Goal: Task Accomplishment & Management: Complete application form

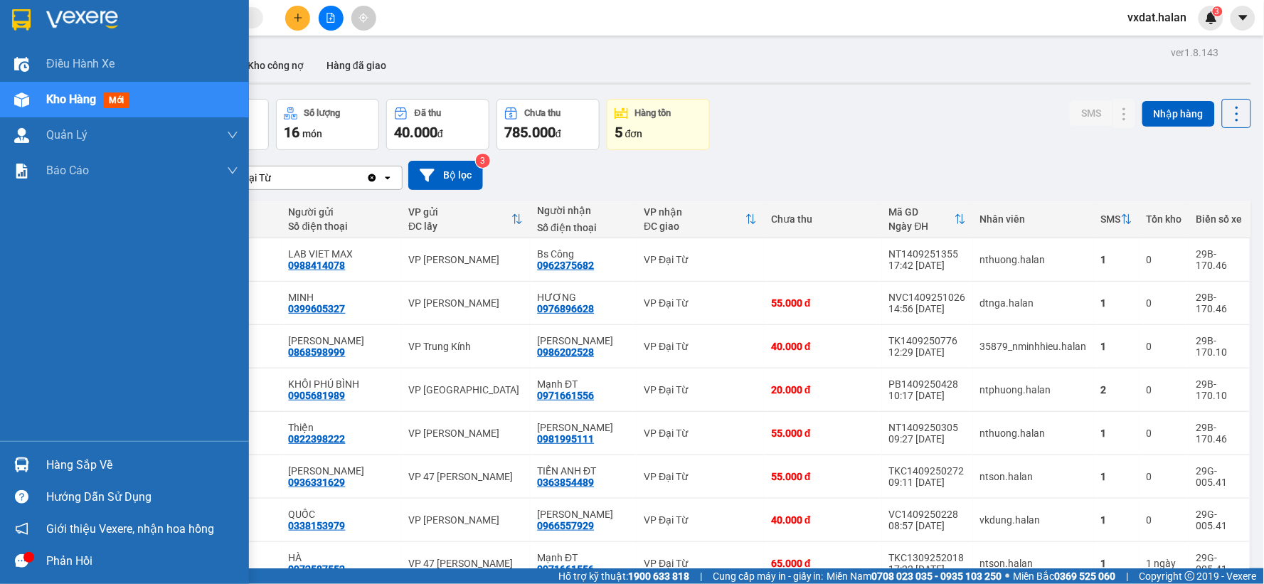
drag, startPoint x: 40, startPoint y: 460, endPoint x: 128, endPoint y: 474, distance: 89.3
click at [45, 460] on div "Hàng sắp về" at bounding box center [124, 465] width 249 height 32
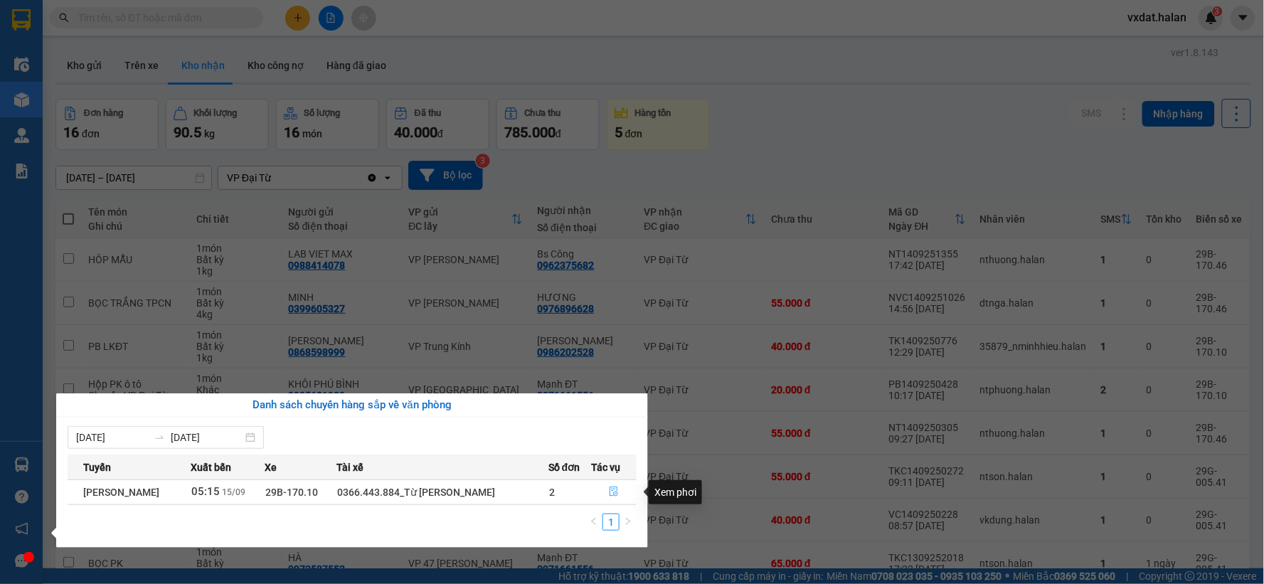
click at [614, 495] on icon "file-done" at bounding box center [614, 492] width 10 height 10
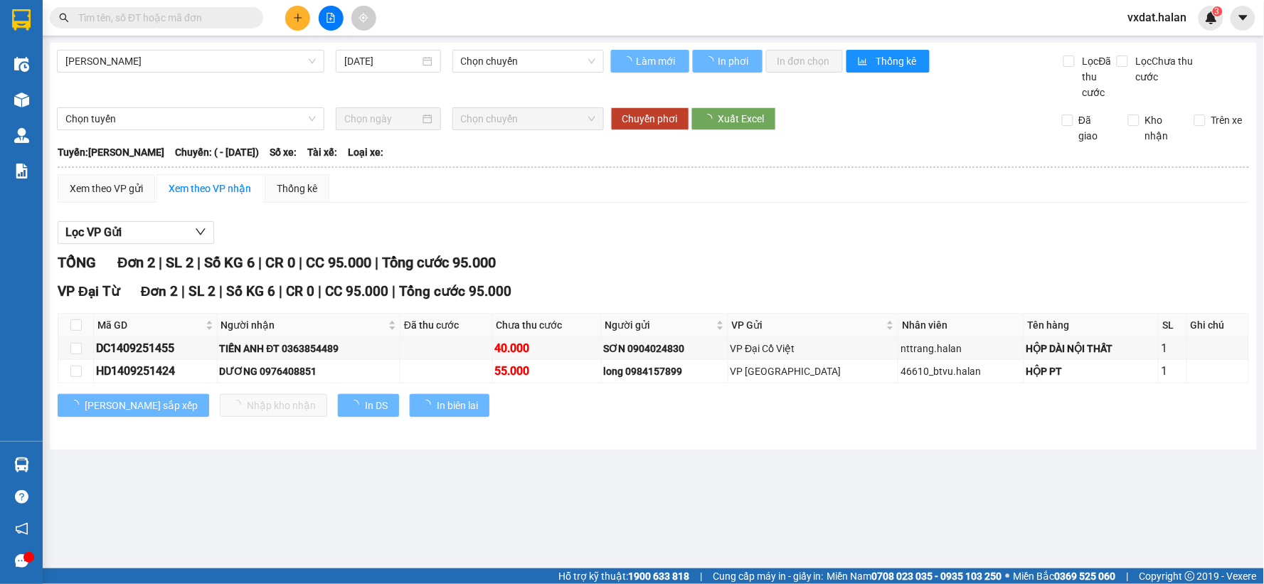
type input "[DATE]"
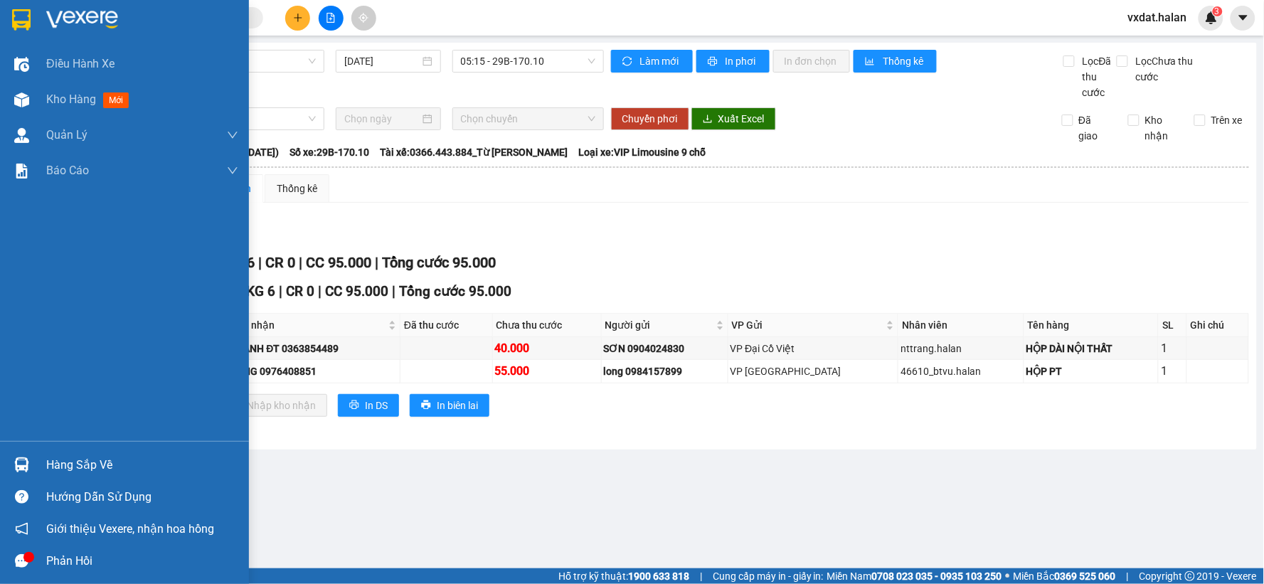
click at [55, 463] on div "Hàng sắp về" at bounding box center [142, 465] width 192 height 21
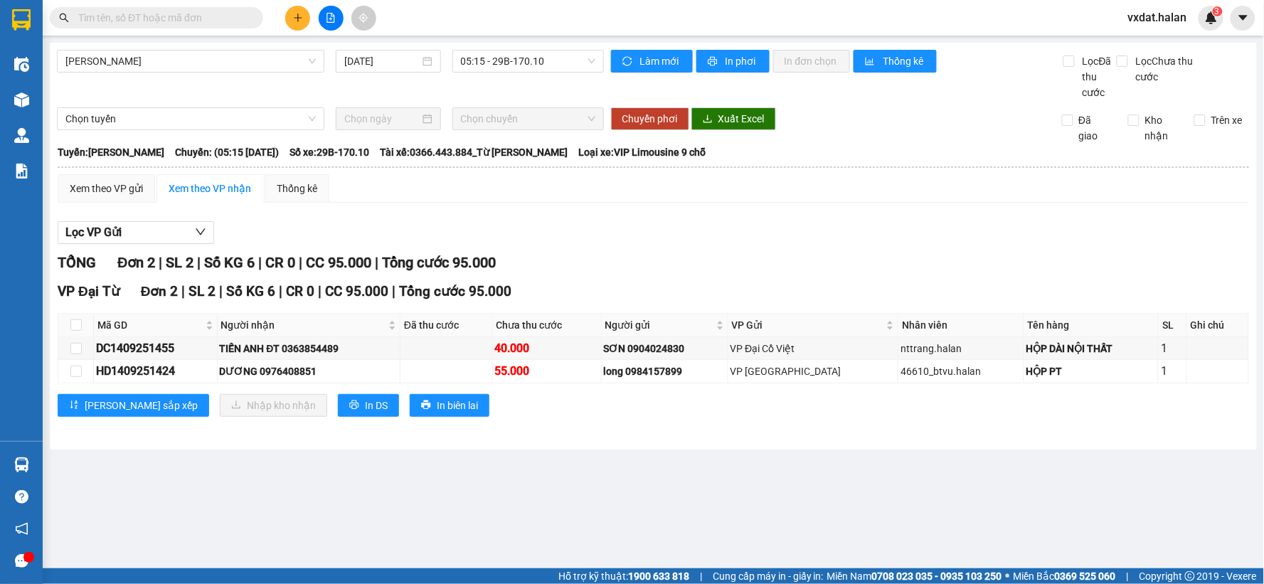
click at [714, 499] on section "Kết quả tìm kiếm ( 0 ) Bộ lọc No Data vxdat.halan 3 Điều hành xe Kho hàng mới Q…" at bounding box center [632, 292] width 1264 height 584
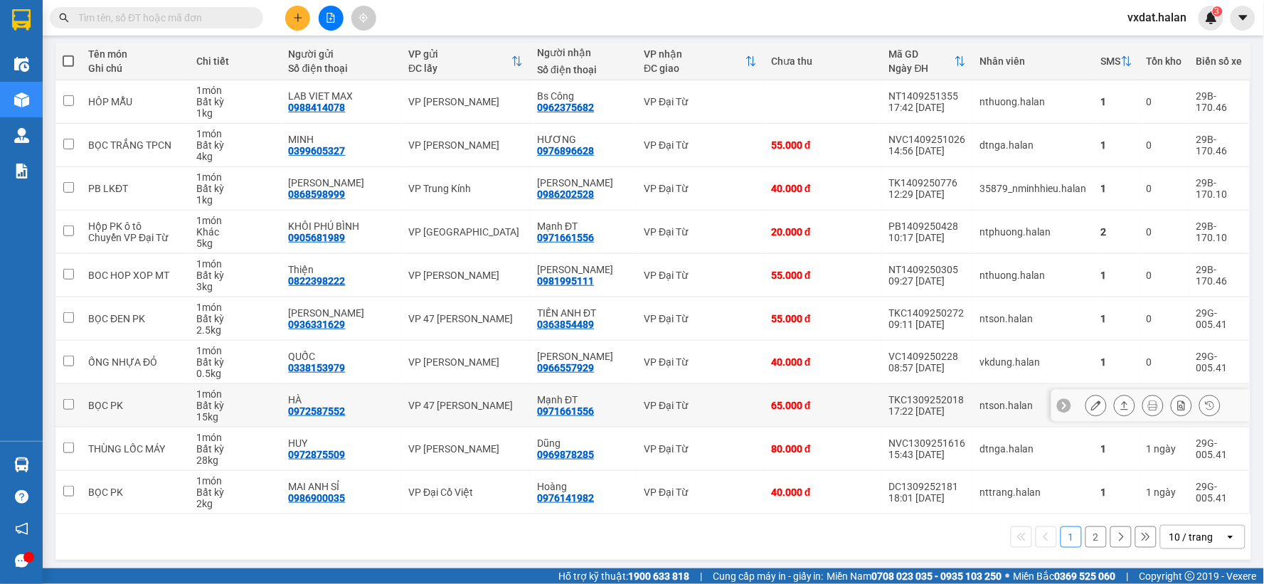
scroll to position [164, 0]
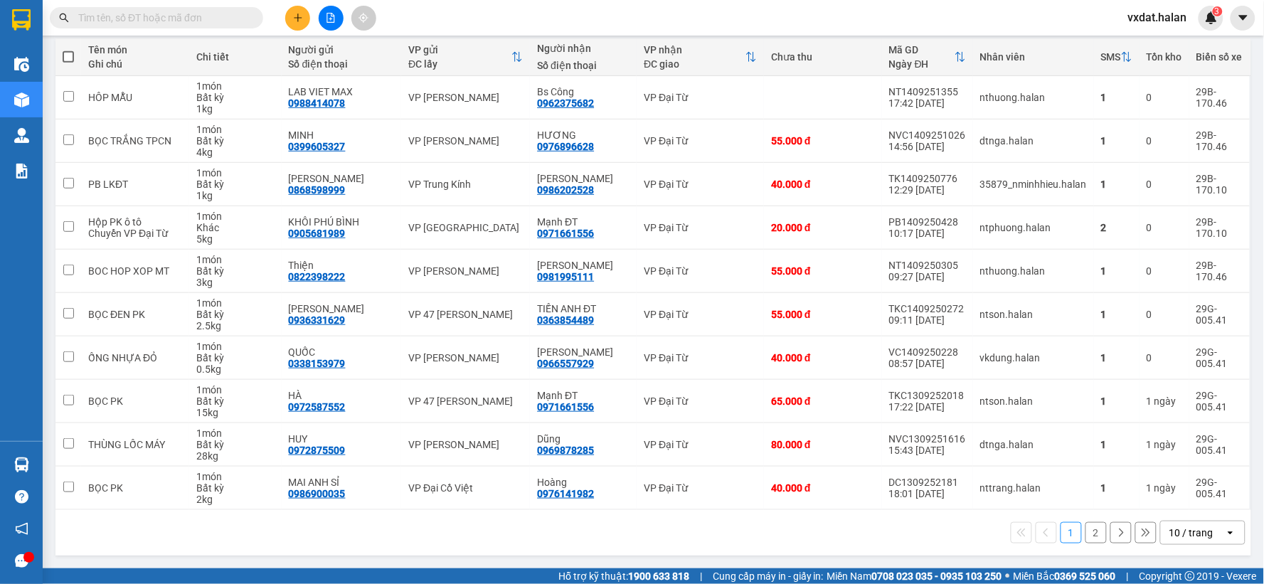
click at [1089, 531] on button "2" at bounding box center [1096, 532] width 21 height 21
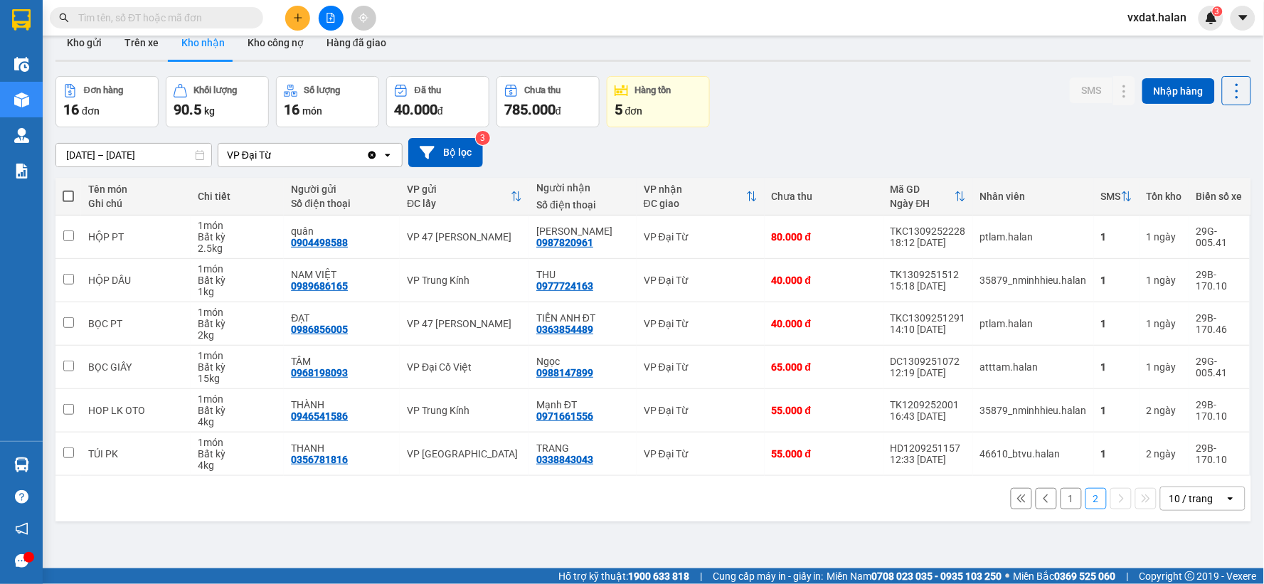
scroll to position [0, 0]
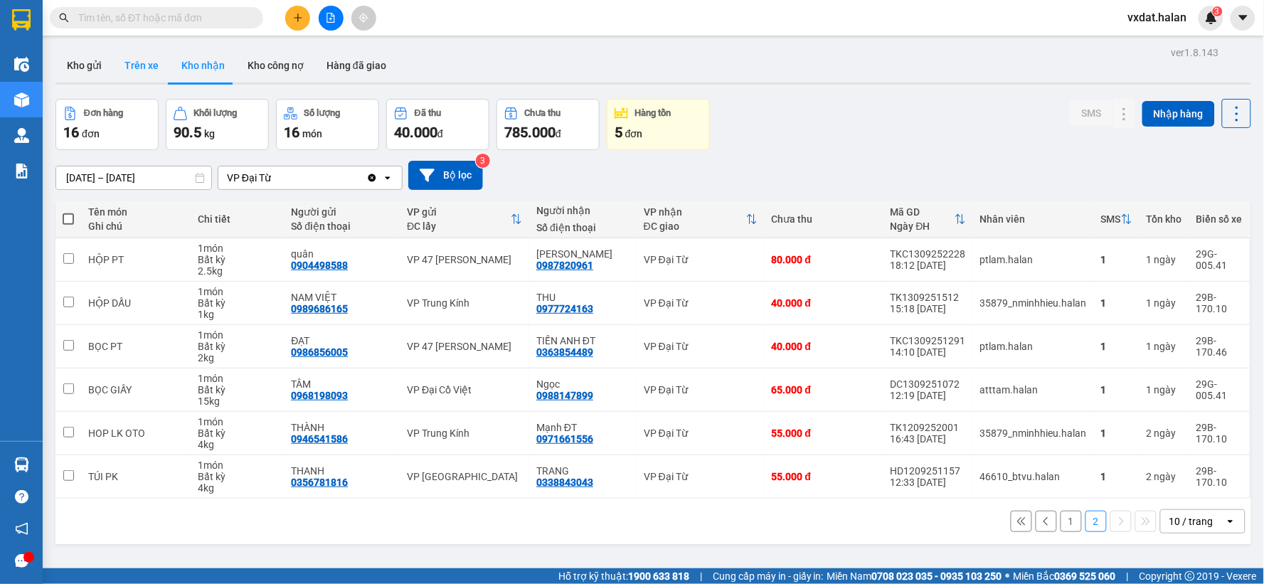
click at [152, 59] on button "Trên xe" at bounding box center [141, 65] width 57 height 34
type input "[DATE] – [DATE]"
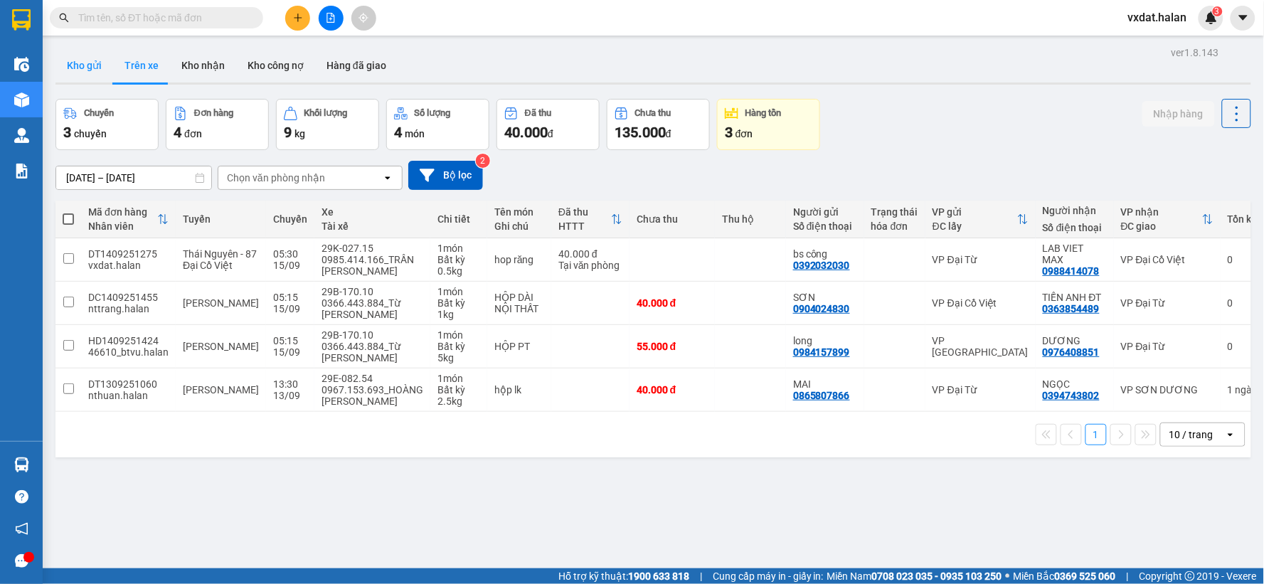
click at [83, 64] on button "Kho gửi" at bounding box center [84, 65] width 58 height 34
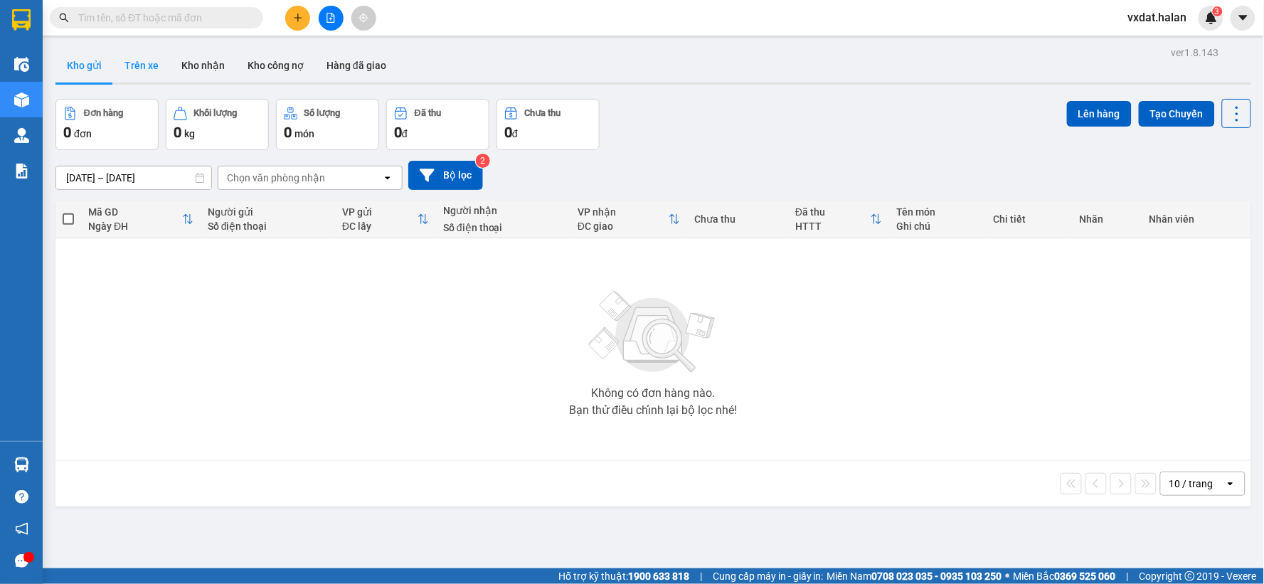
click at [154, 64] on button "Trên xe" at bounding box center [141, 65] width 57 height 34
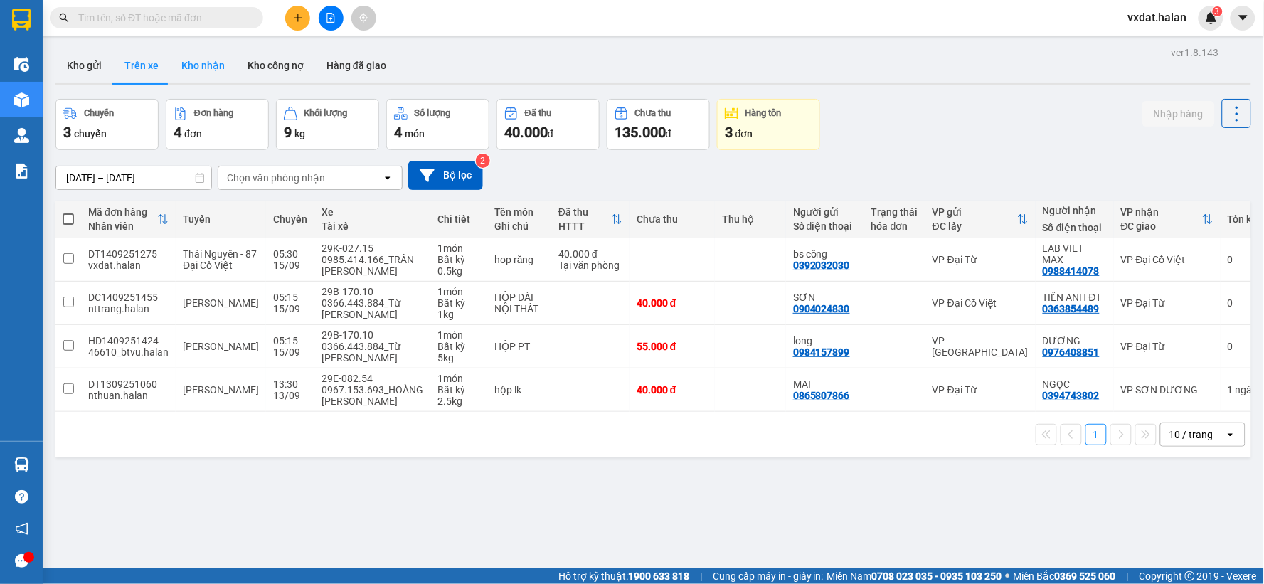
click at [200, 65] on button "Kho nhận" at bounding box center [203, 65] width 66 height 34
type input "18/07/2025 – 15/09/2025"
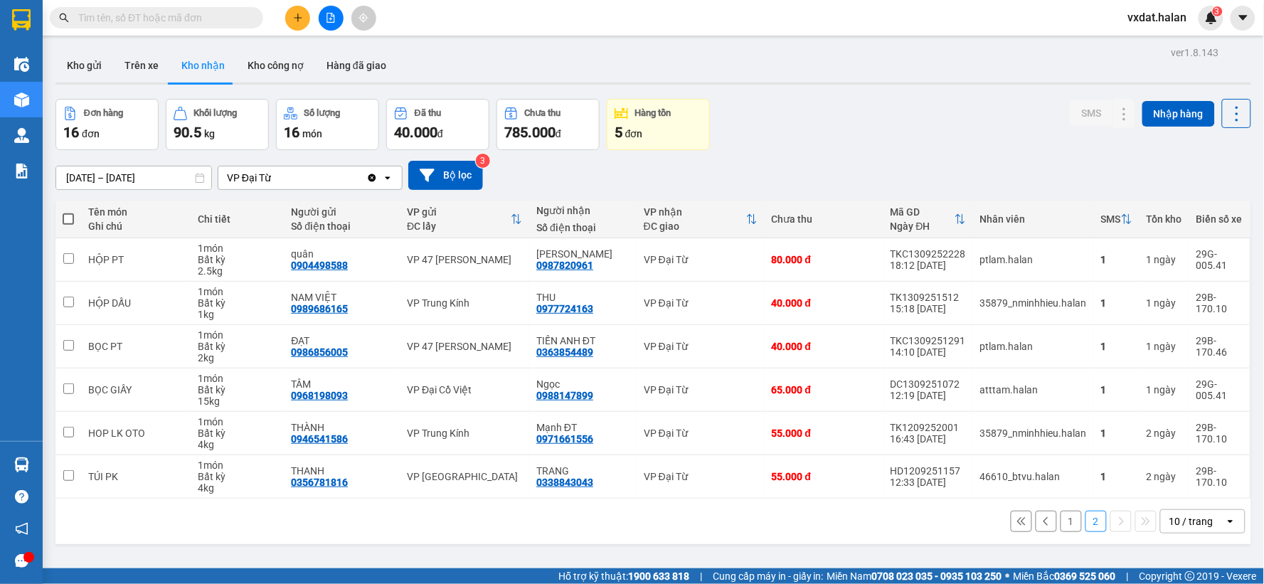
click at [175, 18] on input "text" at bounding box center [162, 18] width 168 height 16
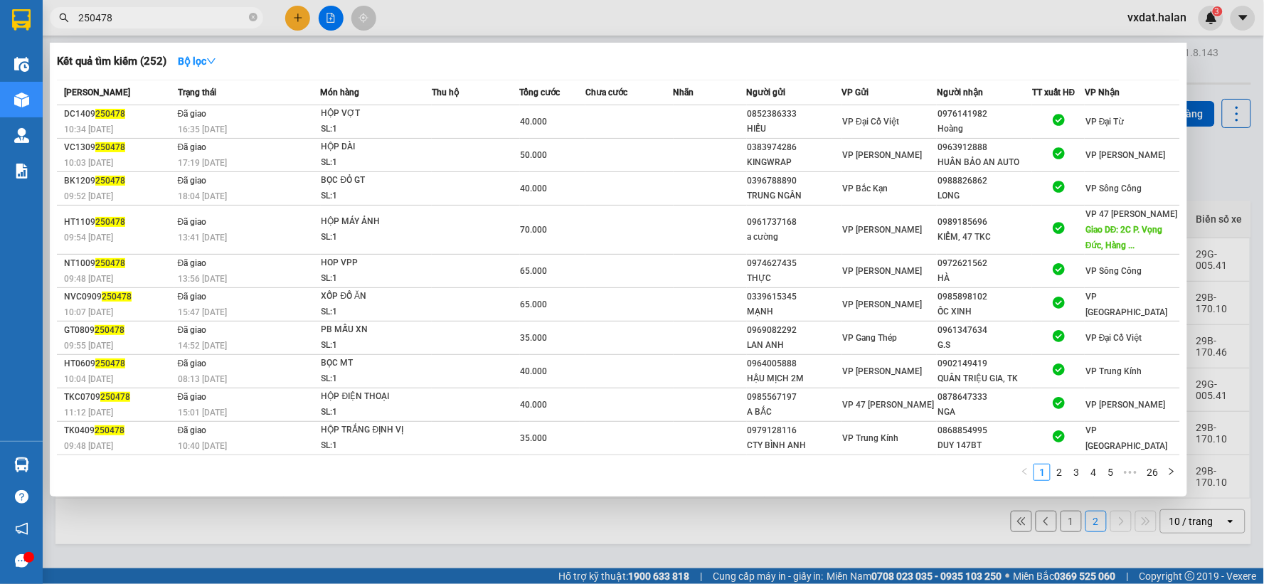
type input "250478"
click at [300, 23] on div at bounding box center [632, 292] width 1264 height 584
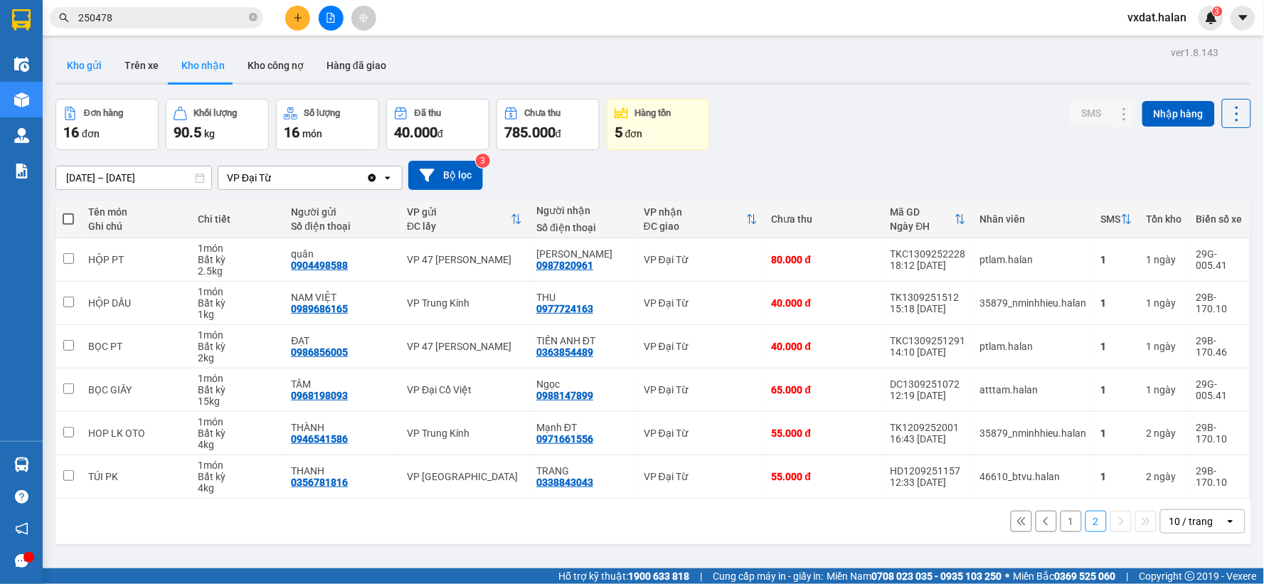
click at [101, 64] on button "Kho gửi" at bounding box center [84, 65] width 58 height 34
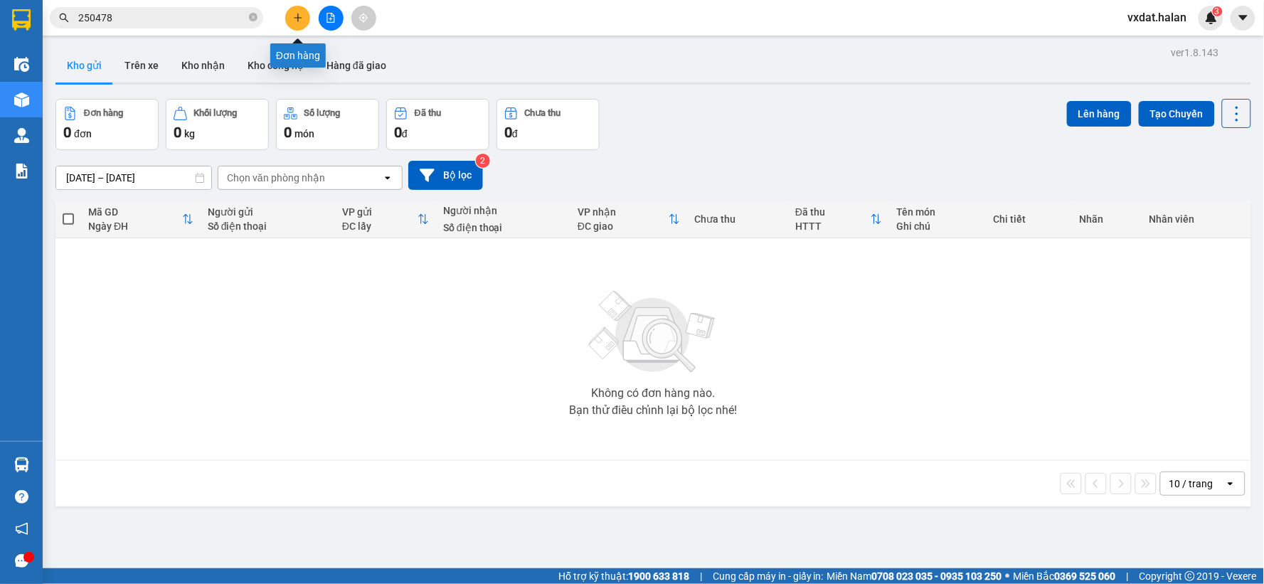
click at [300, 25] on button at bounding box center [297, 18] width 25 height 25
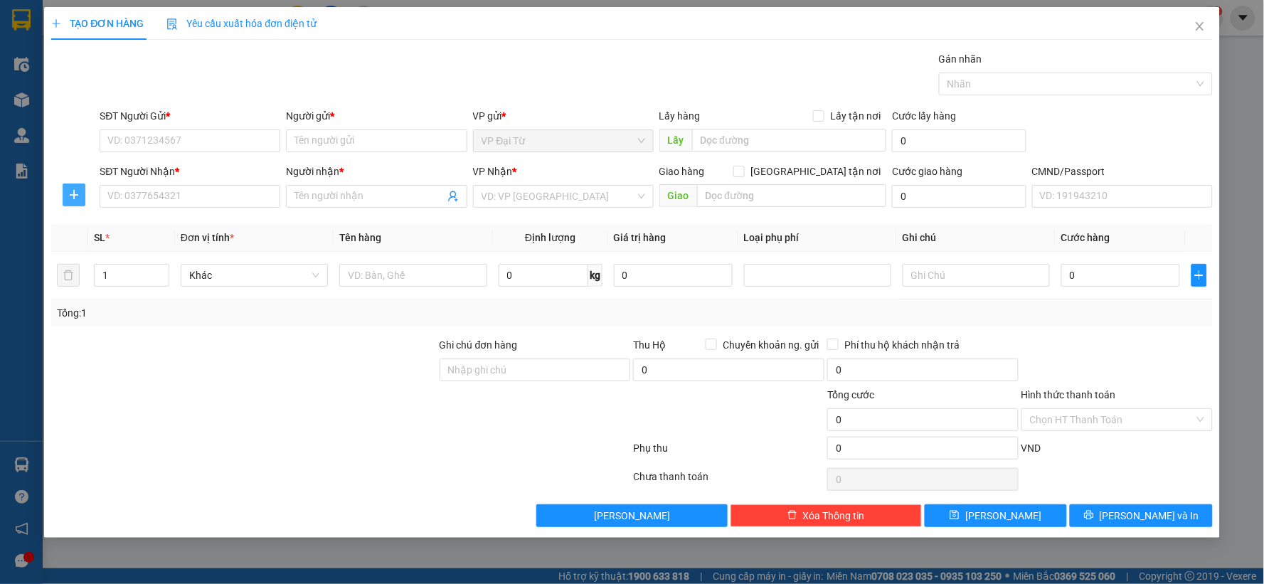
drag, startPoint x: 73, startPoint y: 198, endPoint x: 138, endPoint y: 162, distance: 74.8
click at [77, 193] on icon "plus" at bounding box center [73, 194] width 11 height 11
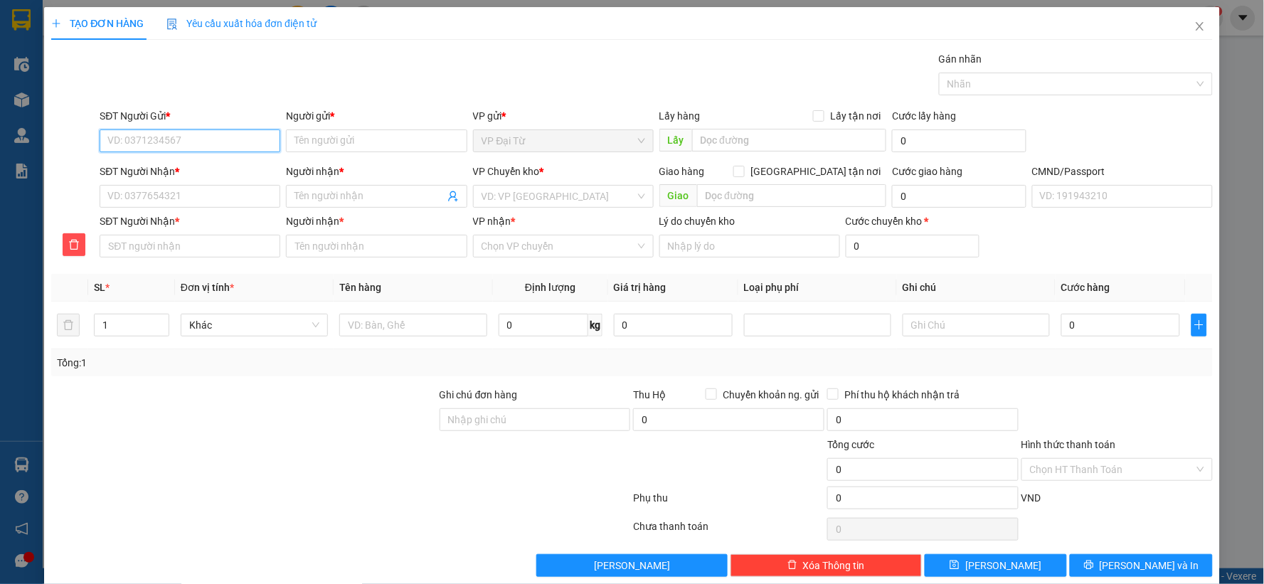
click at [142, 141] on input "SĐT Người Gửi *" at bounding box center [190, 140] width 181 height 23
type input "0911516759"
click at [221, 139] on input "0911516759" at bounding box center [190, 140] width 181 height 23
click at [221, 169] on div "0911516759 - VP Đại Từ" at bounding box center [188, 170] width 162 height 16
type input "VP Đại Từ"
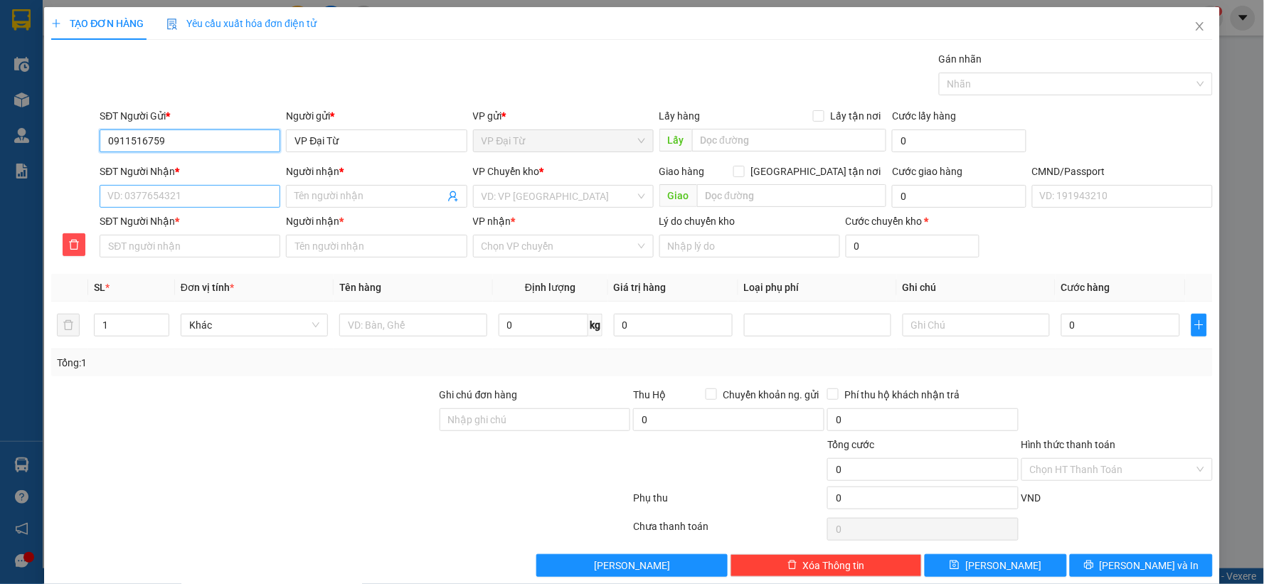
type input "0911516759"
click at [216, 194] on input "SĐT Người Nhận *" at bounding box center [190, 196] width 181 height 23
click at [202, 222] on div "0988900284 - NGỌC KT" at bounding box center [188, 225] width 162 height 16
type input "0988900284"
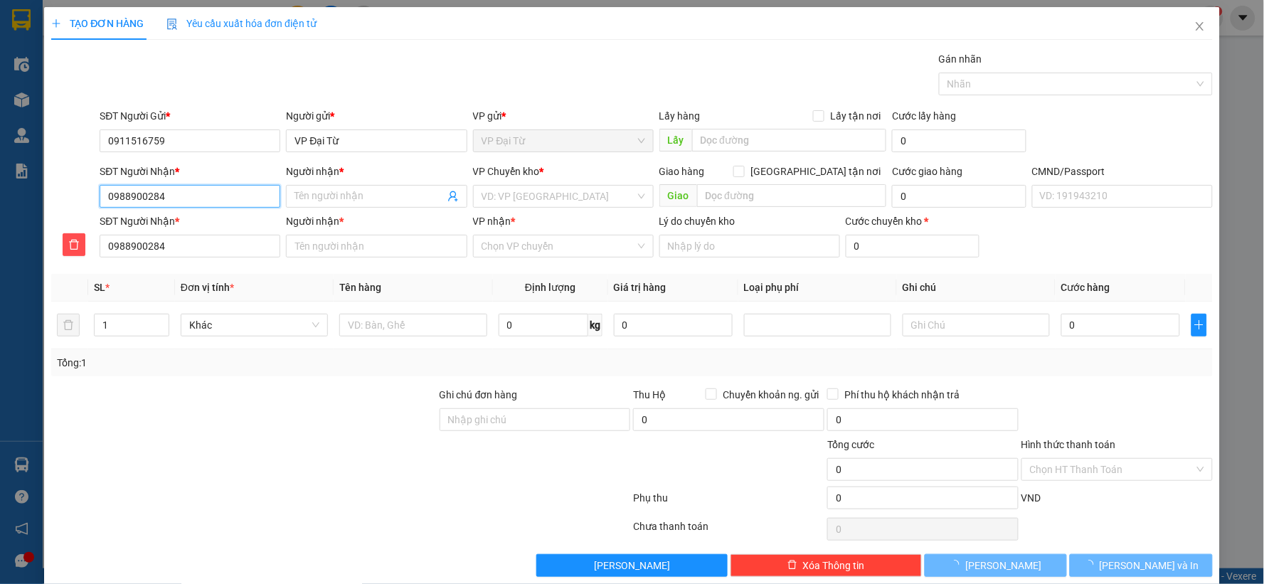
type input "NGỌC KT"
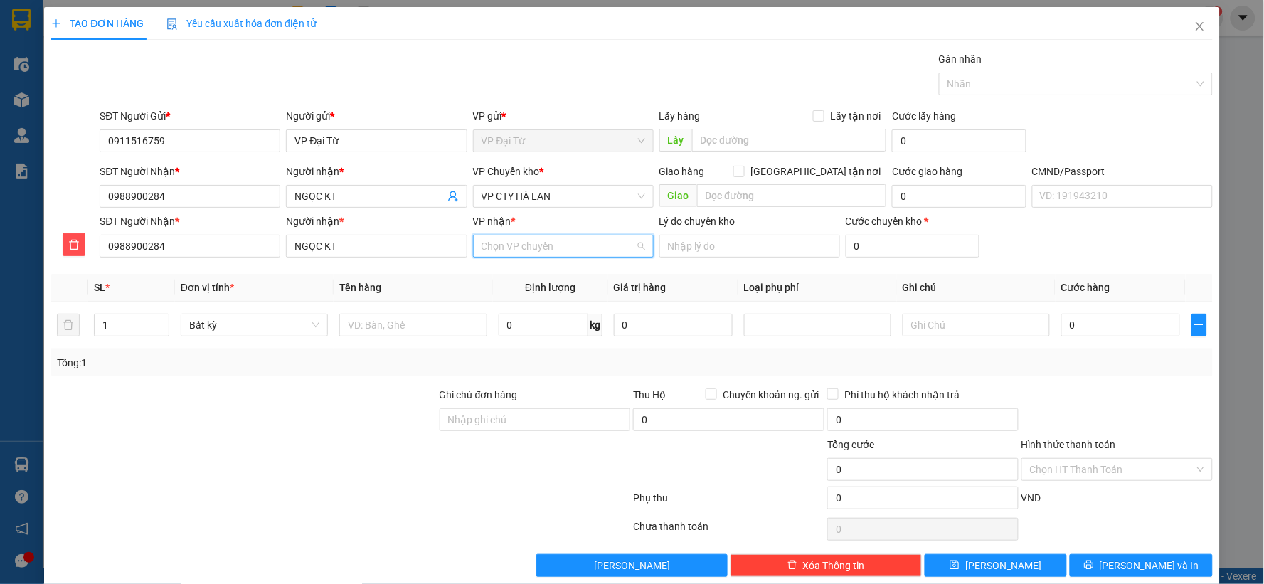
click at [550, 243] on input "VP nhận *" at bounding box center [559, 246] width 154 height 21
type input "cty"
click at [555, 270] on div "VP CTY HÀ LAN" at bounding box center [558, 275] width 162 height 16
click at [566, 198] on span "VP CTY HÀ LAN" at bounding box center [564, 196] width 164 height 21
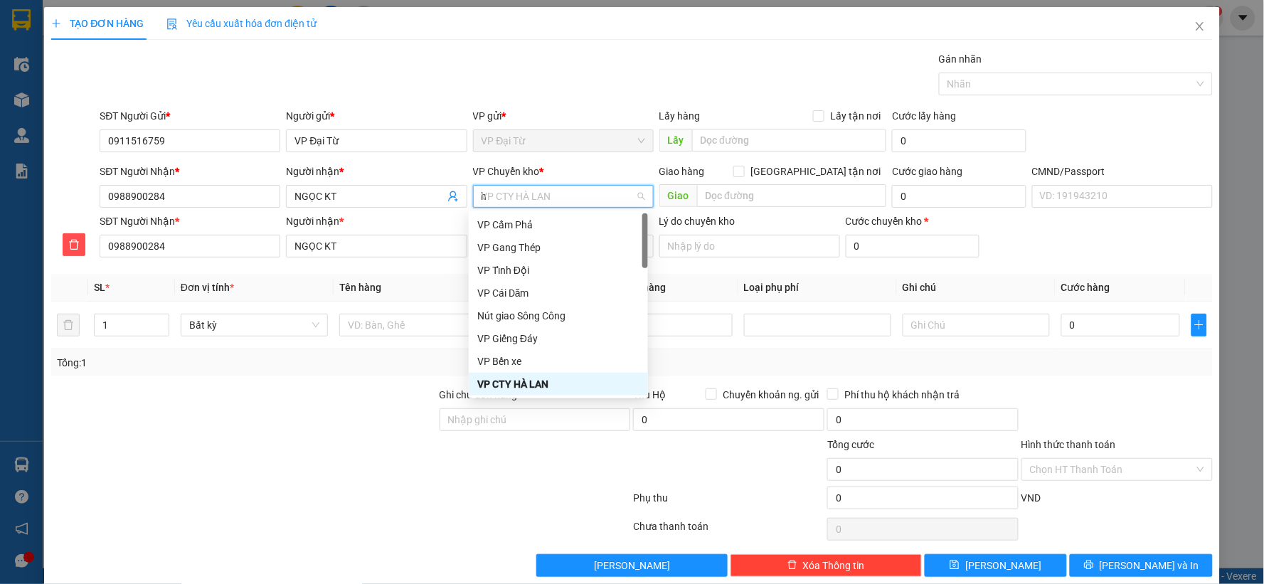
type input "hg"
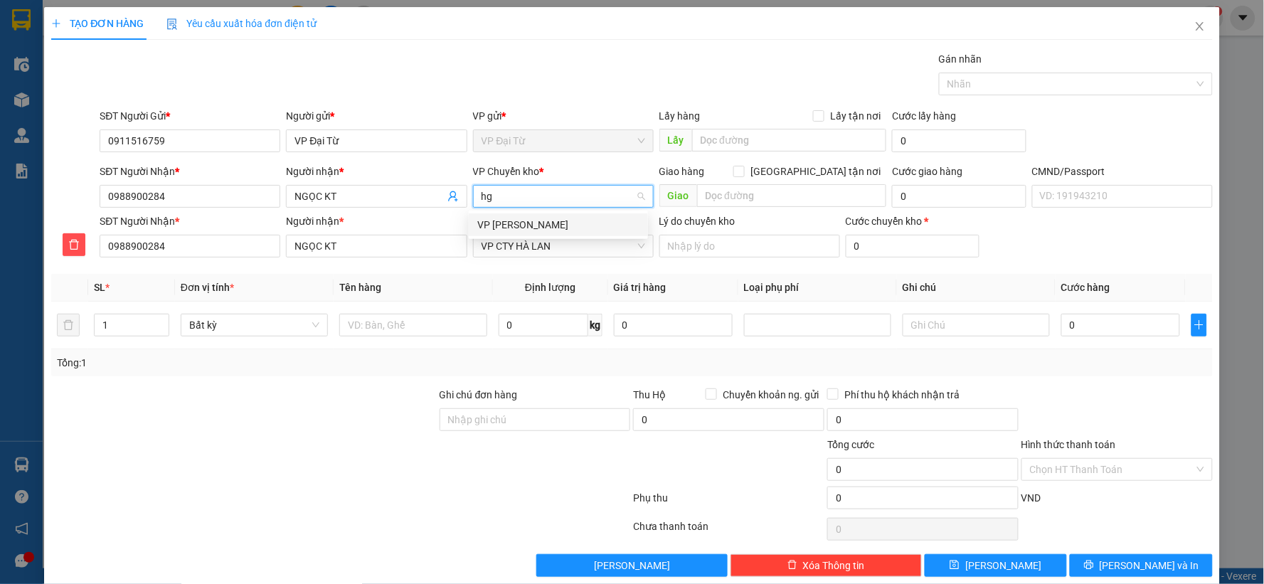
click at [556, 218] on div "VP [PERSON_NAME]" at bounding box center [558, 225] width 162 height 16
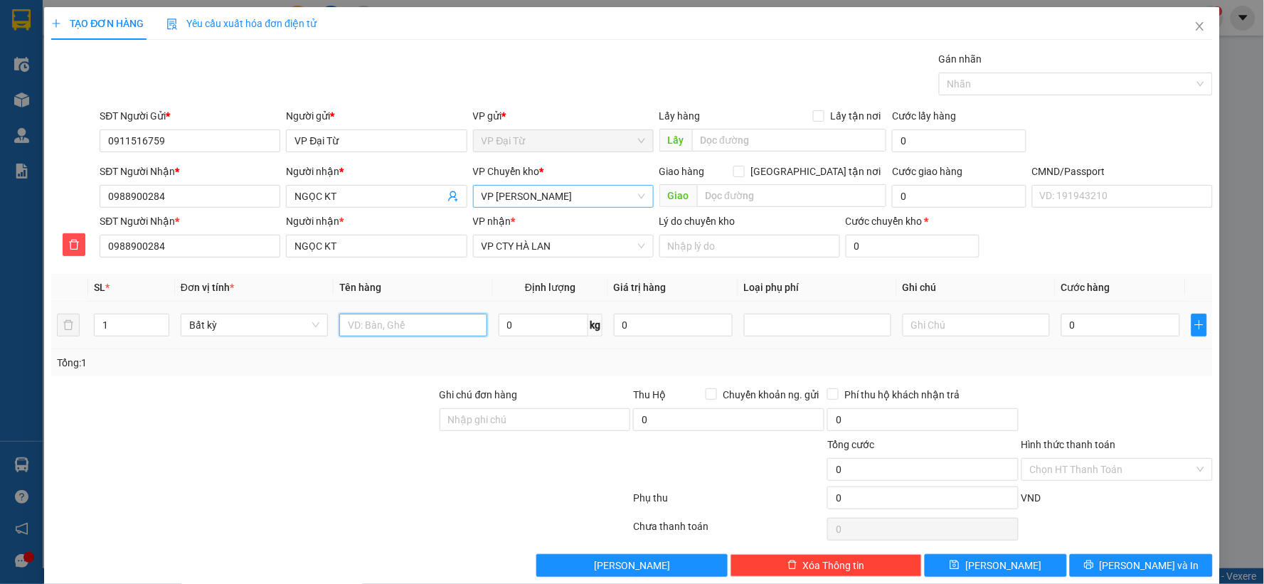
click at [453, 319] on input "text" at bounding box center [412, 325] width 147 height 23
type input "PB báo cáo 14/9"
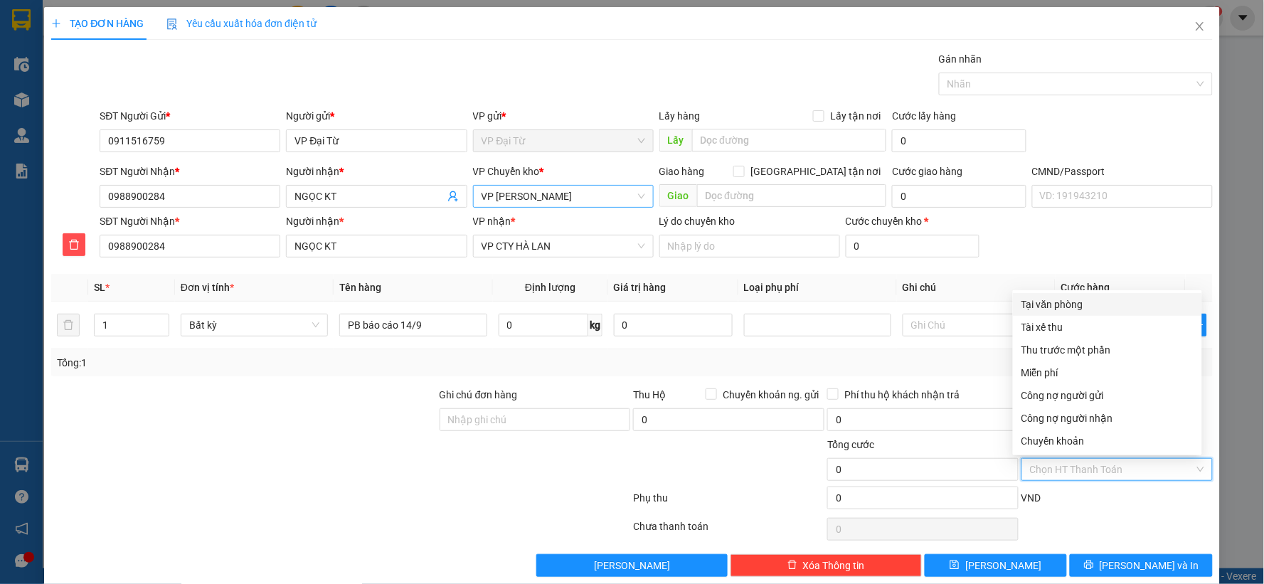
click at [1094, 475] on input "Hình thức thanh toán" at bounding box center [1112, 469] width 164 height 21
click at [1052, 374] on div "Miễn phí" at bounding box center [1108, 373] width 172 height 16
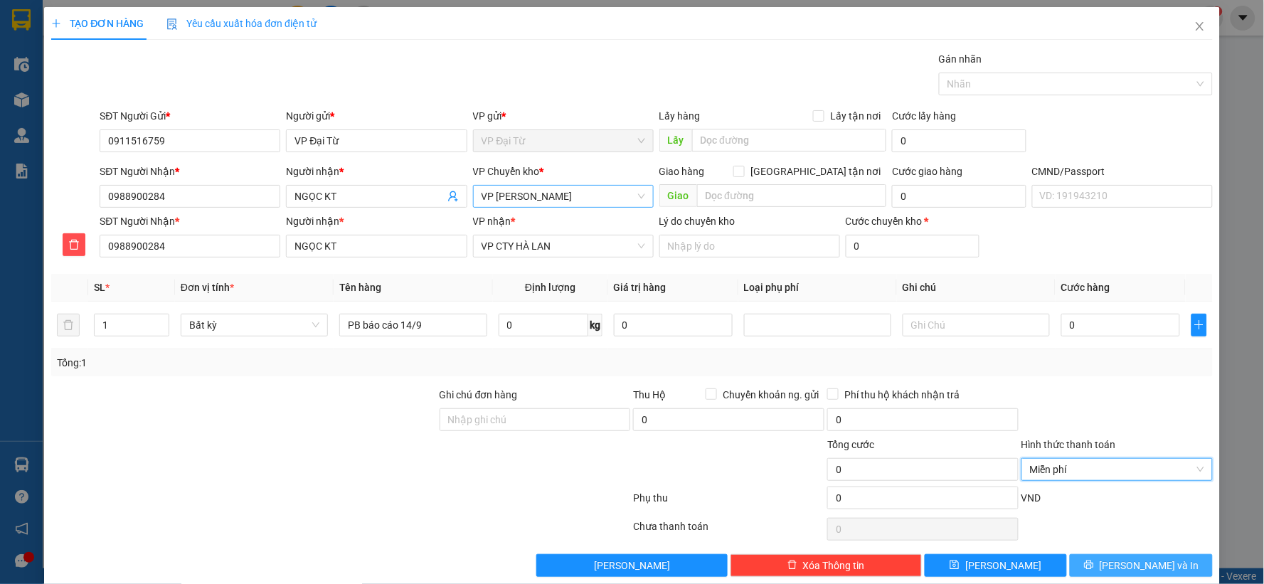
click at [1119, 568] on span "[PERSON_NAME] và In" at bounding box center [1150, 566] width 100 height 16
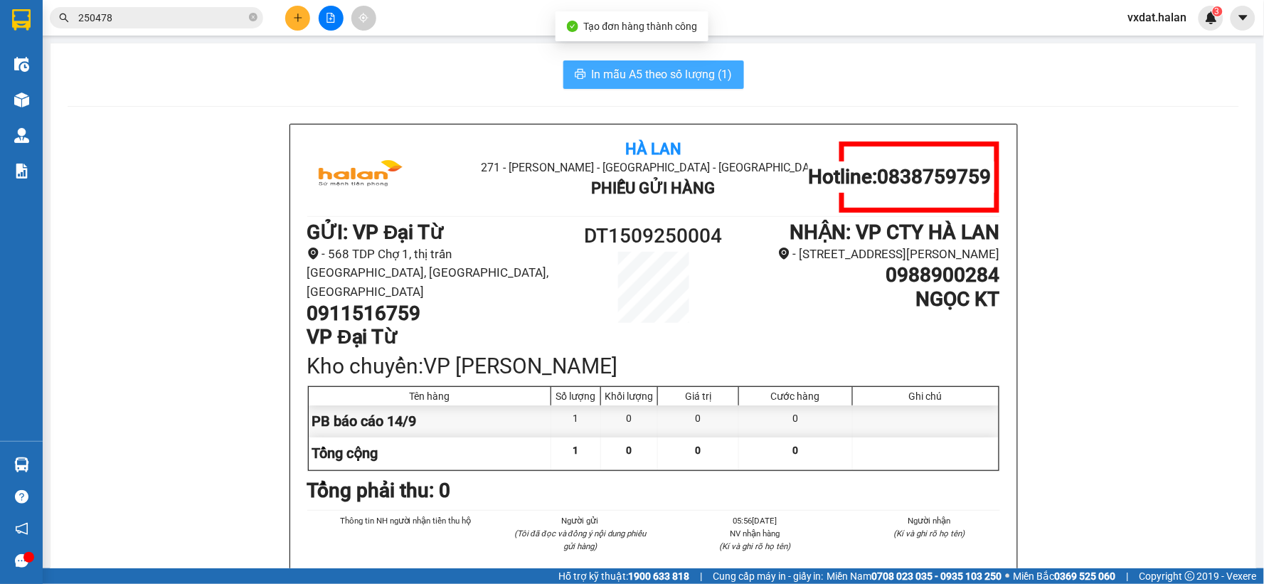
click at [631, 69] on span "In mẫu A5 theo số lượng (1)" at bounding box center [662, 74] width 141 height 18
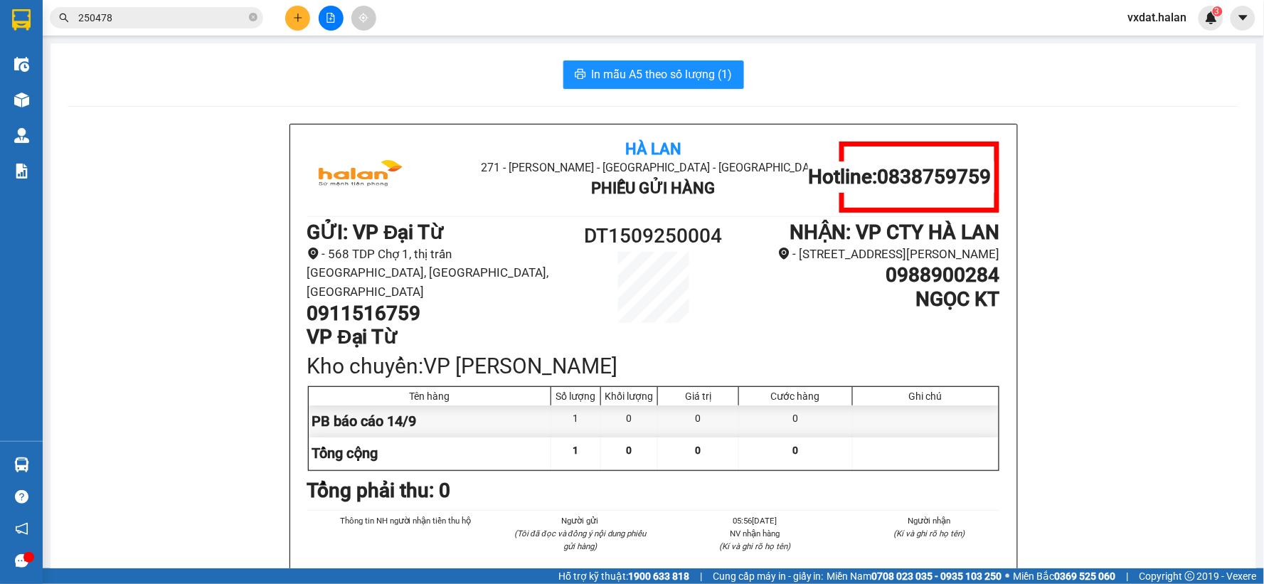
click at [1151, 18] on span "vxdat.halan" at bounding box center [1158, 18] width 82 height 18
click at [1151, 43] on span "Đăng xuất" at bounding box center [1171, 44] width 60 height 16
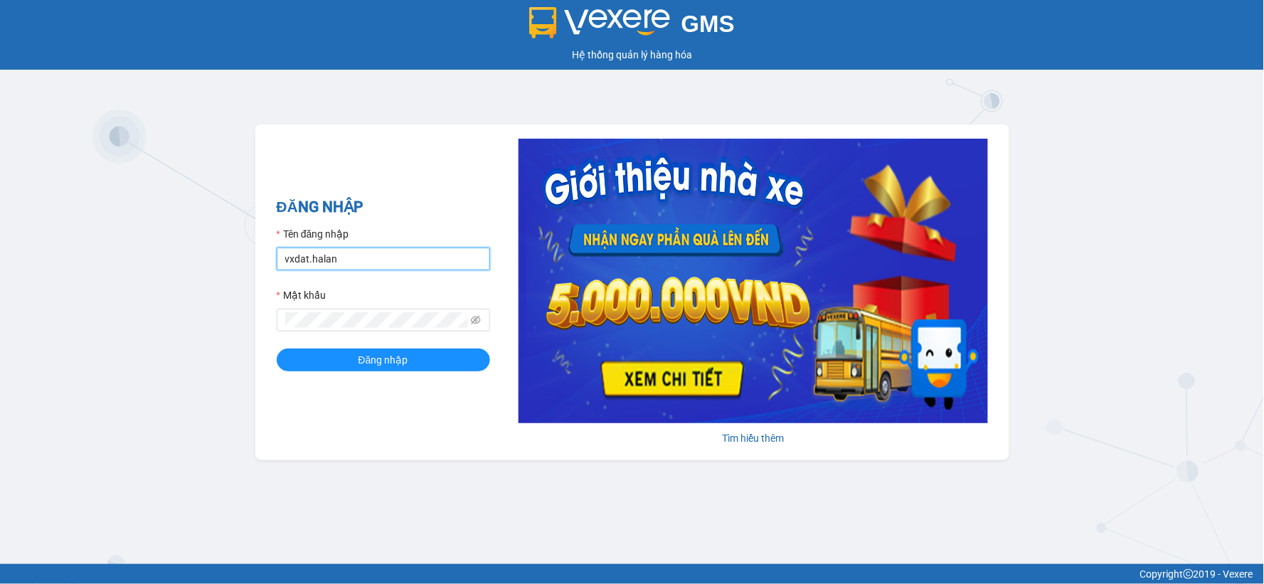
click at [377, 255] on input "vxdat.halan" at bounding box center [383, 259] width 213 height 23
type input "v"
type input "nthuan.halan"
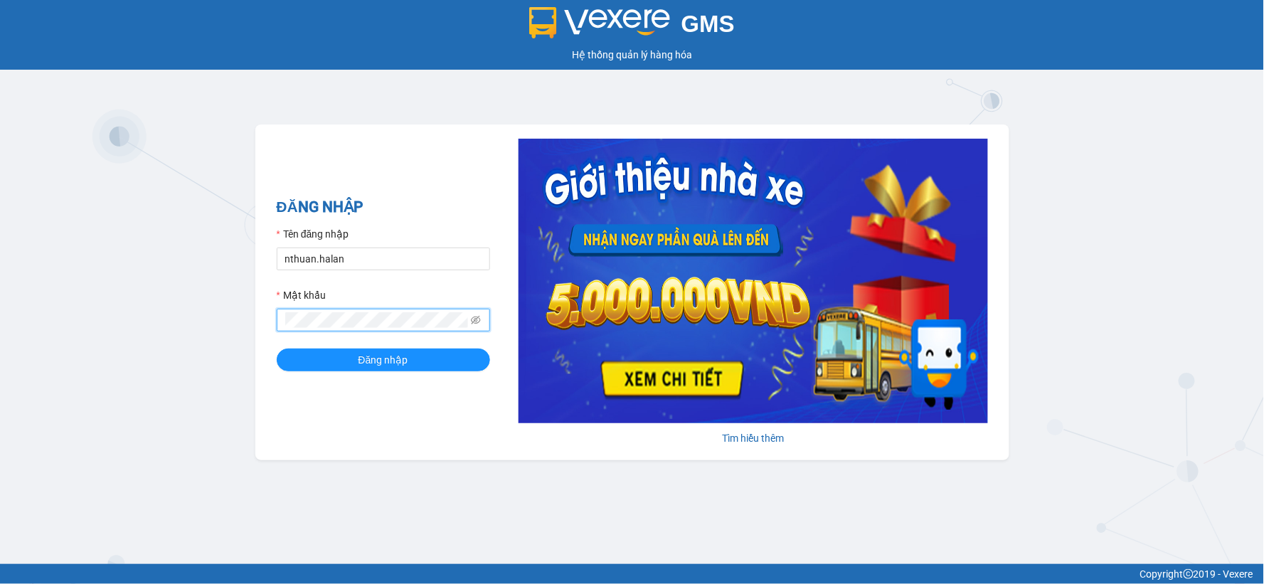
click at [277, 349] on button "Đăng nhập" at bounding box center [383, 360] width 213 height 23
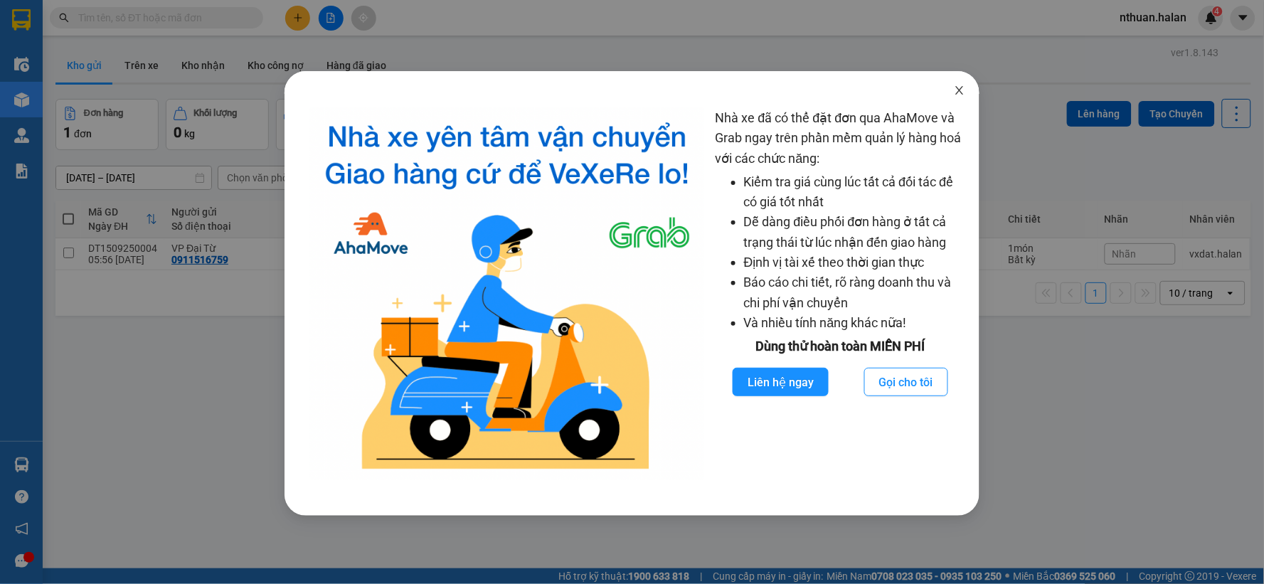
click at [955, 92] on icon "close" at bounding box center [959, 90] width 11 height 11
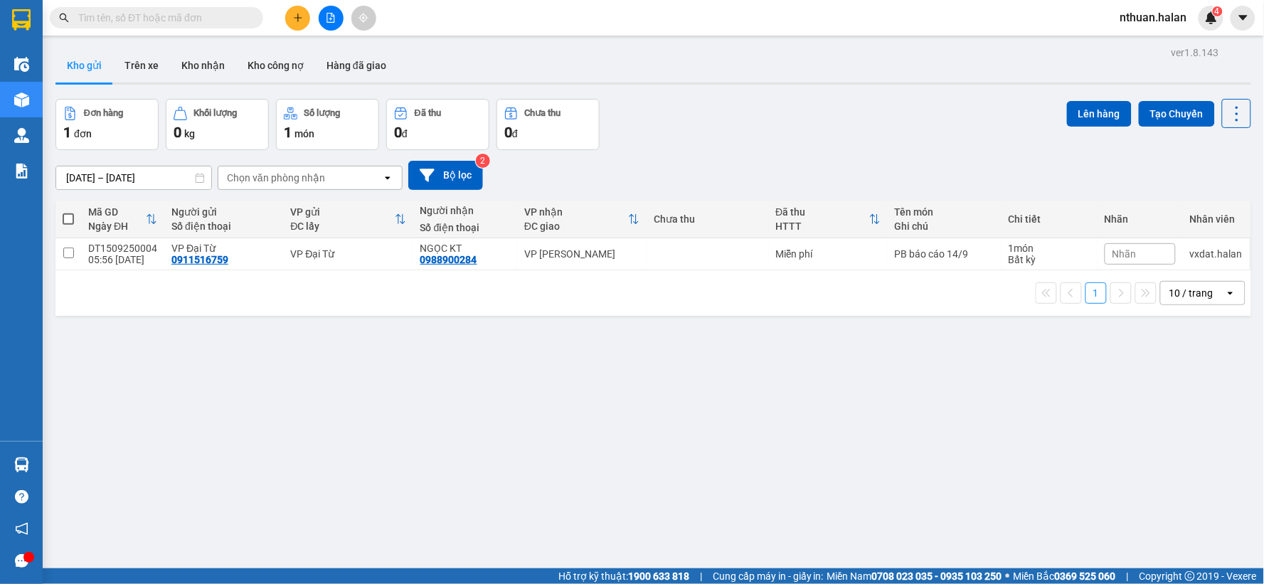
click at [71, 216] on span at bounding box center [68, 218] width 11 height 11
click at [68, 212] on input "checkbox" at bounding box center [68, 212] width 0 height 0
checkbox input "true"
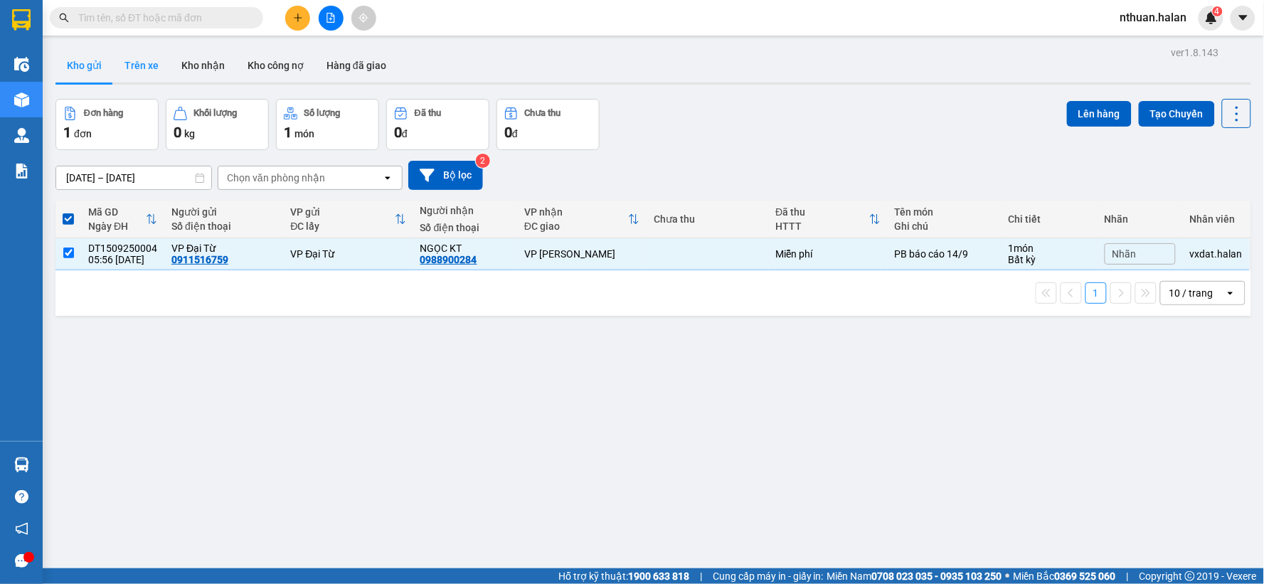
click at [137, 62] on button "Trên xe" at bounding box center [141, 65] width 57 height 34
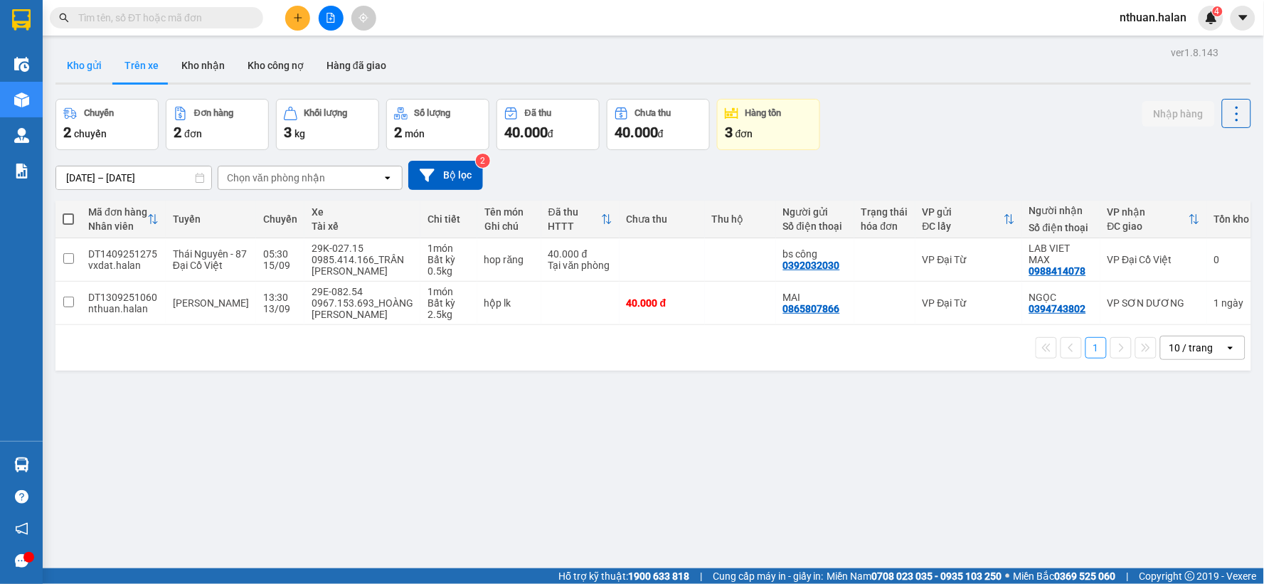
click at [88, 62] on button "Kho gửi" at bounding box center [84, 65] width 58 height 34
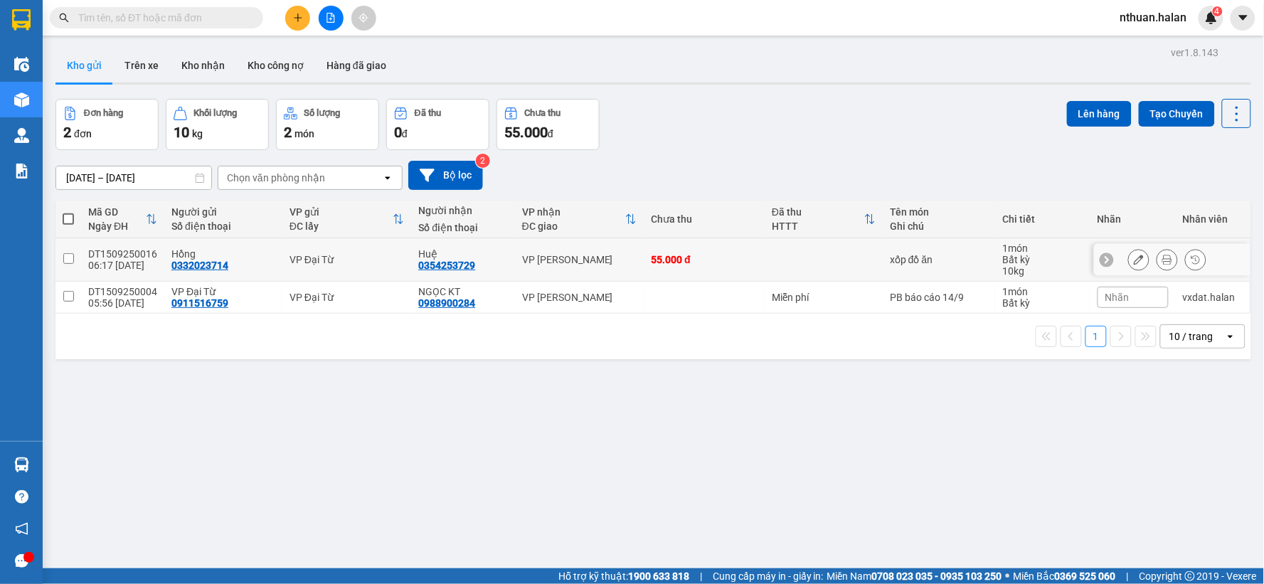
click at [72, 258] on input "checkbox" at bounding box center [68, 258] width 11 height 11
checkbox input "true"
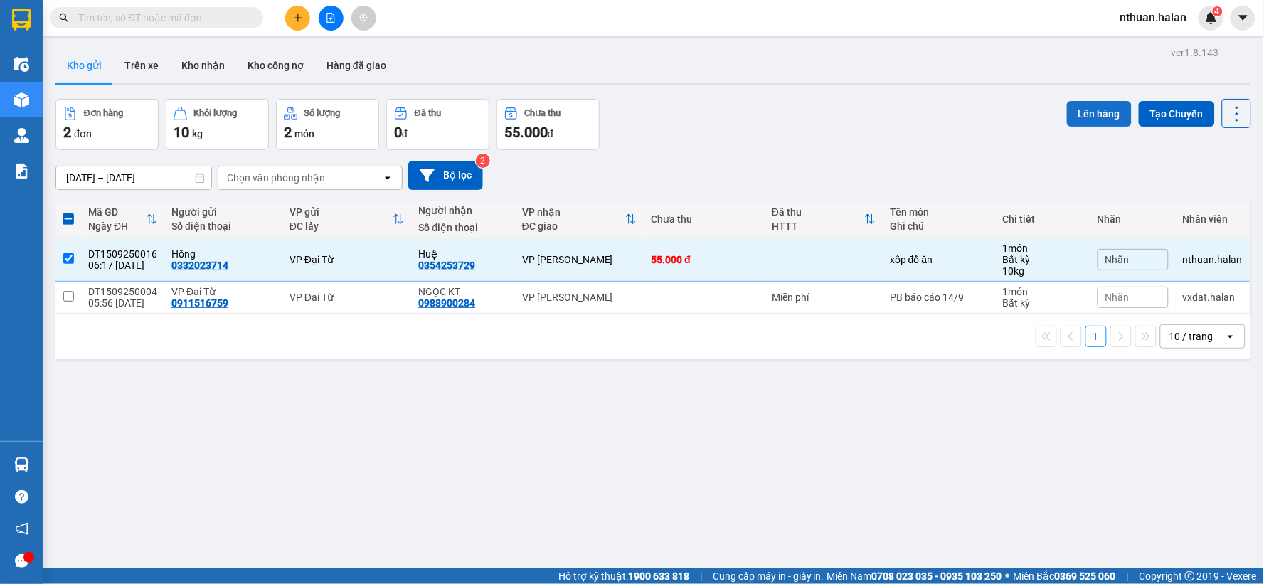
click at [1073, 112] on button "Lên hàng" at bounding box center [1099, 114] width 65 height 26
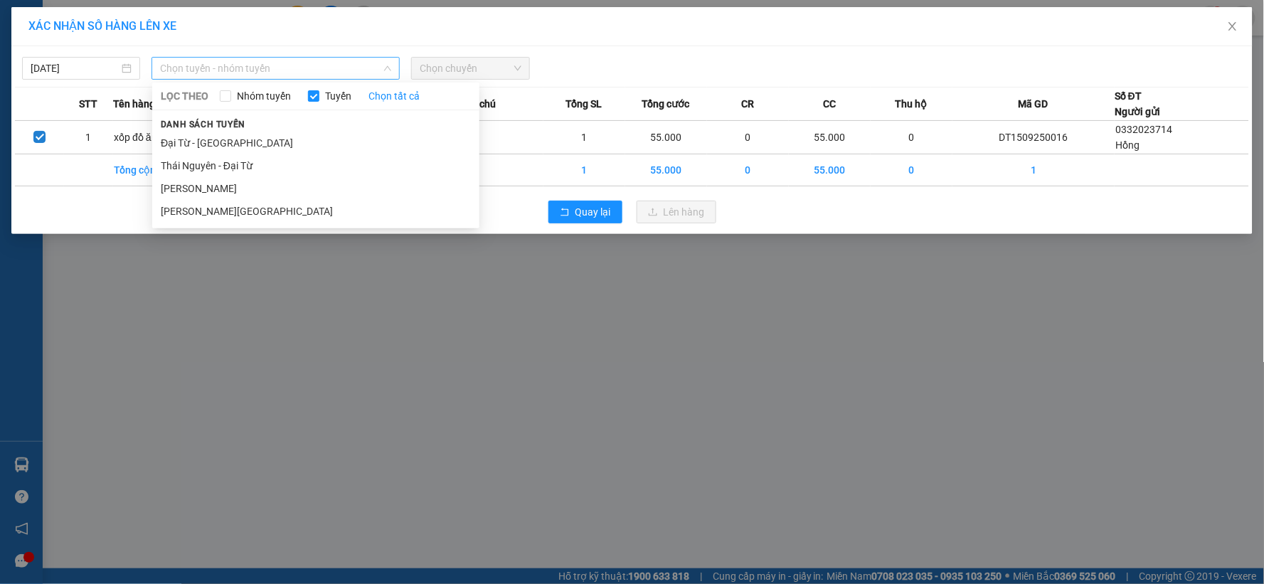
click at [292, 71] on span "Chọn tuyến - nhóm tuyến" at bounding box center [275, 68] width 231 height 21
click at [259, 209] on li "[PERSON_NAME][GEOGRAPHIC_DATA]" at bounding box center [315, 211] width 327 height 23
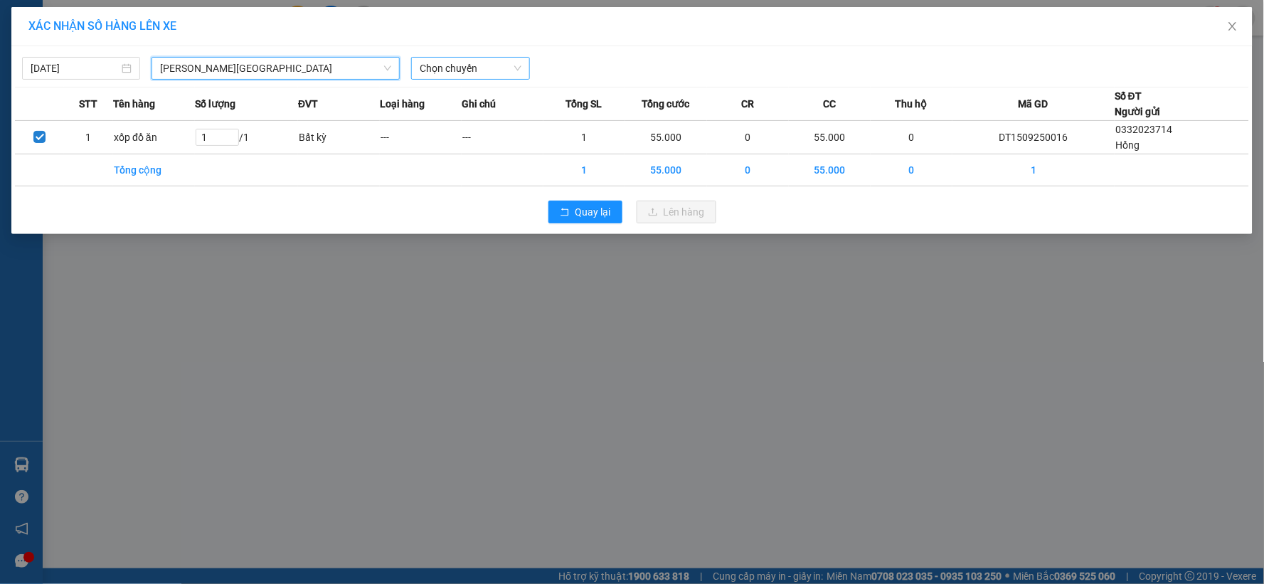
click at [455, 72] on span "Chọn chuyến" at bounding box center [470, 68] width 101 height 21
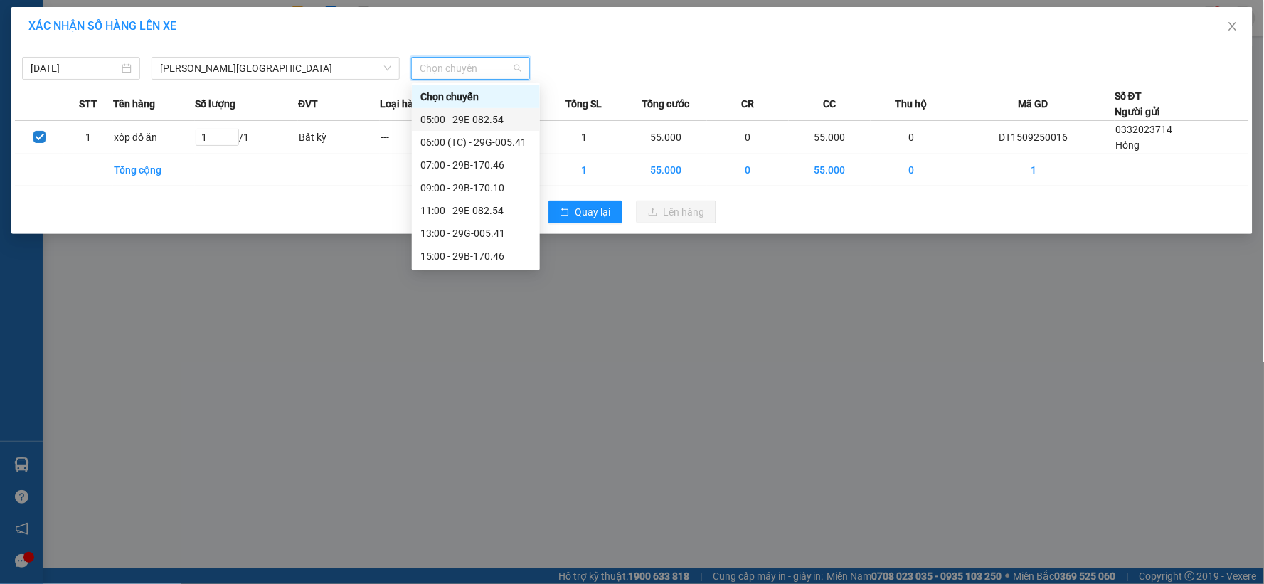
click at [460, 117] on div "05:00 - 29E-082.54" at bounding box center [476, 120] width 111 height 16
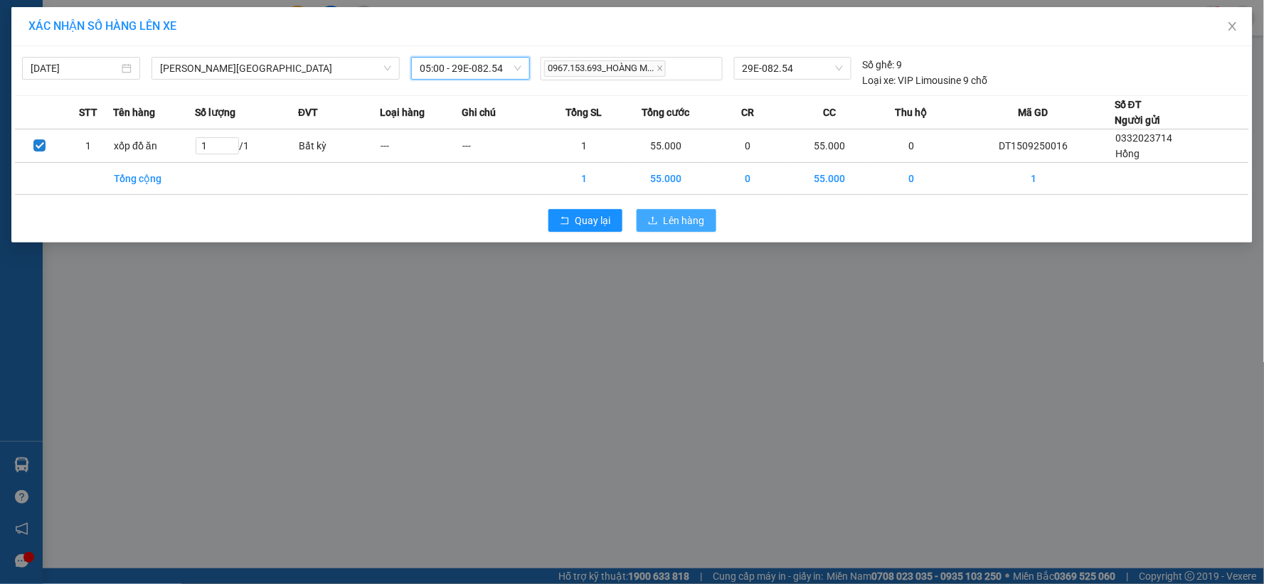
click at [693, 221] on span "Lên hàng" at bounding box center [684, 221] width 41 height 16
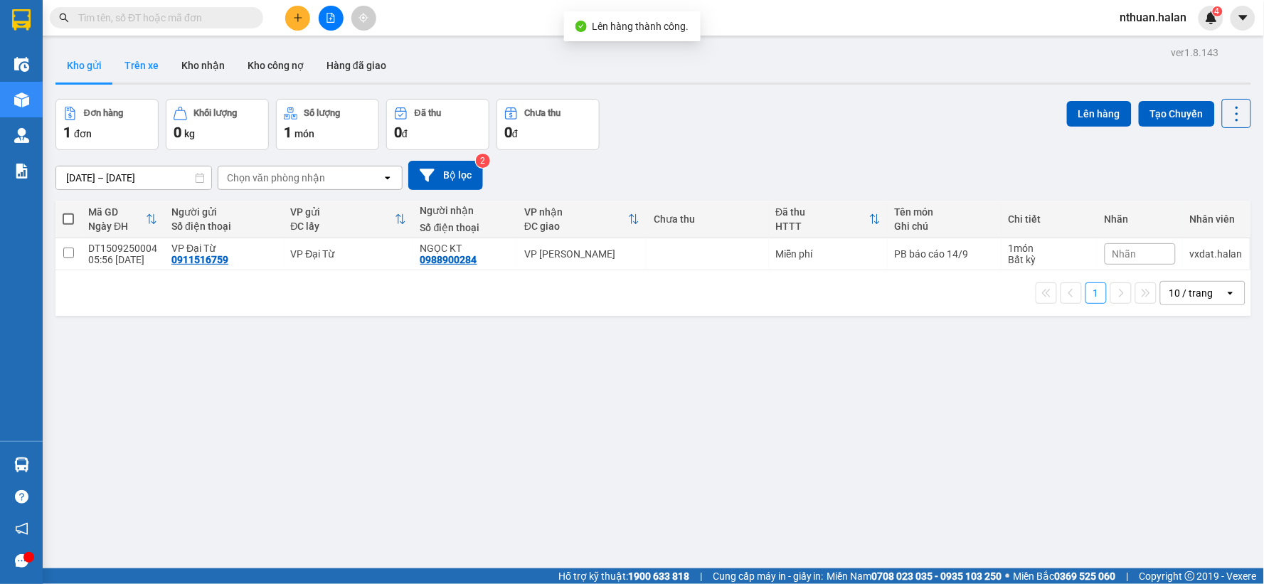
click at [148, 61] on button "Trên xe" at bounding box center [141, 65] width 57 height 34
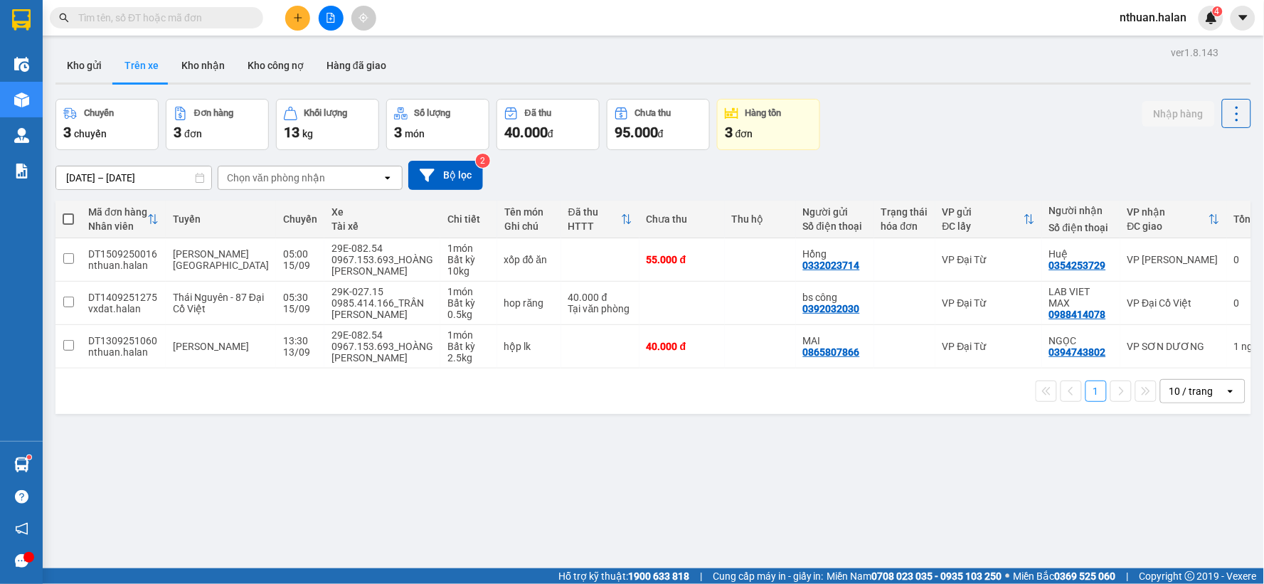
click at [226, 17] on input "text" at bounding box center [162, 18] width 168 height 16
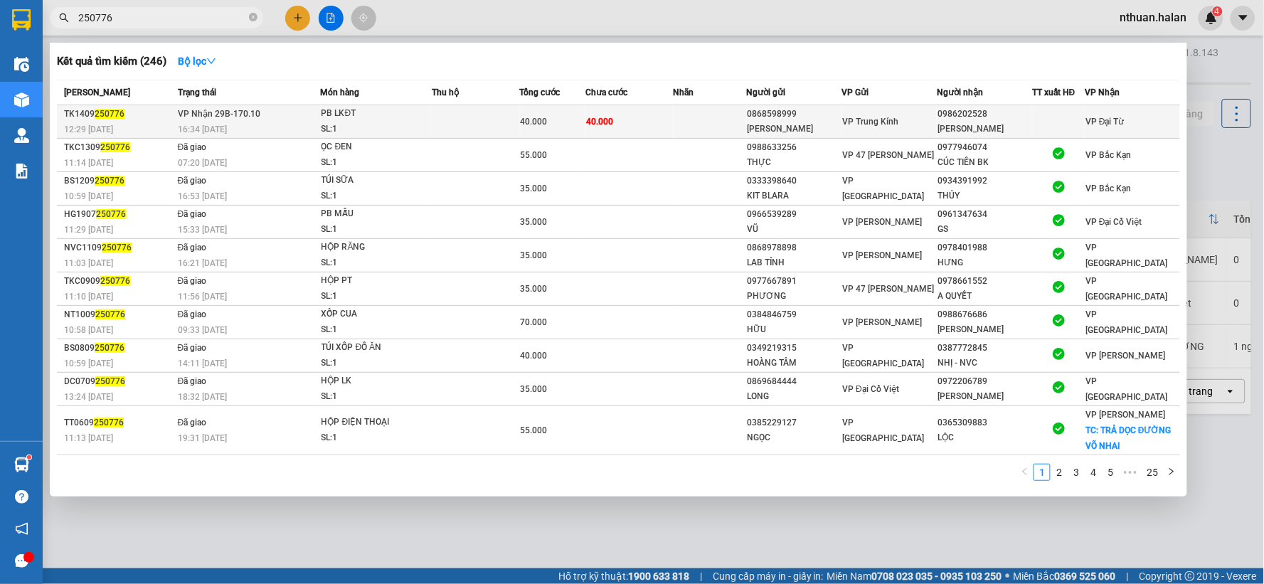
type input "250776"
click at [564, 122] on div "40.000" at bounding box center [553, 122] width 65 height 16
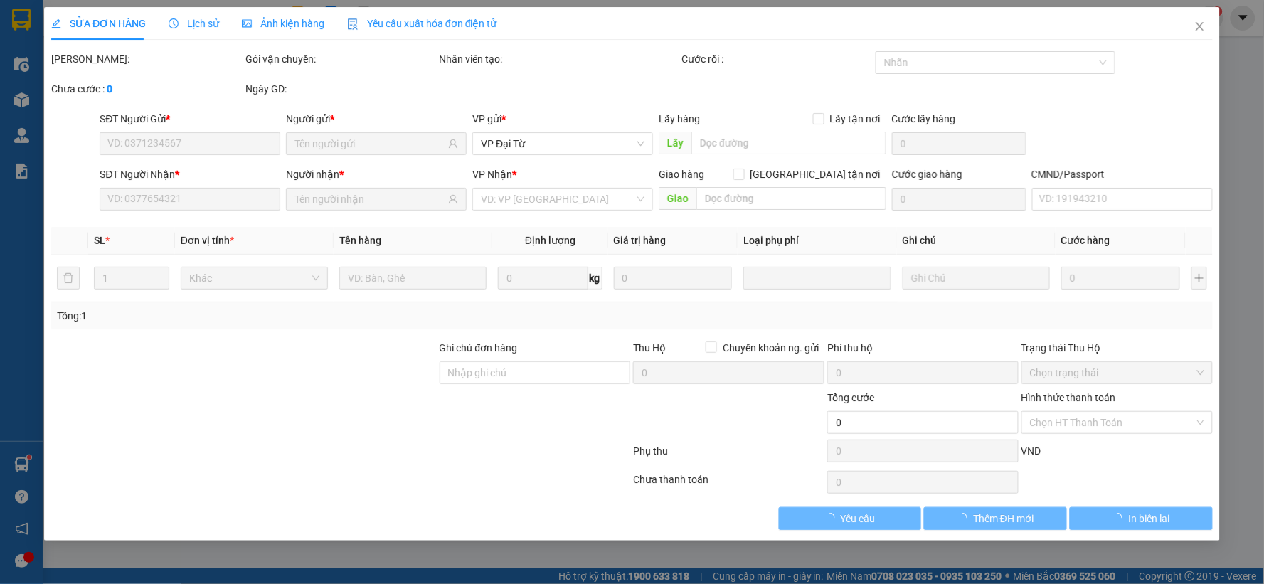
type input "0868598999"
type input "[PERSON_NAME]"
type input "0986202528"
type input "[PERSON_NAME]"
type input "40.000"
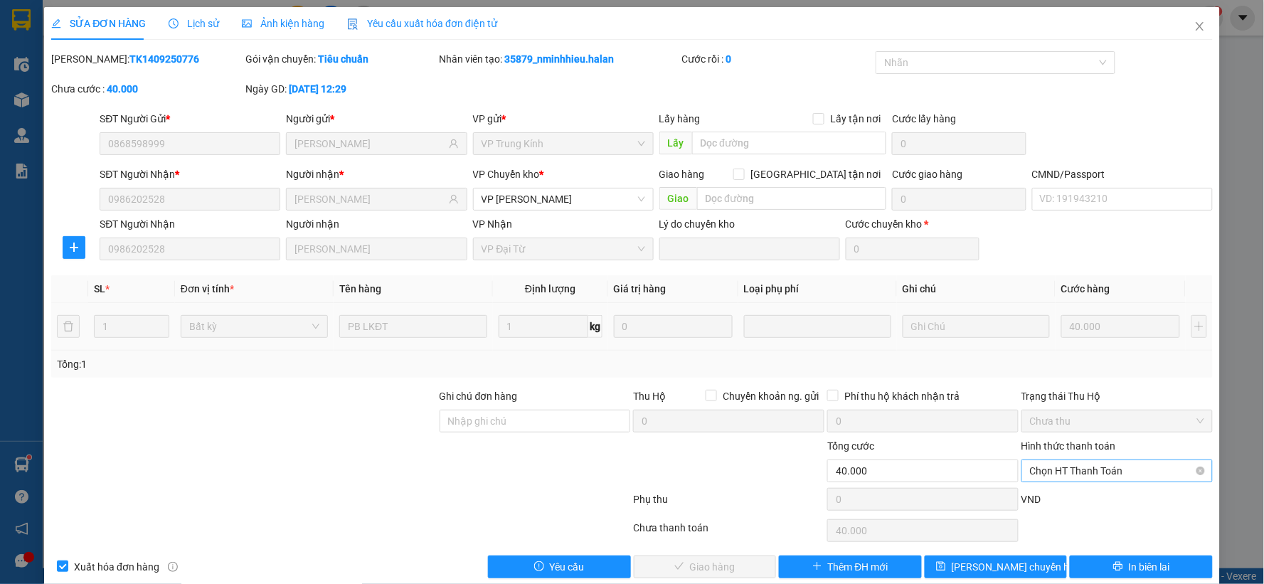
click at [1059, 470] on span "Chọn HT Thanh Toán" at bounding box center [1117, 470] width 174 height 21
click at [1054, 352] on div "Tại văn phòng" at bounding box center [1108, 352] width 172 height 16
type input "0"
click at [737, 559] on button "Giao hàng" at bounding box center [705, 567] width 143 height 23
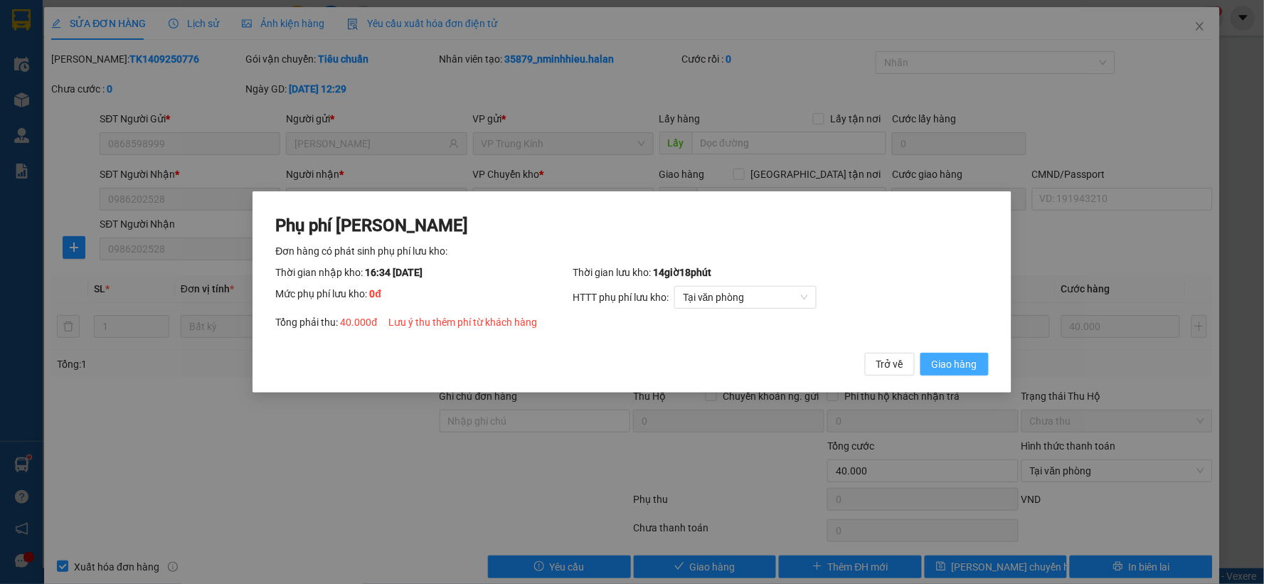
click at [948, 365] on span "Giao hàng" at bounding box center [955, 364] width 46 height 16
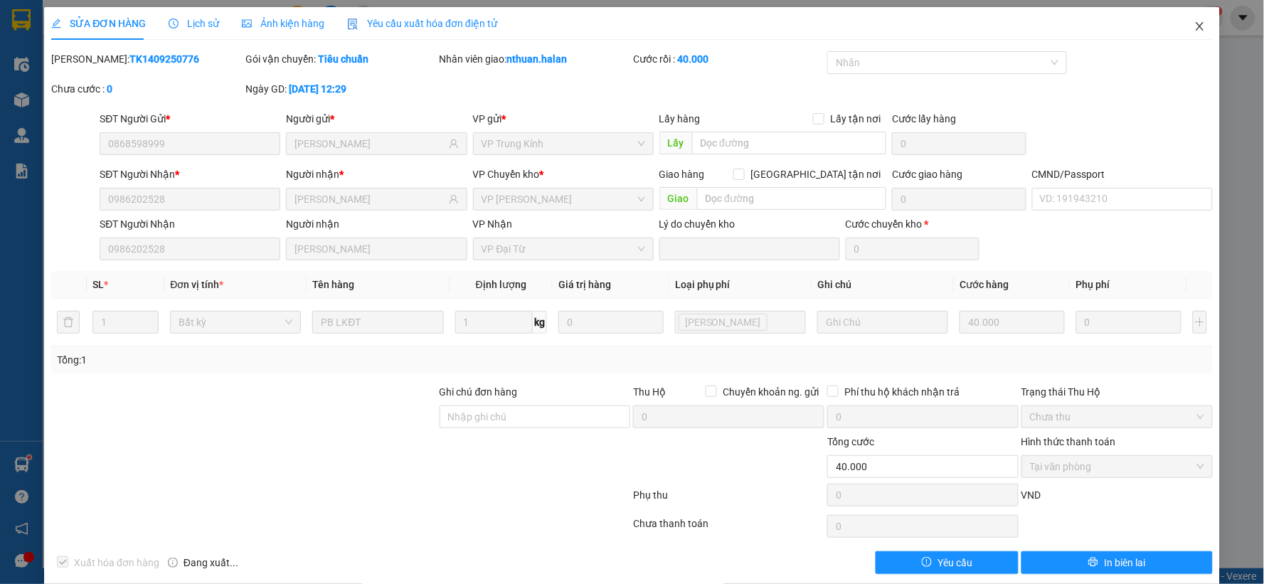
click at [1180, 30] on span "Close" at bounding box center [1200, 27] width 40 height 40
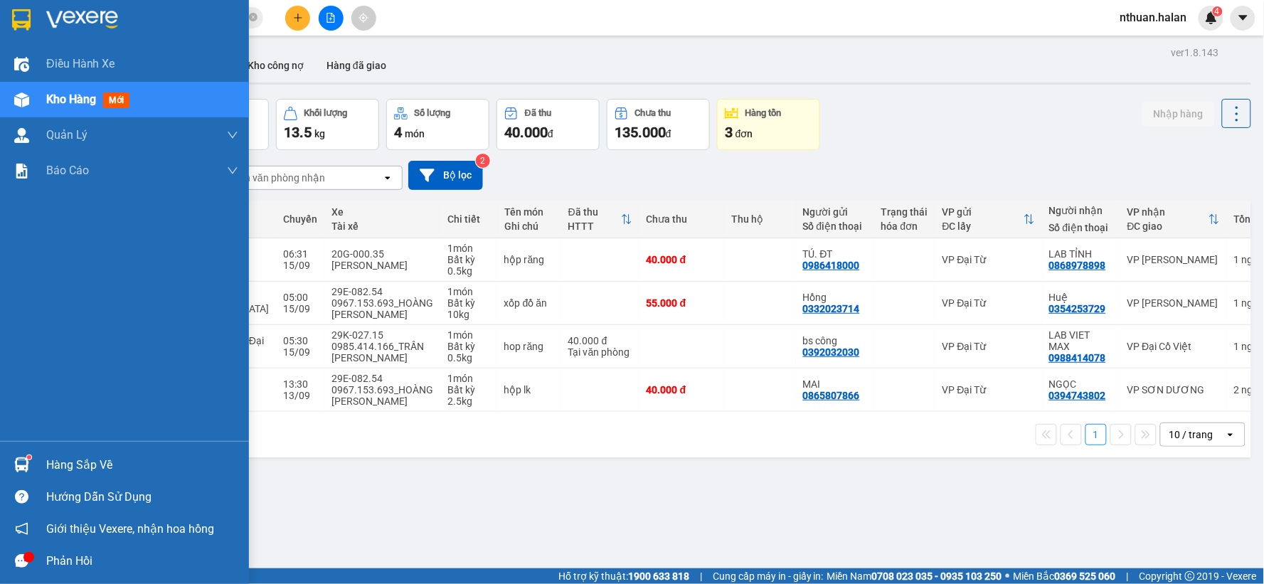
click at [77, 463] on div "Hàng sắp về" at bounding box center [142, 465] width 192 height 21
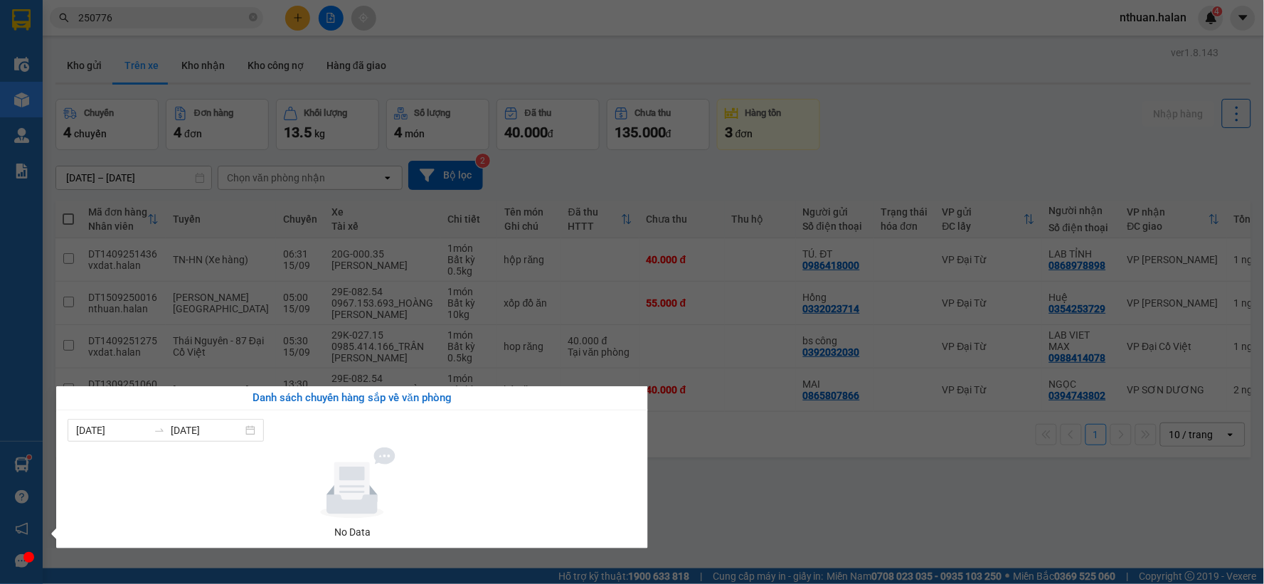
click at [712, 499] on section "Kết quả tìm kiếm ( 246 ) Bộ lọc Mã ĐH Trạng thái Món hàng Thu hộ Tổng cước Chưa…" at bounding box center [632, 292] width 1264 height 584
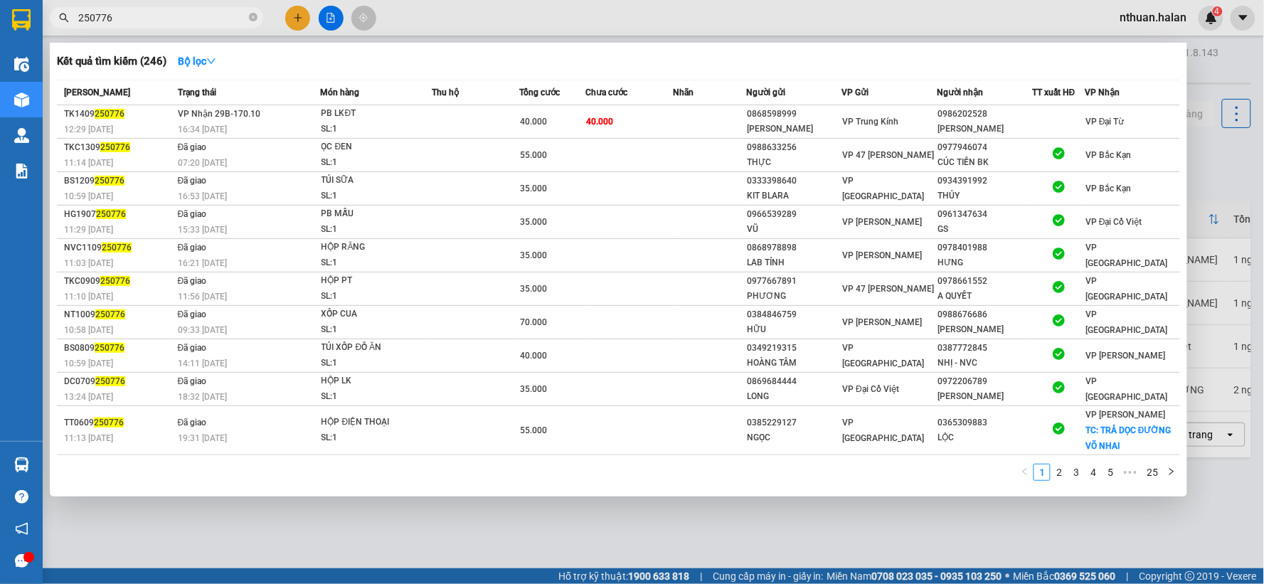
click at [127, 23] on input "250776" at bounding box center [162, 18] width 168 height 16
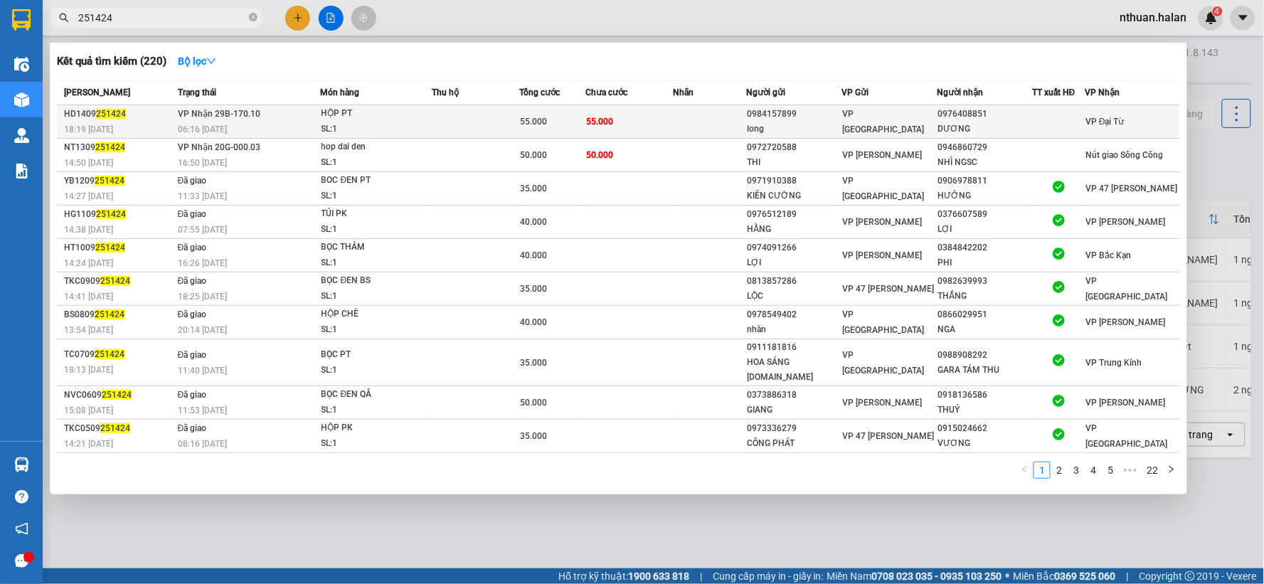
type input "251424"
click at [384, 119] on div "HỘP PT" at bounding box center [375, 114] width 107 height 16
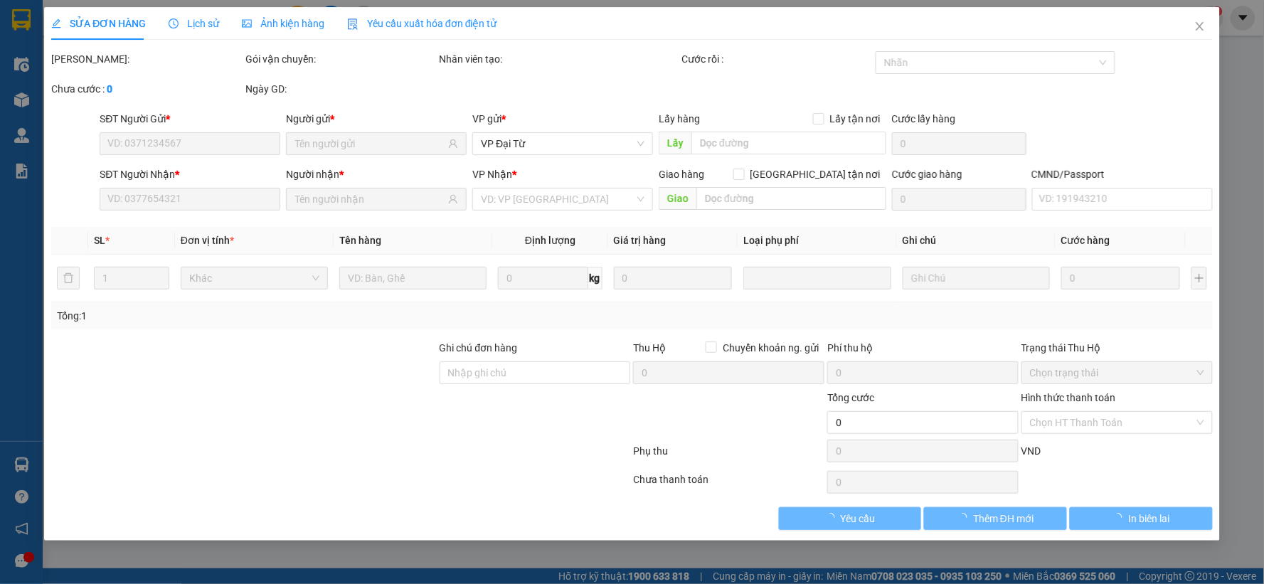
type input "0984157899"
type input "long"
type input "0976408851"
type input "DƯƠNG"
type input "55.000"
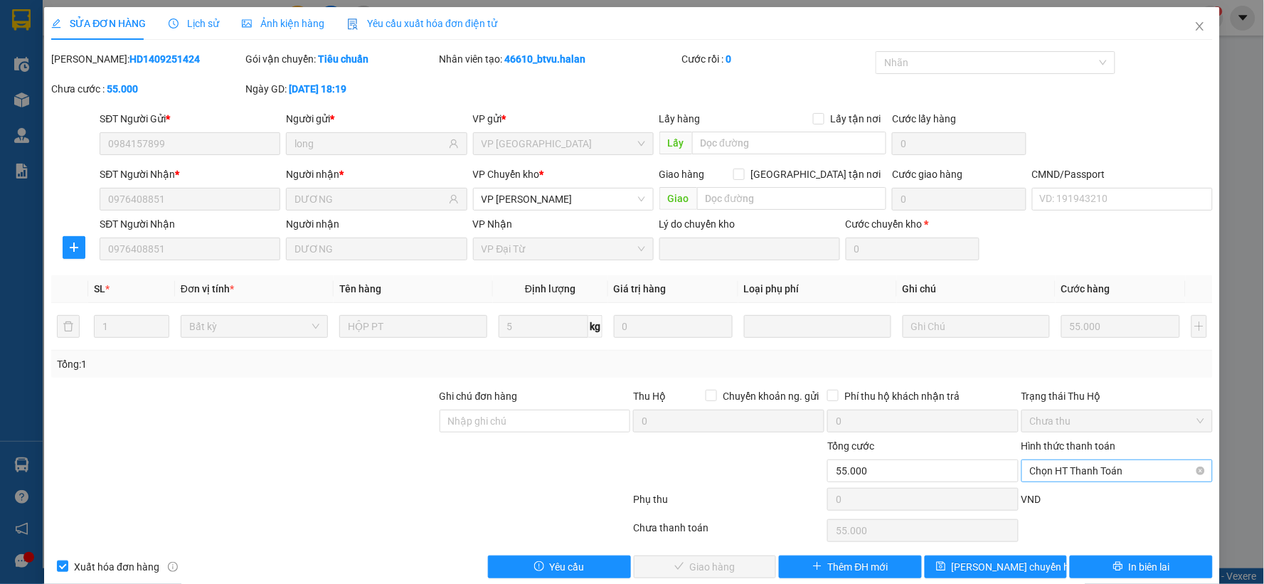
click at [1032, 472] on span "Chọn HT Thanh Toán" at bounding box center [1117, 470] width 174 height 21
click at [1035, 353] on div "Tại văn phòng" at bounding box center [1108, 352] width 172 height 16
type input "0"
click at [735, 571] on button "Giao hàng" at bounding box center [705, 567] width 143 height 23
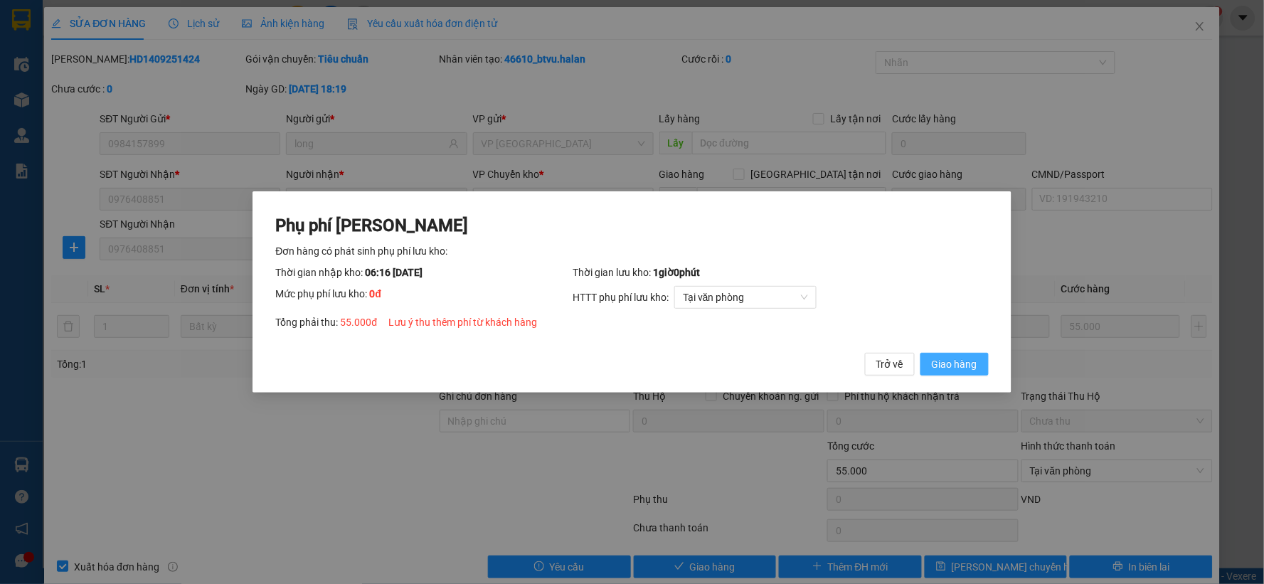
click at [945, 367] on span "Giao hàng" at bounding box center [955, 364] width 46 height 16
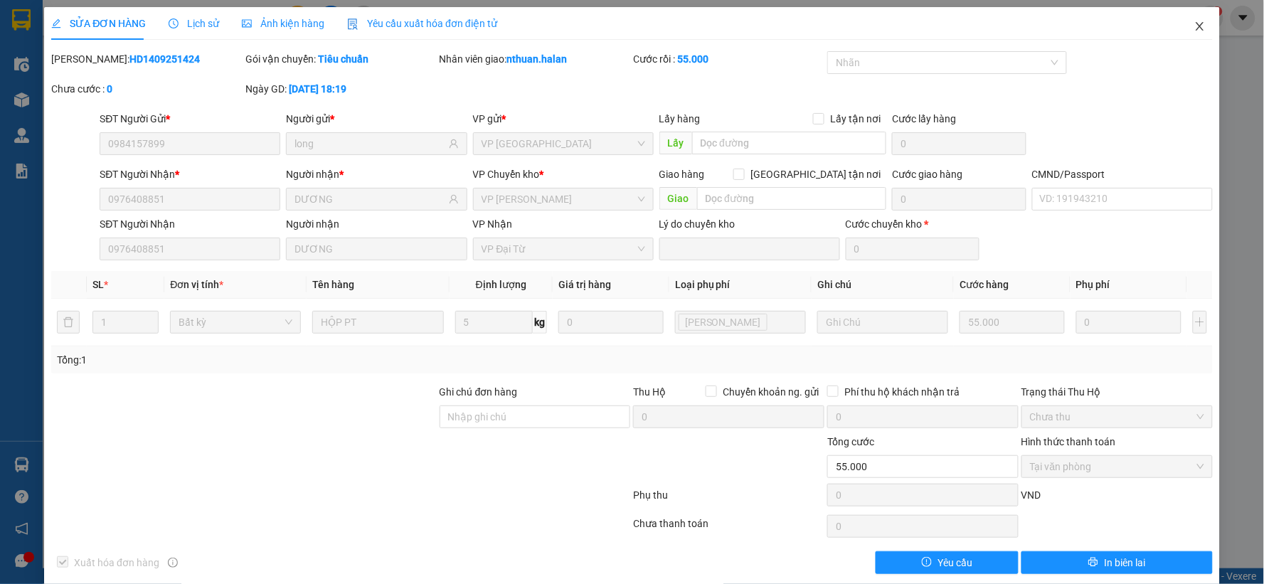
click at [1195, 29] on icon "close" at bounding box center [1200, 26] width 11 height 11
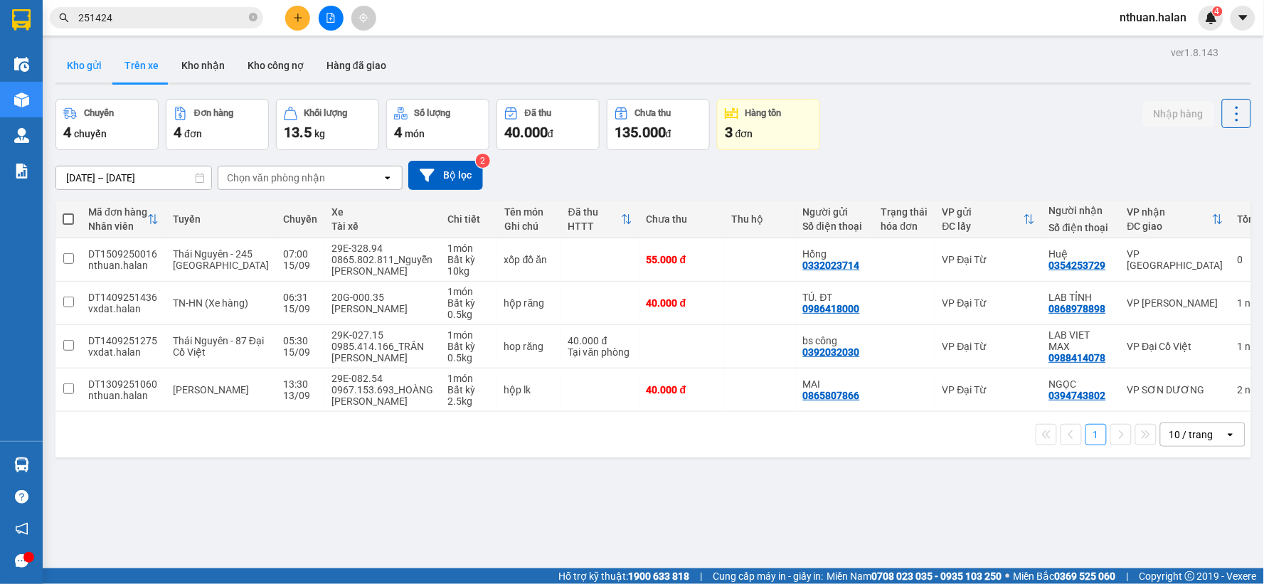
click at [74, 63] on button "Kho gửi" at bounding box center [84, 65] width 58 height 34
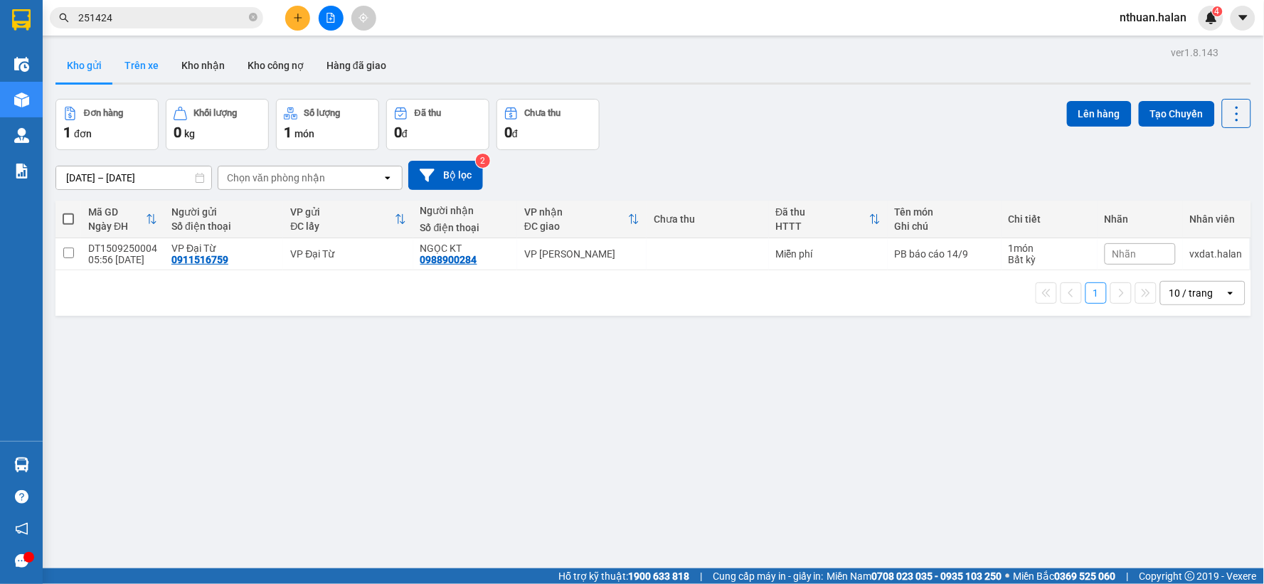
click at [149, 64] on button "Trên xe" at bounding box center [141, 65] width 57 height 34
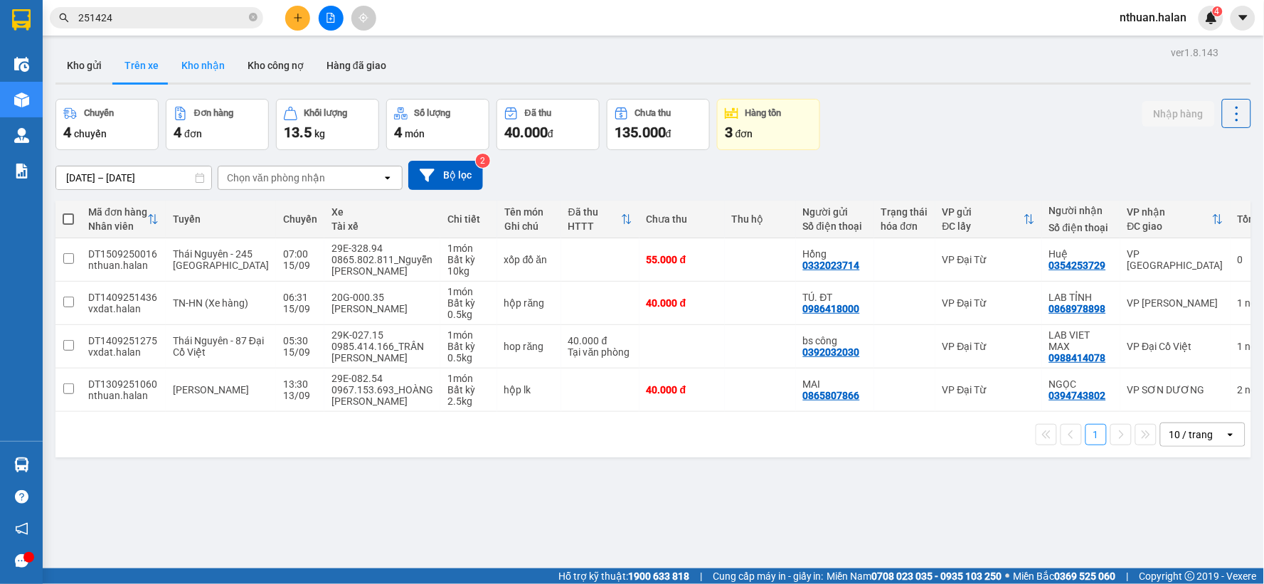
click at [203, 71] on button "Kho nhận" at bounding box center [203, 65] width 66 height 34
type input "[DATE] – [DATE]"
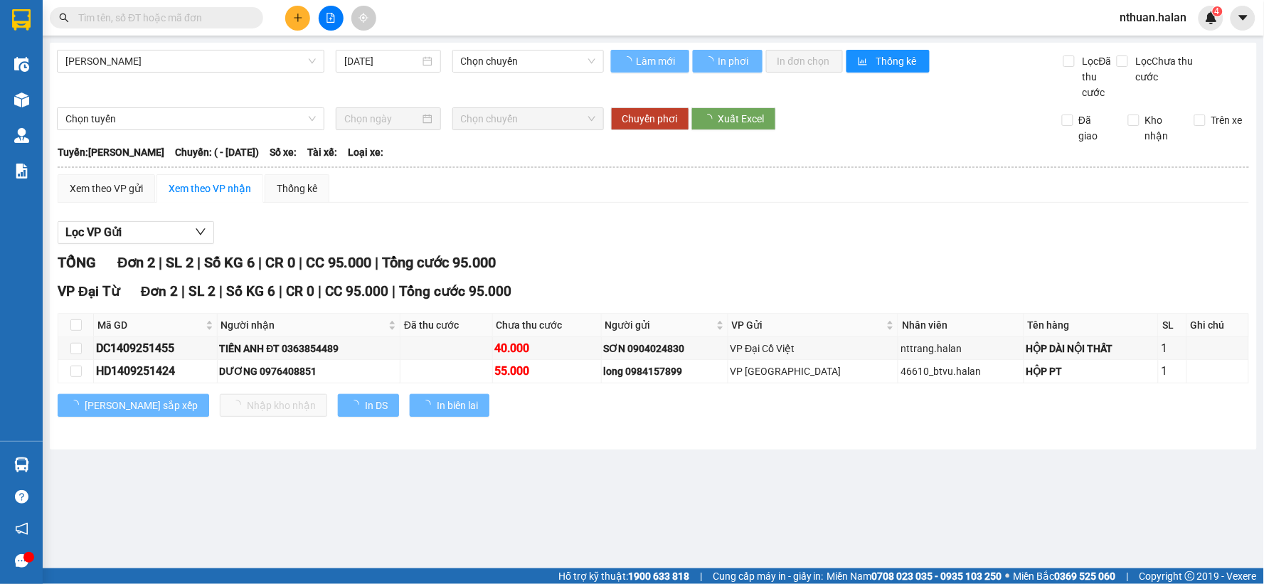
type input "[DATE]"
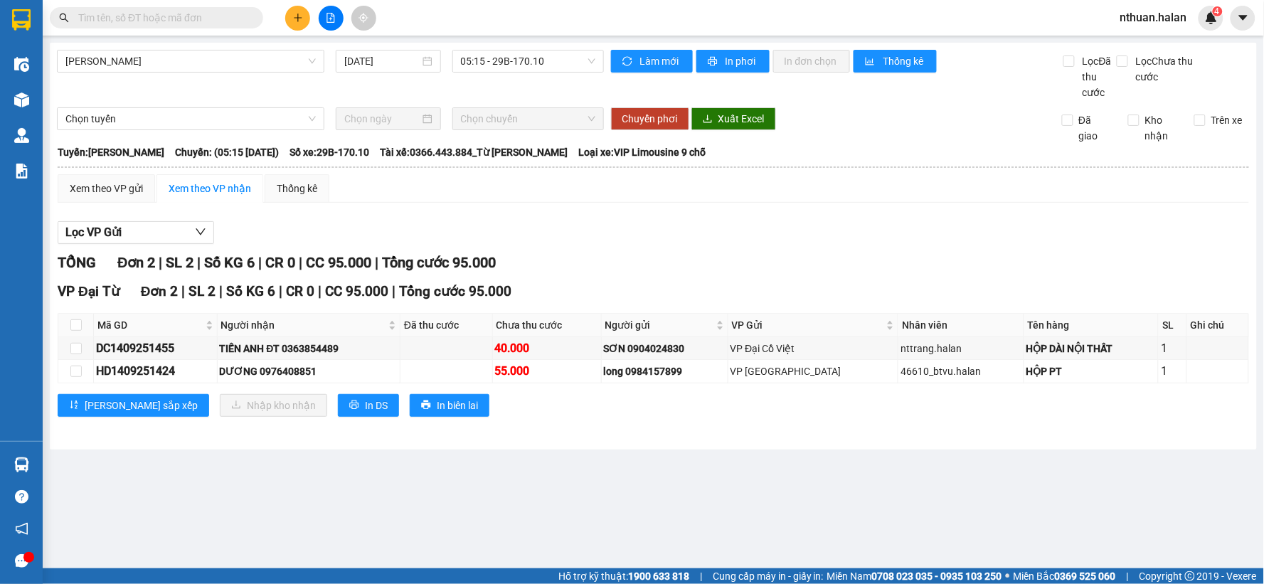
click at [228, 16] on input "text" at bounding box center [162, 18] width 168 height 16
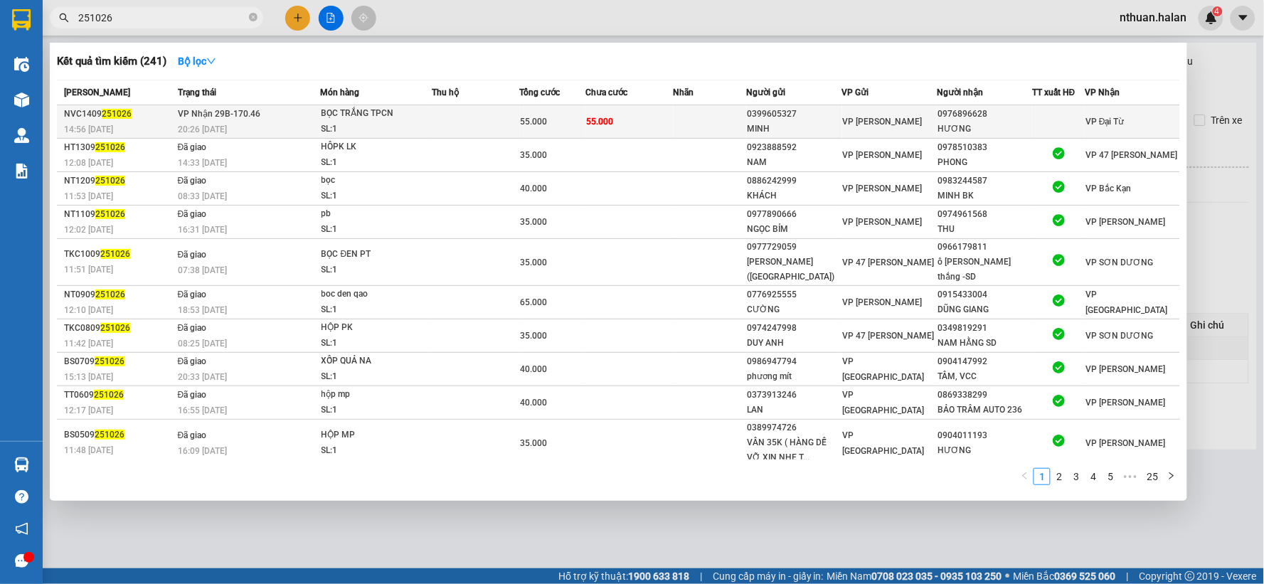
type input "251026"
click at [603, 109] on td "55.000" at bounding box center [630, 121] width 88 height 33
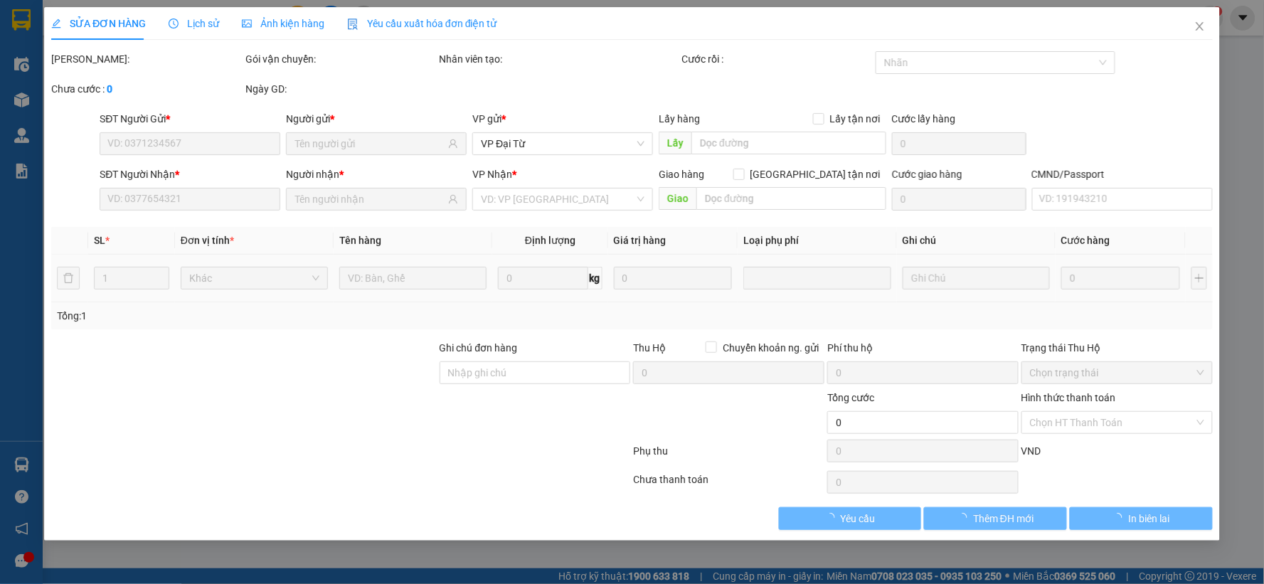
type input "0399605327"
type input "MINH"
type input "0976896628"
type input "HƯƠNG"
type input "55.000"
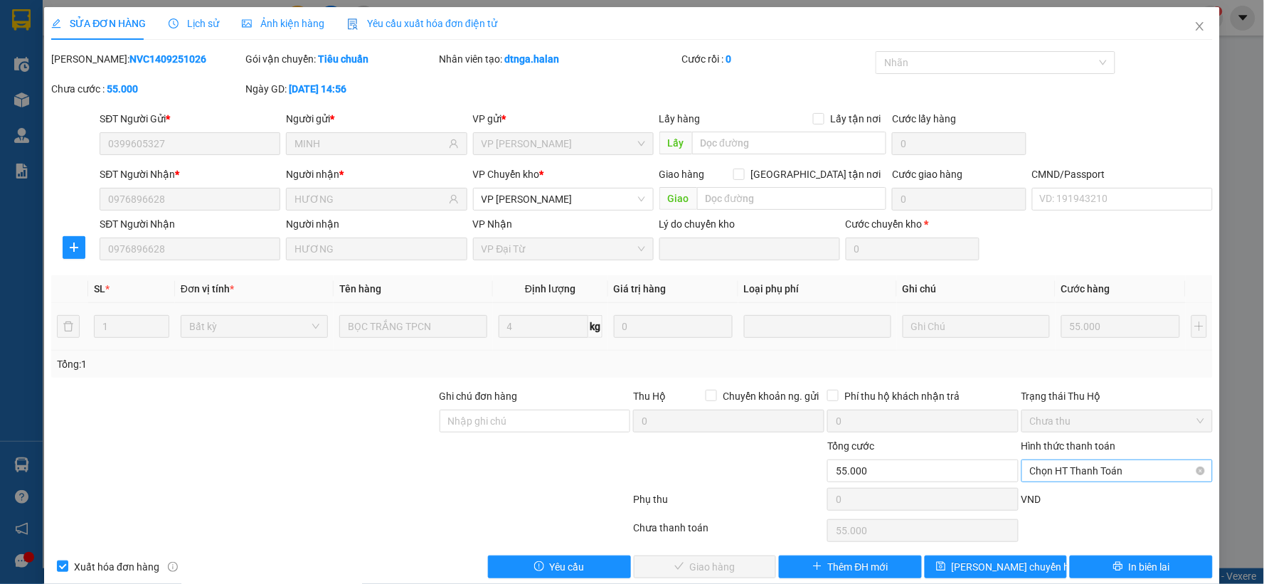
click at [1042, 466] on span "Chọn HT Thanh Toán" at bounding box center [1117, 470] width 174 height 21
click at [1042, 349] on div "Tại văn phòng" at bounding box center [1108, 352] width 172 height 16
type input "0"
click at [756, 564] on button "Giao hàng" at bounding box center [705, 567] width 143 height 23
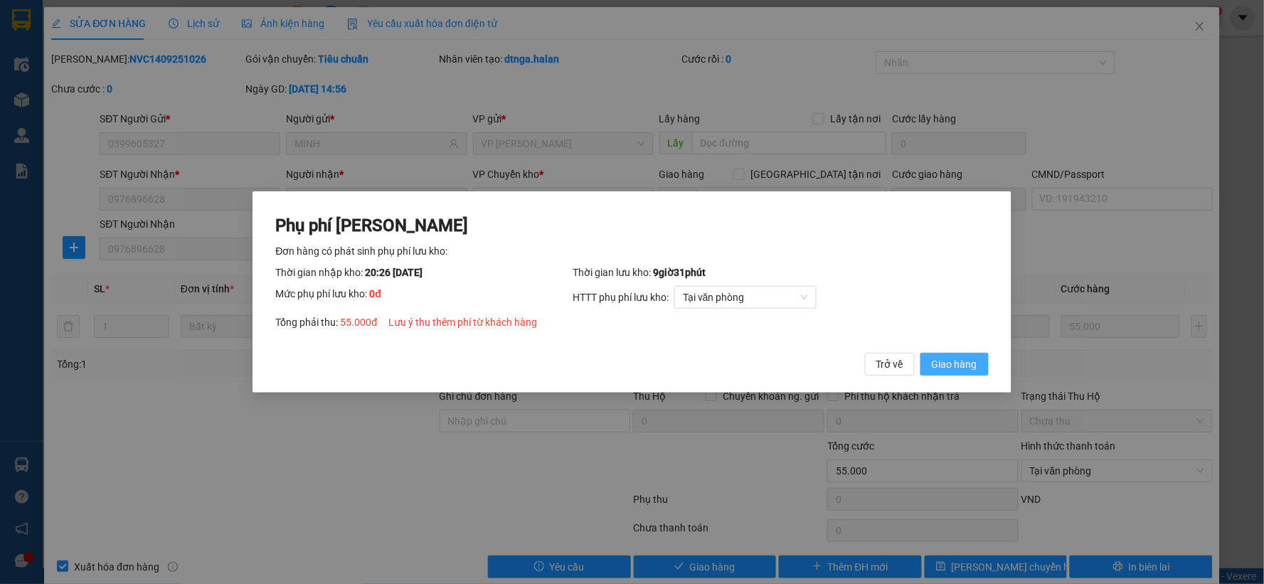
click at [946, 359] on span "Giao hàng" at bounding box center [955, 364] width 46 height 16
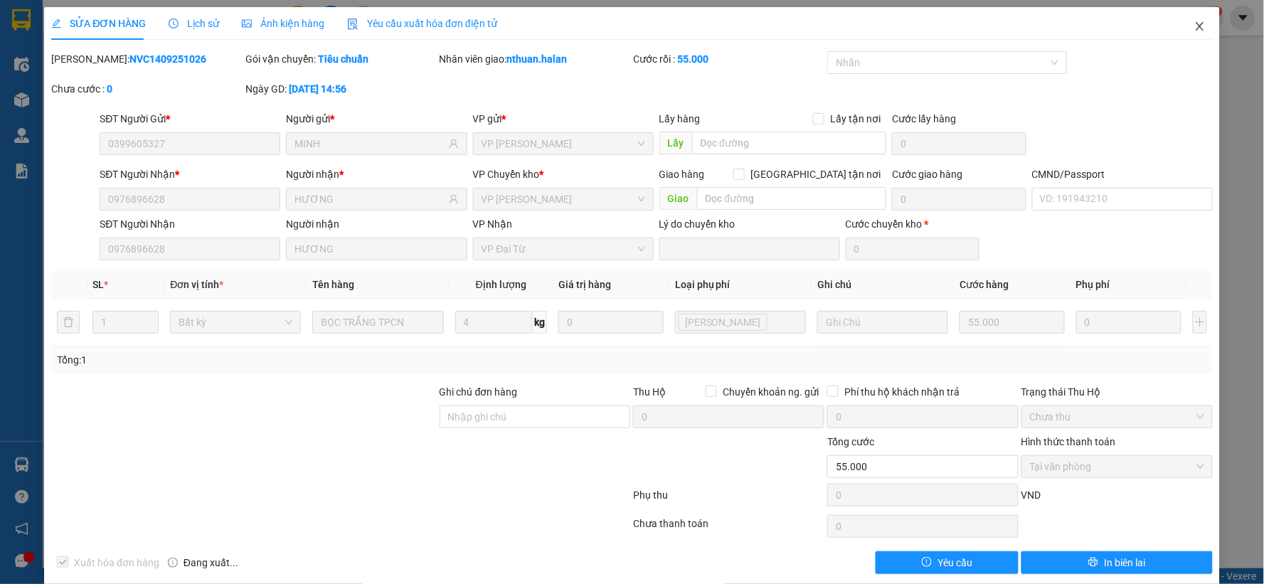
click at [1196, 29] on icon "close" at bounding box center [1200, 26] width 8 height 9
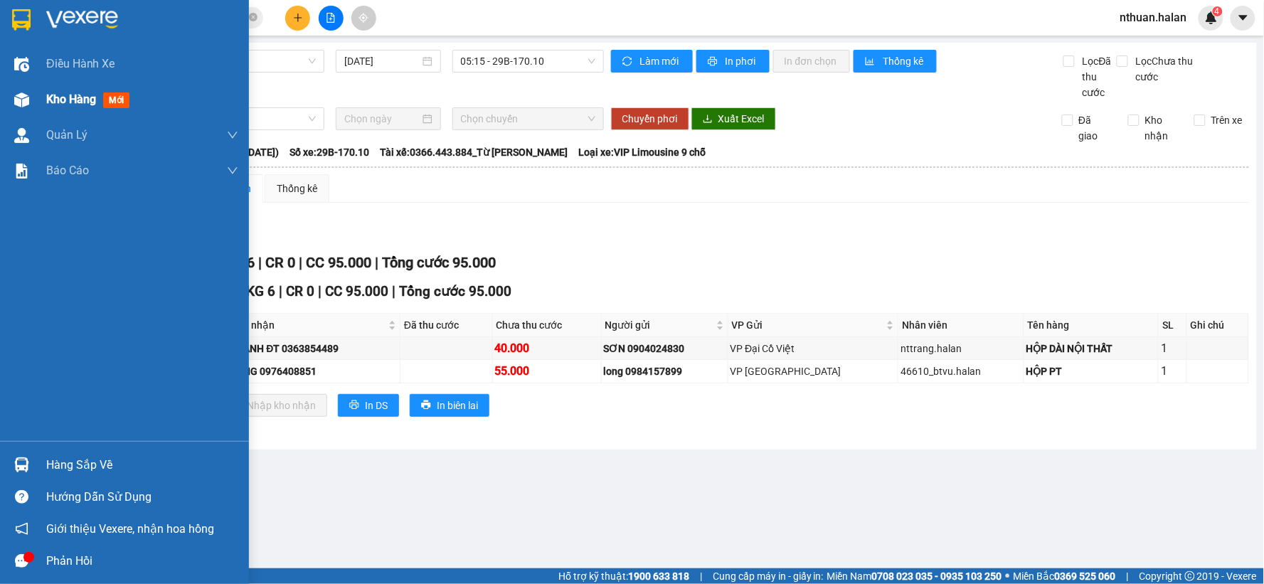
click at [66, 100] on span "Kho hàng" at bounding box center [71, 99] width 50 height 14
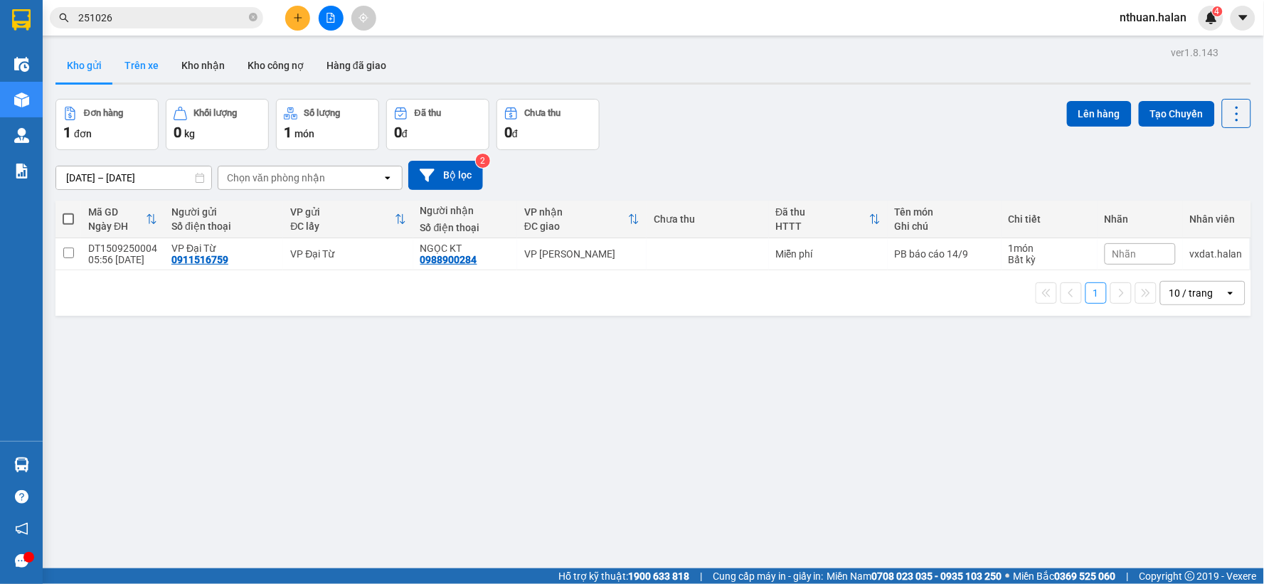
click at [148, 68] on button "Trên xe" at bounding box center [141, 65] width 57 height 34
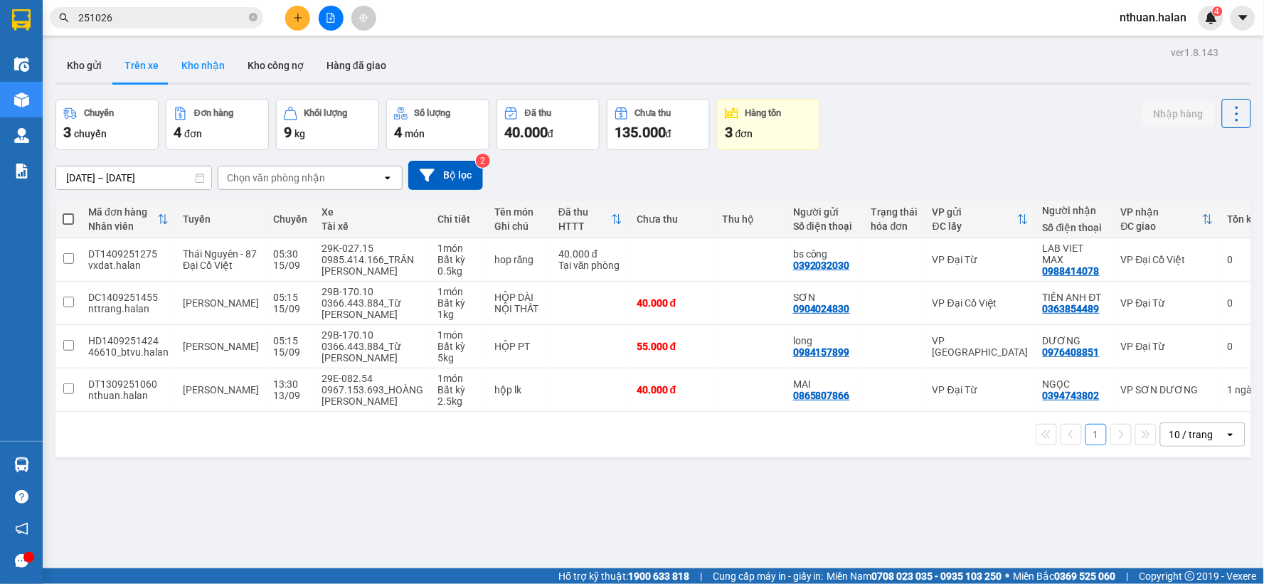
click at [202, 68] on button "Kho nhận" at bounding box center [203, 65] width 66 height 34
type input "[DATE] – [DATE]"
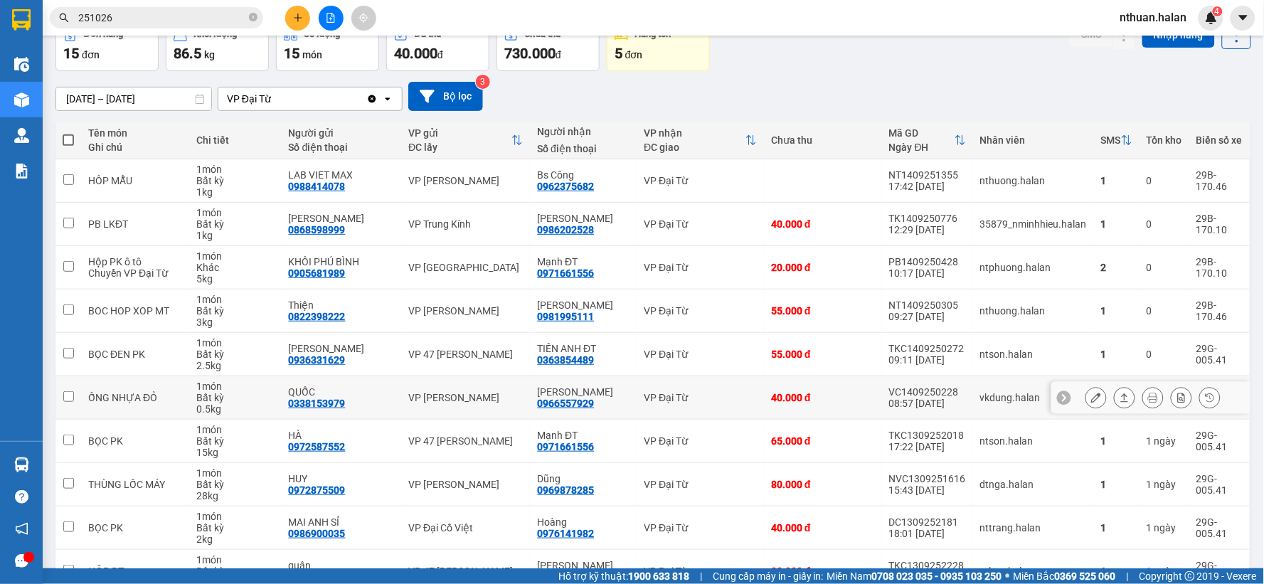
scroll to position [158, 0]
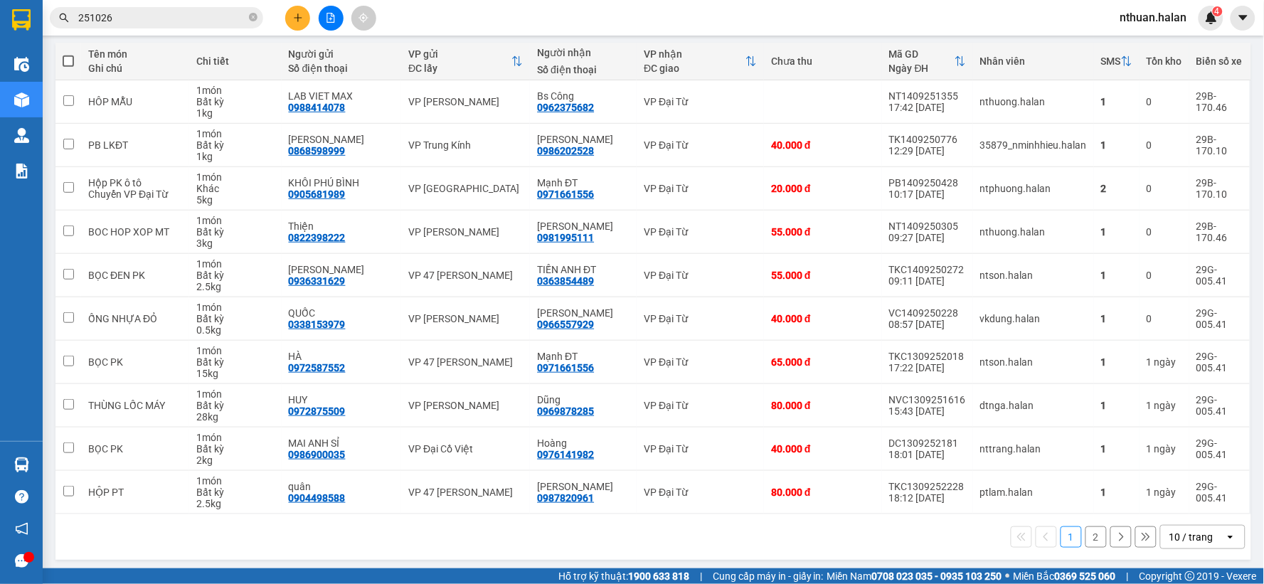
click at [1089, 541] on button "2" at bounding box center [1096, 537] width 21 height 21
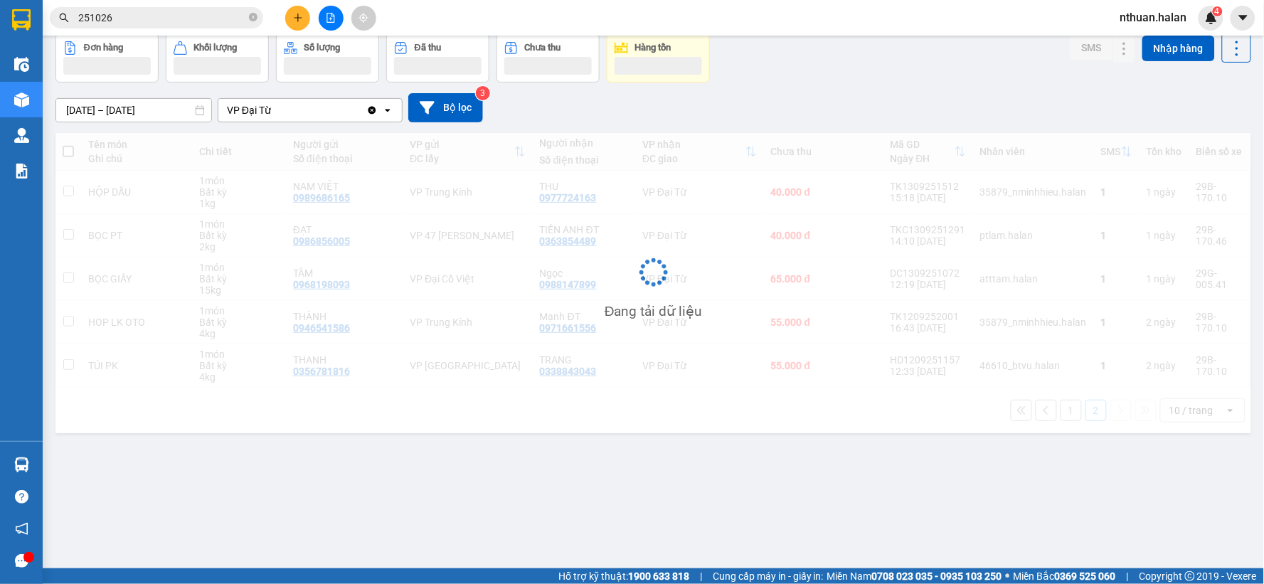
scroll to position [65, 0]
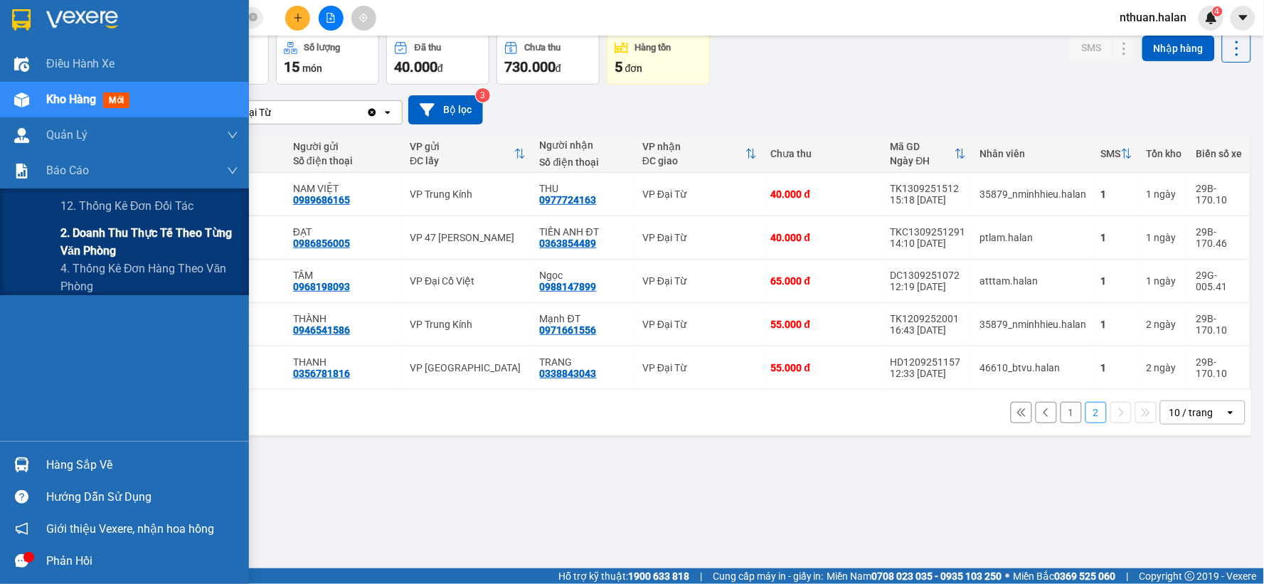
click at [75, 230] on span "2. Doanh thu thực tế theo từng văn phòng" at bounding box center [149, 242] width 178 height 36
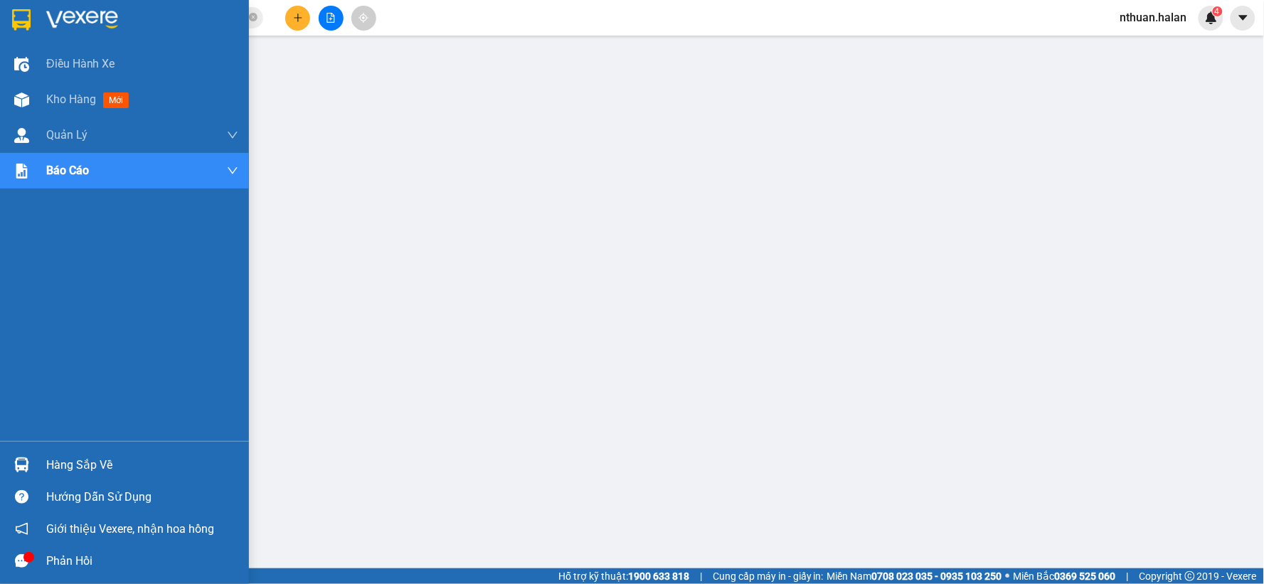
click at [54, 462] on div "Hàng sắp về" at bounding box center [142, 465] width 192 height 21
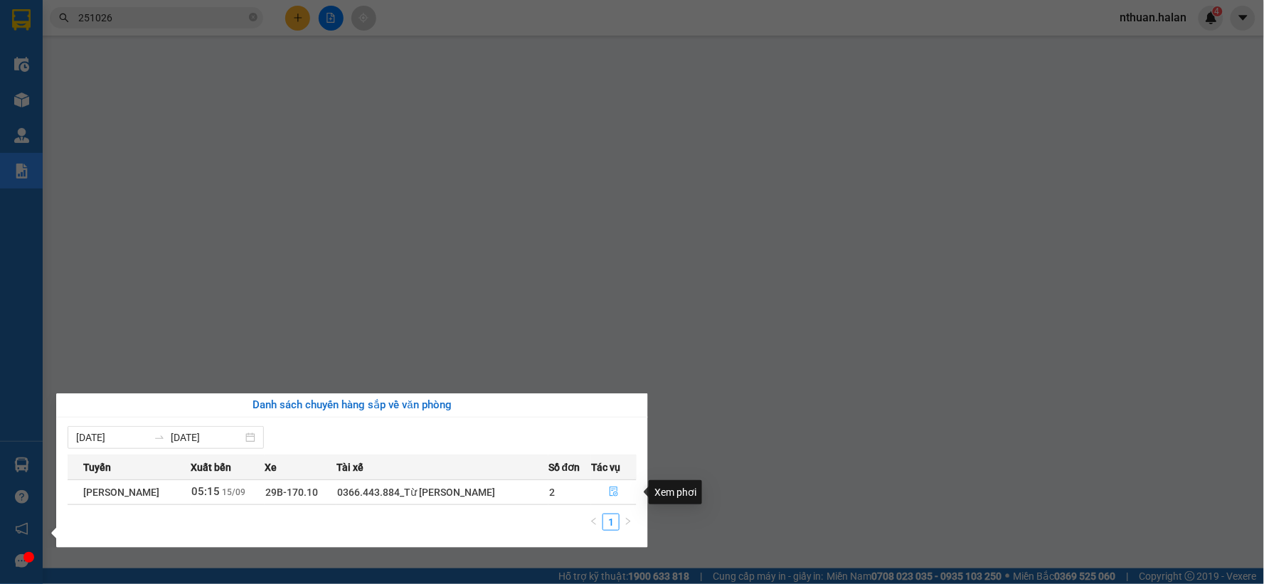
click at [616, 492] on icon "file-done" at bounding box center [614, 492] width 10 height 10
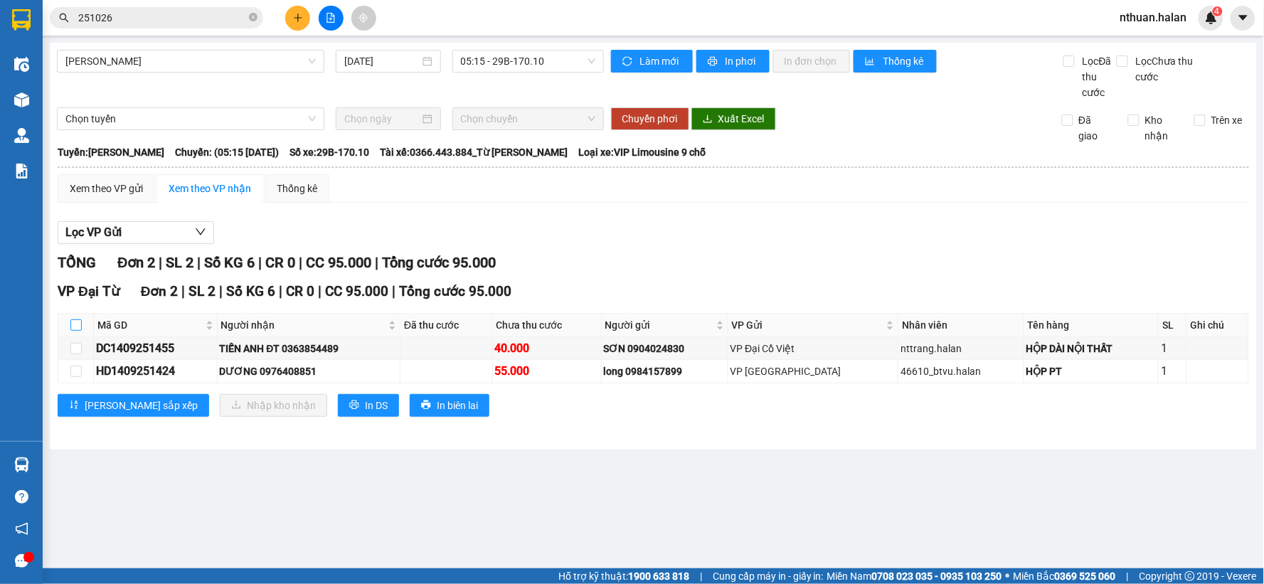
click at [79, 324] on input "checkbox" at bounding box center [75, 324] width 11 height 11
checkbox input "true"
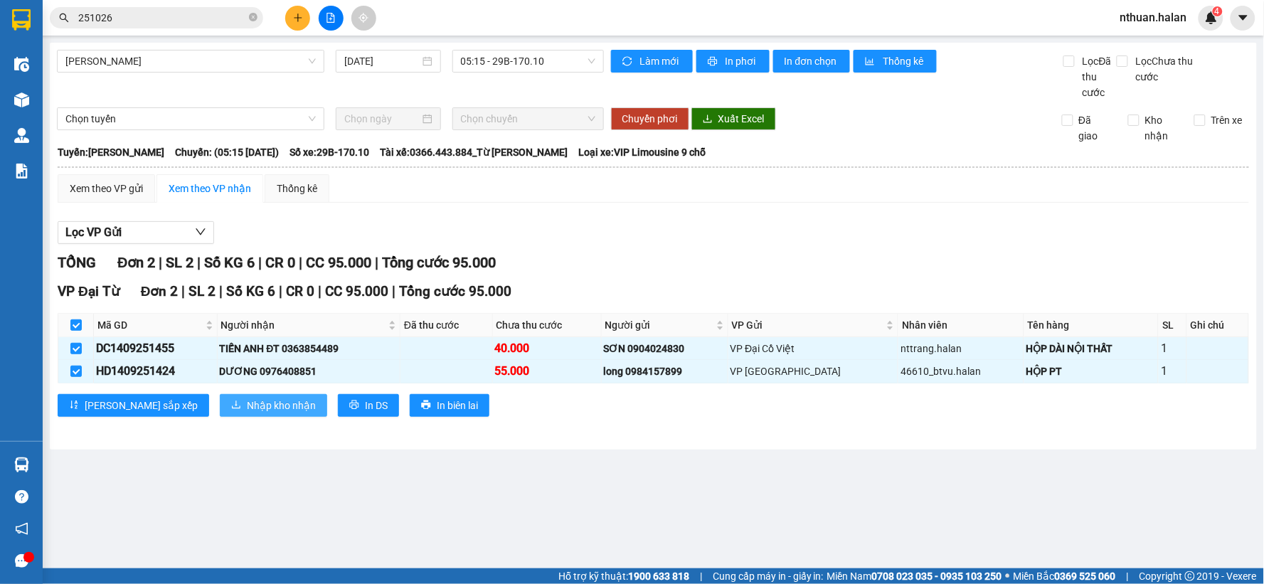
click at [247, 400] on span "Nhập kho nhận" at bounding box center [281, 406] width 69 height 16
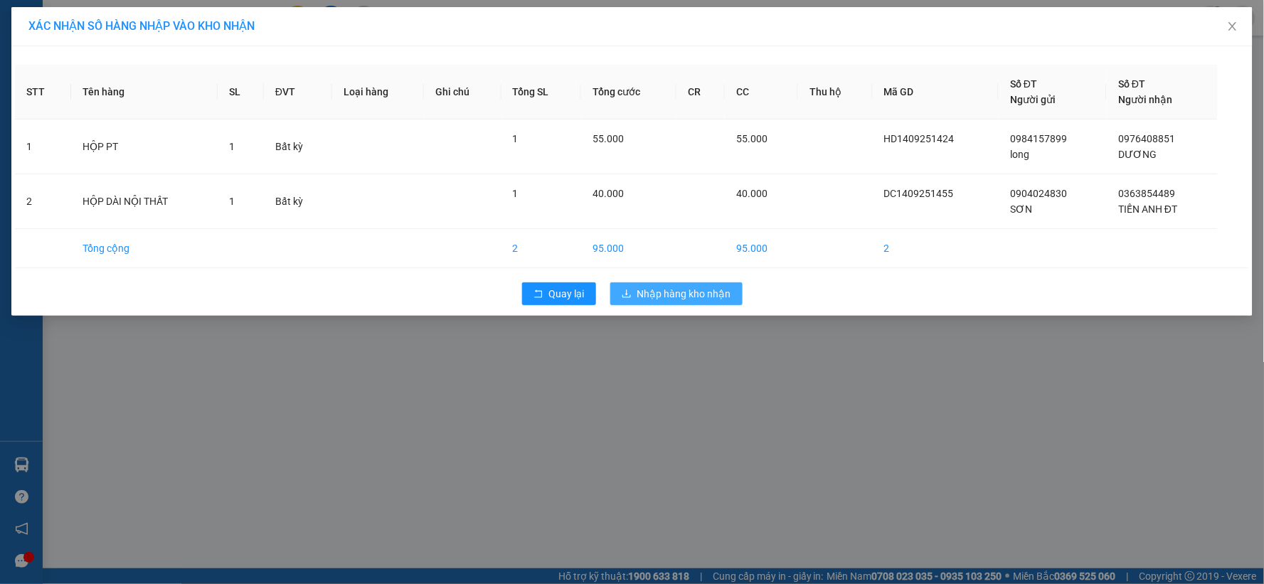
click at [680, 297] on span "Nhập hàng kho nhận" at bounding box center [685, 294] width 94 height 16
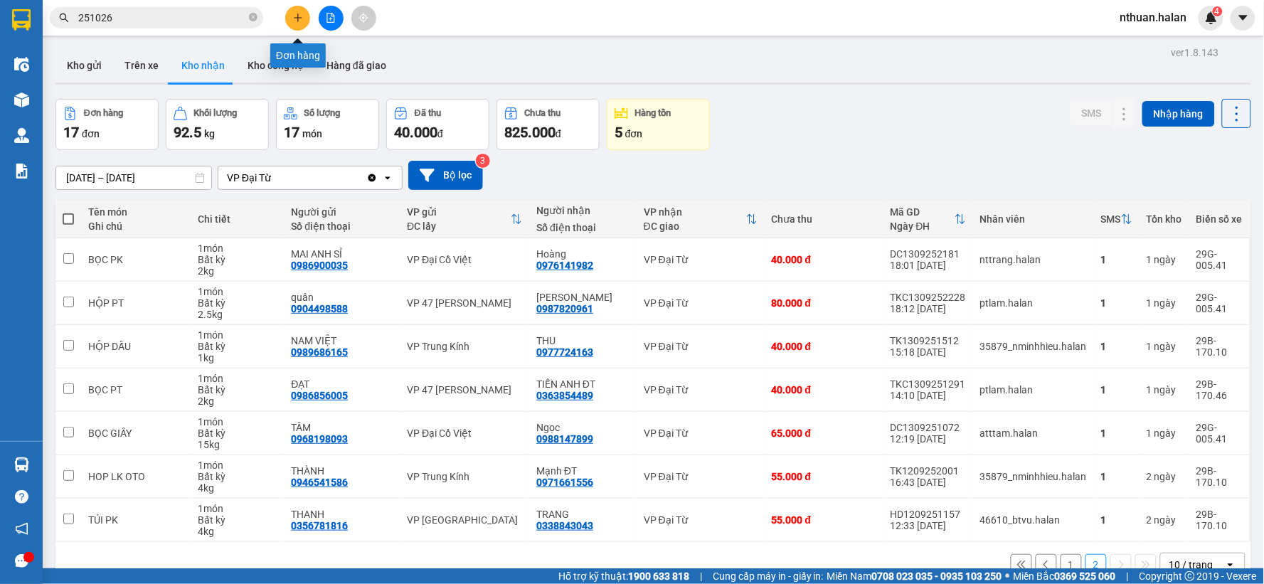
click at [295, 18] on icon "plus" at bounding box center [298, 17] width 8 height 1
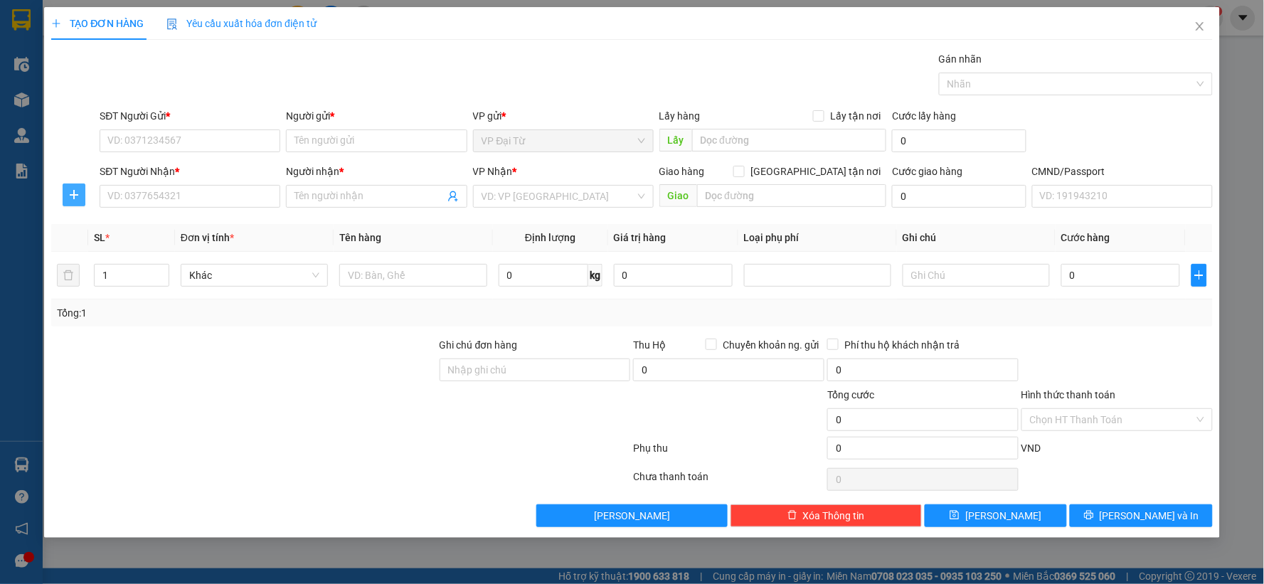
click at [77, 191] on icon "plus" at bounding box center [73, 194] width 11 height 11
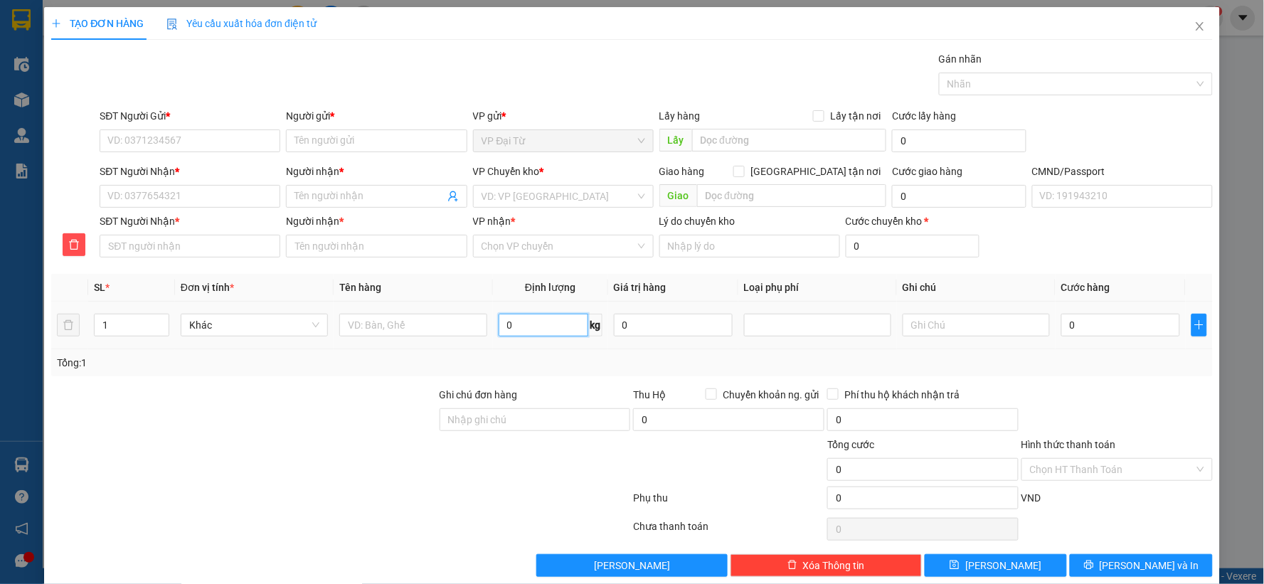
click at [517, 327] on input "0" at bounding box center [544, 325] width 90 height 23
type input "10"
click at [453, 332] on input "text" at bounding box center [412, 325] width 147 height 23
type input "xốp đồ ăn"
click at [133, 137] on input "SĐT Người Gửi *" at bounding box center [190, 140] width 181 height 23
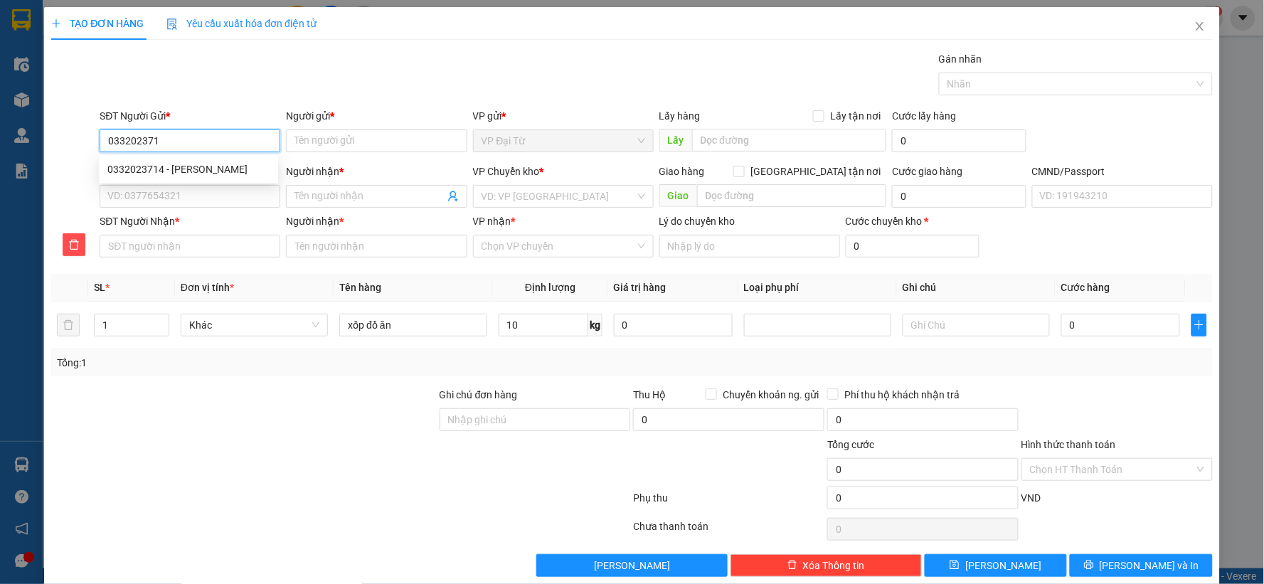
type input "0332023714"
click at [147, 171] on div "0332023714 - Hồng" at bounding box center [188, 170] width 162 height 16
type input "Hồng"
type input "0332023714"
click at [152, 197] on input "SĐT Người Nhận *" at bounding box center [190, 196] width 181 height 23
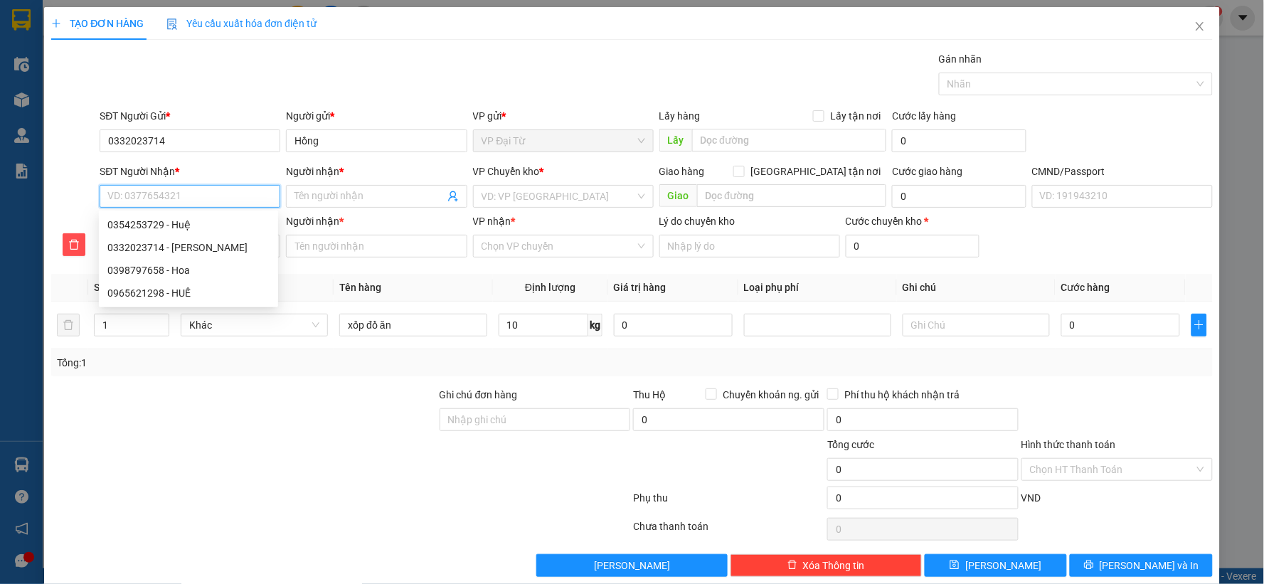
type input "0"
type input "03"
type input "036"
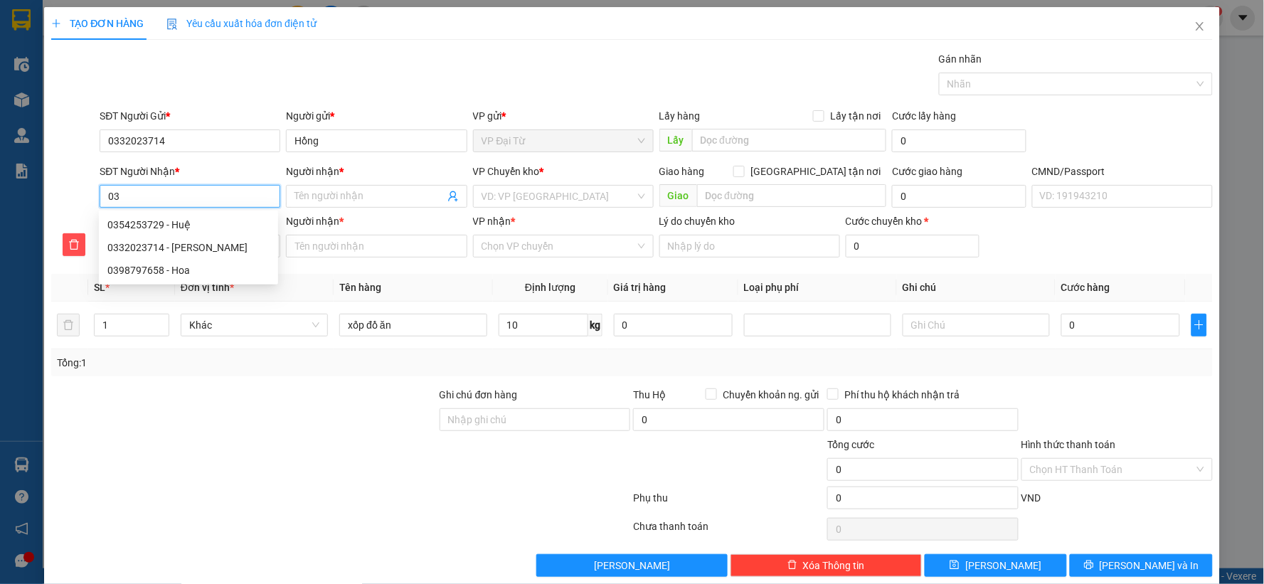
type input "036"
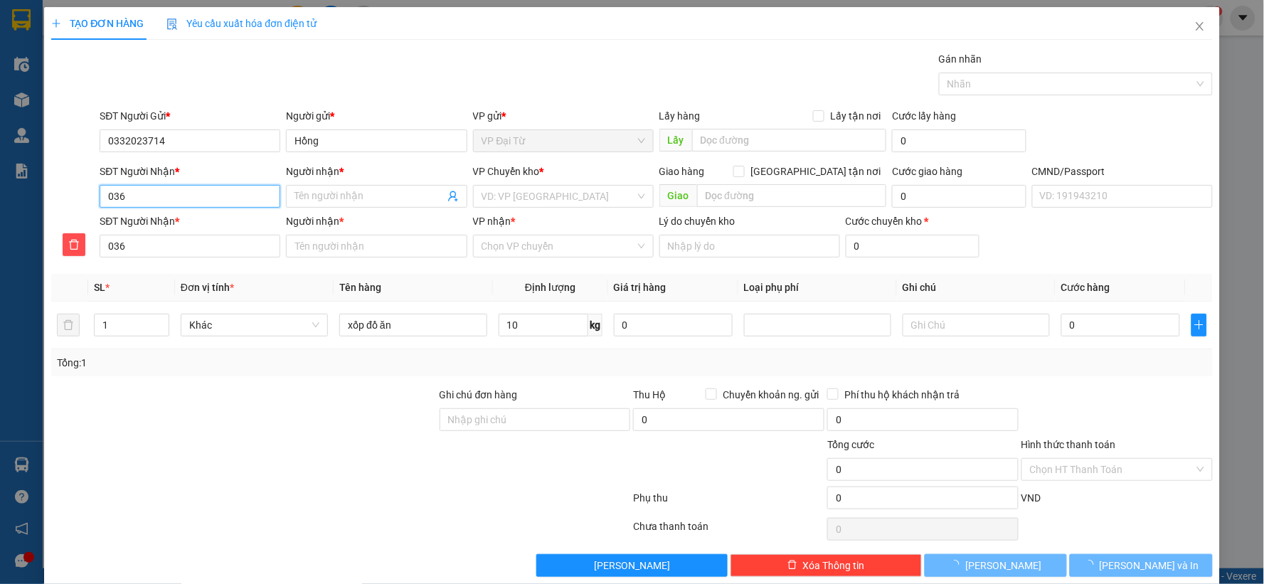
type input "03"
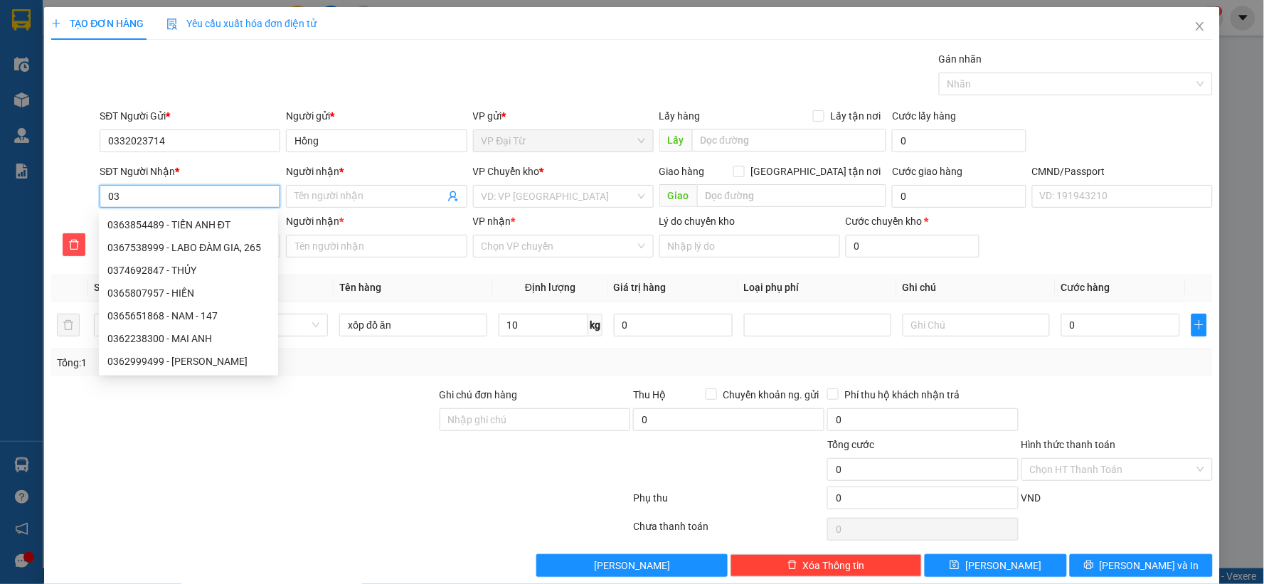
type input "035"
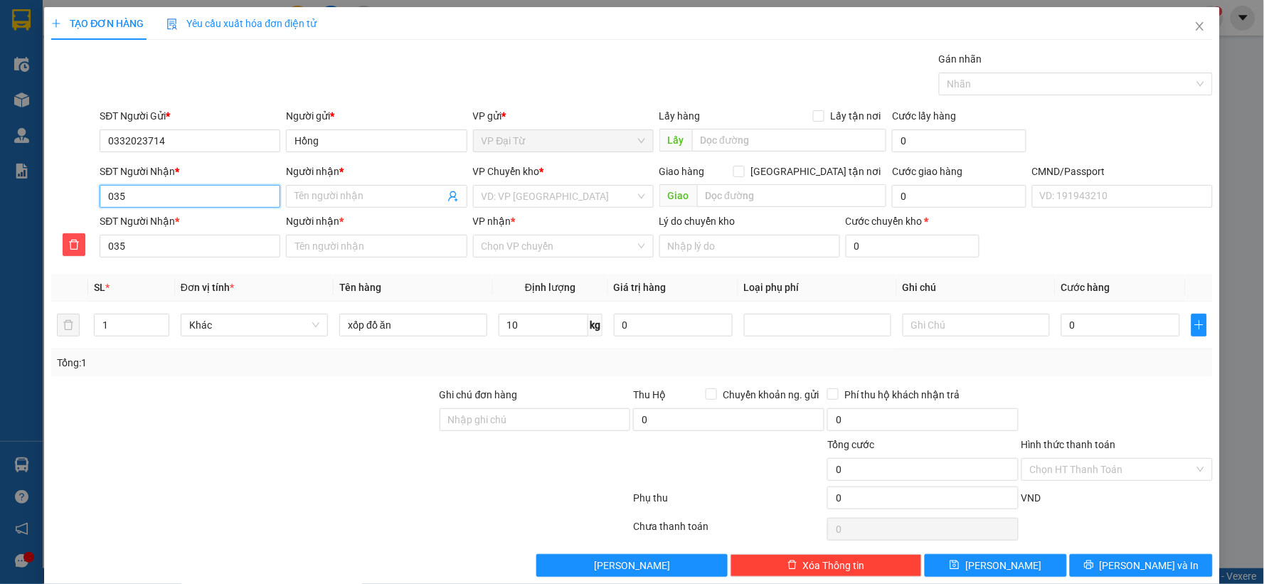
type input "0354"
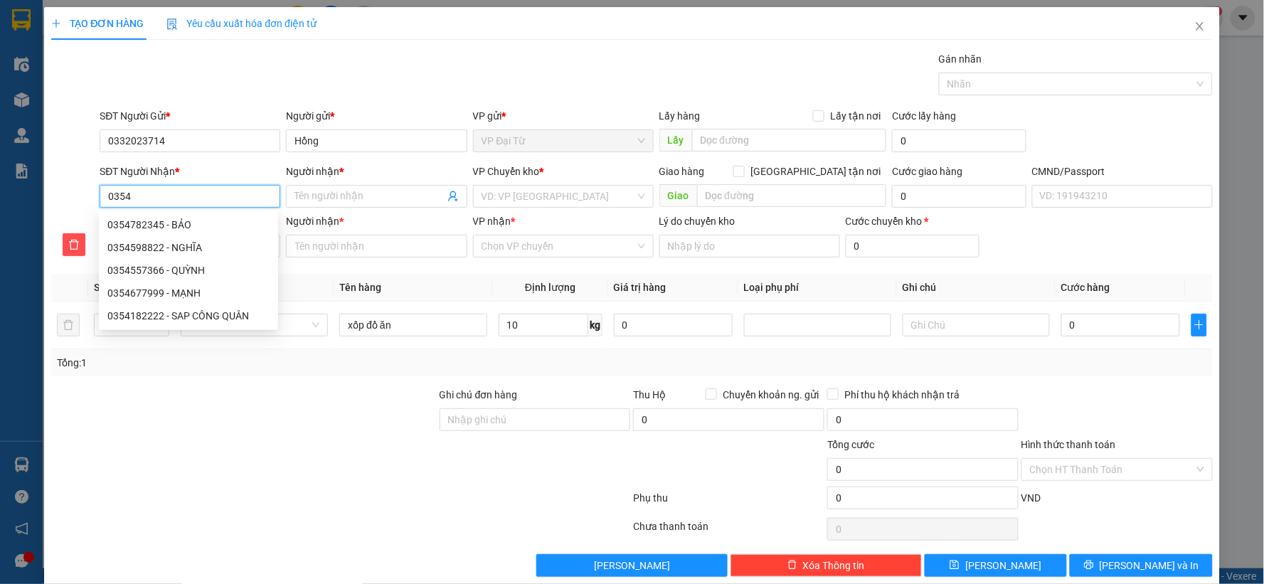
type input "03542"
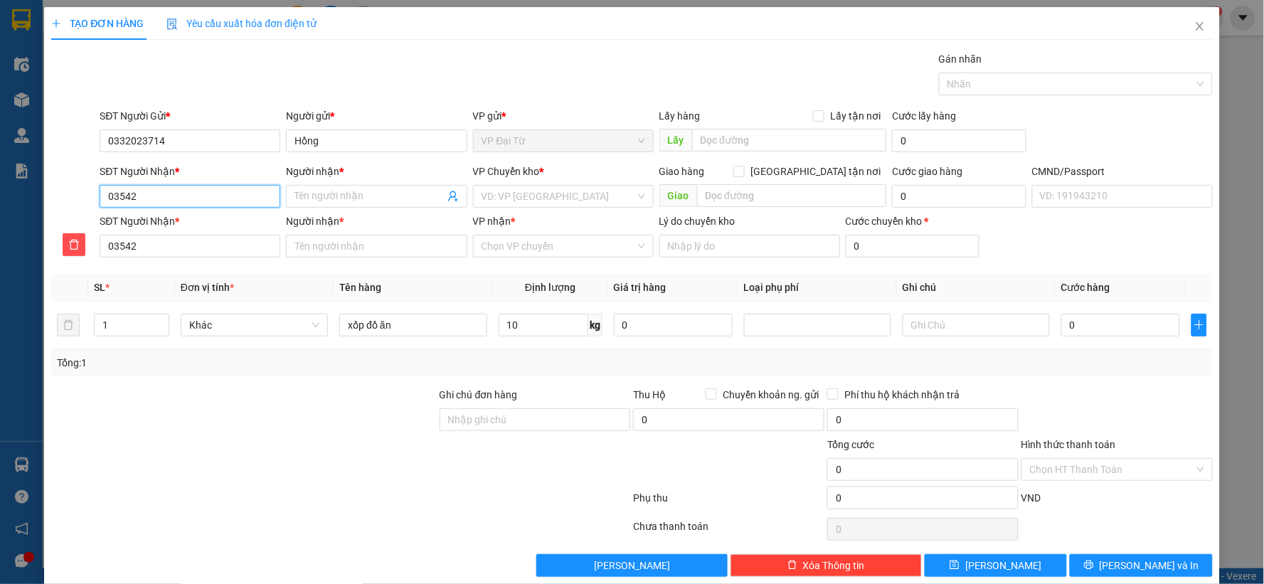
type input "035425"
type input "0354253"
type input "03542537"
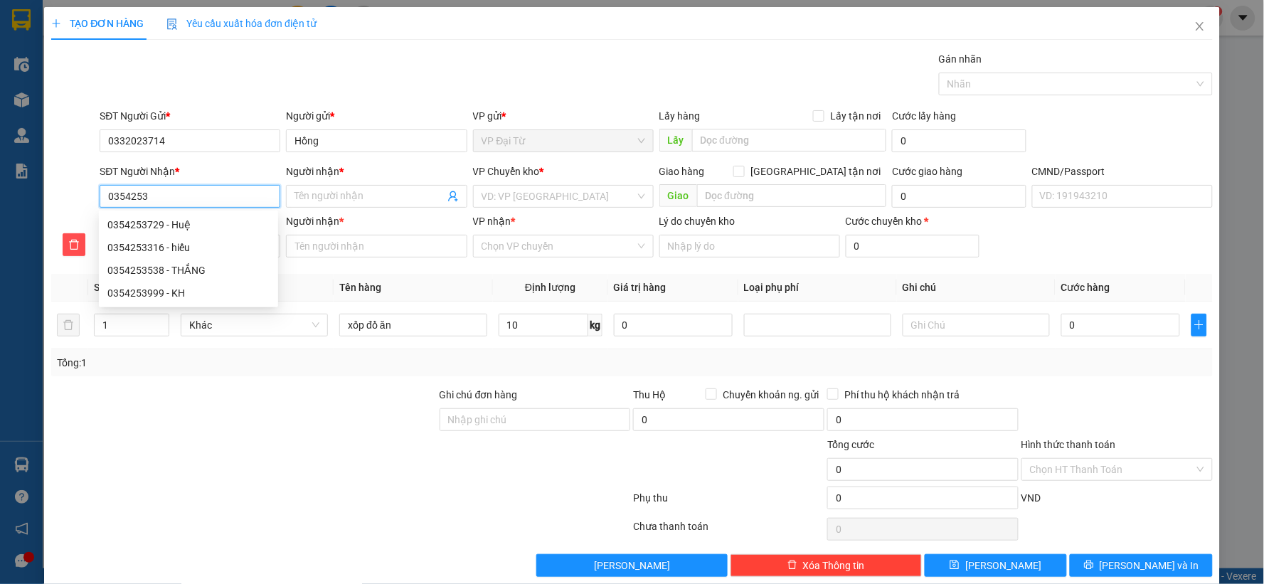
type input "03542537"
type input "035425372"
type input "0354253729"
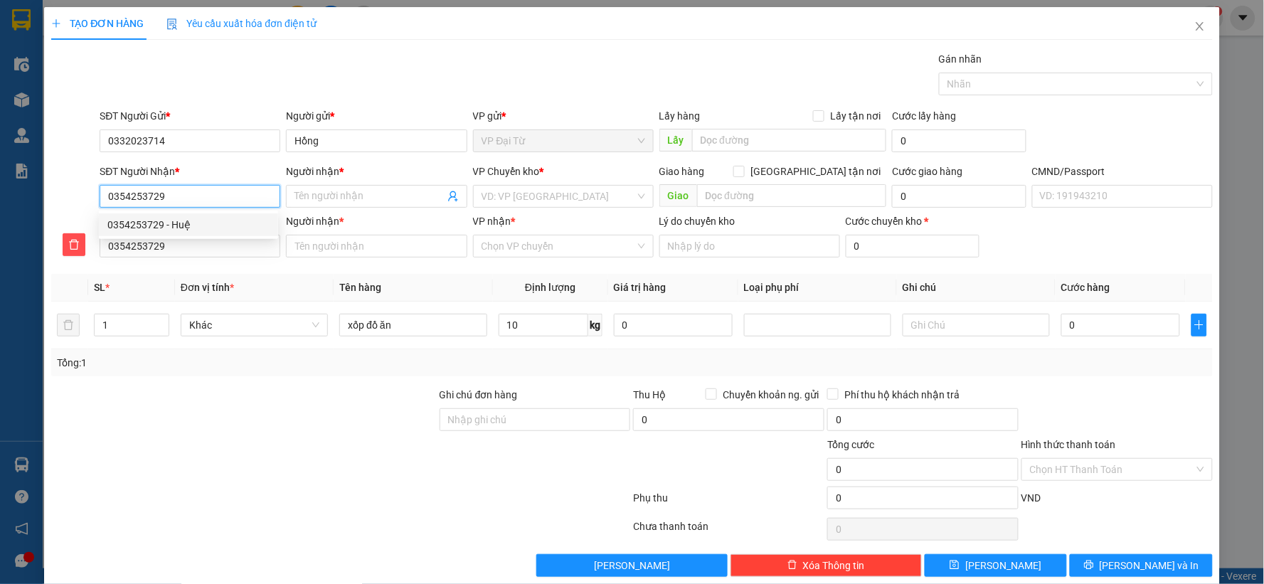
click at [169, 224] on div "0354253729 - Huệ" at bounding box center [188, 225] width 162 height 16
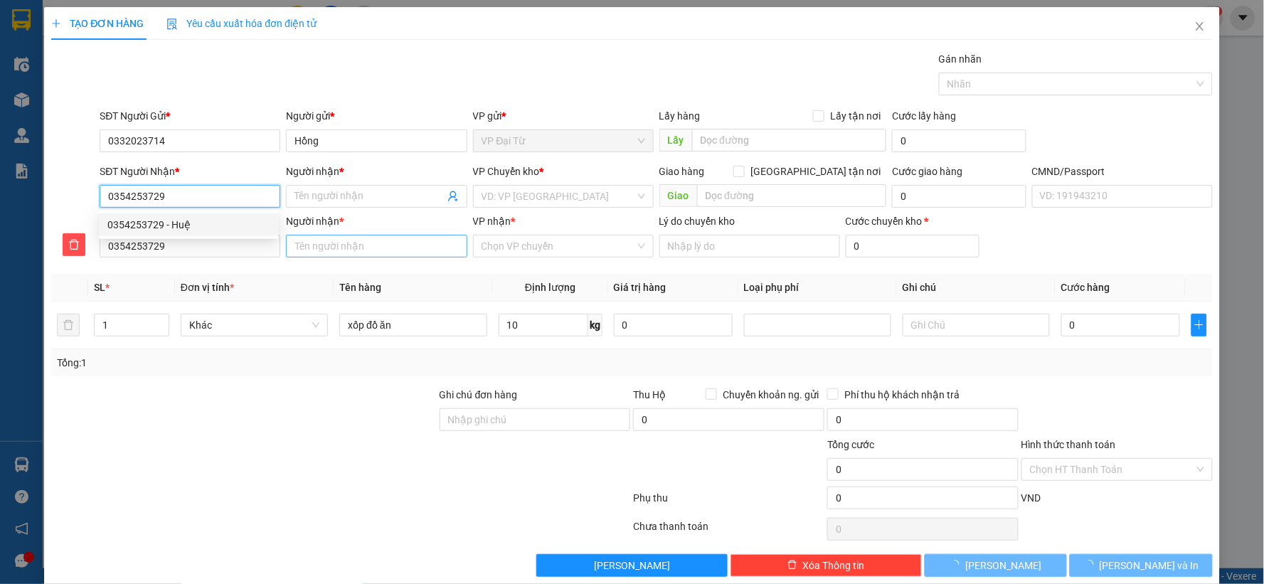
type input "Huệ"
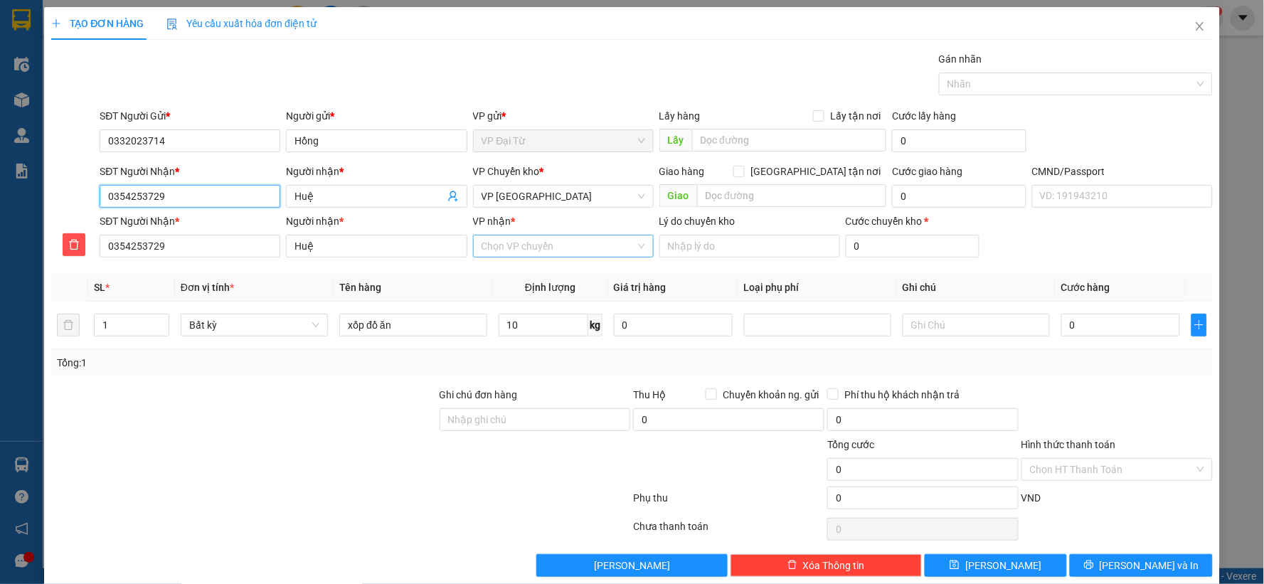
type input "0354253729"
click at [501, 254] on input "VP nhận *" at bounding box center [559, 246] width 154 height 21
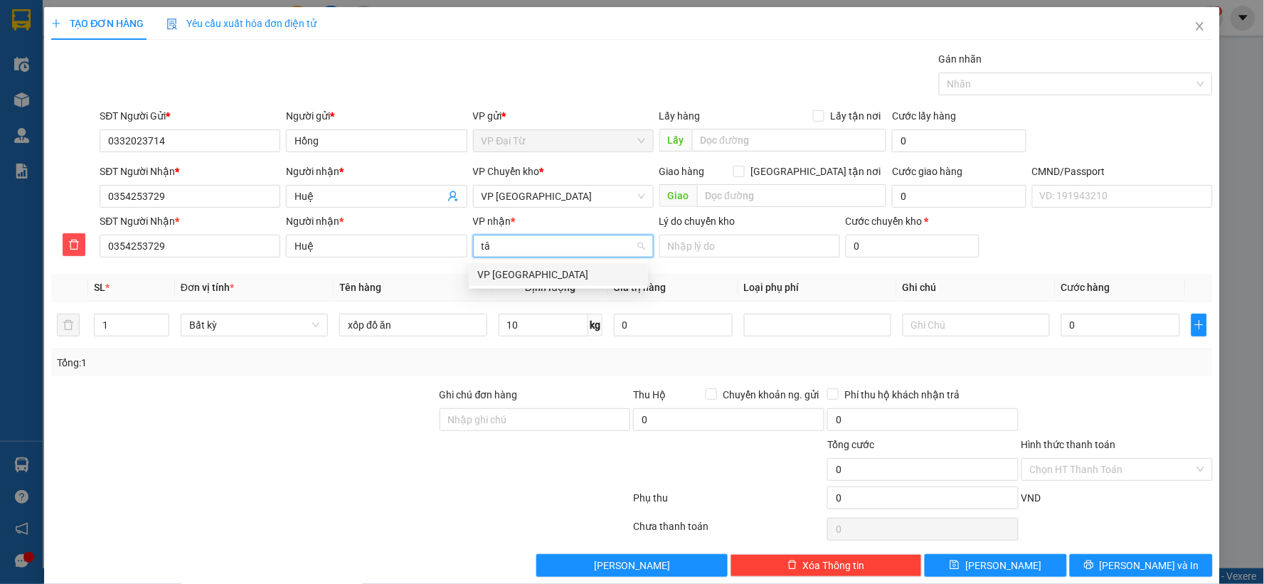
type input "tân"
click at [507, 275] on div "VP [GEOGRAPHIC_DATA]" at bounding box center [558, 275] width 162 height 16
click at [535, 198] on span "VP [GEOGRAPHIC_DATA]" at bounding box center [564, 196] width 164 height 21
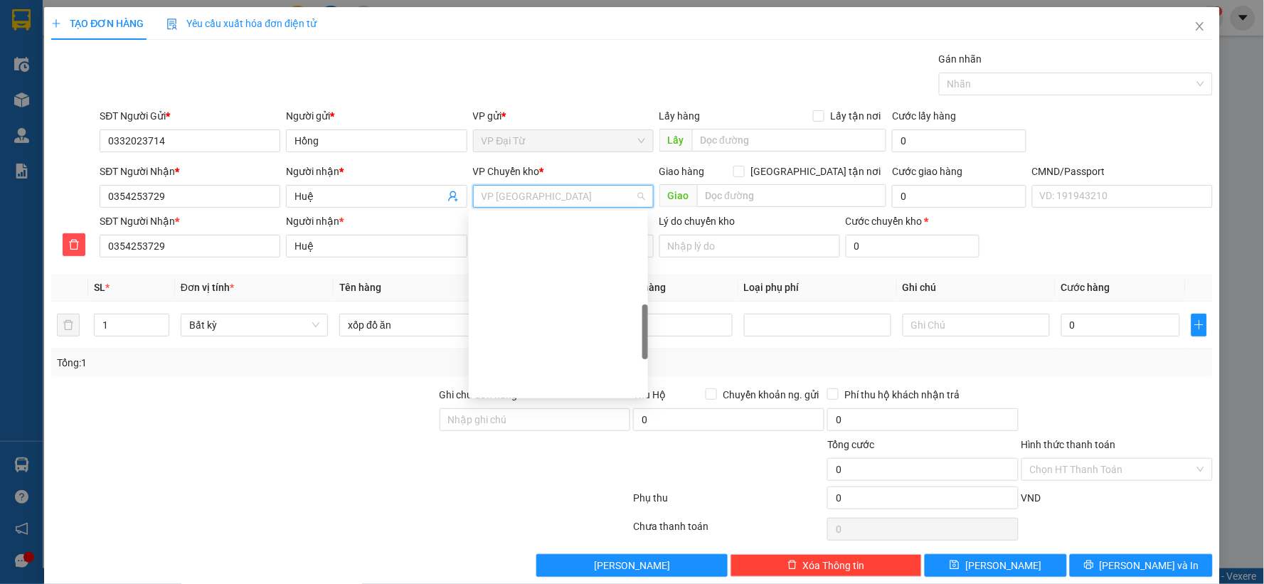
scroll to position [228, 0]
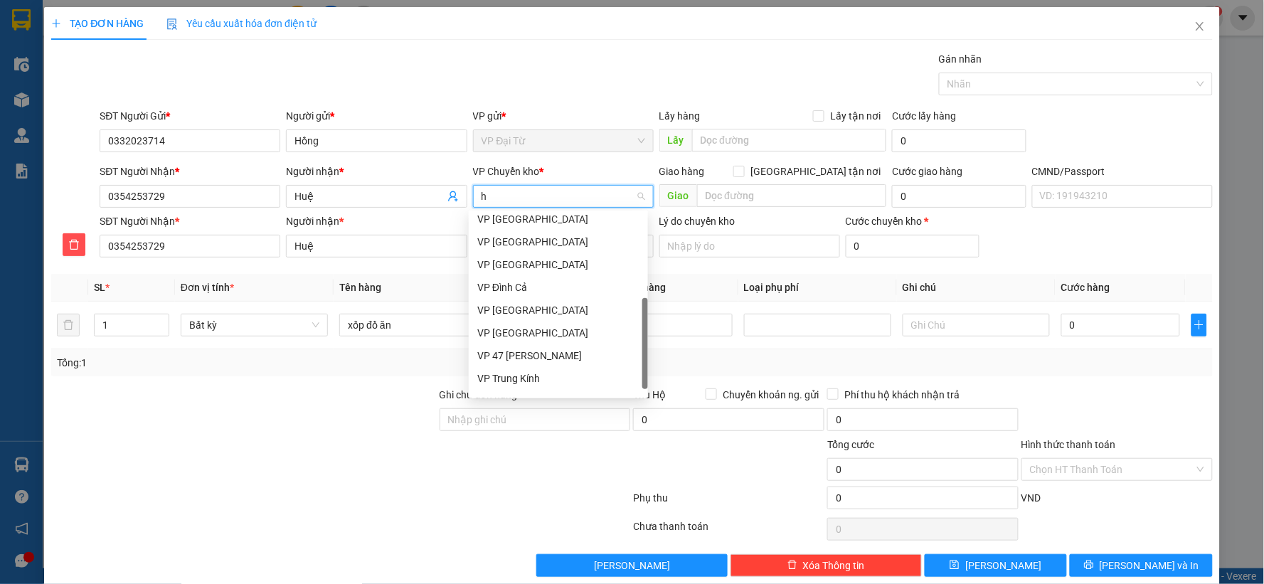
type input "hg"
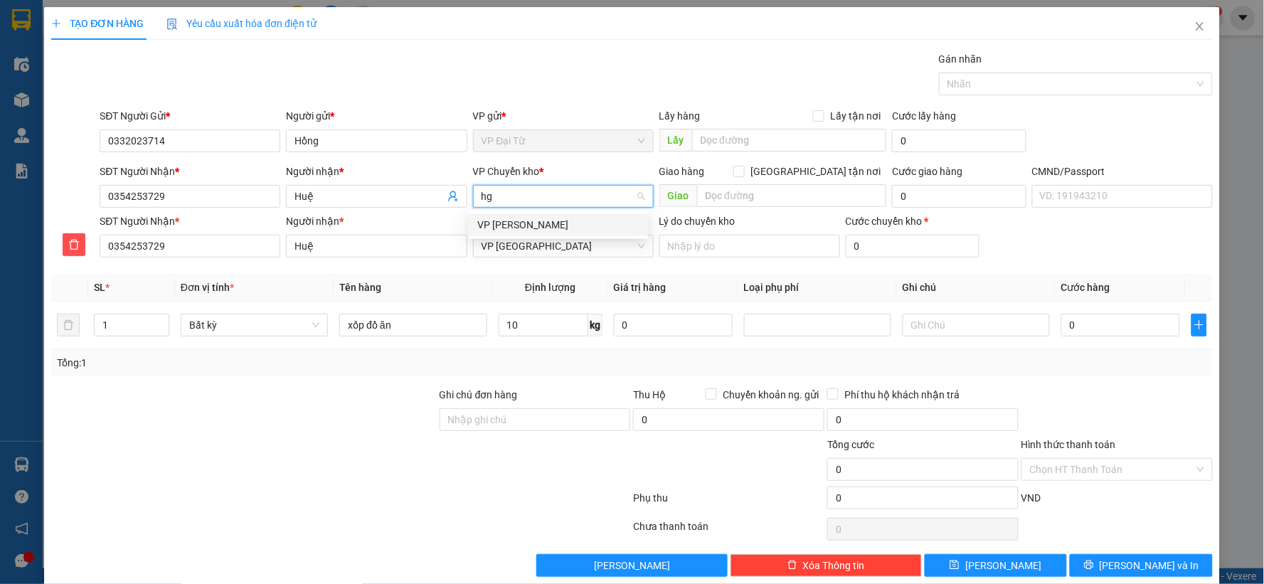
click at [536, 218] on div "VP [PERSON_NAME]" at bounding box center [558, 225] width 162 height 16
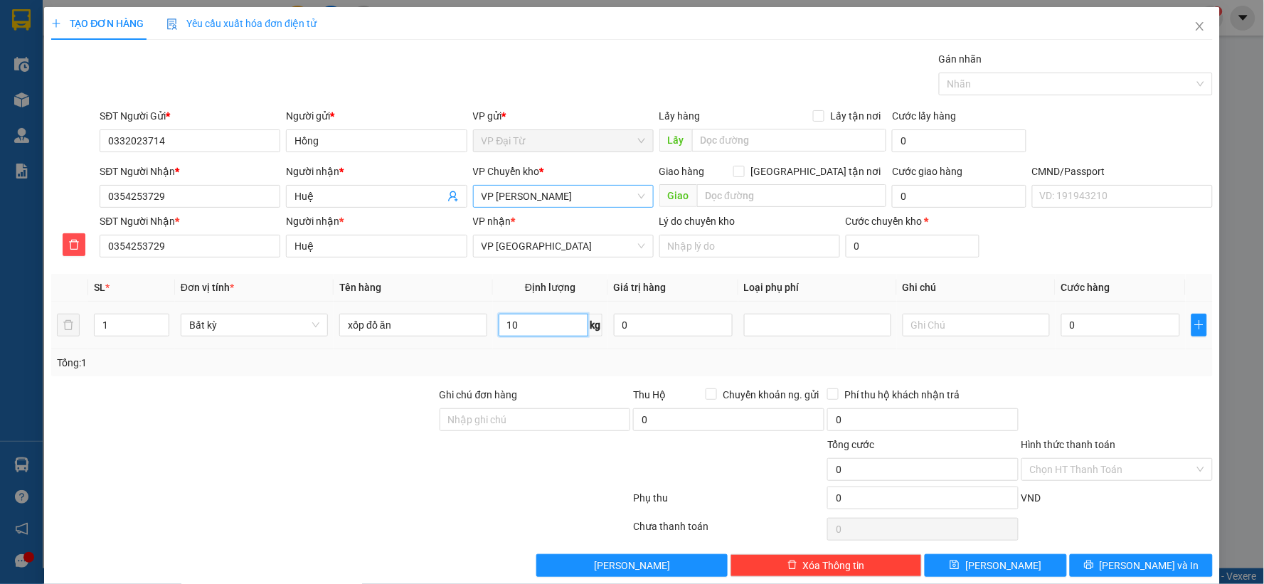
click at [536, 326] on input "10" at bounding box center [544, 325] width 90 height 23
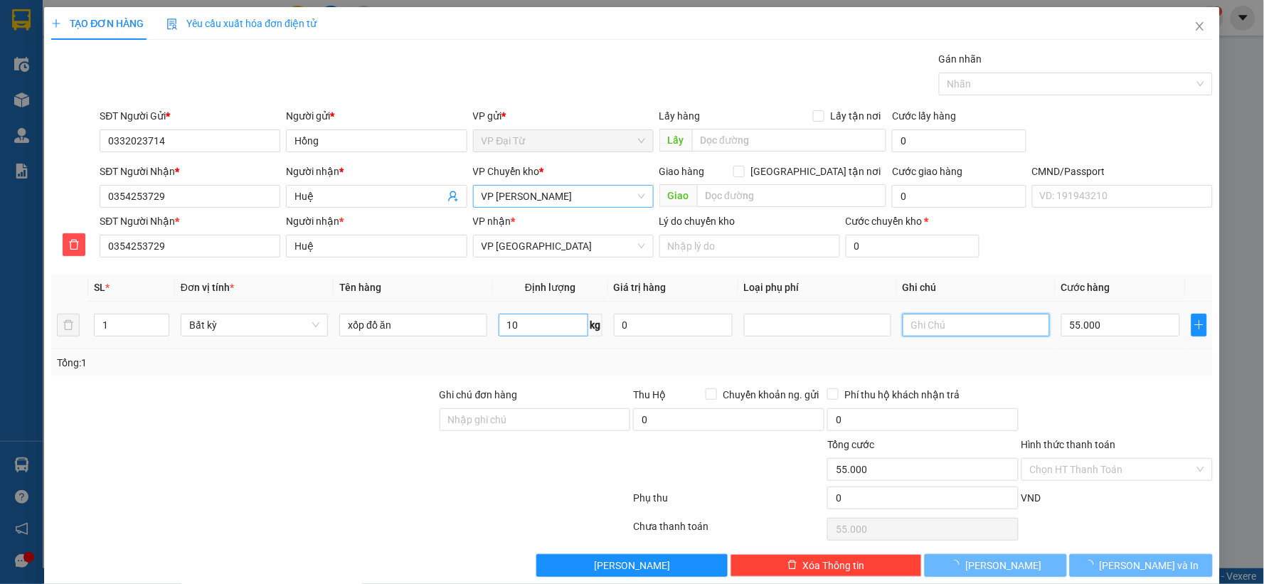
type input "55.000"
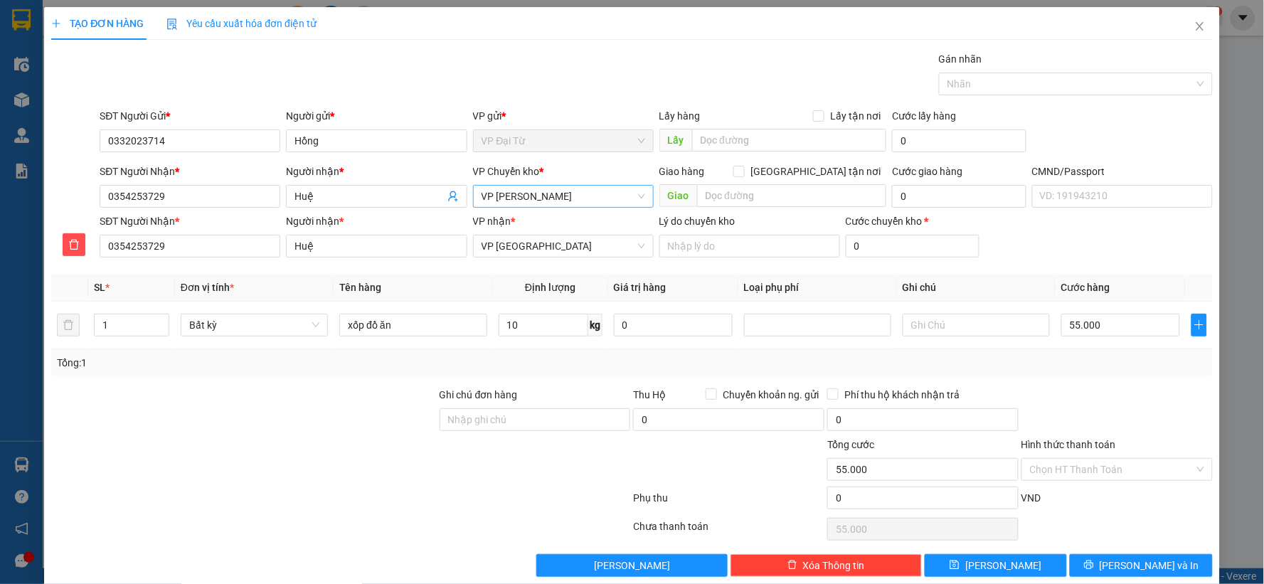
click at [1096, 399] on div at bounding box center [1117, 412] width 194 height 50
click at [1143, 563] on span "[PERSON_NAME] và In" at bounding box center [1150, 566] width 100 height 16
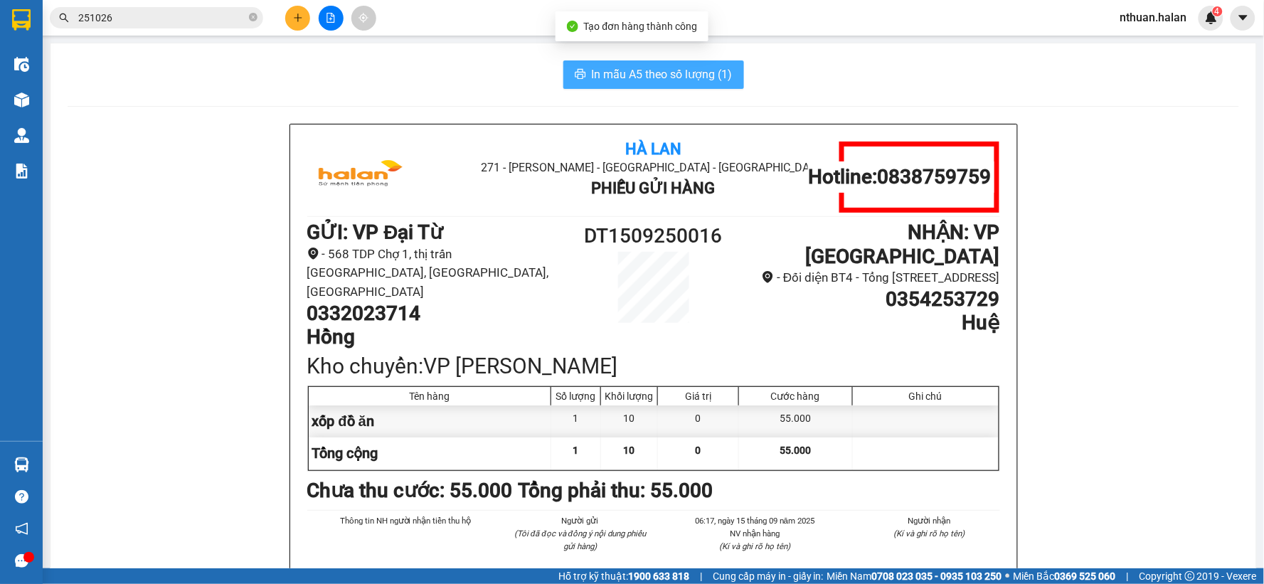
click at [649, 76] on span "In mẫu A5 theo số lượng (1)" at bounding box center [662, 74] width 141 height 18
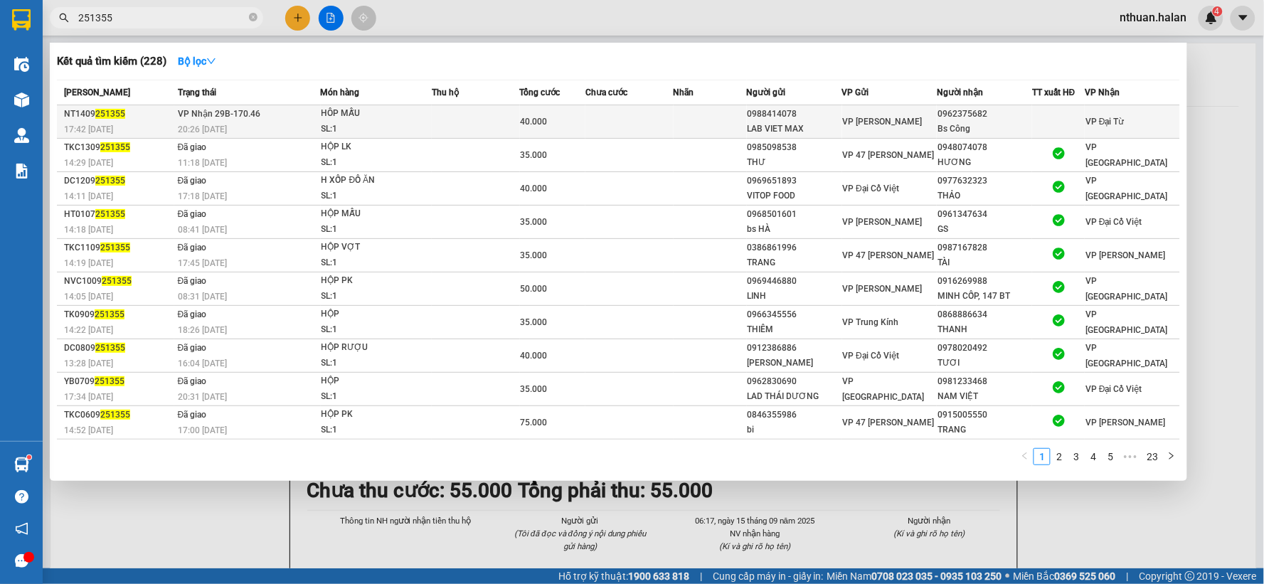
type input "251355"
click at [599, 116] on td at bounding box center [630, 121] width 88 height 33
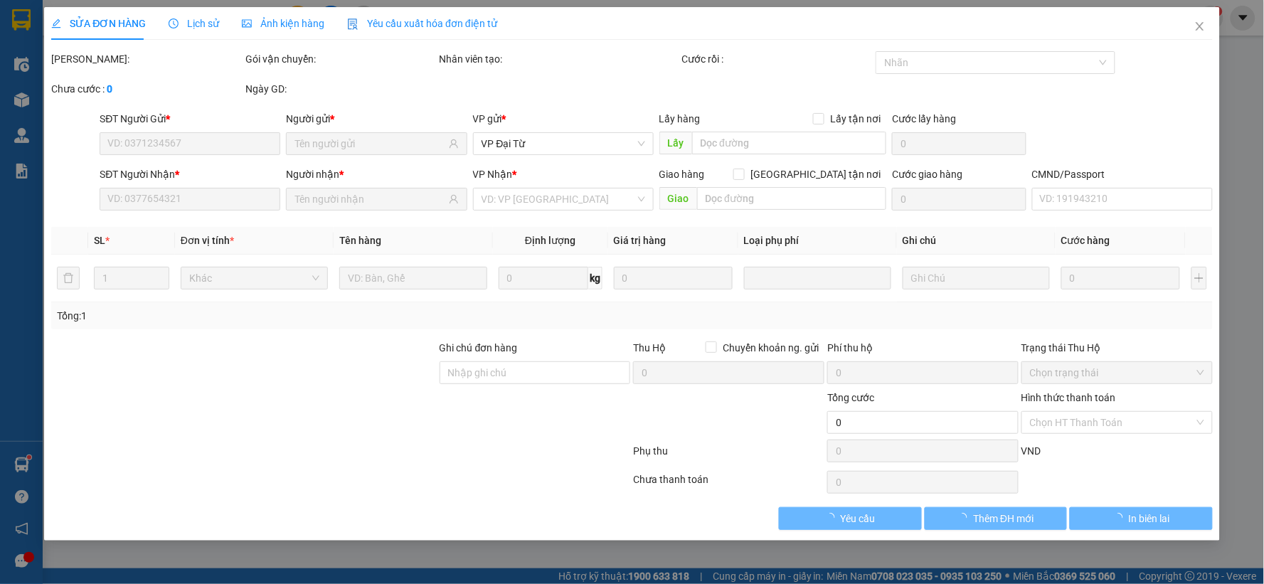
type input "0988414078"
type input "LAB VIET MAX"
type input "0962375682"
type input "Bs Công"
type input "40.000"
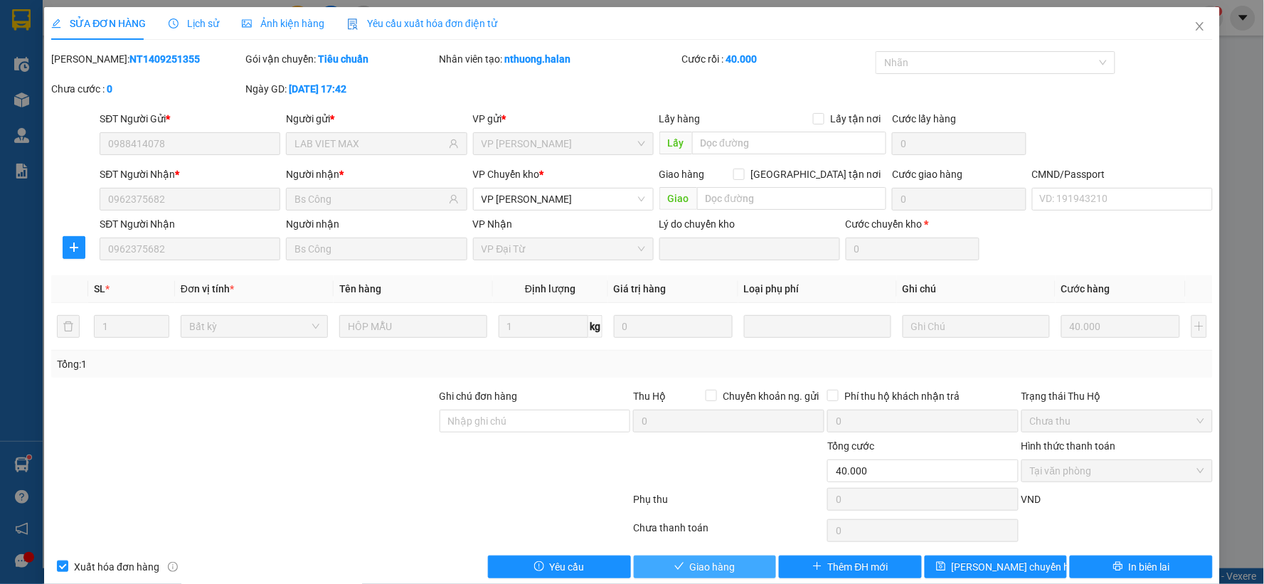
click at [737, 567] on button "Giao hàng" at bounding box center [705, 567] width 143 height 23
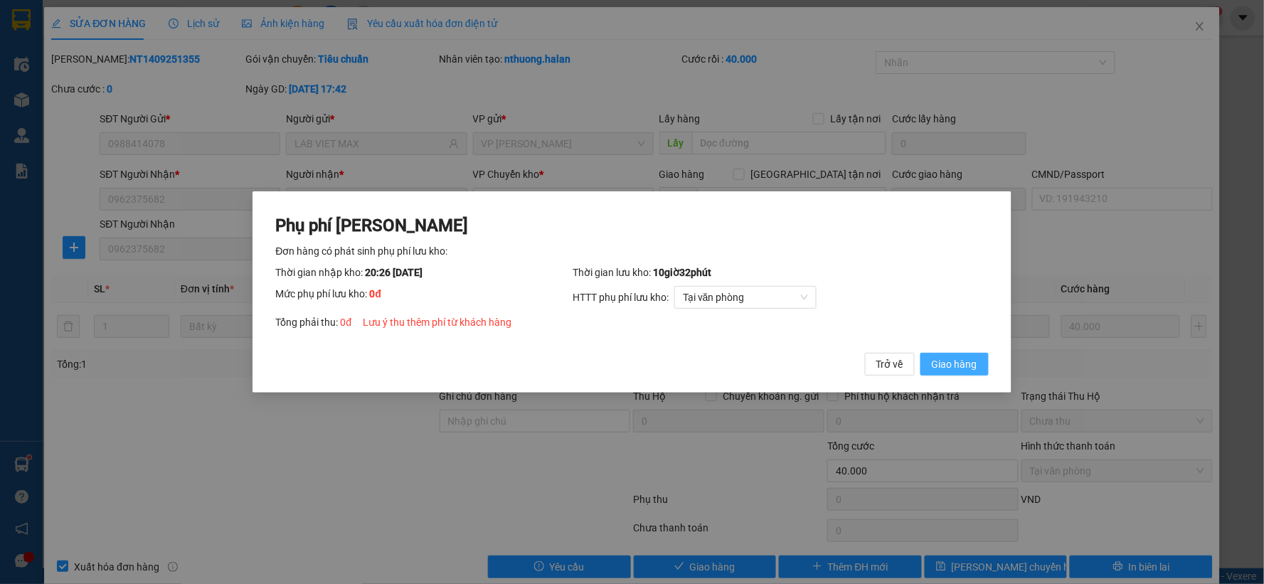
click at [927, 357] on button "Giao hàng" at bounding box center [955, 364] width 68 height 23
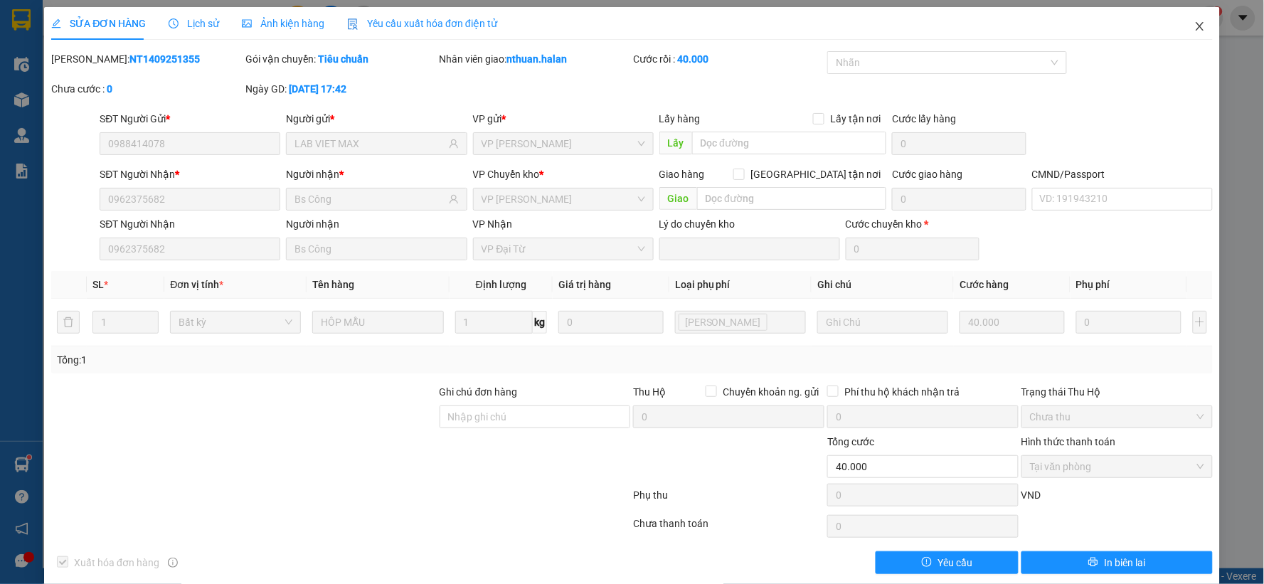
click at [1195, 26] on icon "close" at bounding box center [1200, 26] width 11 height 11
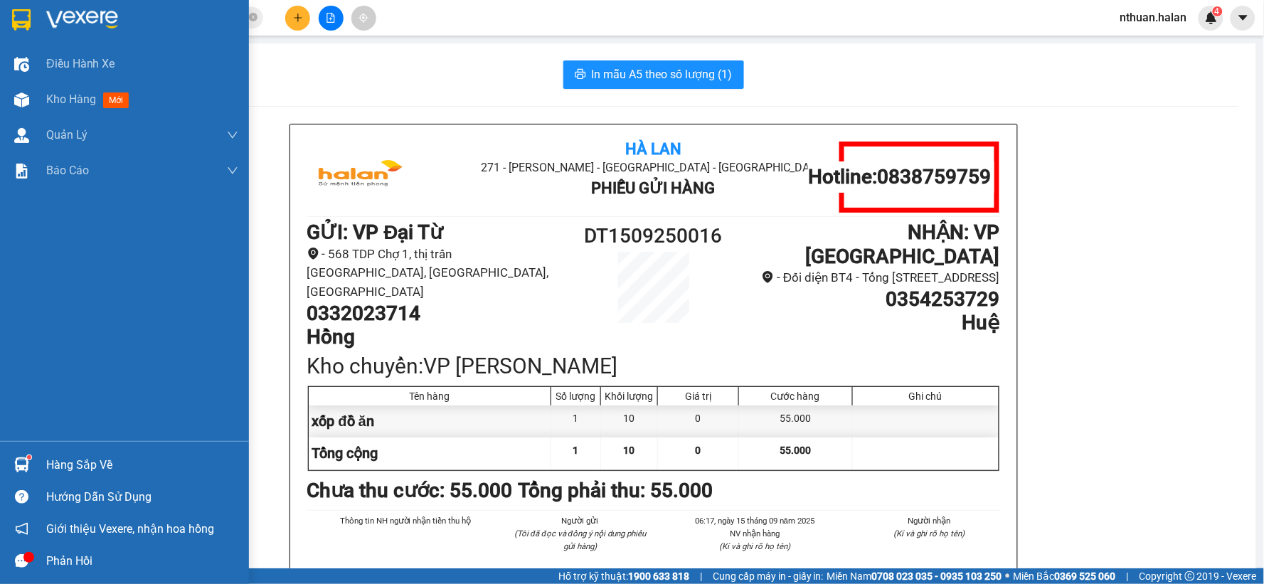
click at [107, 465] on div "Hàng sắp về" at bounding box center [142, 465] width 192 height 21
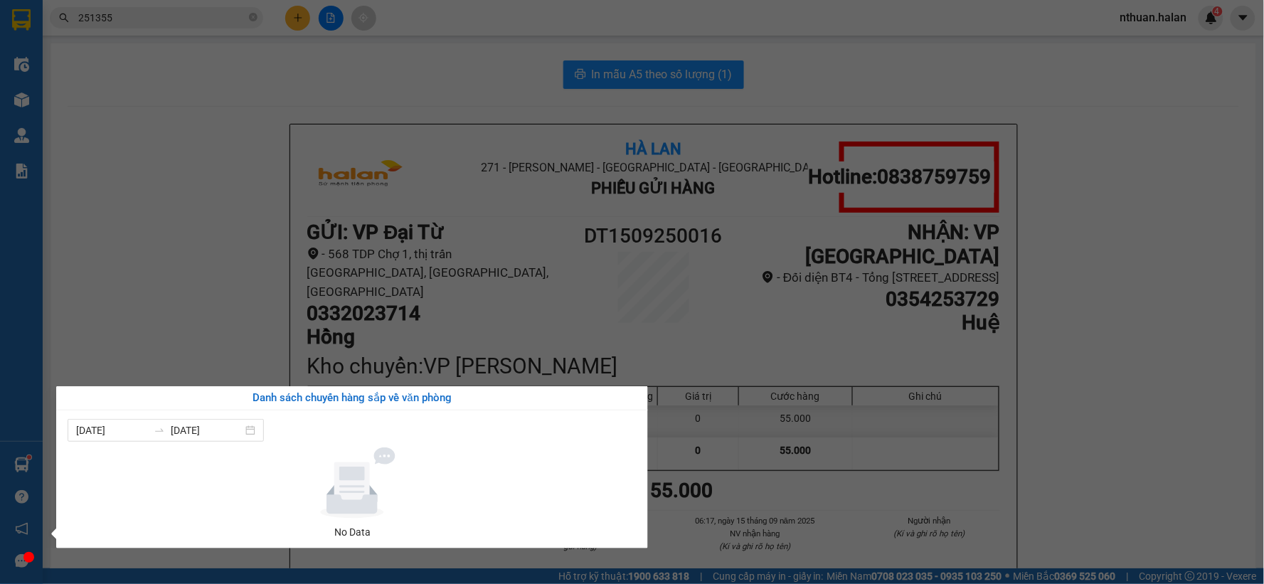
click at [254, 287] on section "Kết quả tìm kiếm ( 228 ) Bộ lọc Mã ĐH Trạng thái Món hàng Thu hộ Tổng cước Chưa…" at bounding box center [632, 292] width 1264 height 584
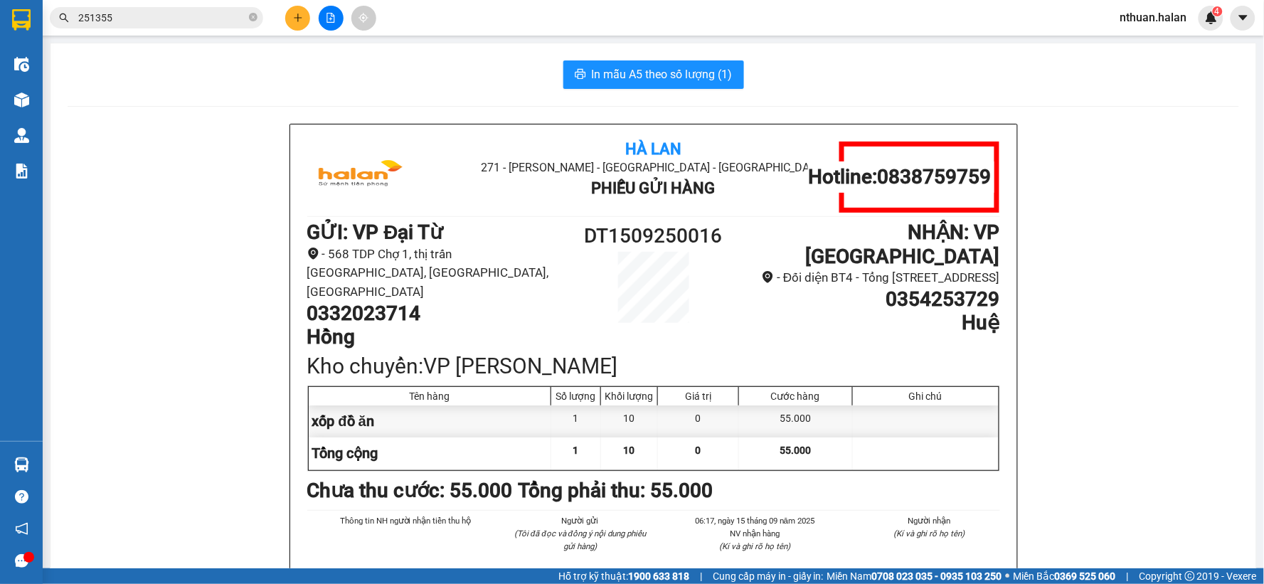
click at [201, 17] on input "251355" at bounding box center [162, 18] width 168 height 16
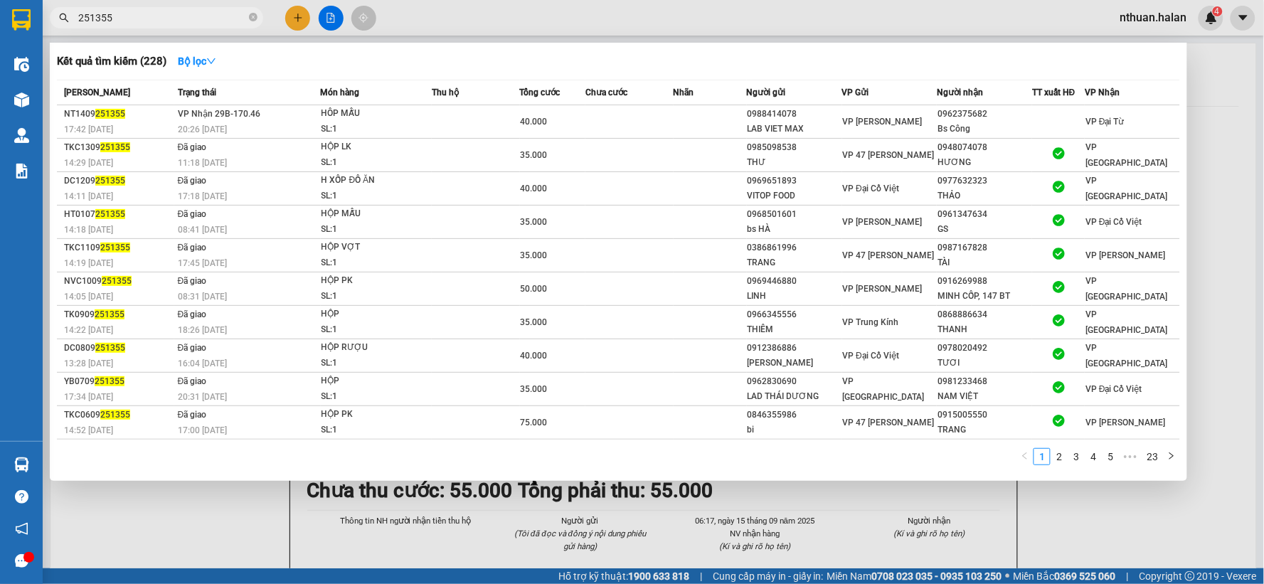
click at [201, 17] on input "251355" at bounding box center [162, 18] width 168 height 16
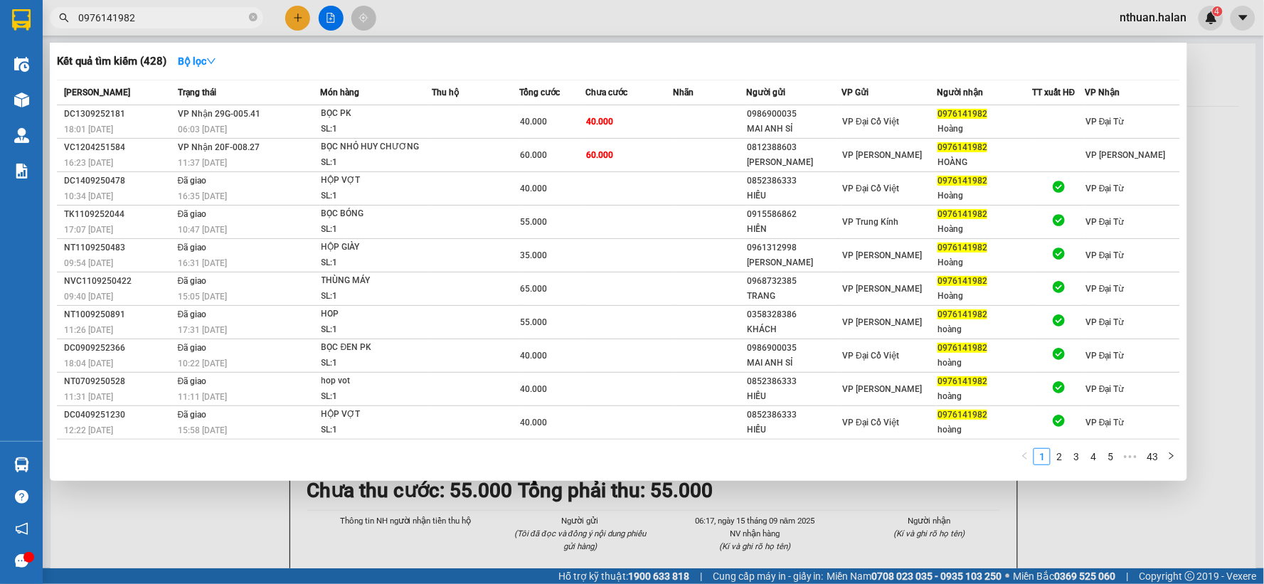
type input "0976141982"
click at [168, 16] on input "0976141982" at bounding box center [162, 18] width 168 height 16
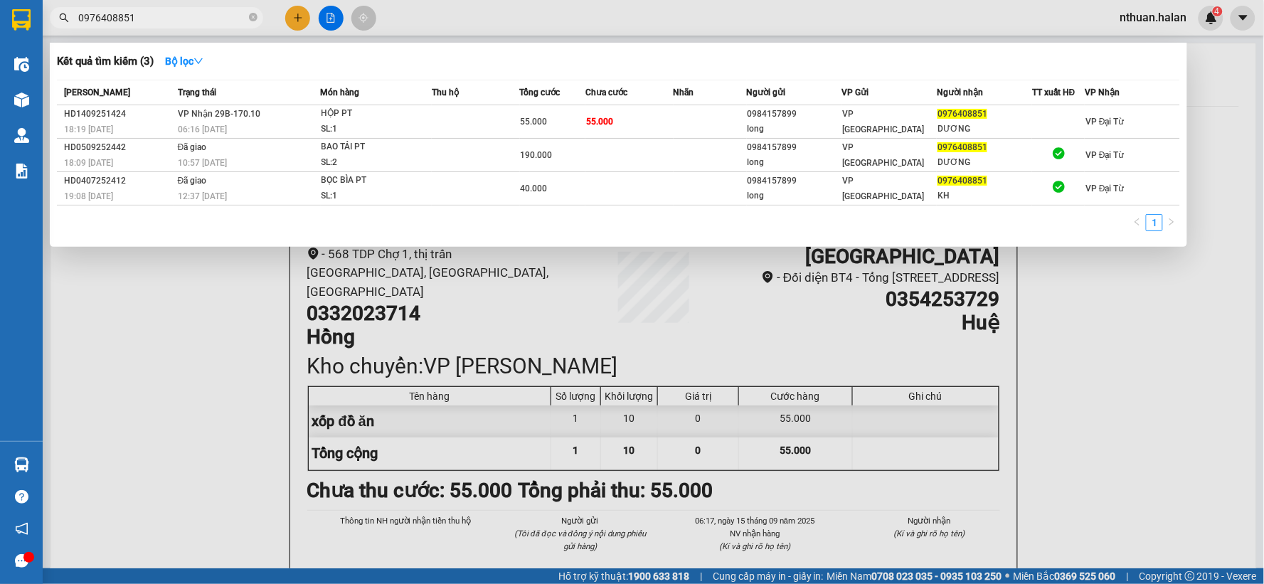
type input "0976408851"
click at [212, 443] on div at bounding box center [632, 292] width 1264 height 584
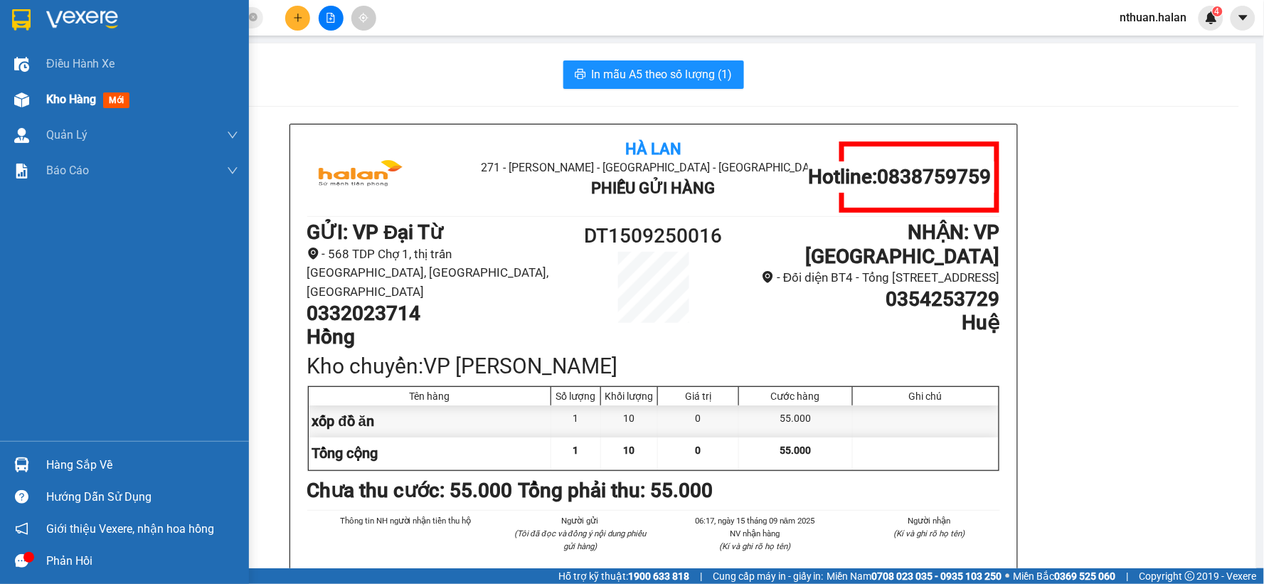
click at [51, 103] on span "Kho hàng" at bounding box center [71, 99] width 50 height 14
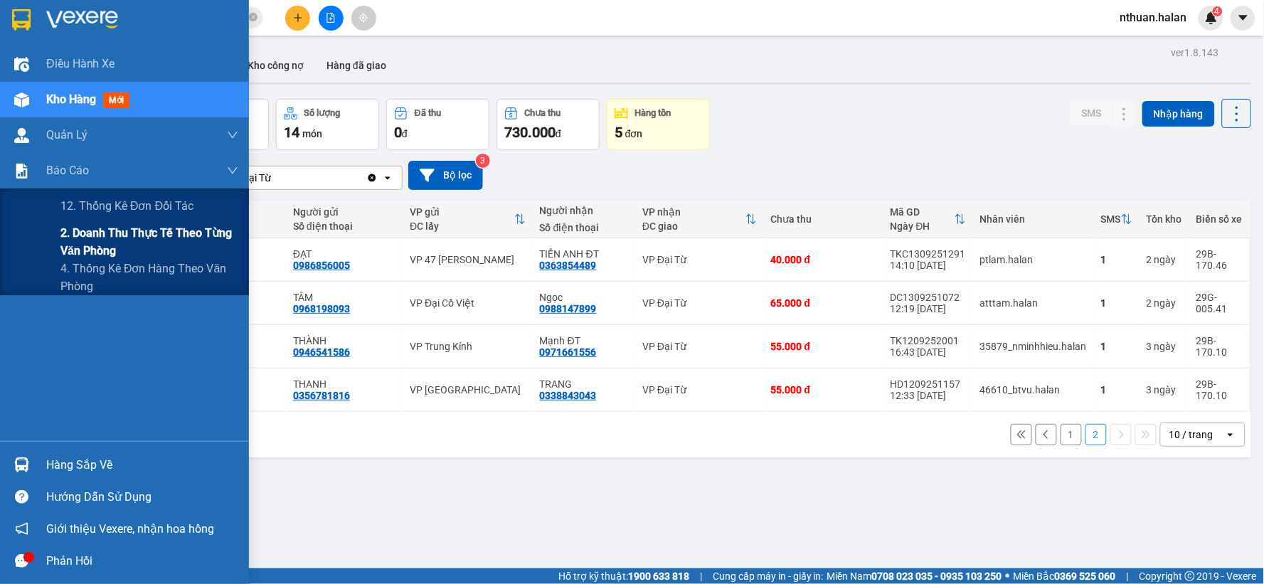
click at [69, 238] on span "2. Doanh thu thực tế theo từng văn phòng" at bounding box center [149, 242] width 178 height 36
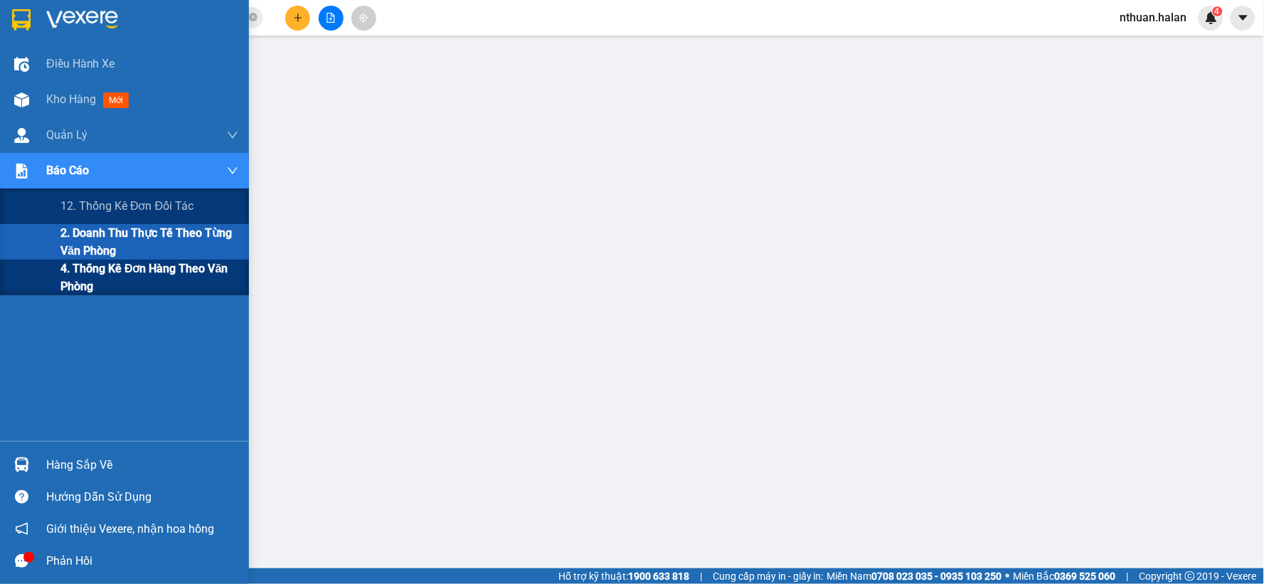
click at [94, 267] on span "4. Thống kê đơn hàng theo văn phòng" at bounding box center [149, 278] width 178 height 36
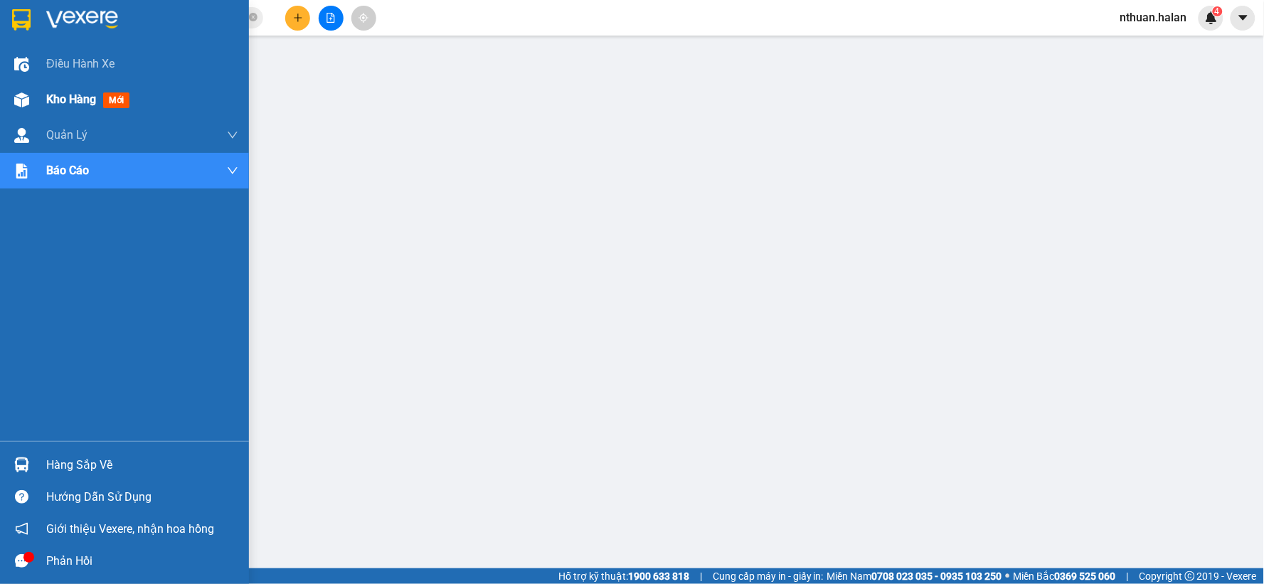
click at [52, 95] on span "Kho hàng" at bounding box center [71, 99] width 50 height 14
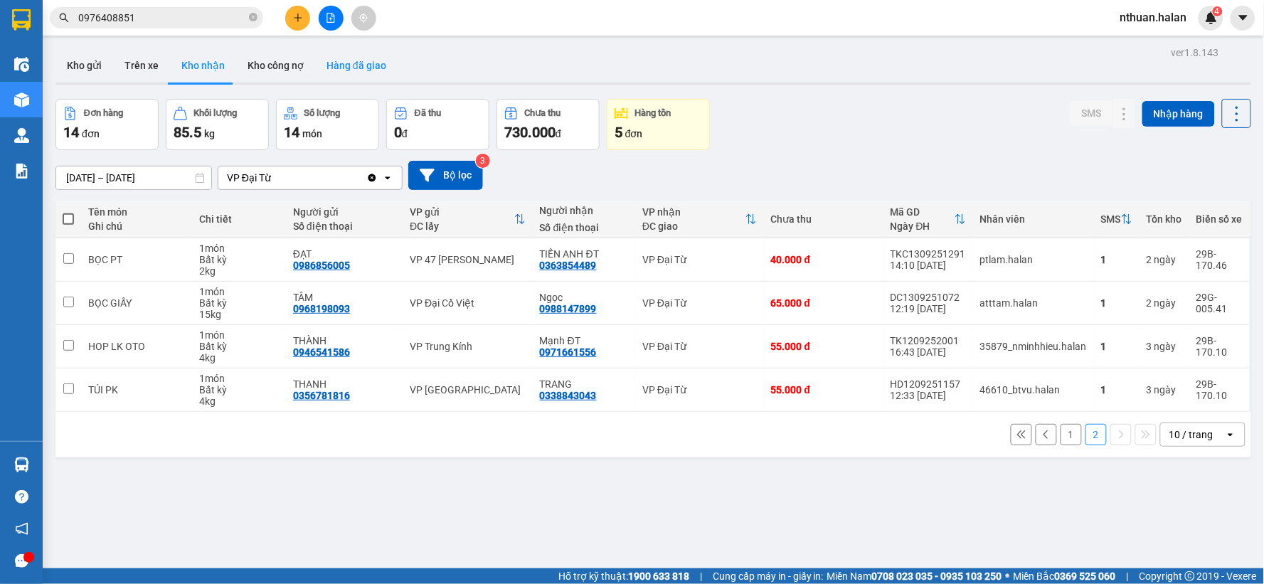
click at [354, 58] on button "Hàng đã giao" at bounding box center [356, 65] width 83 height 34
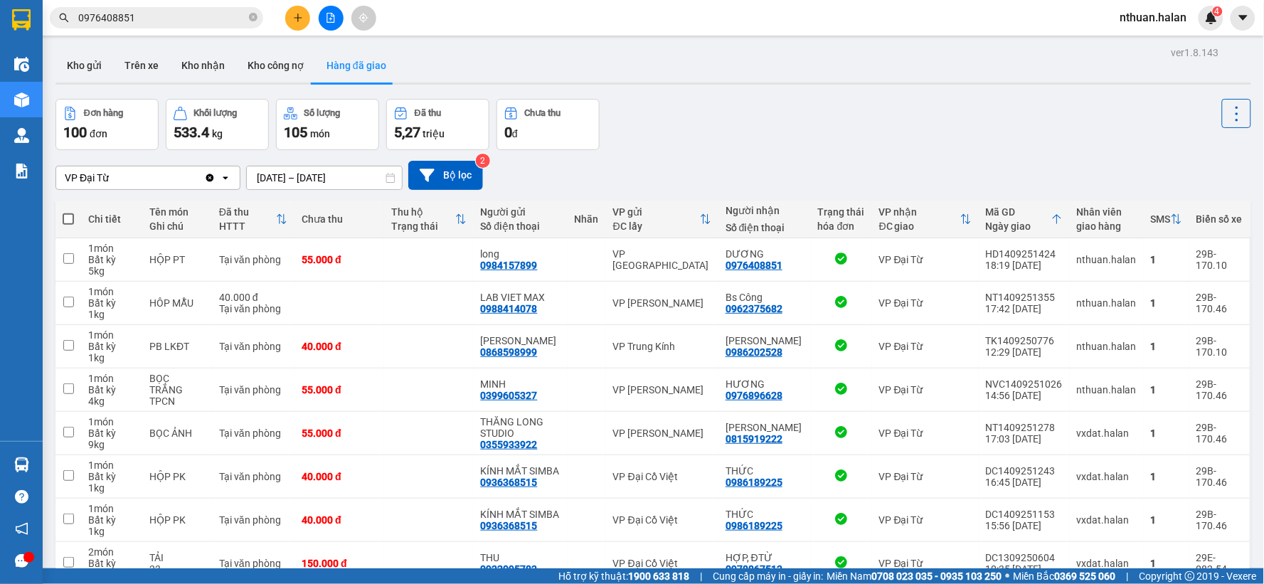
click at [311, 176] on input "[DATE] – [DATE]" at bounding box center [324, 177] width 155 height 23
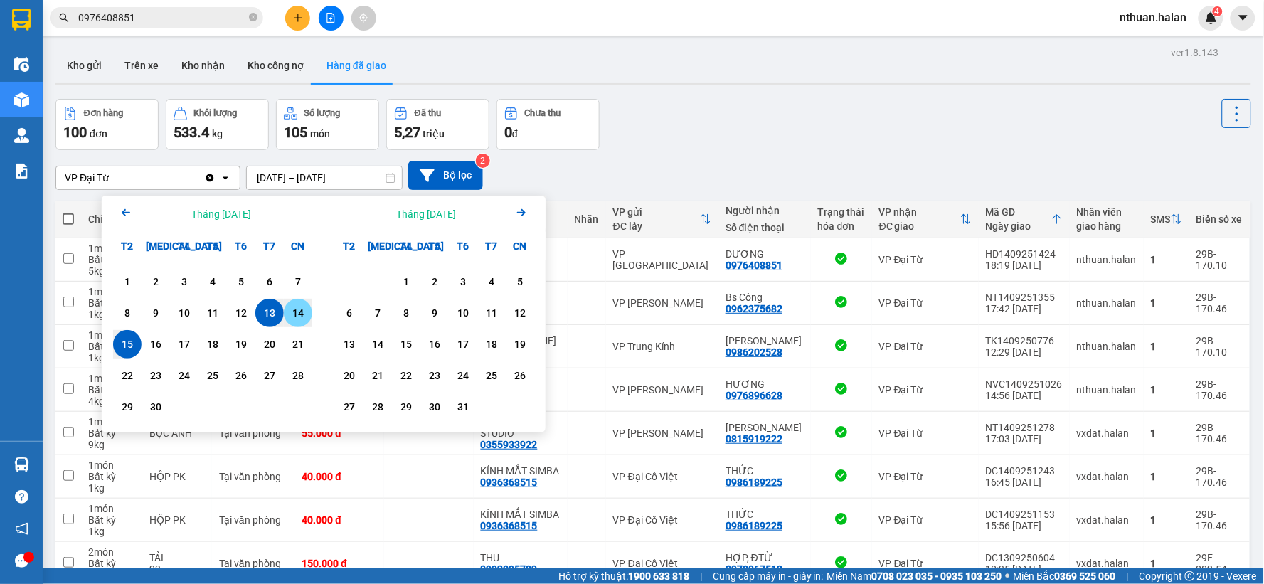
click at [294, 315] on div "14" at bounding box center [298, 313] width 20 height 17
type input "[DATE] – [DATE]"
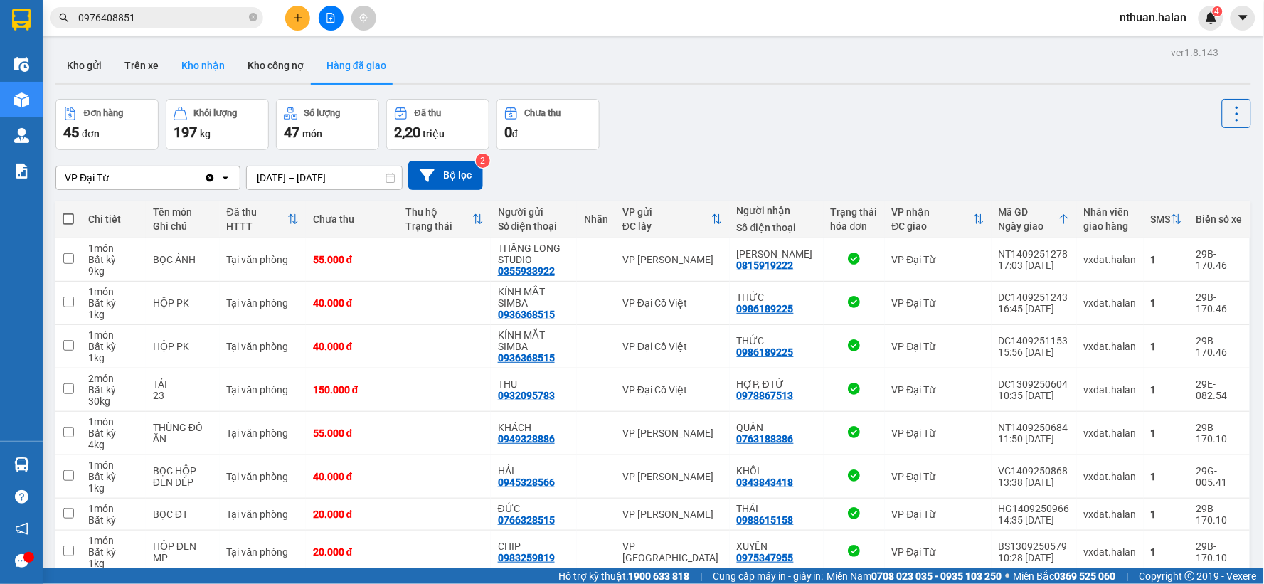
click at [183, 63] on button "Kho nhận" at bounding box center [203, 65] width 66 height 34
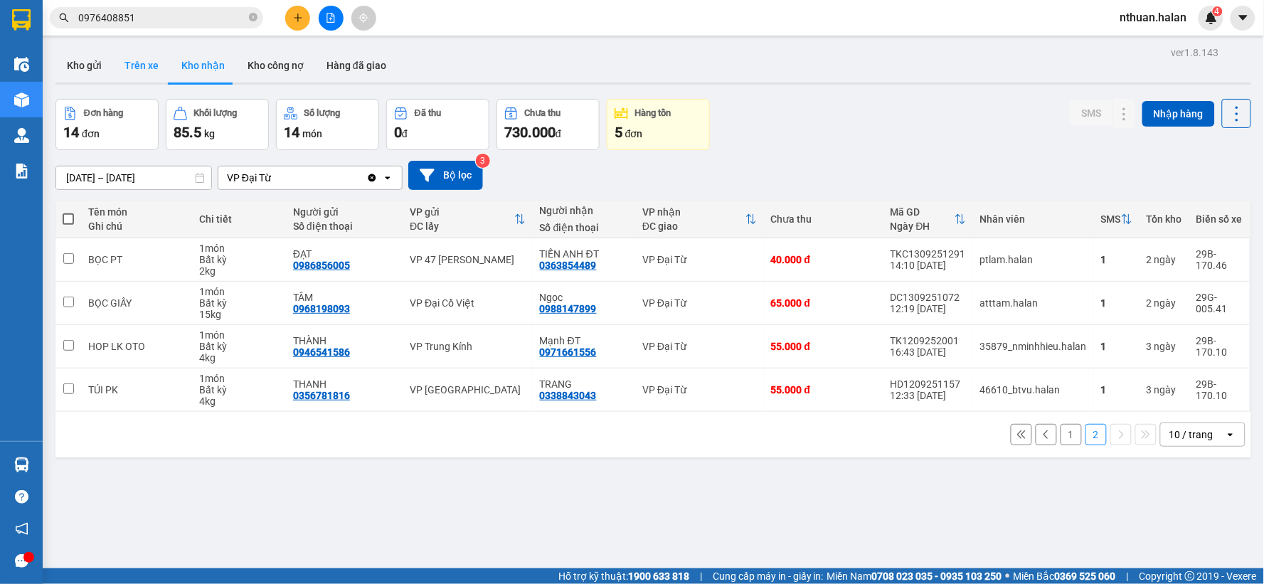
click at [151, 68] on button "Trên xe" at bounding box center [141, 65] width 57 height 34
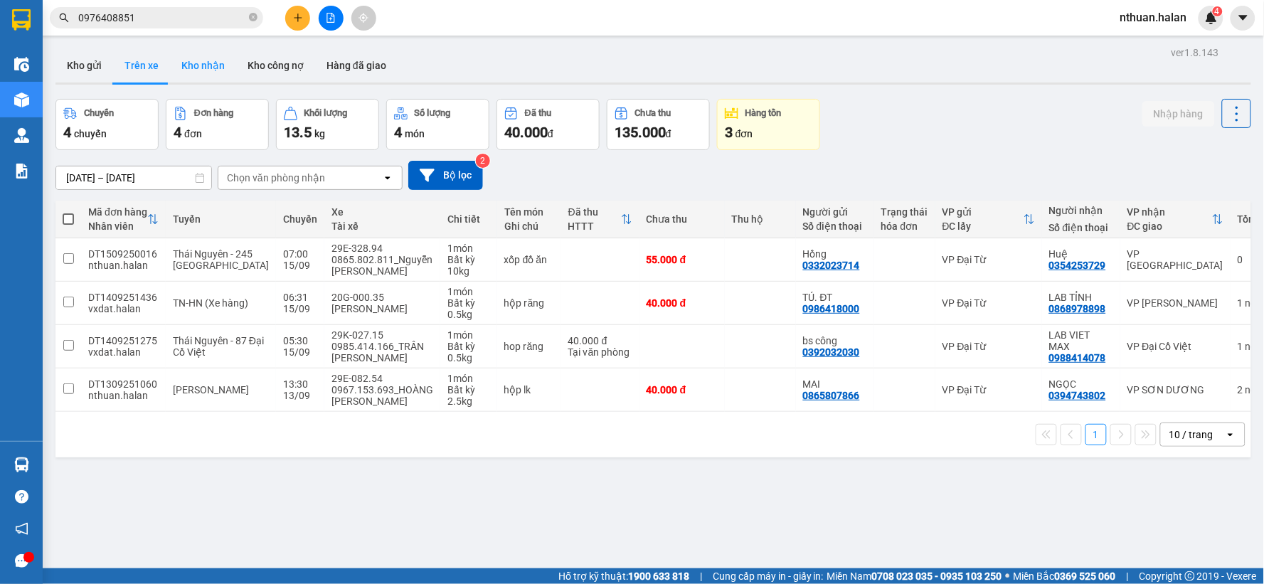
click at [211, 64] on button "Kho nhận" at bounding box center [203, 65] width 66 height 34
type input "[DATE] – [DATE]"
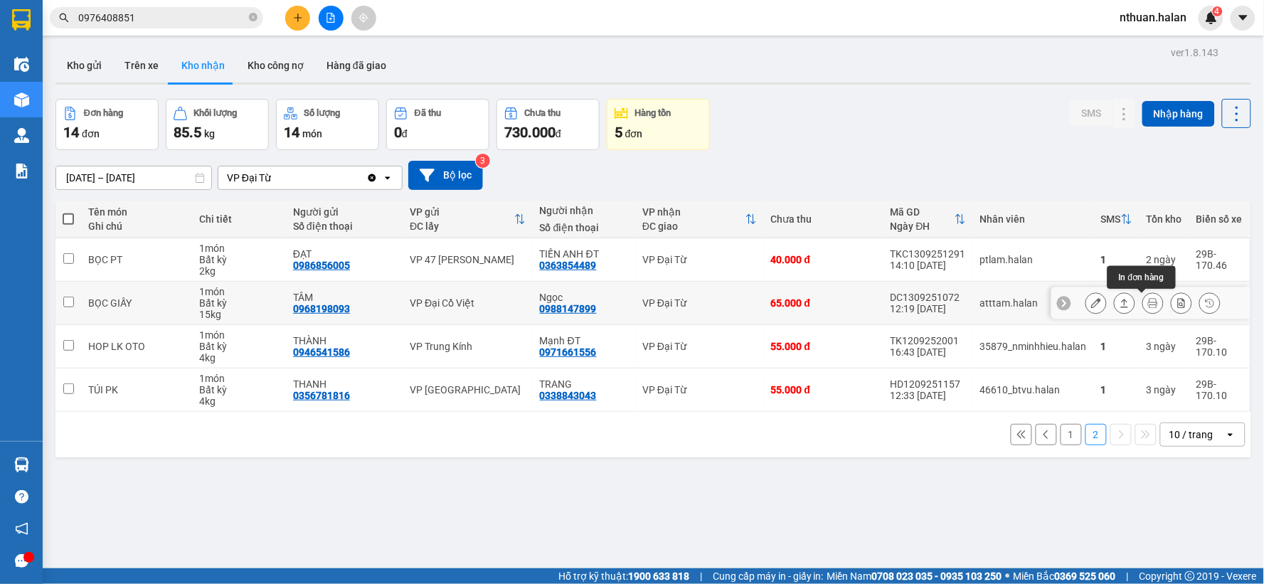
click at [1148, 304] on button at bounding box center [1153, 303] width 20 height 25
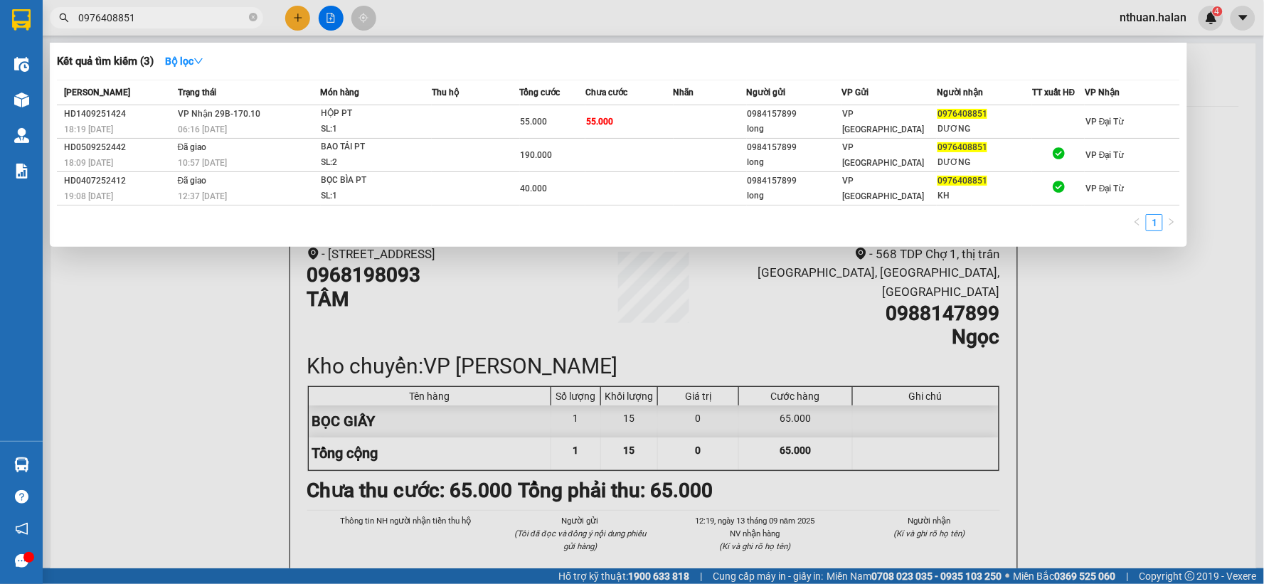
click at [137, 18] on input "0976408851" at bounding box center [162, 18] width 168 height 16
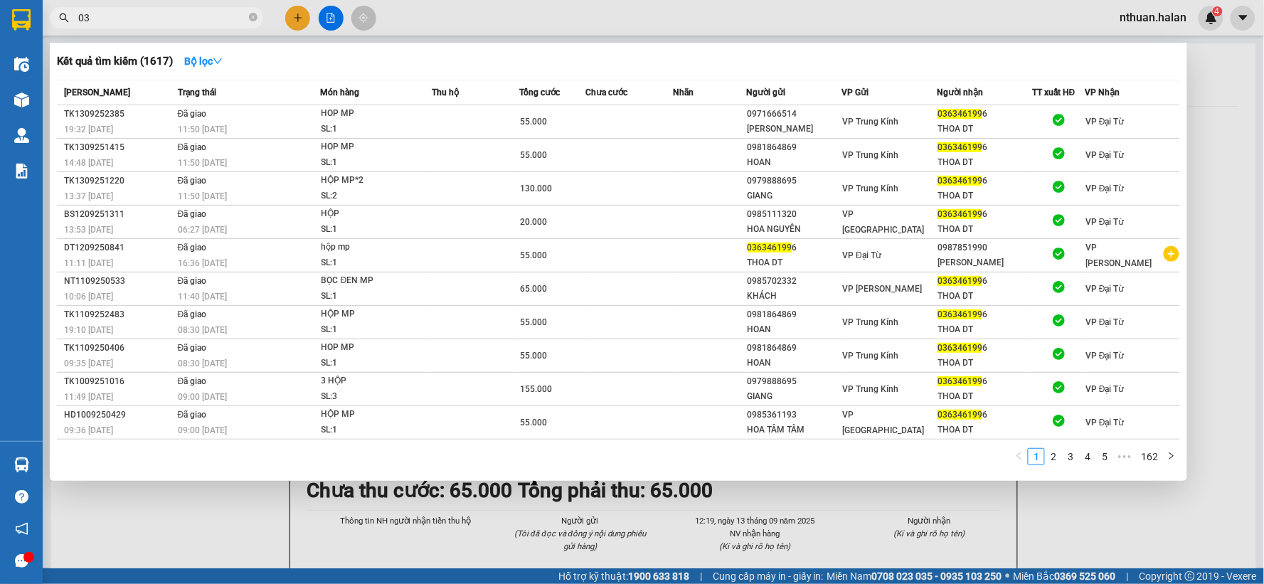
type input "0"
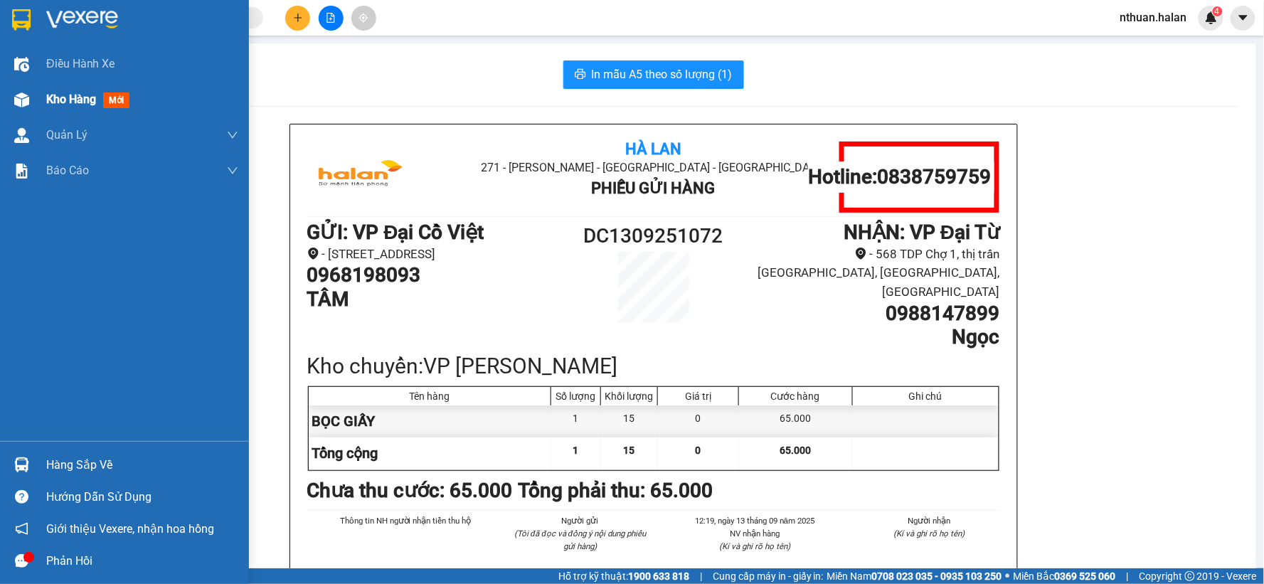
click at [83, 98] on span "Kho hàng" at bounding box center [71, 99] width 50 height 14
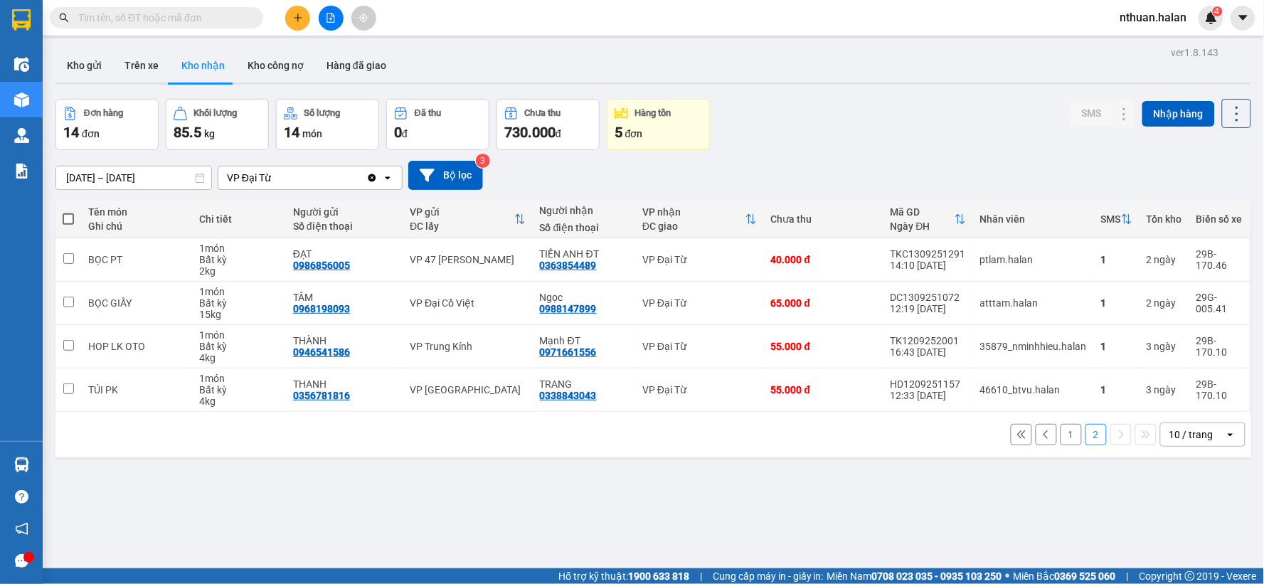
click at [1065, 438] on button "1" at bounding box center [1071, 434] width 21 height 21
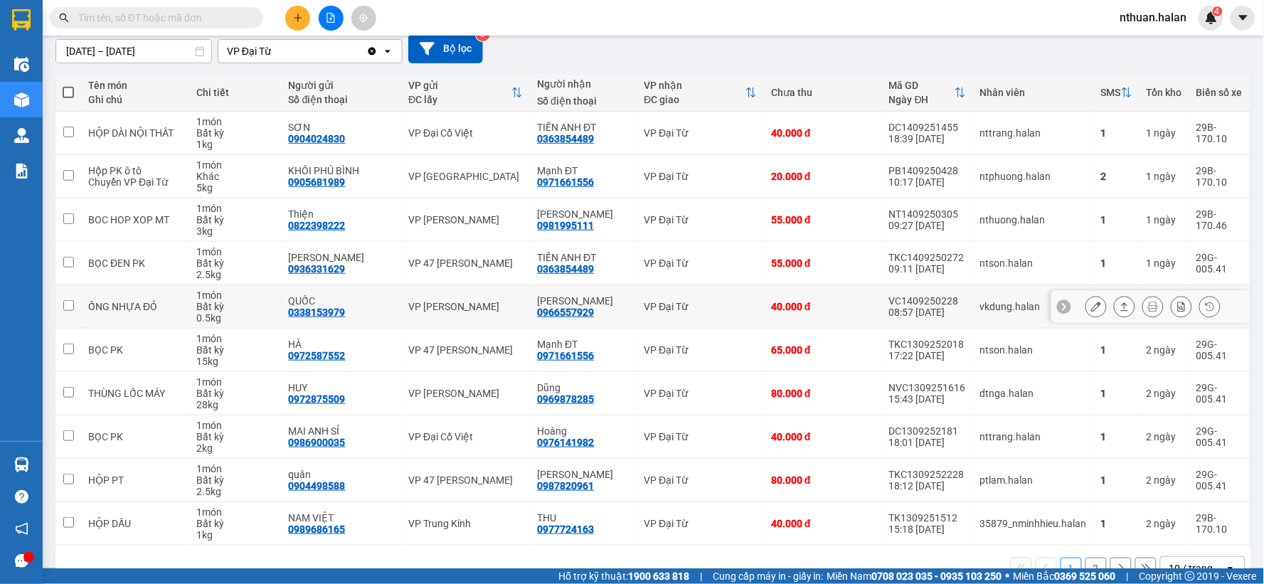
scroll to position [158, 0]
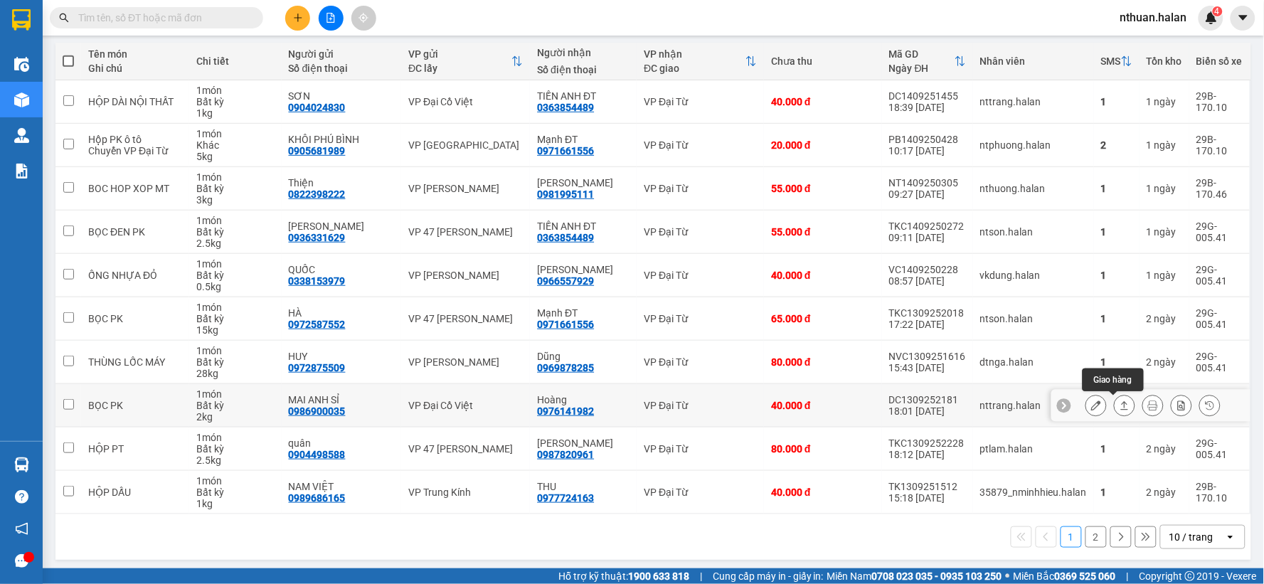
click at [1120, 407] on button at bounding box center [1125, 405] width 20 height 25
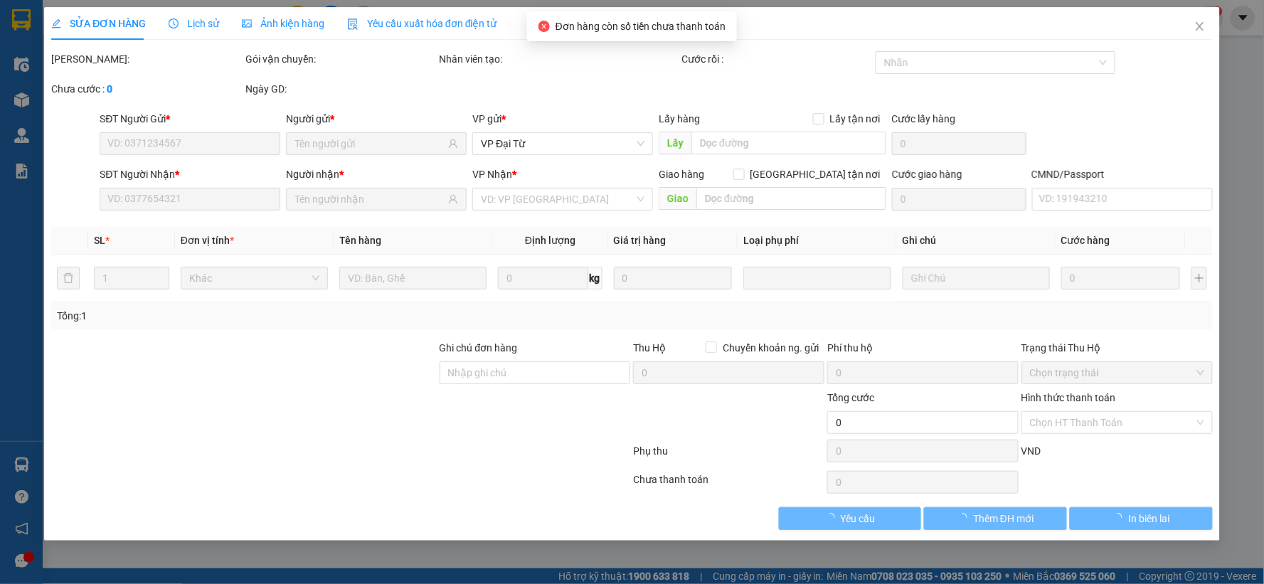
type input "0986900035"
type input "MAI ANH SỈ"
type input "0976141982"
type input "Hoàng"
type input "40.000"
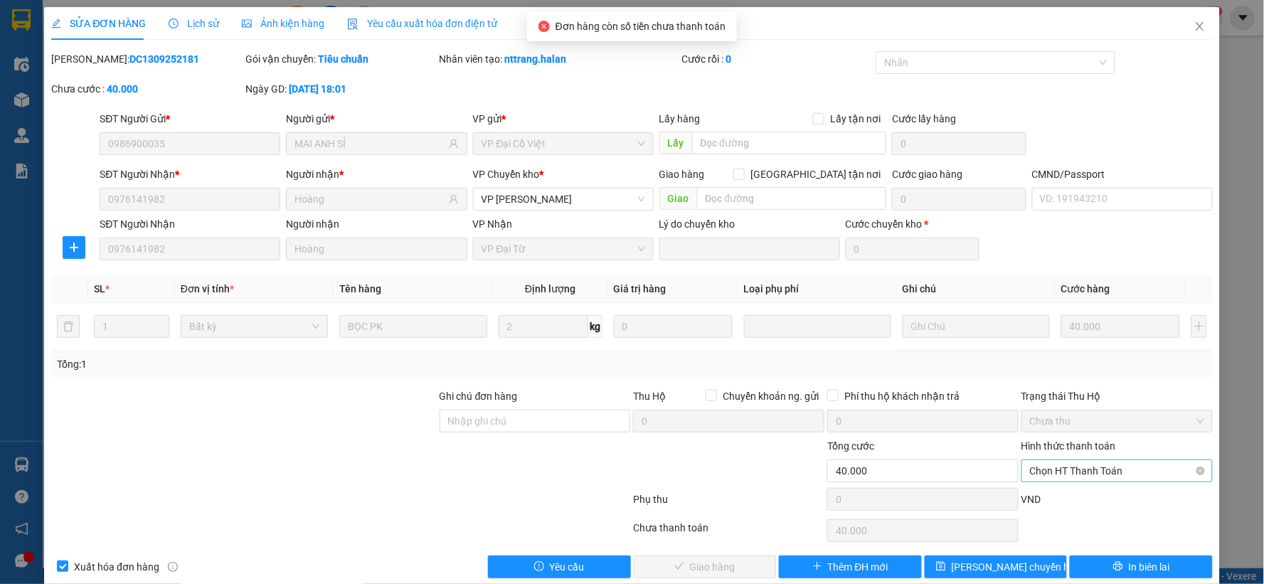
click at [1120, 468] on span "Chọn HT Thanh Toán" at bounding box center [1117, 470] width 174 height 21
click at [1070, 448] on div "Chuyển khoản" at bounding box center [1108, 443] width 172 height 16
type input "0"
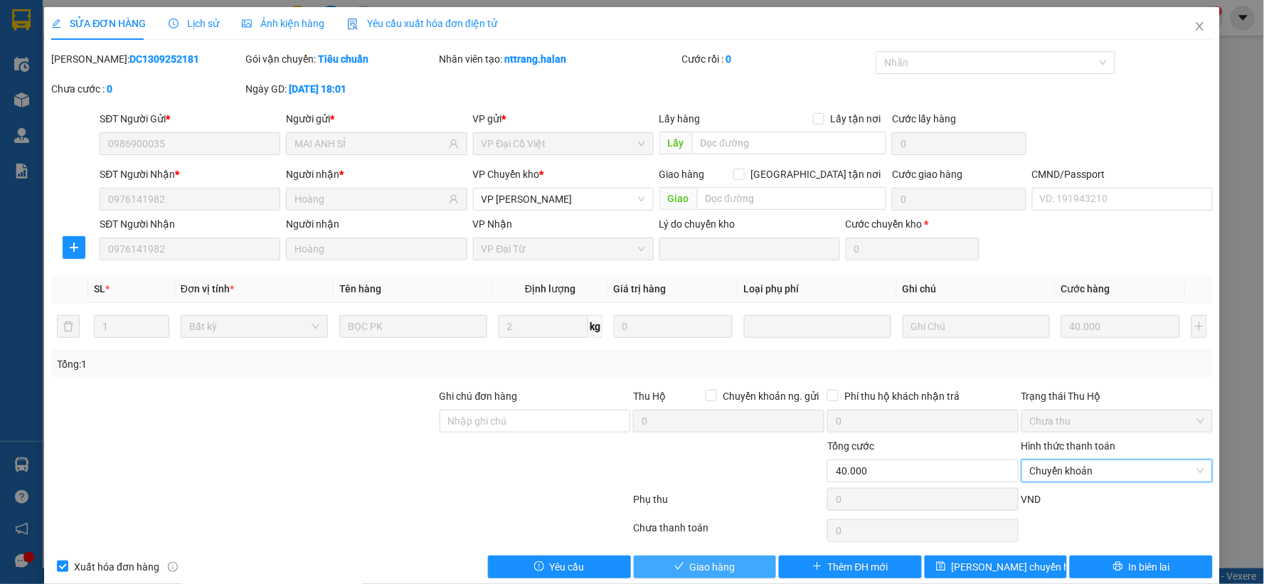
click at [721, 567] on span "Giao hàng" at bounding box center [713, 567] width 46 height 16
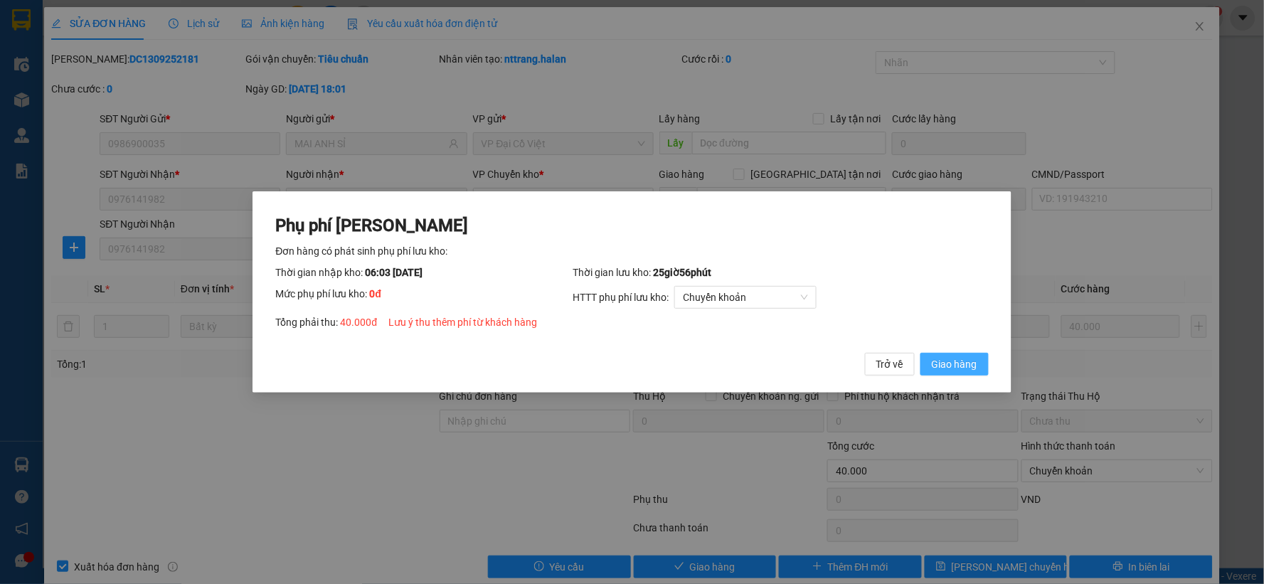
click at [956, 366] on span "Giao hàng" at bounding box center [955, 364] width 46 height 16
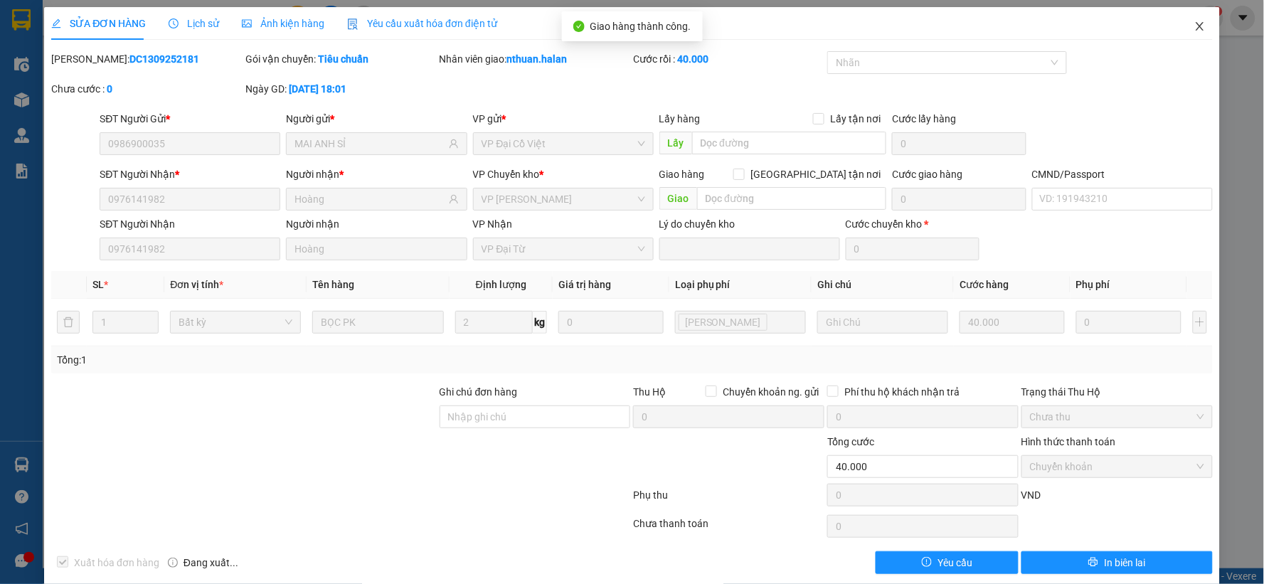
click at [1182, 24] on span "Close" at bounding box center [1200, 27] width 40 height 40
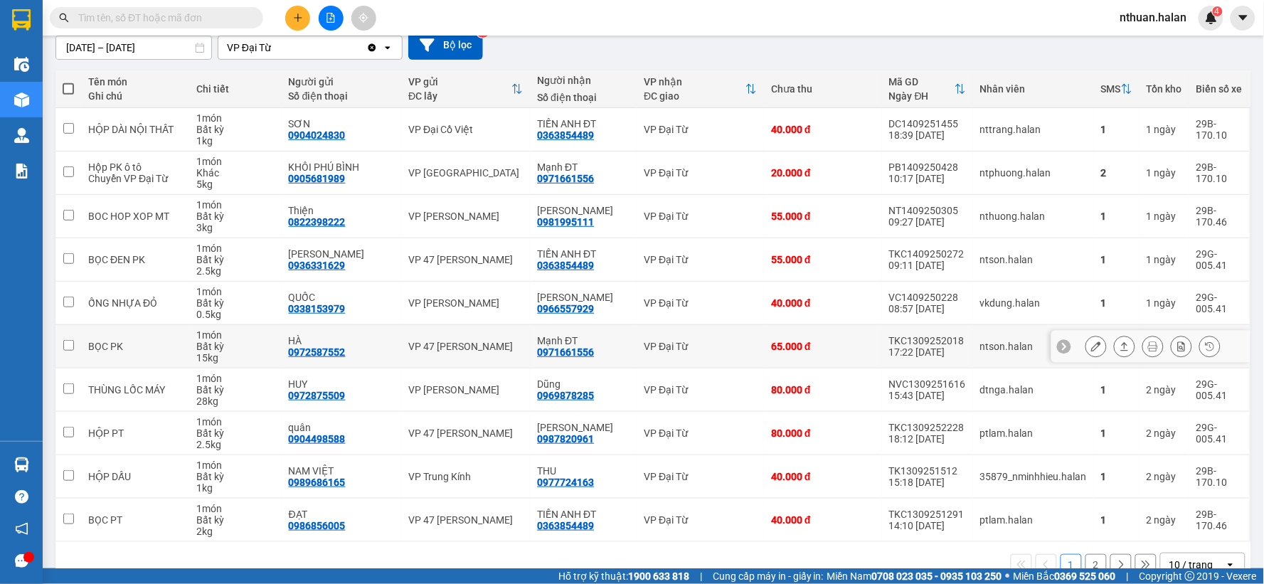
scroll to position [158, 0]
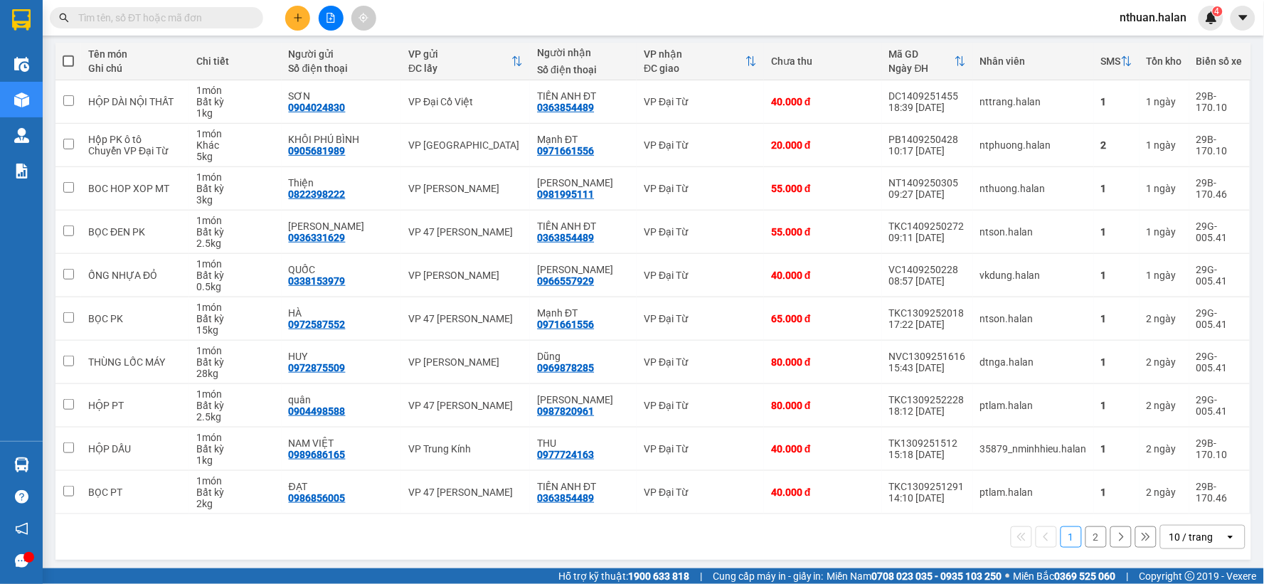
click at [166, 19] on input "text" at bounding box center [162, 18] width 168 height 16
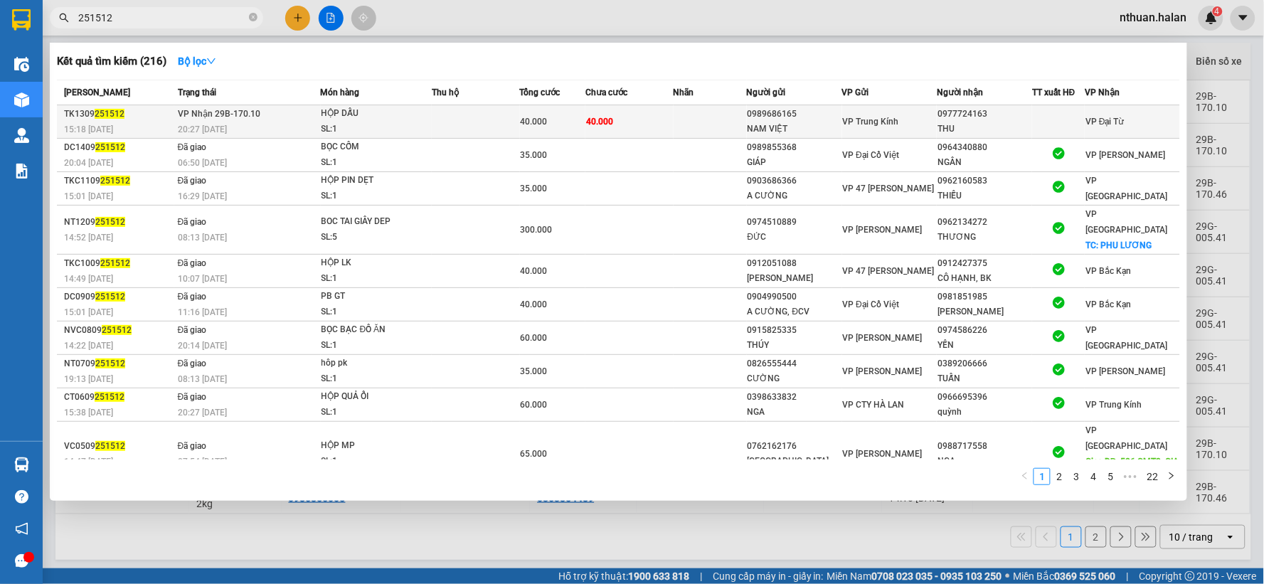
type input "251512"
click at [408, 116] on div "HỘP DẤU" at bounding box center [375, 114] width 107 height 16
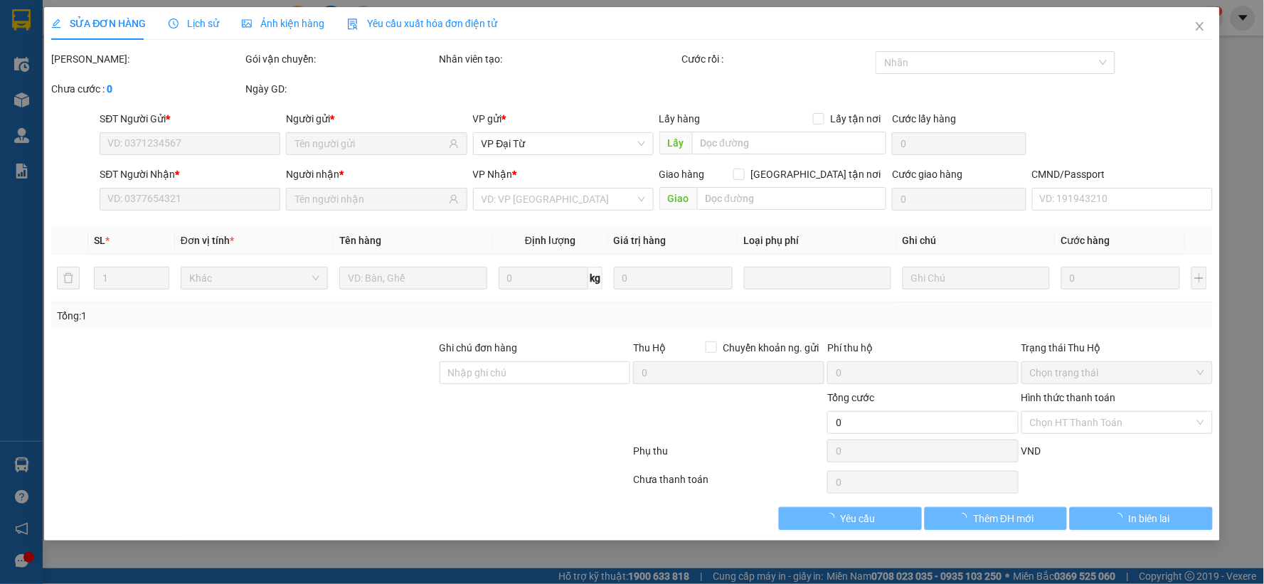
type input "0989686165"
type input "NAM VIỆT"
type input "0977724163"
type input "THU"
type input "40.000"
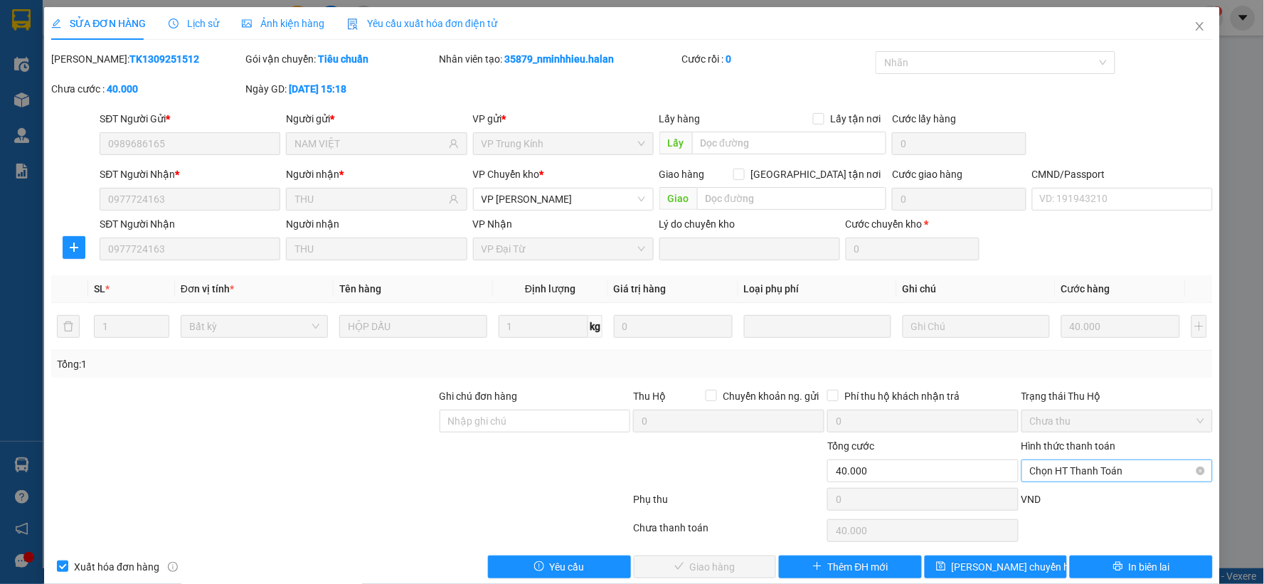
click at [1047, 474] on span "Chọn HT Thanh Toán" at bounding box center [1117, 470] width 174 height 21
click at [1045, 349] on div "Tại văn phòng" at bounding box center [1108, 352] width 172 height 16
type input "0"
click at [727, 562] on span "Giao hàng" at bounding box center [713, 567] width 46 height 16
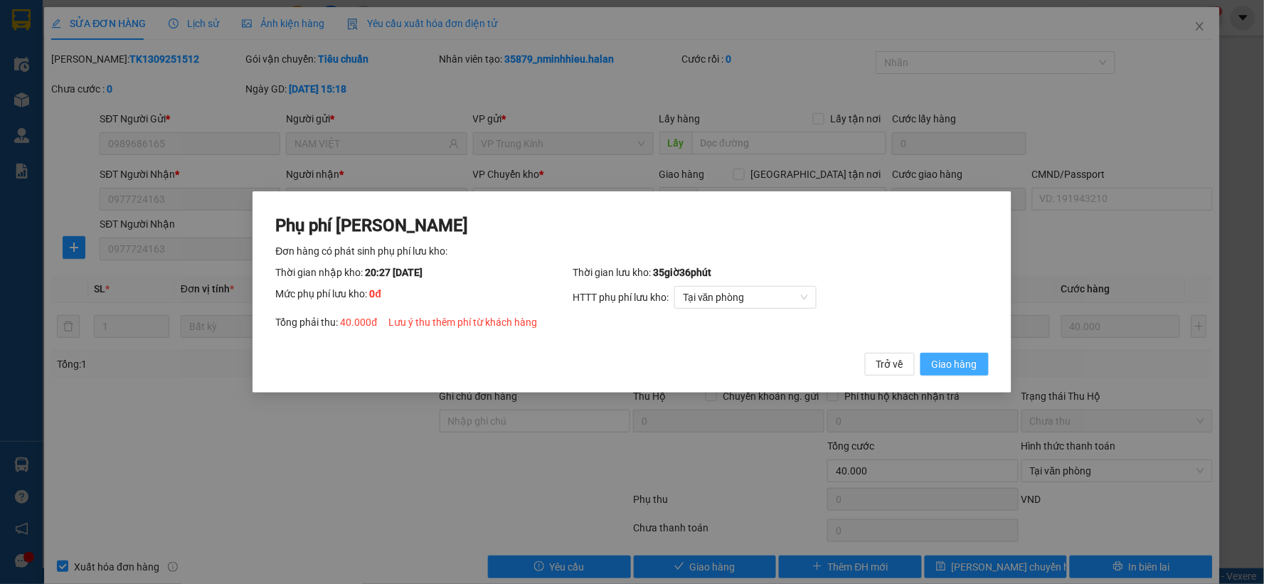
click at [935, 368] on span "Giao hàng" at bounding box center [955, 364] width 46 height 16
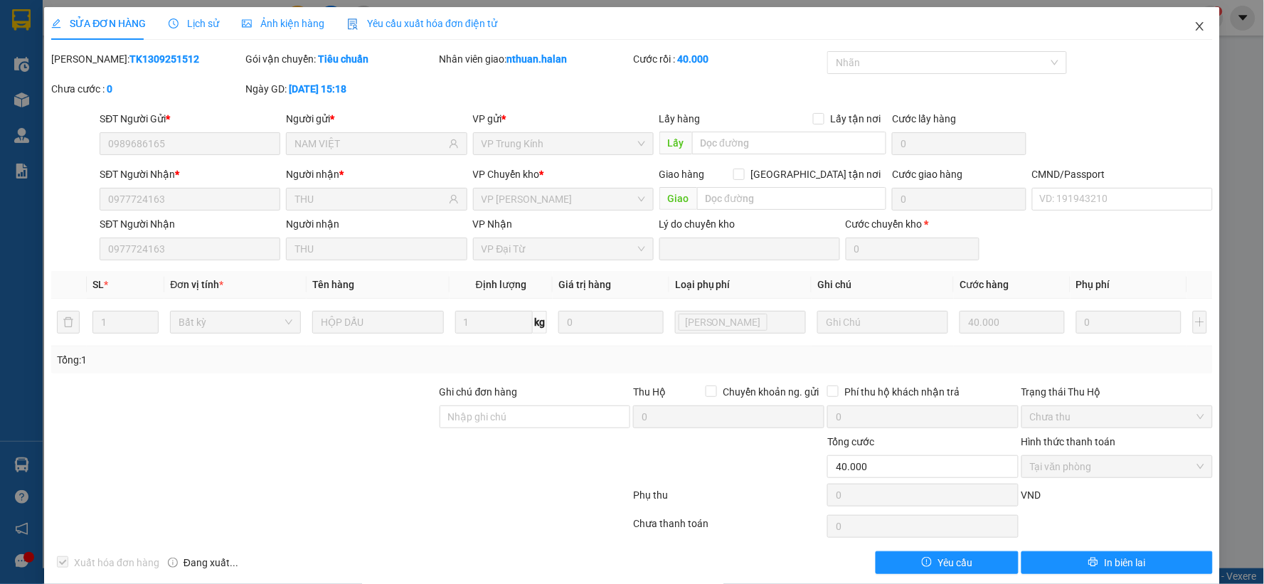
click at [1195, 28] on icon "close" at bounding box center [1200, 26] width 11 height 11
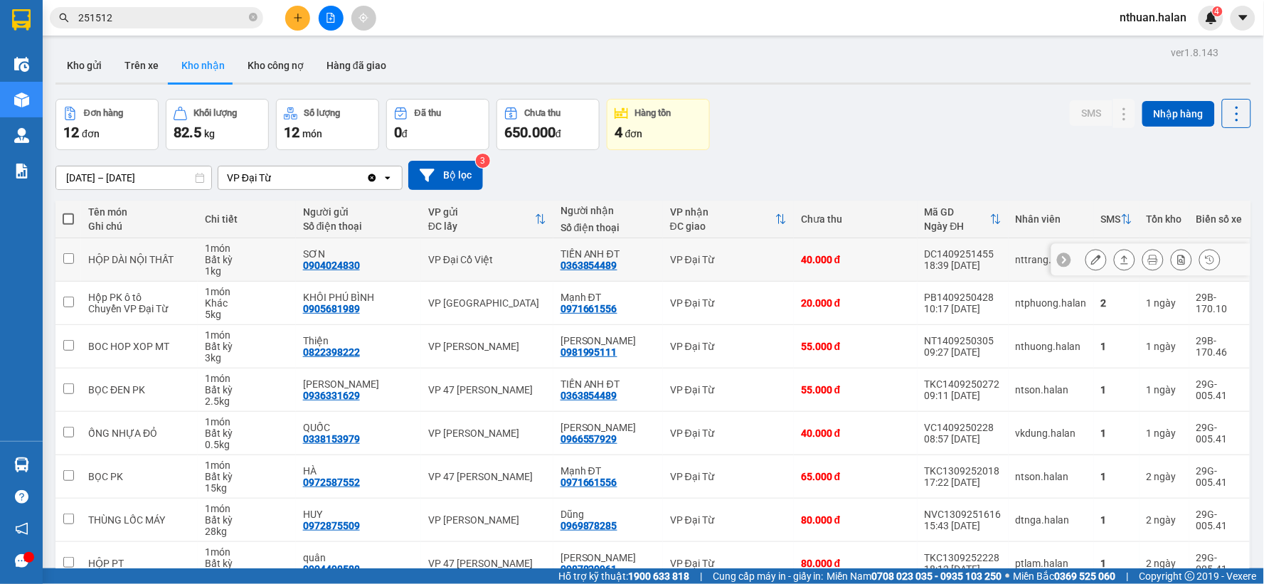
click at [1115, 254] on button at bounding box center [1125, 260] width 20 height 25
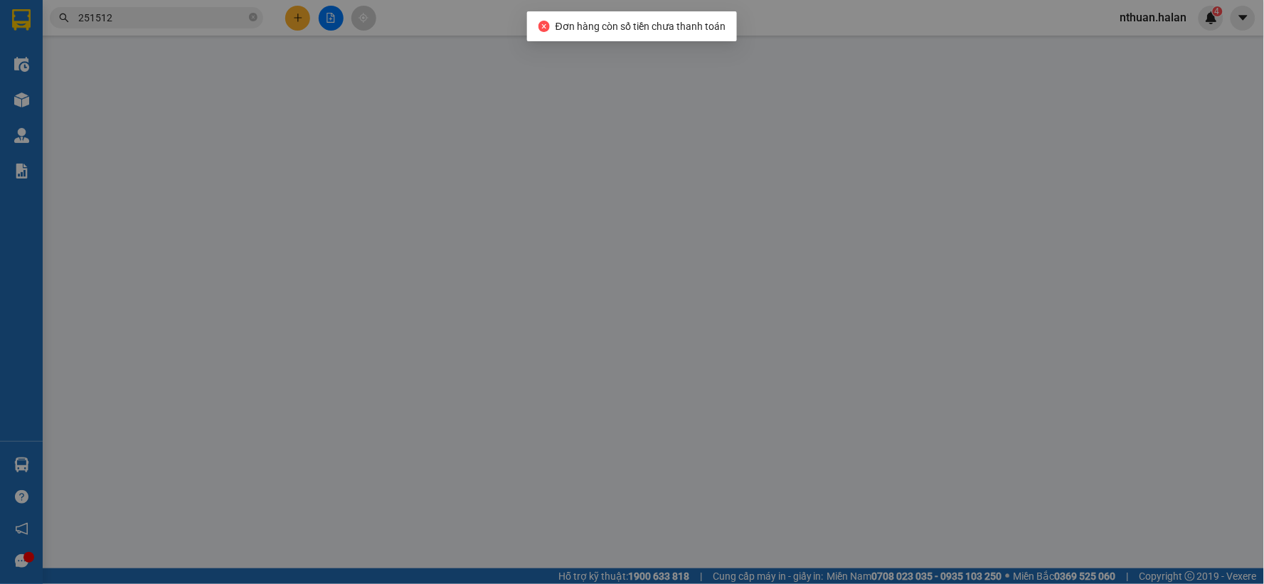
type input "0904024830"
type input "SƠN"
type input "0363854489"
type input "TIẾN ANH ĐT"
type input "40.000"
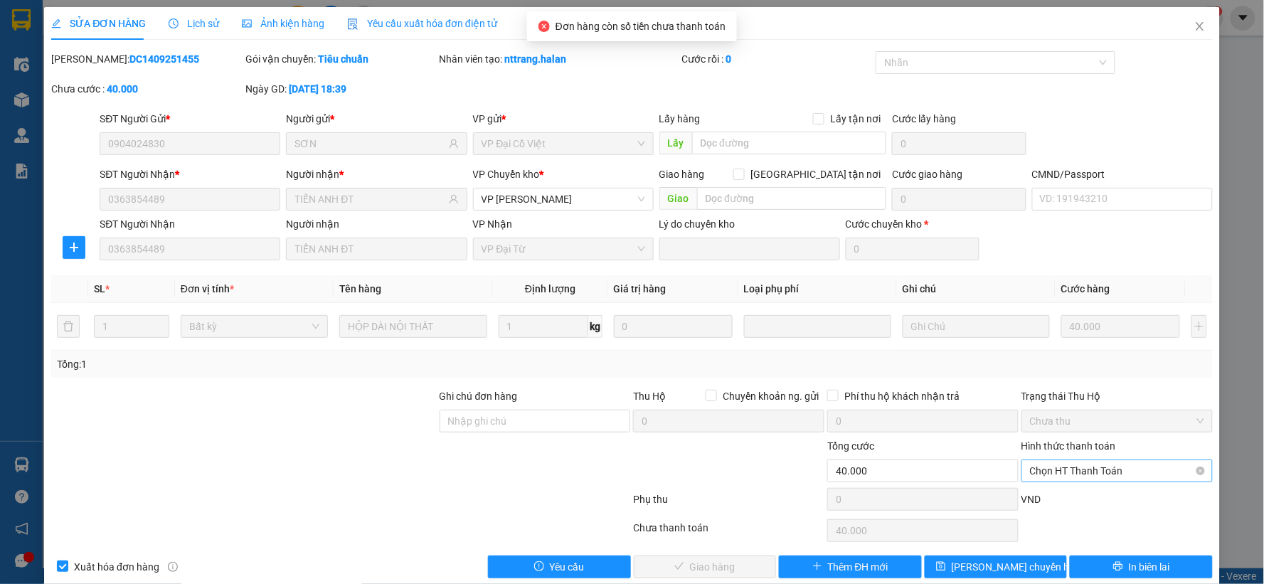
click at [1054, 467] on span "Chọn HT Thanh Toán" at bounding box center [1117, 470] width 174 height 21
click at [1050, 445] on div "Chuyển khoản" at bounding box center [1108, 443] width 172 height 16
type input "0"
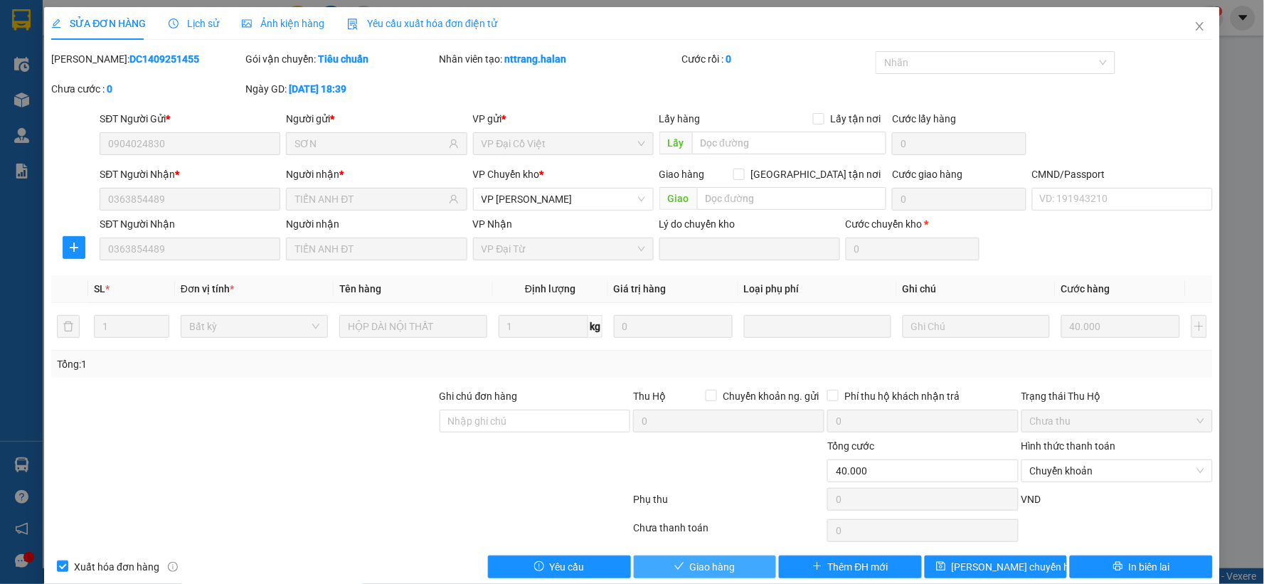
click at [690, 571] on span "Giao hàng" at bounding box center [713, 567] width 46 height 16
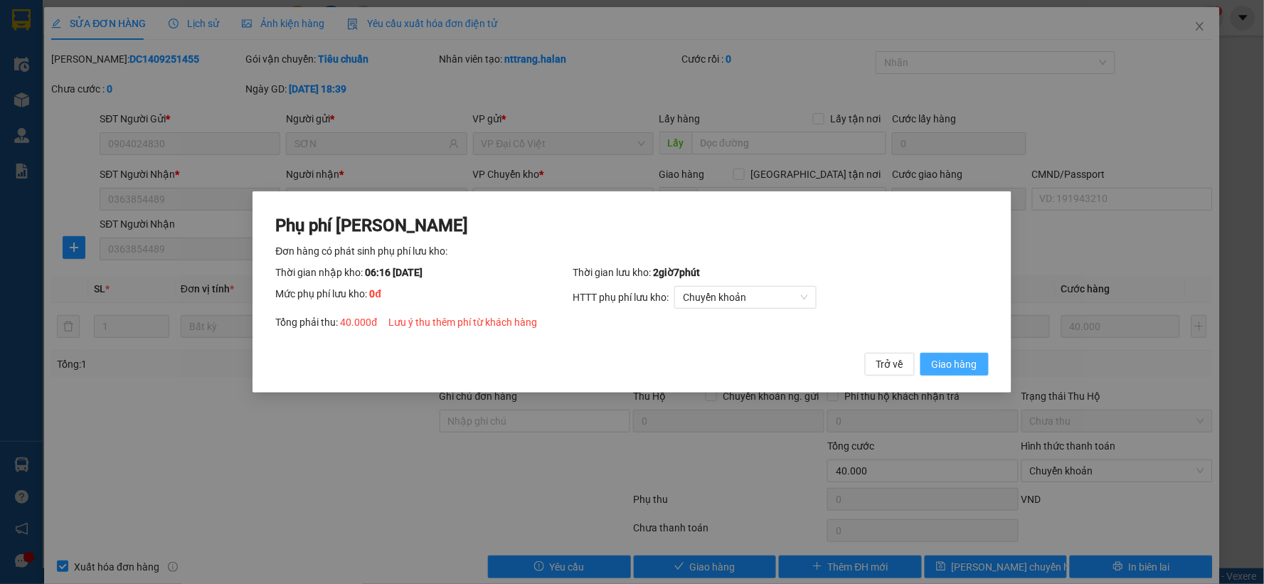
click at [972, 354] on button "Giao hàng" at bounding box center [955, 364] width 68 height 23
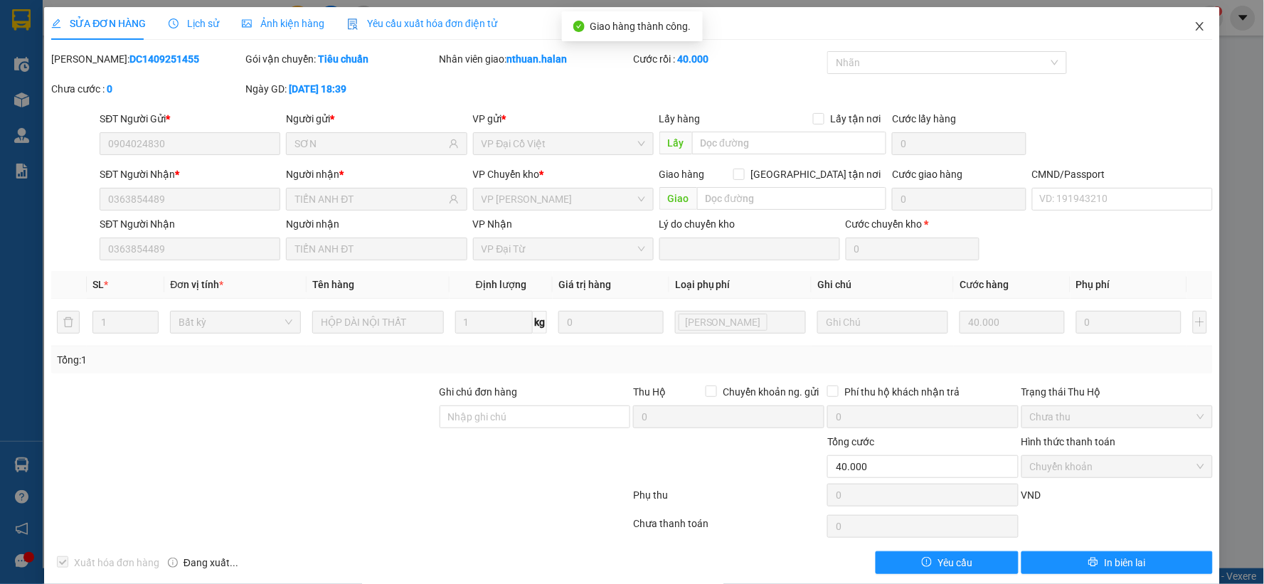
drag, startPoint x: 1183, startPoint y: 26, endPoint x: 806, endPoint y: 28, distance: 376.4
click at [1183, 26] on span "Close" at bounding box center [1200, 27] width 40 height 40
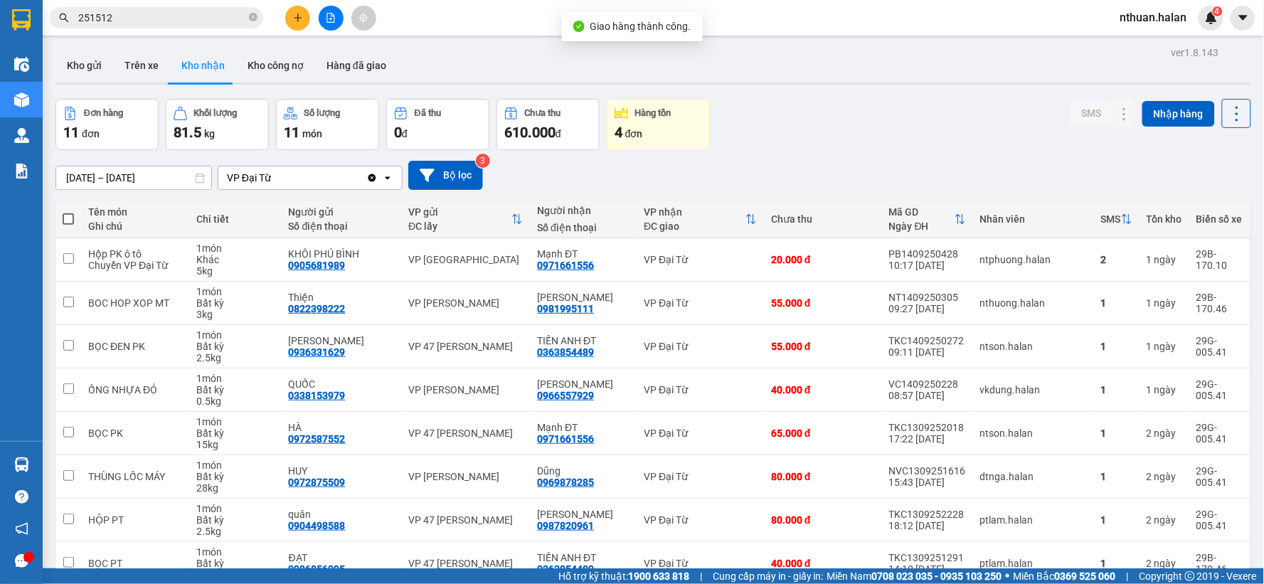
click at [184, 26] on span "251512" at bounding box center [156, 17] width 213 height 21
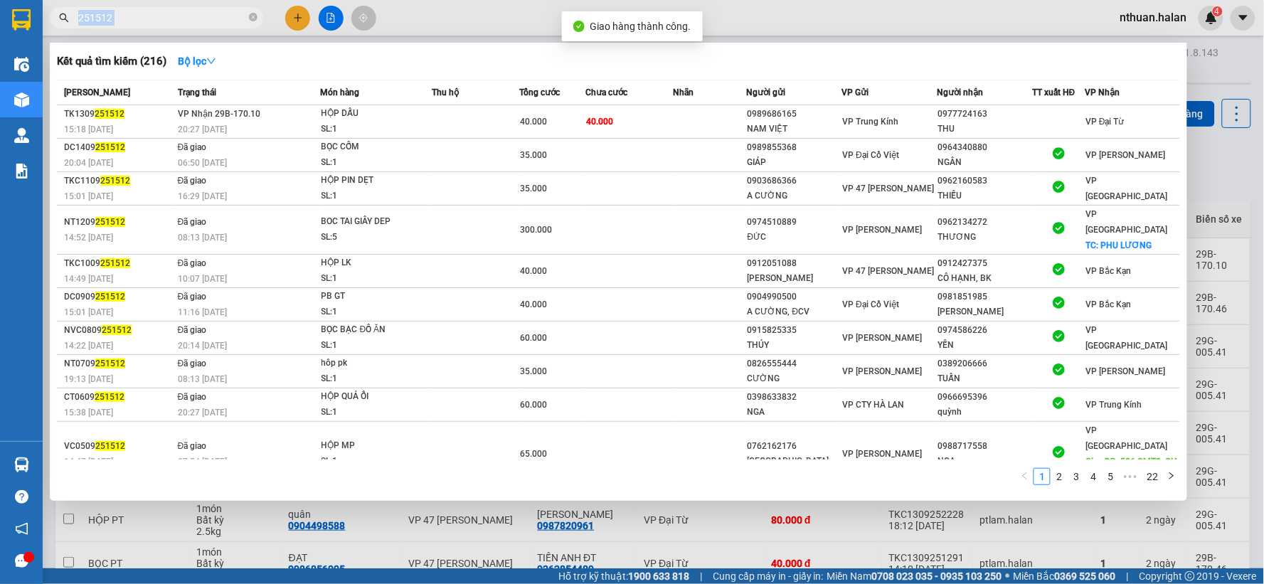
click at [184, 26] on span "251512" at bounding box center [156, 17] width 213 height 21
click at [137, 12] on input "251512" at bounding box center [162, 18] width 168 height 16
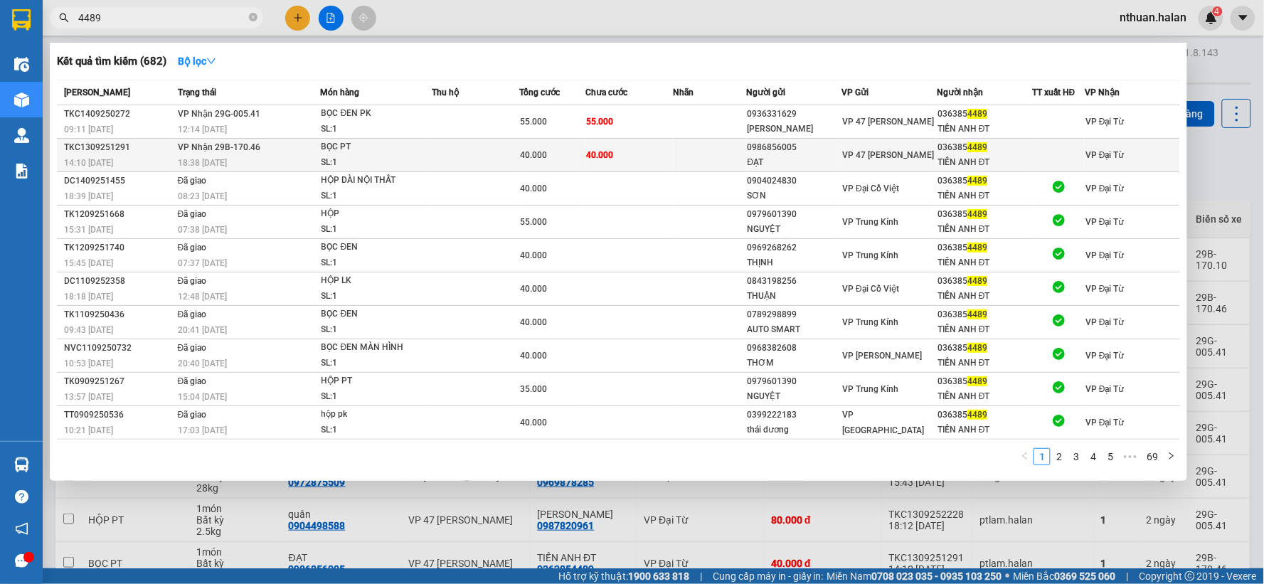
type input "4489"
click at [450, 160] on td at bounding box center [476, 155] width 88 height 33
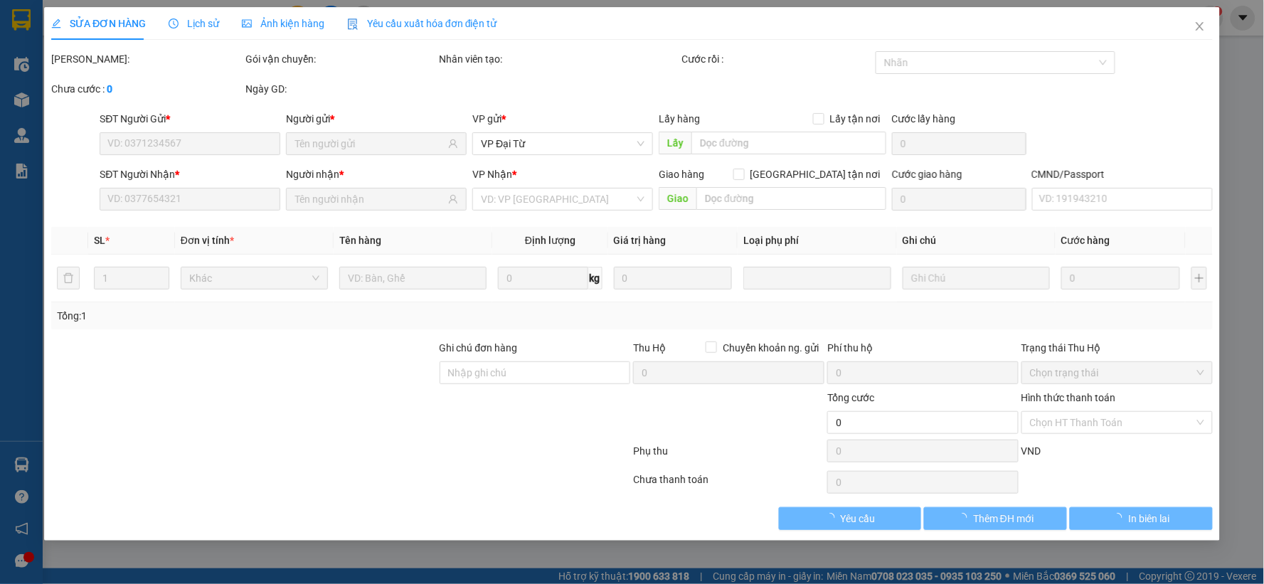
type input "0986856005"
type input "ĐẠT"
type input "0363854489"
type input "TIẾN ANH ĐT"
type input "40.000"
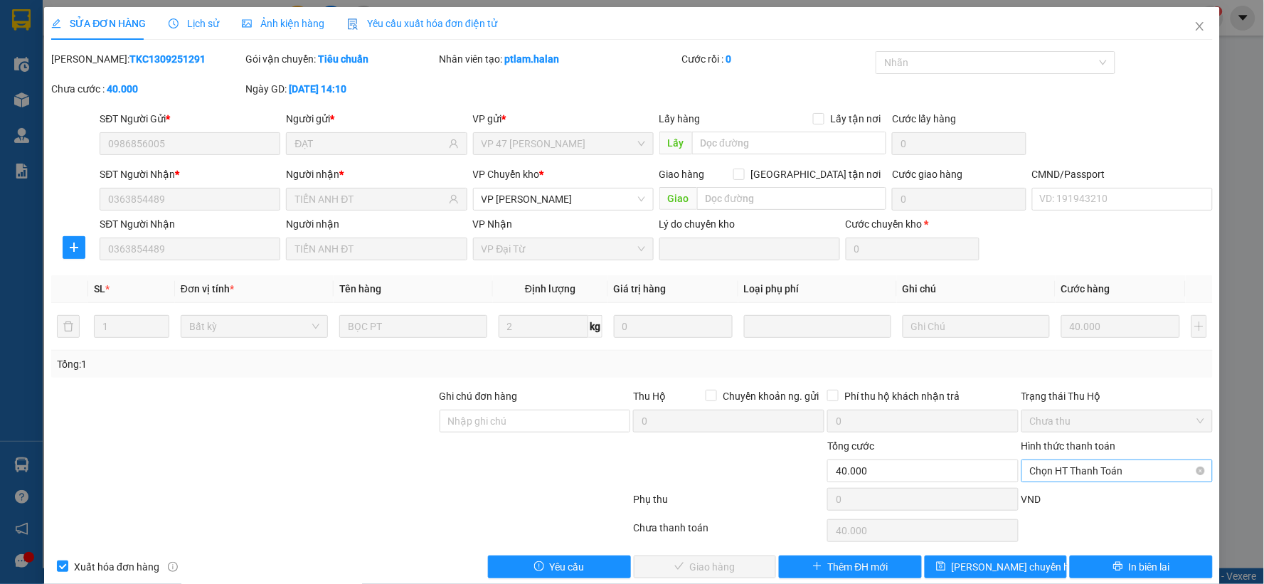
click at [1046, 472] on span "Chọn HT Thanh Toán" at bounding box center [1117, 470] width 174 height 21
click at [1050, 444] on div "Chuyển khoản" at bounding box center [1108, 443] width 172 height 16
type input "0"
click at [722, 566] on span "Giao hàng" at bounding box center [713, 567] width 46 height 16
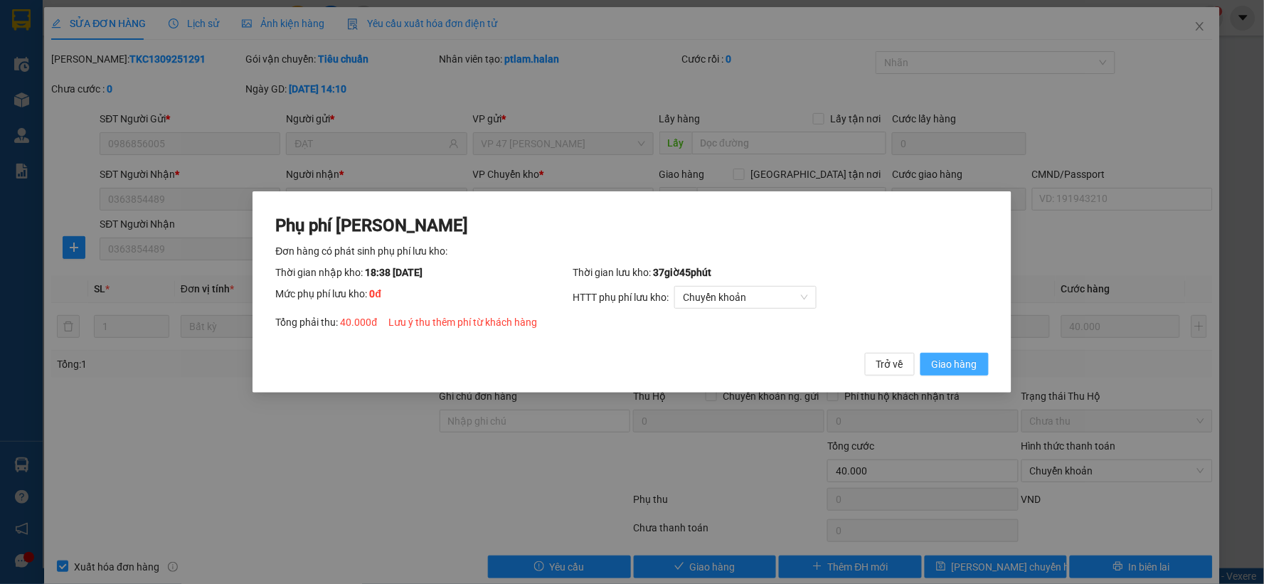
click at [958, 369] on span "Giao hàng" at bounding box center [955, 364] width 46 height 16
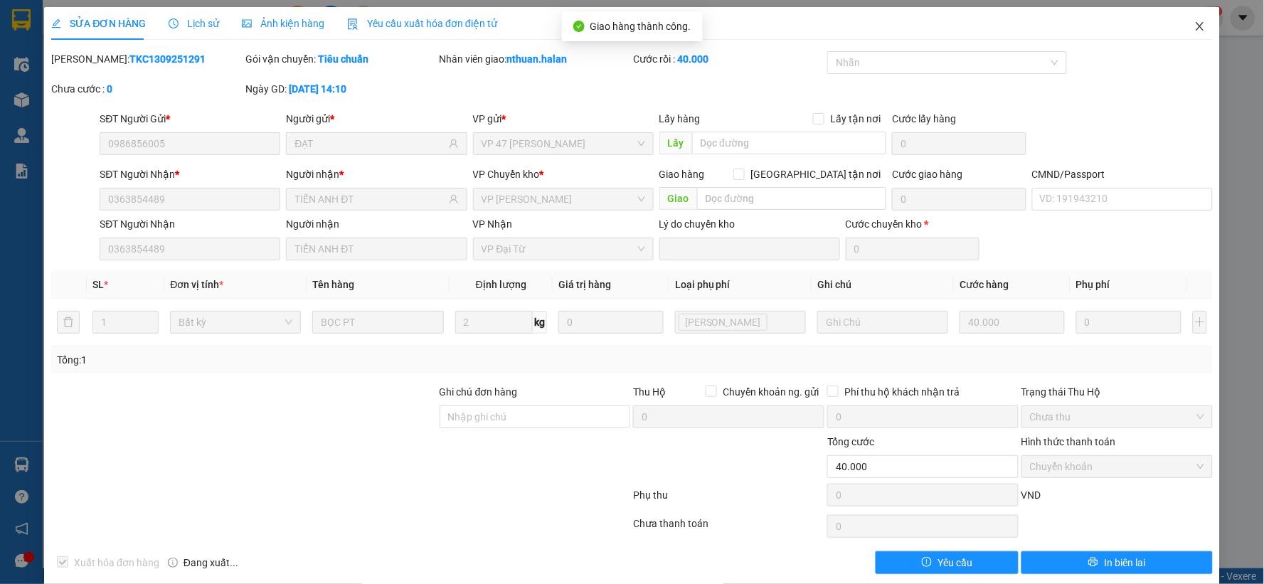
click at [1195, 27] on icon "close" at bounding box center [1200, 26] width 11 height 11
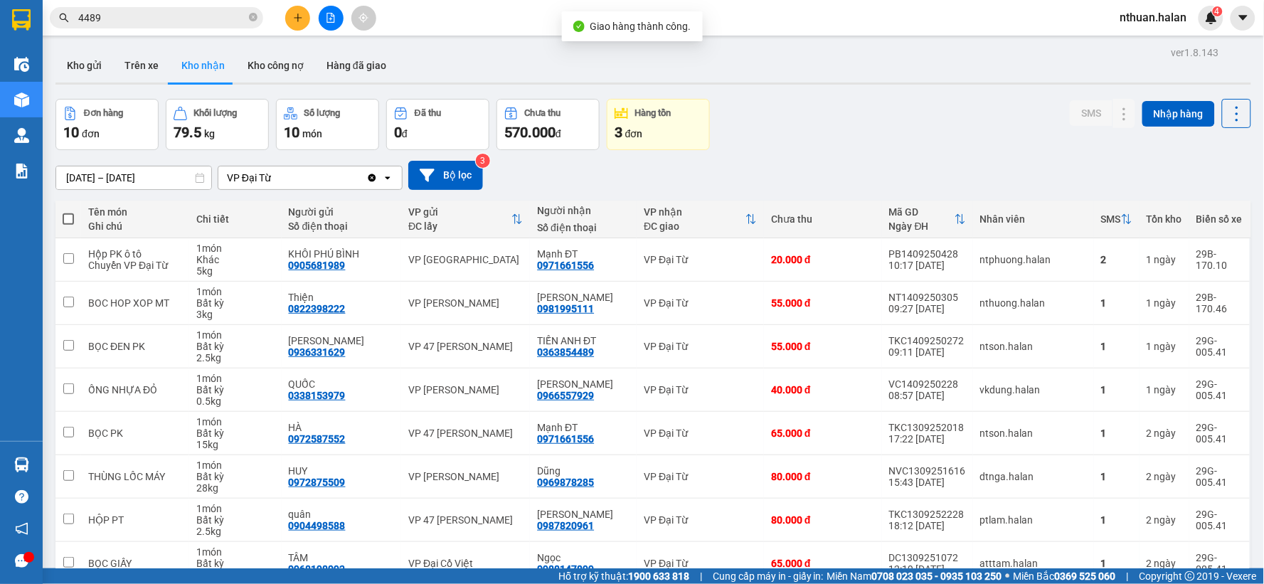
click at [166, 21] on input "4489" at bounding box center [162, 18] width 168 height 16
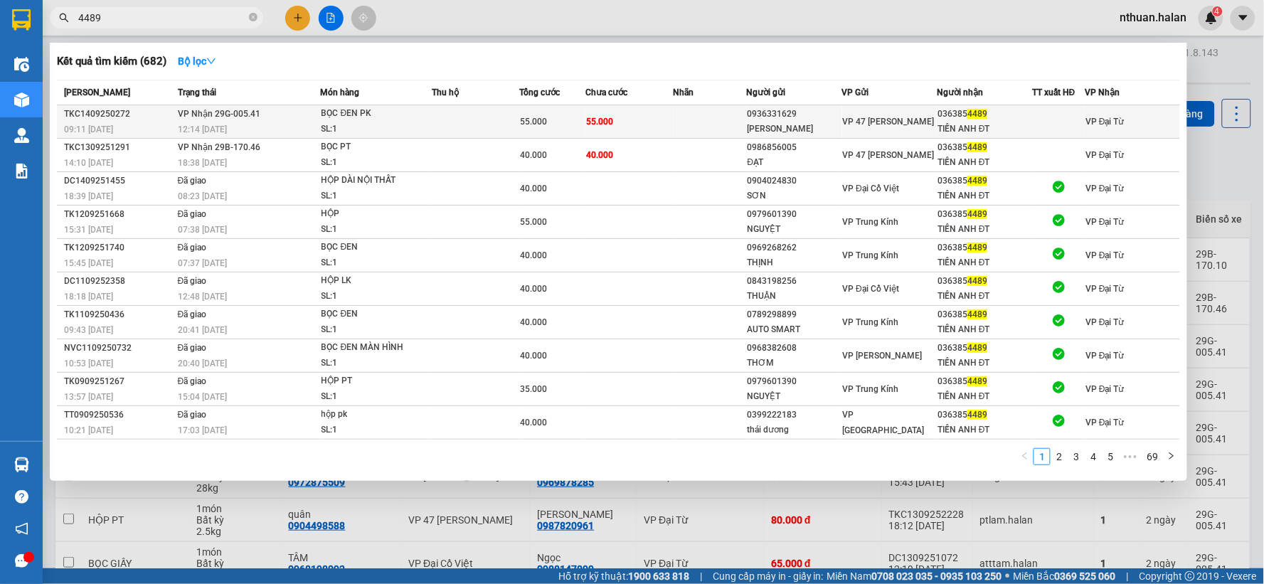
click at [474, 125] on td at bounding box center [476, 121] width 88 height 33
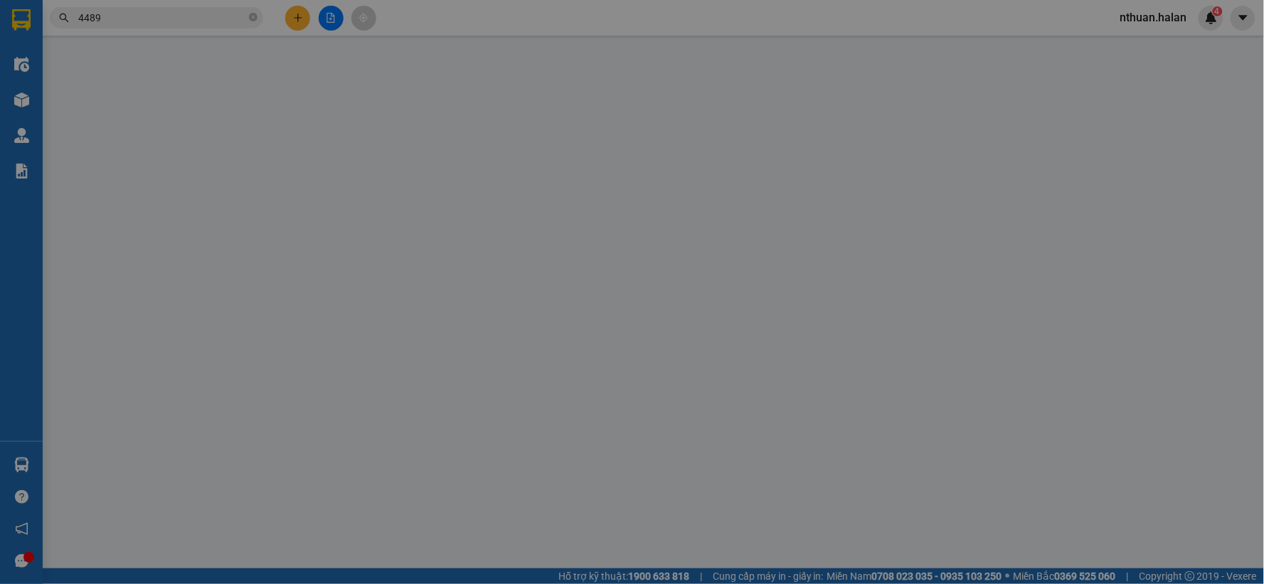
type input "0936331629"
type input "[PERSON_NAME]"
type input "0363854489"
type input "TIẾN ANH ĐT"
type input "55.000"
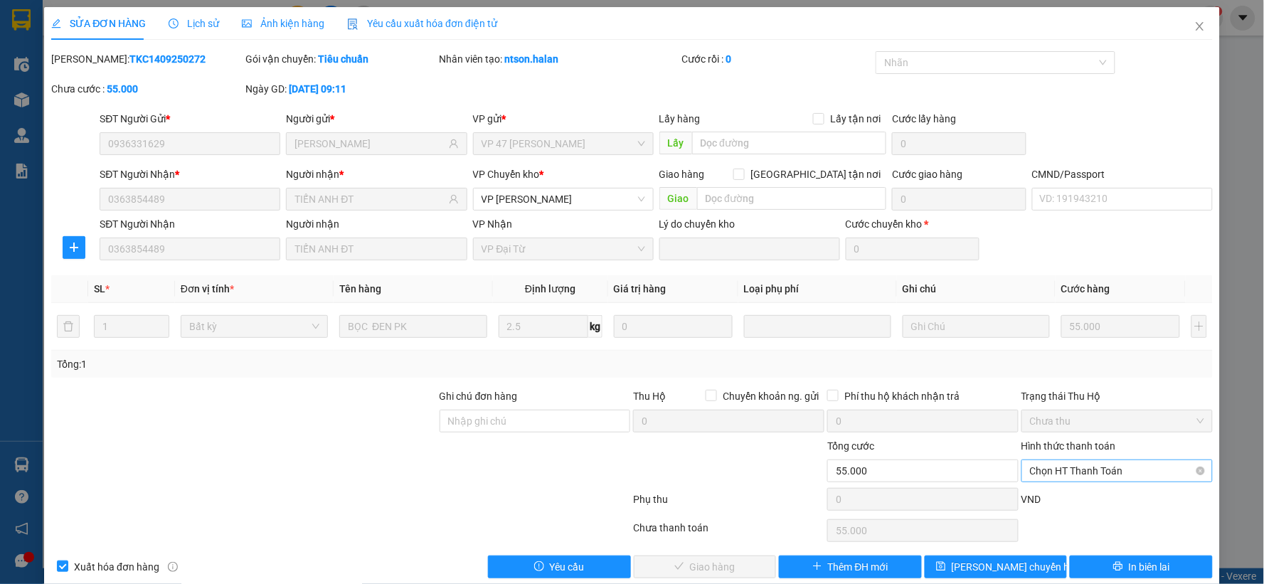
click at [1054, 470] on span "Chọn HT Thanh Toán" at bounding box center [1117, 470] width 174 height 21
click at [1053, 442] on div "Chuyển khoản" at bounding box center [1108, 443] width 172 height 16
type input "0"
click at [698, 566] on span "Giao hàng" at bounding box center [713, 567] width 46 height 16
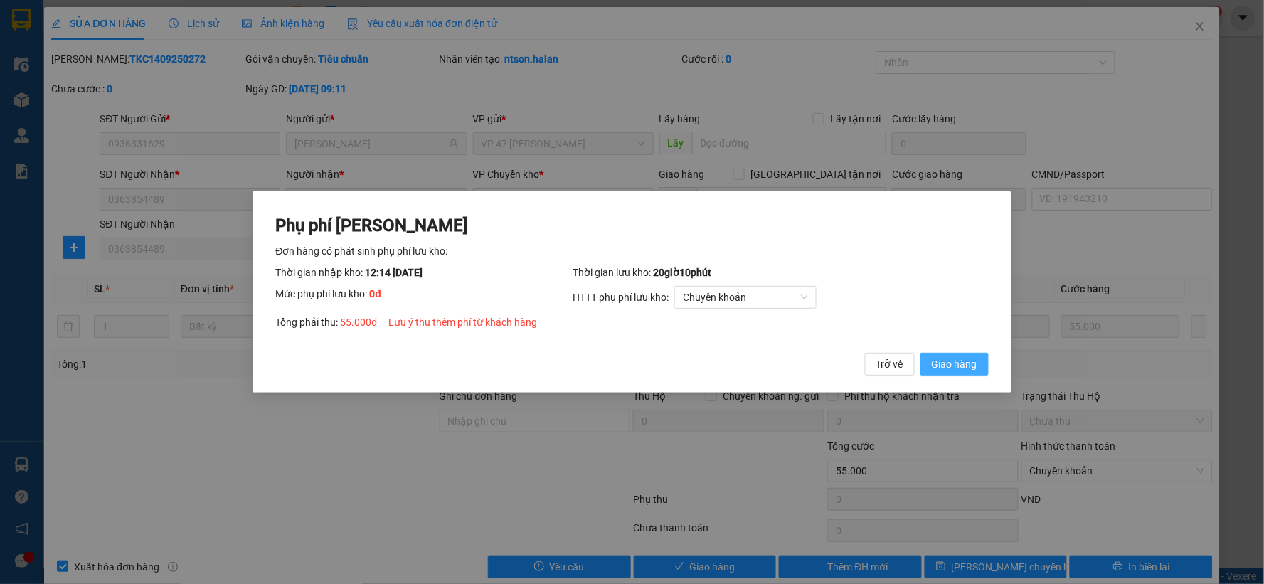
click at [956, 359] on span "Giao hàng" at bounding box center [955, 364] width 46 height 16
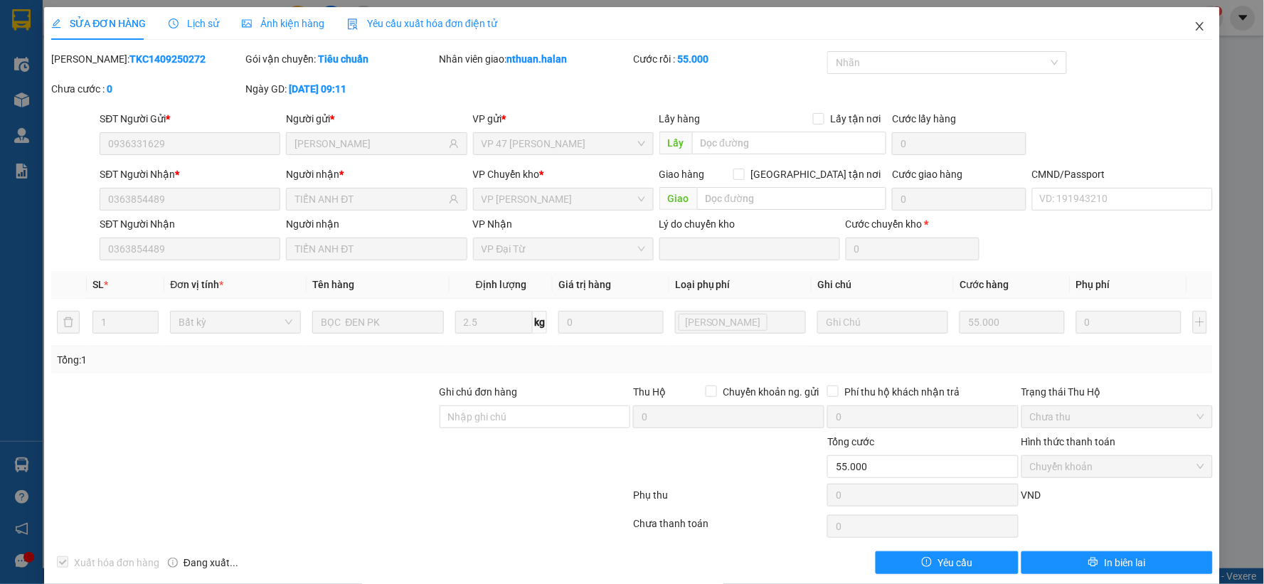
click at [1196, 29] on icon "close" at bounding box center [1200, 26] width 8 height 9
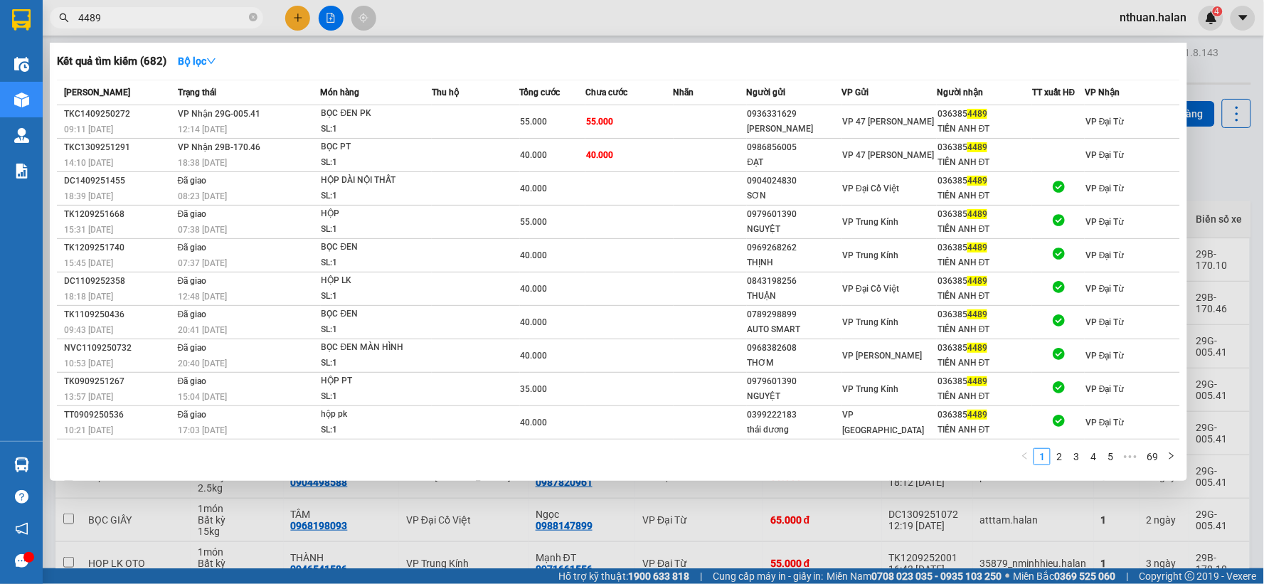
click at [160, 25] on input "4489" at bounding box center [162, 18] width 168 height 16
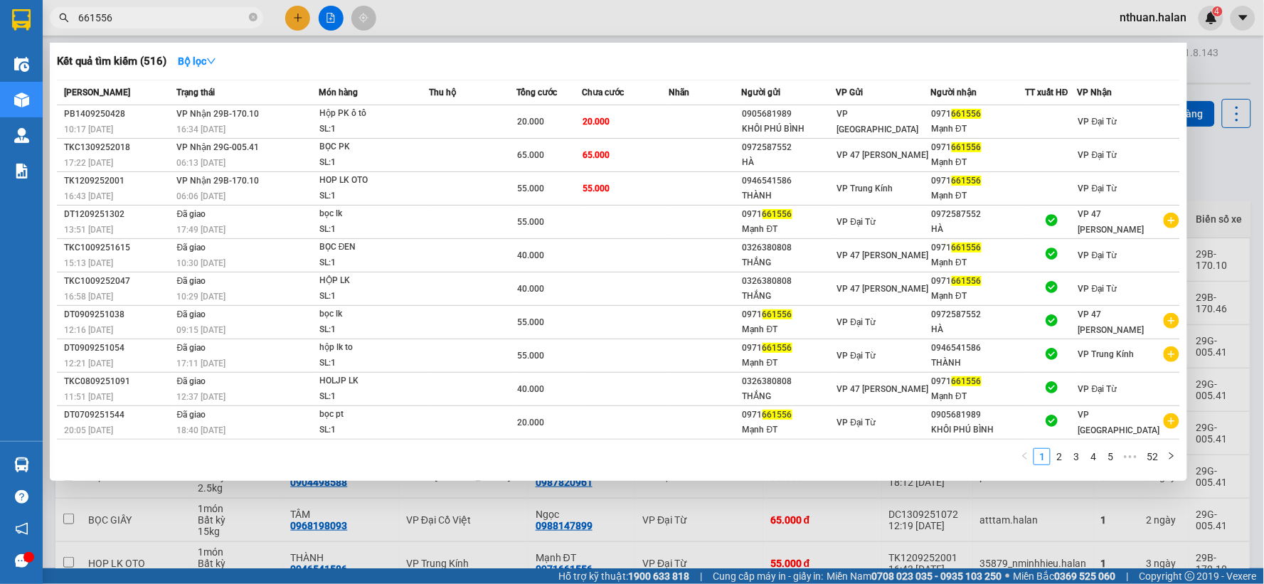
type input "661556"
click at [607, 192] on span "55.000" at bounding box center [596, 189] width 27 height 10
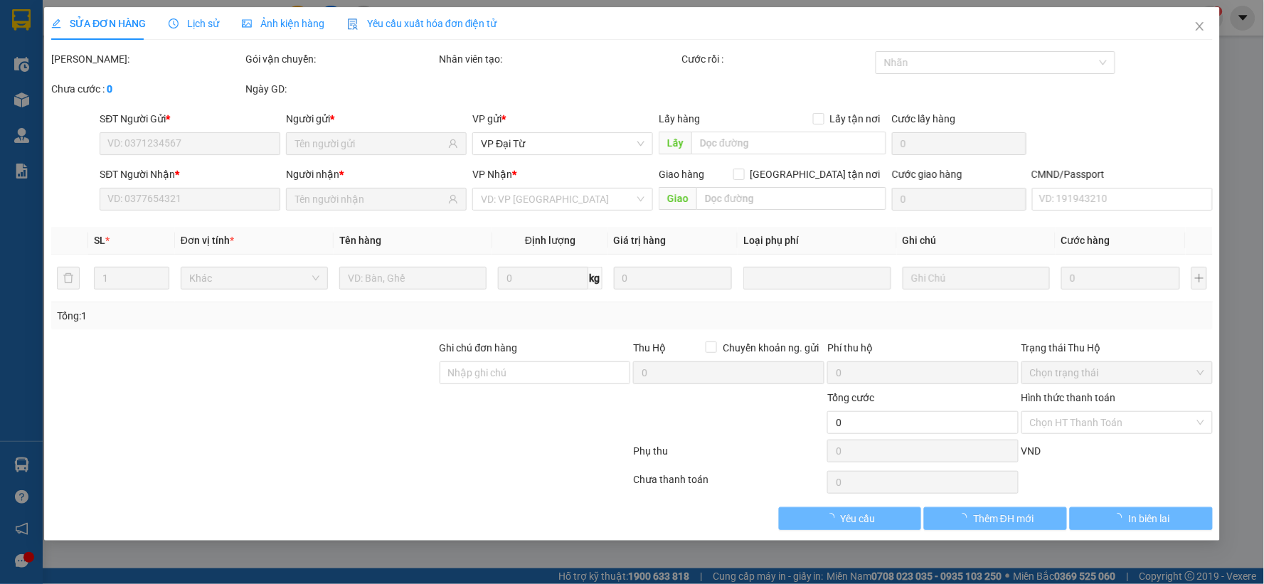
type input "0946541586"
type input "THÀNH"
type input "0971661556"
type input "Mạnh ĐT"
type input "55.000"
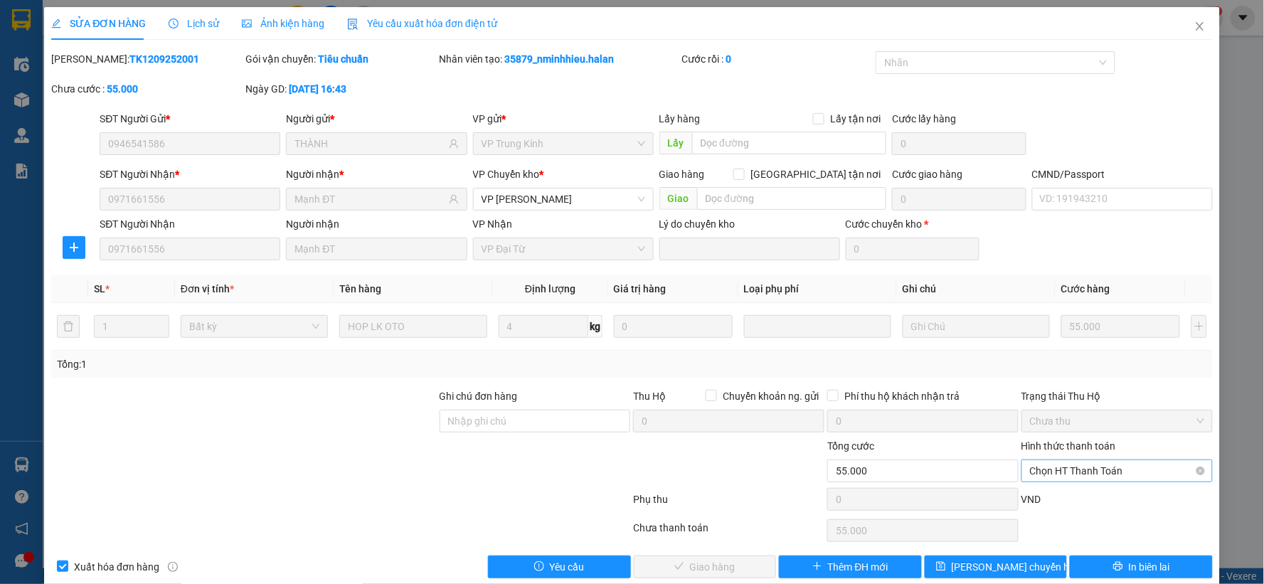
click at [1128, 470] on span "Chọn HT Thanh Toán" at bounding box center [1117, 470] width 174 height 21
click at [1042, 345] on div "Tại văn phòng" at bounding box center [1108, 352] width 172 height 16
type input "0"
click at [739, 564] on button "Giao hàng" at bounding box center [705, 567] width 143 height 23
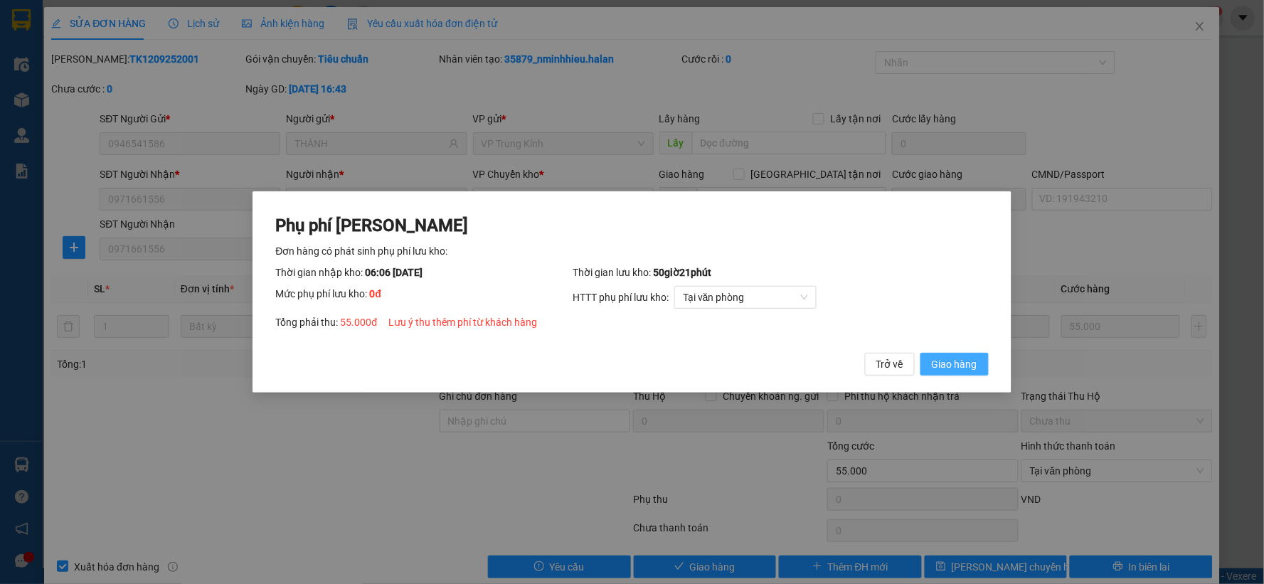
click at [949, 364] on span "Giao hàng" at bounding box center [955, 364] width 46 height 16
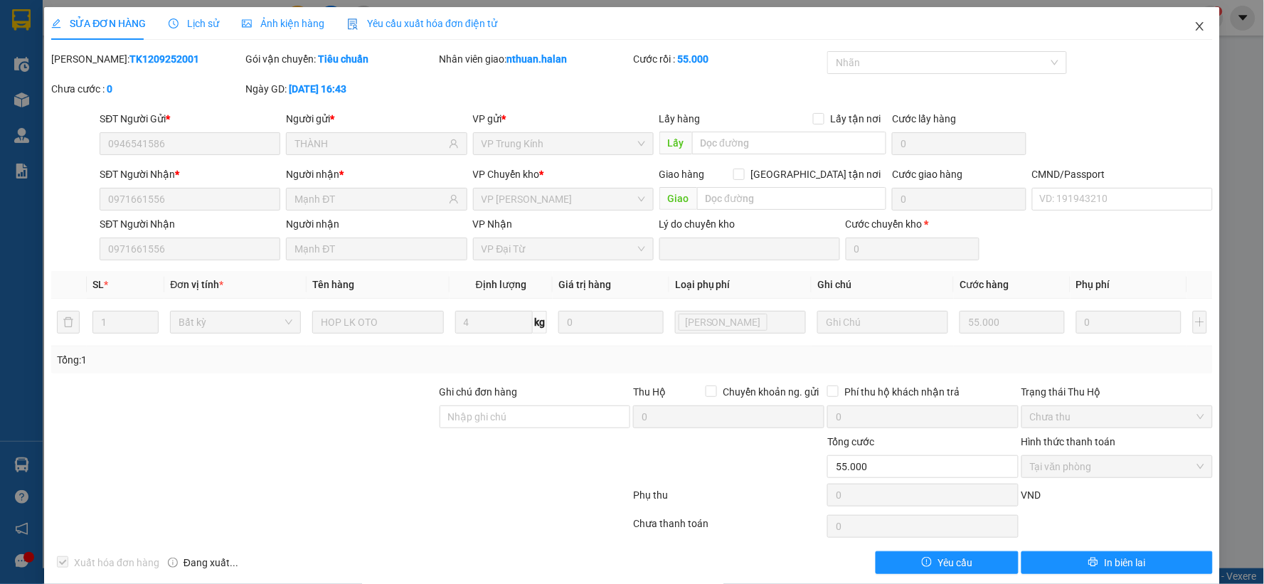
click at [1195, 30] on icon "close" at bounding box center [1200, 26] width 11 height 11
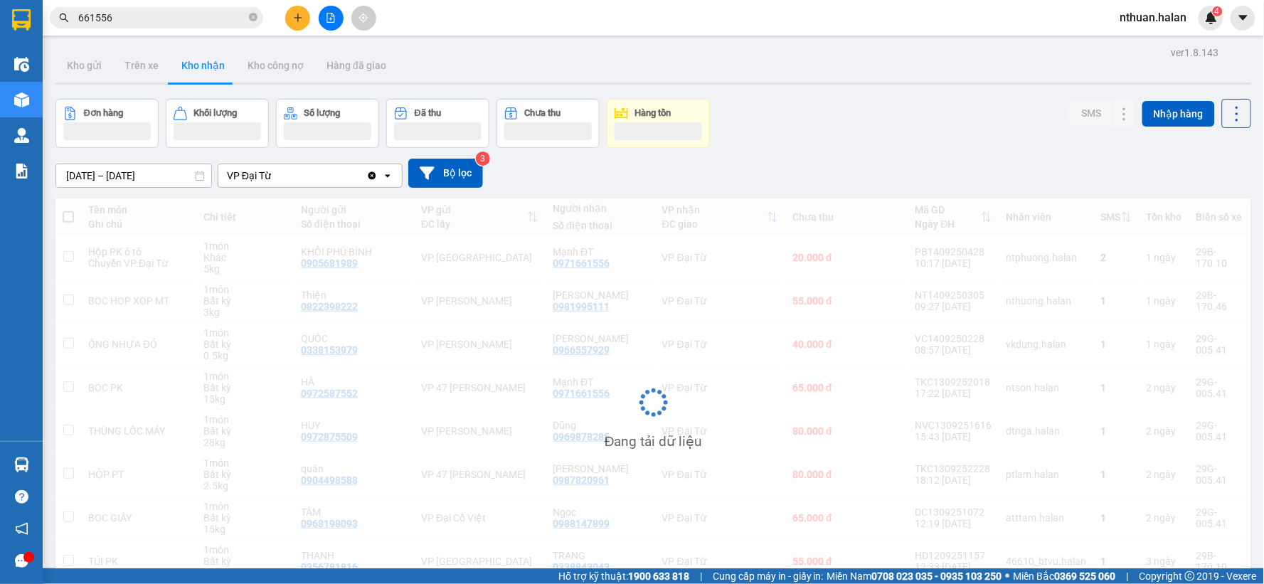
click at [203, 7] on span "661556" at bounding box center [156, 17] width 213 height 21
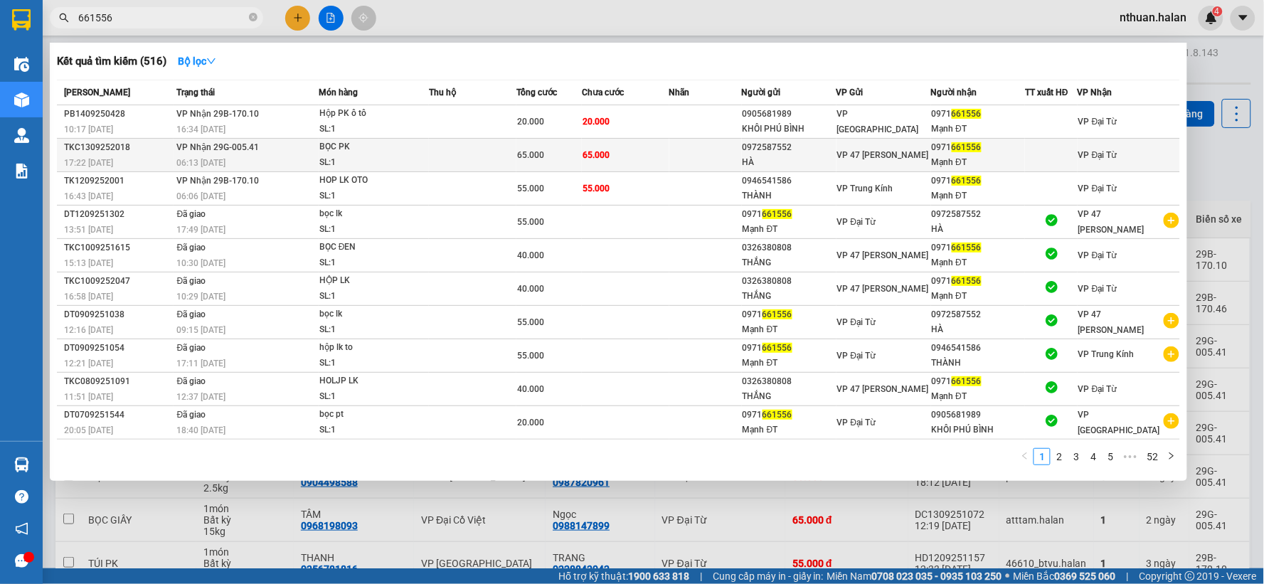
click at [408, 144] on div "BỌC PK" at bounding box center [372, 147] width 107 height 16
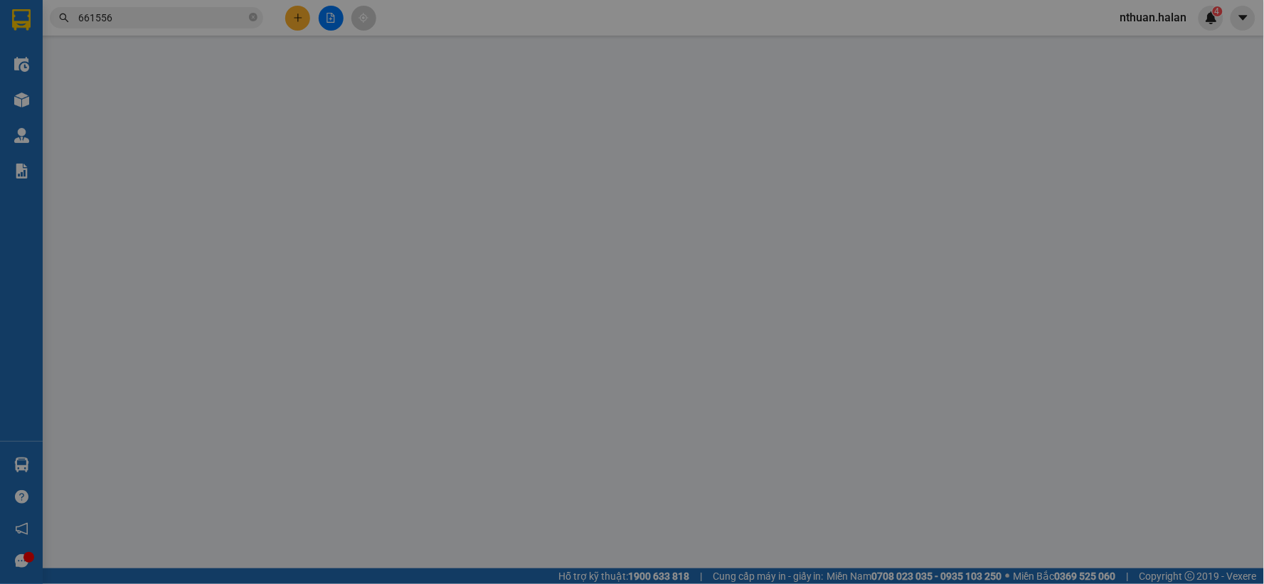
type input "0972587552"
type input "HÀ"
type input "0971661556"
type input "Mạnh ĐT"
type input "65.000"
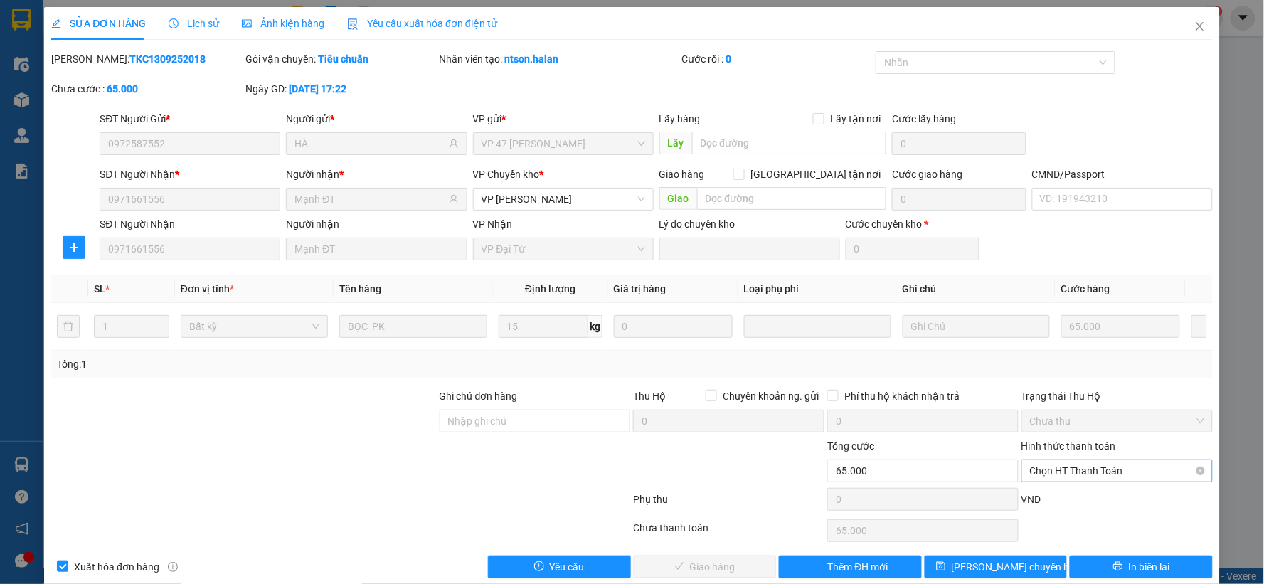
click at [1032, 477] on span "Chọn HT Thanh Toán" at bounding box center [1117, 470] width 174 height 21
click at [1054, 353] on div "Tại văn phòng" at bounding box center [1108, 352] width 172 height 16
type input "0"
click at [738, 564] on button "Giao hàng" at bounding box center [705, 567] width 143 height 23
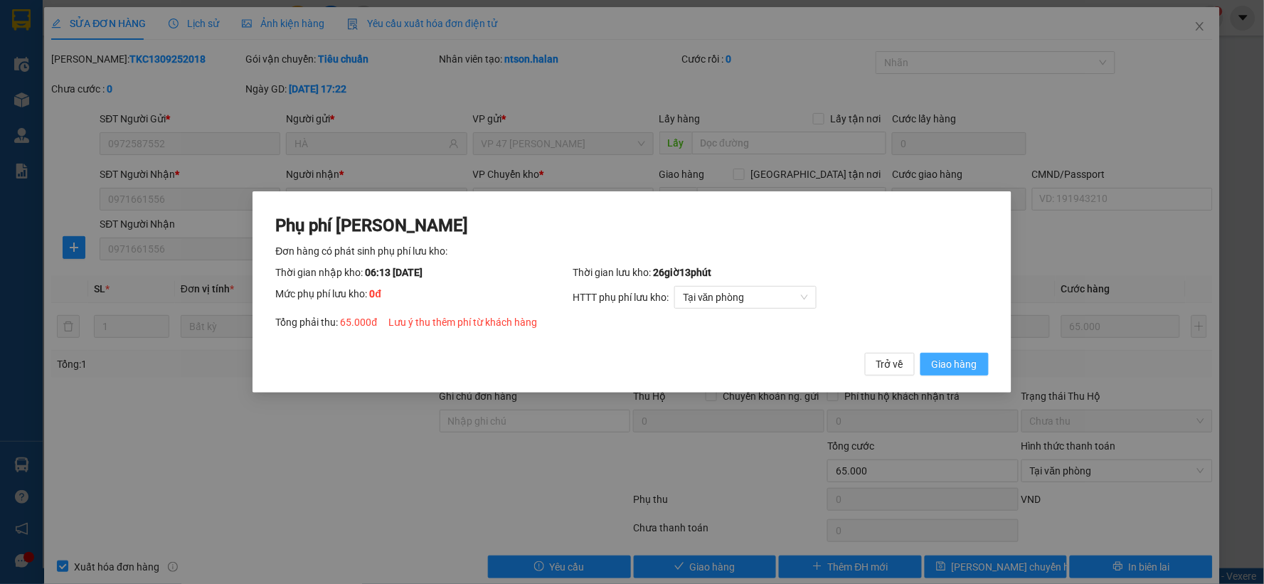
click at [931, 365] on button "Giao hàng" at bounding box center [955, 364] width 68 height 23
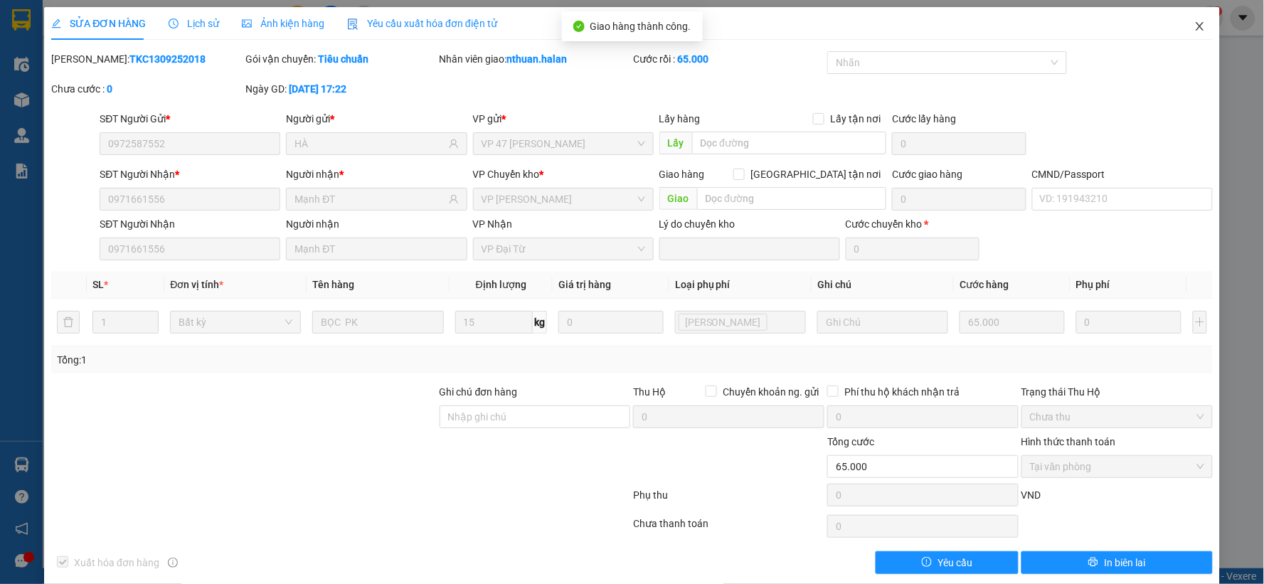
click at [1195, 25] on icon "close" at bounding box center [1200, 26] width 11 height 11
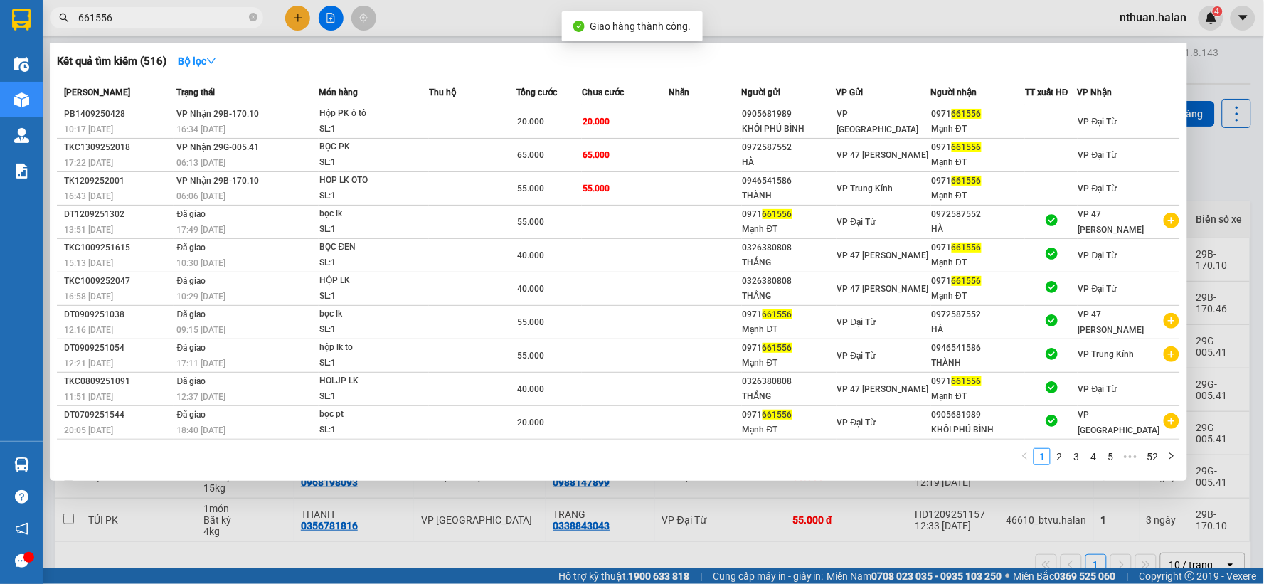
click at [199, 18] on input "661556" at bounding box center [162, 18] width 168 height 16
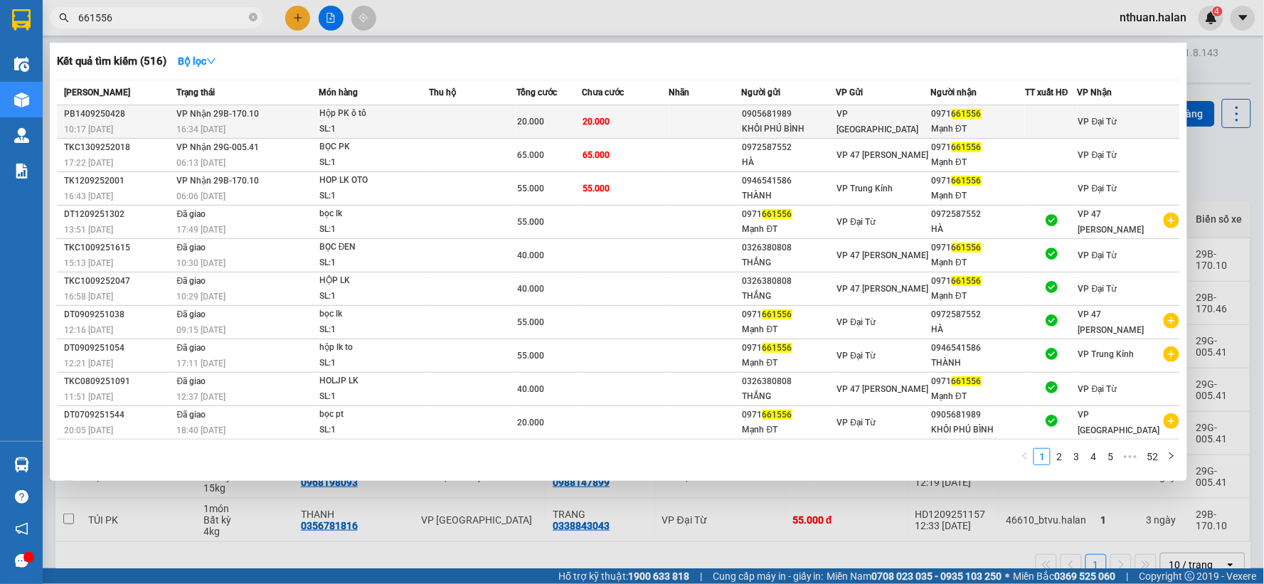
click at [443, 117] on td at bounding box center [473, 121] width 88 height 33
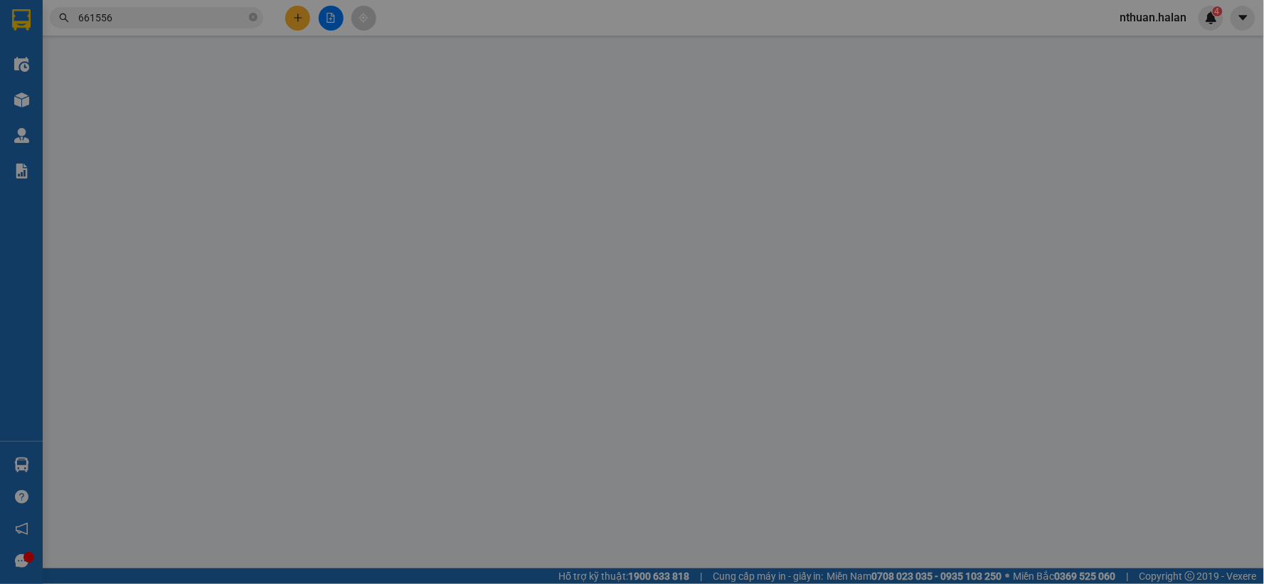
type input "0905681989"
type input "KHÔI PHÚ BÌNH"
type input "0971661556"
type input "Mạnh ĐT"
type input "20.000"
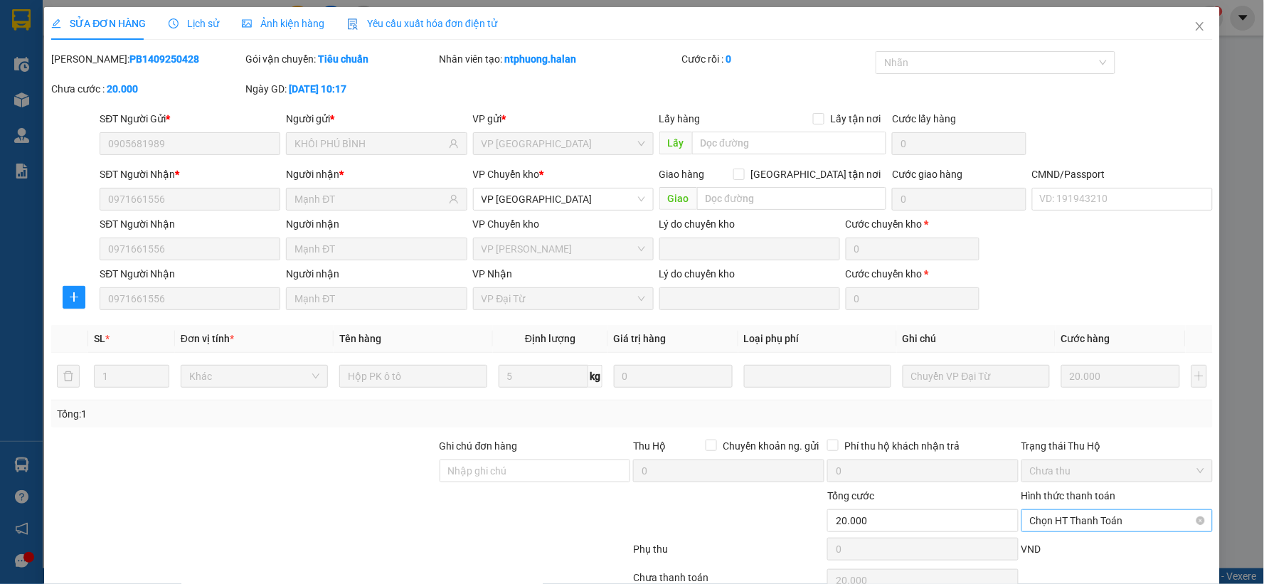
click at [1037, 517] on span "Chọn HT Thanh Toán" at bounding box center [1117, 520] width 174 height 21
click at [1039, 401] on div "Tại văn phòng" at bounding box center [1108, 401] width 172 height 16
type input "0"
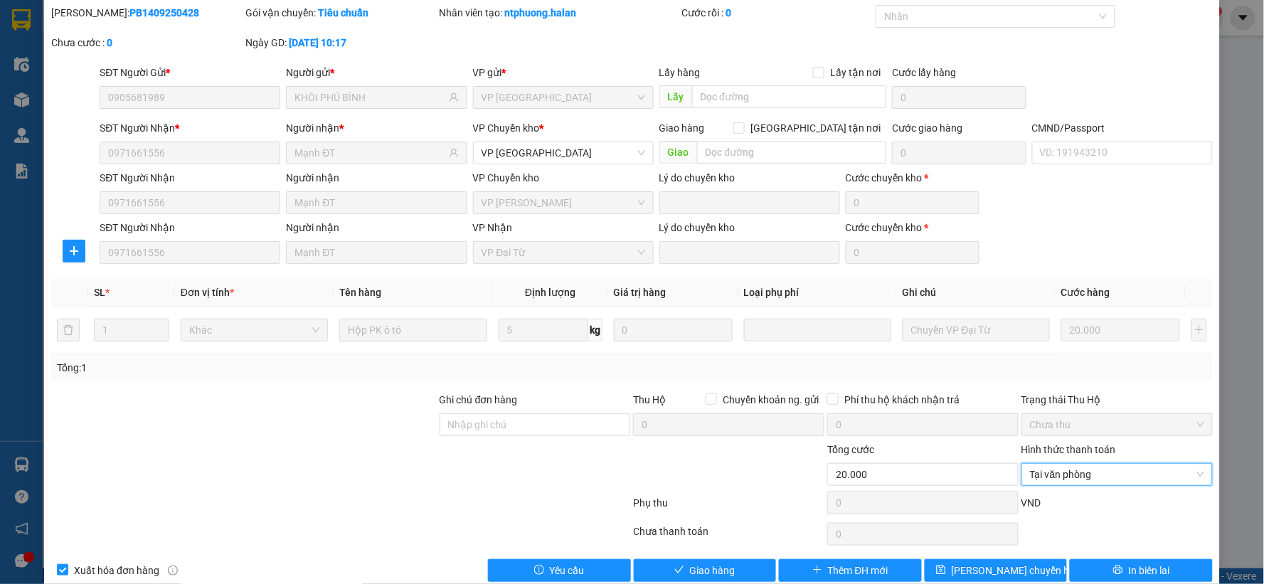
scroll to position [72, 0]
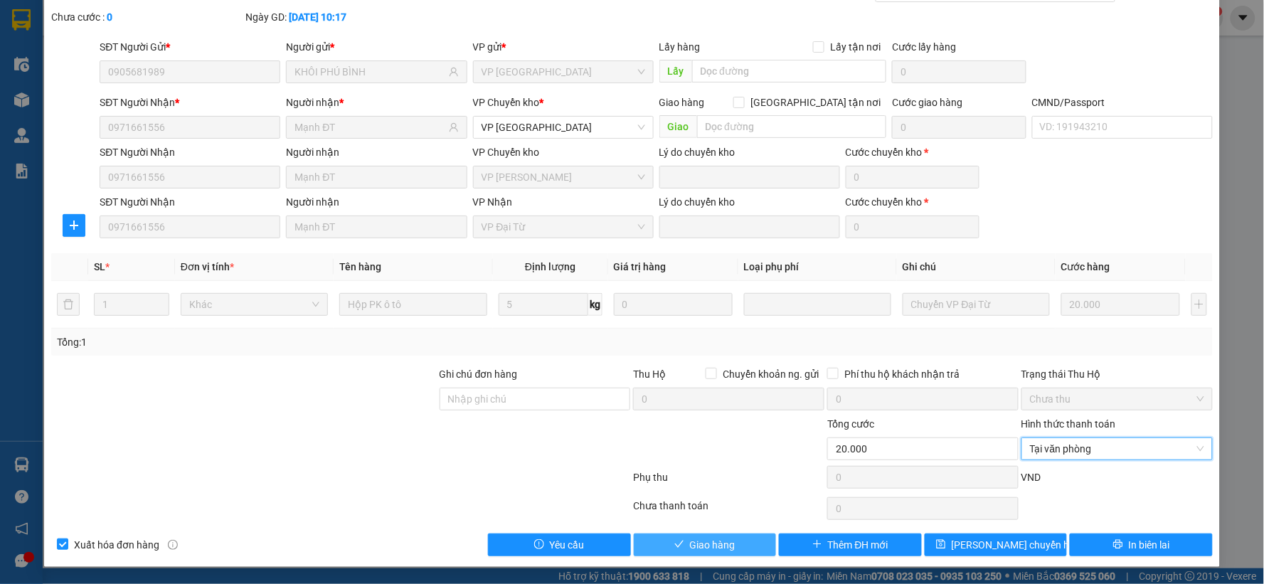
click at [749, 552] on button "Giao hàng" at bounding box center [705, 545] width 143 height 23
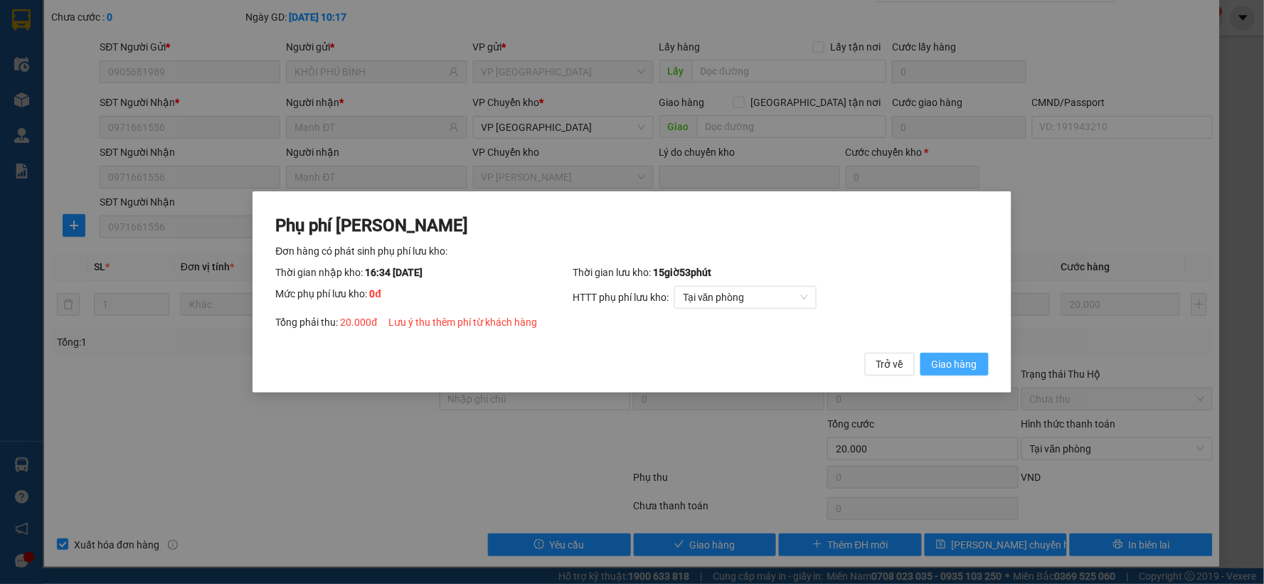
click at [961, 365] on span "Giao hàng" at bounding box center [955, 364] width 46 height 16
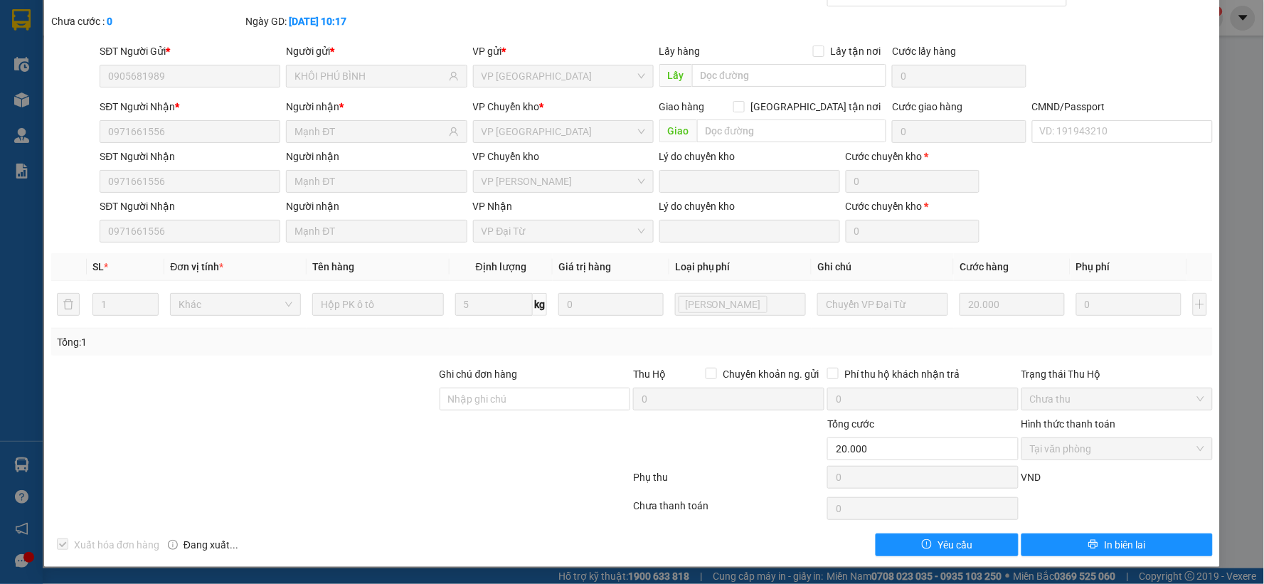
scroll to position [0, 0]
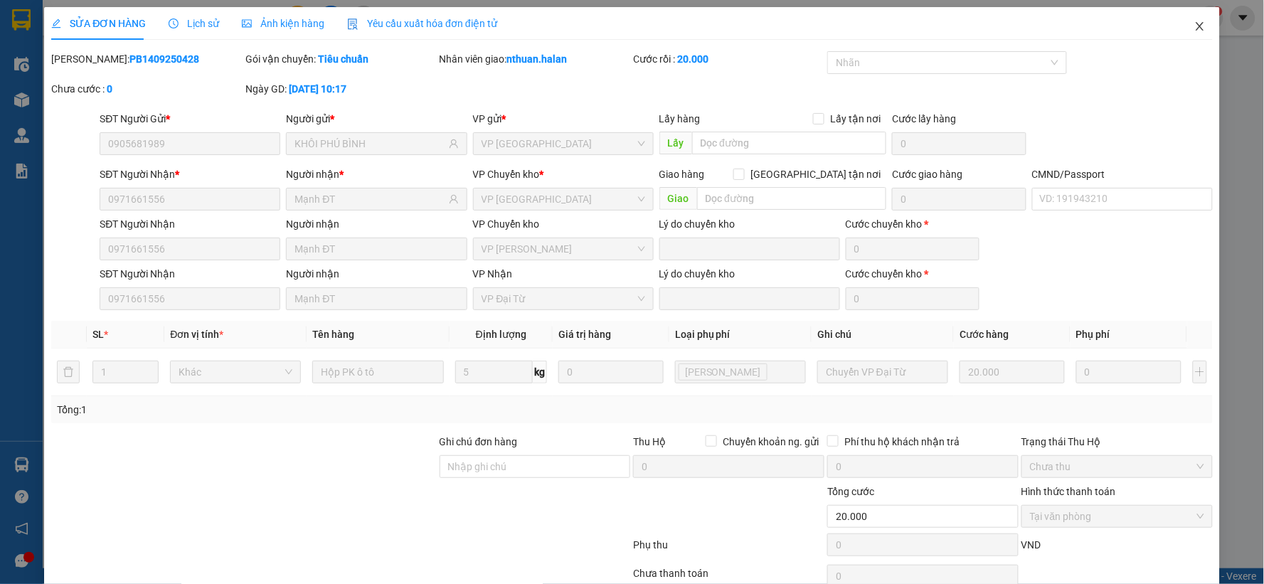
click at [1196, 25] on icon "close" at bounding box center [1200, 26] width 8 height 9
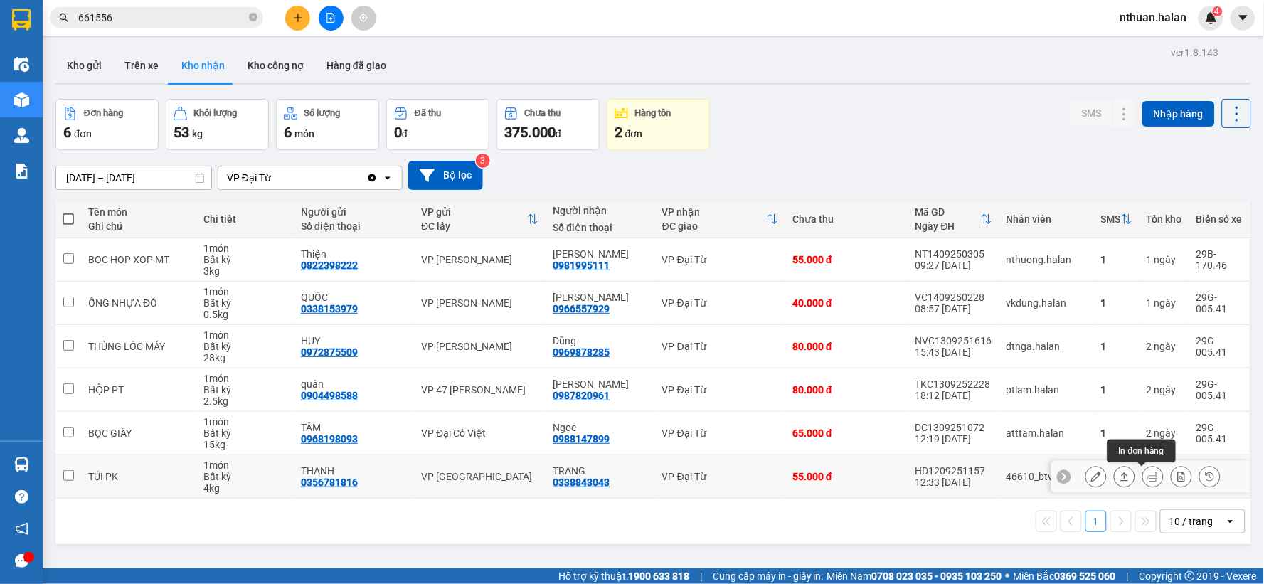
click at [1148, 477] on icon at bounding box center [1153, 477] width 10 height 10
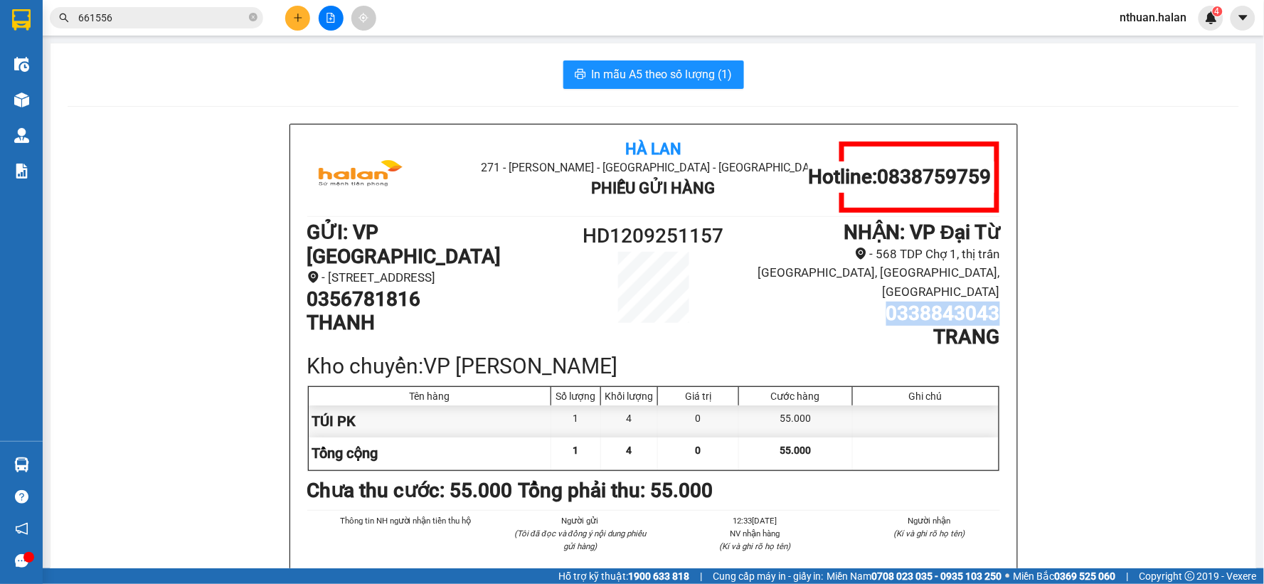
drag, startPoint x: 880, startPoint y: 300, endPoint x: 990, endPoint y: 295, distance: 109.7
click at [990, 302] on h1 "0338843043" at bounding box center [870, 314] width 260 height 24
copy h1 "0338843043"
click at [175, 308] on div "Hà Lan 271 - [PERSON_NAME] - [GEOGRAPHIC_DATA] Long - [GEOGRAPHIC_DATA] Phiếu G…" at bounding box center [654, 410] width 1172 height 572
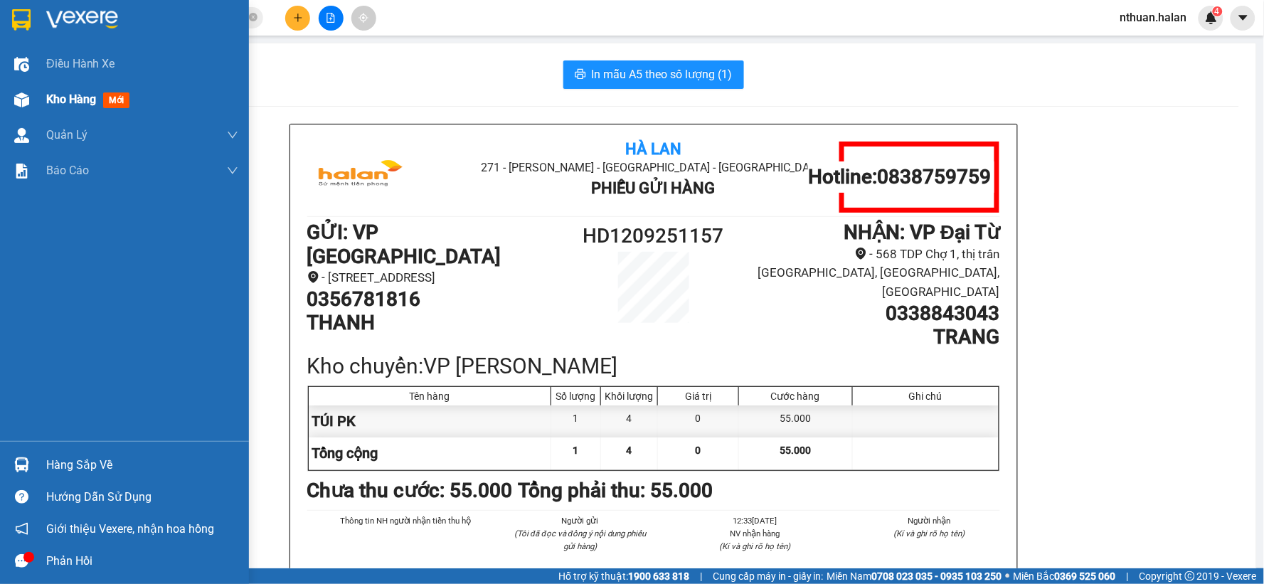
click at [47, 89] on div "Kho hàng mới" at bounding box center [142, 100] width 192 height 36
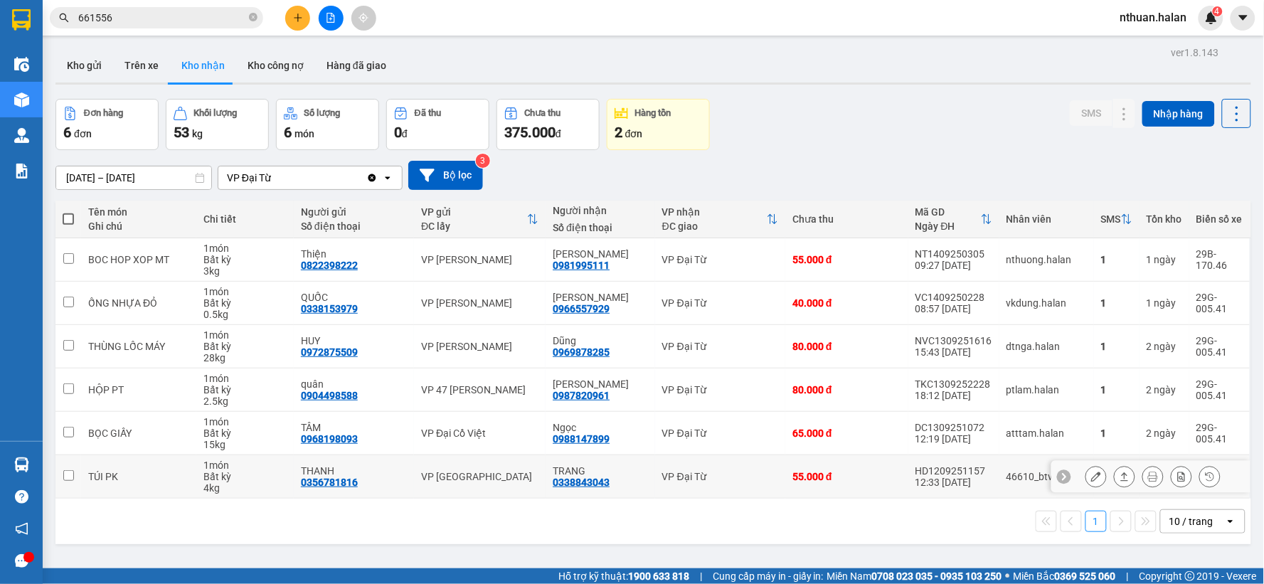
click at [1121, 474] on icon at bounding box center [1125, 476] width 8 height 9
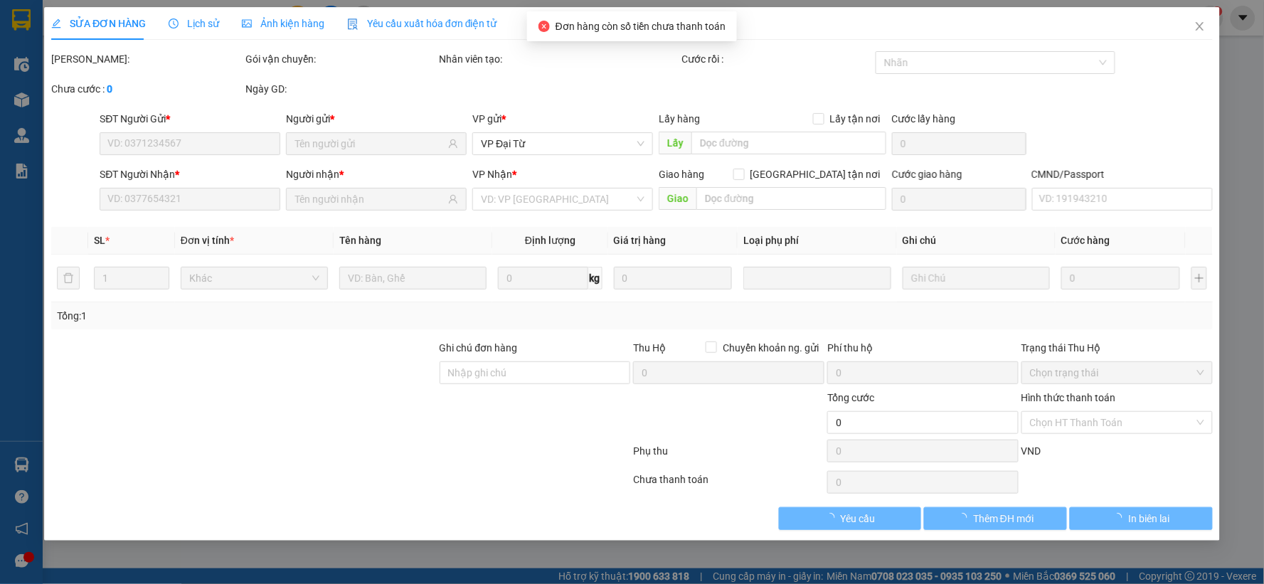
type input "0356781816"
type input "THANH"
type input "0338843043"
type input "TRANG"
type input "55.000"
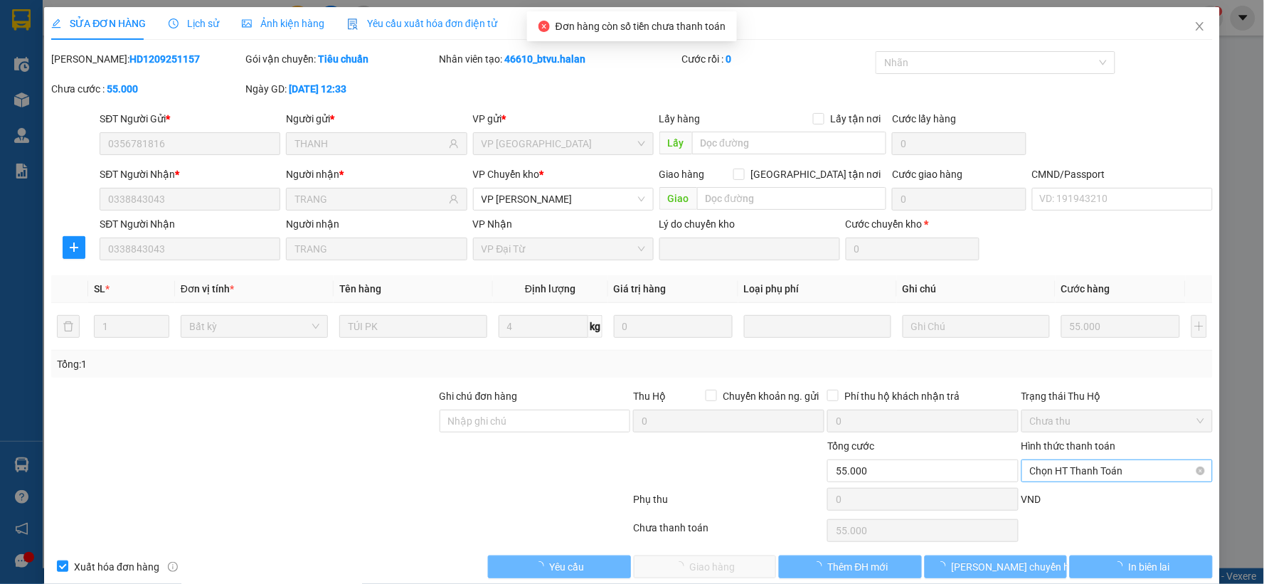
click at [1111, 466] on span "Chọn HT Thanh Toán" at bounding box center [1117, 470] width 174 height 21
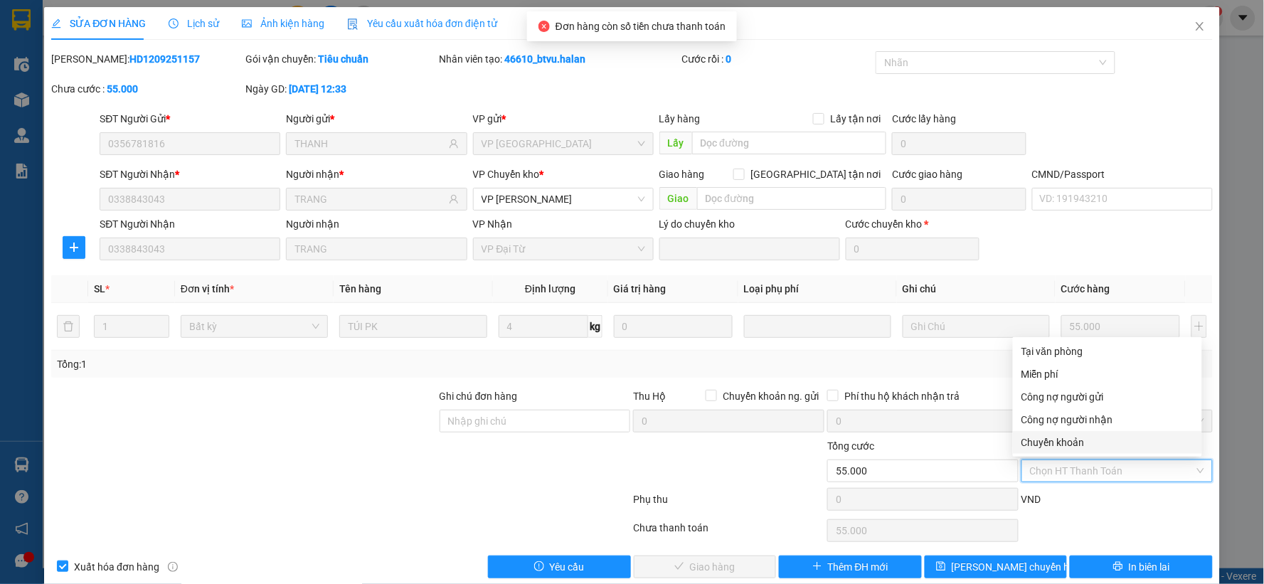
click at [1092, 446] on div "Chuyển khoản" at bounding box center [1108, 443] width 172 height 16
type input "0"
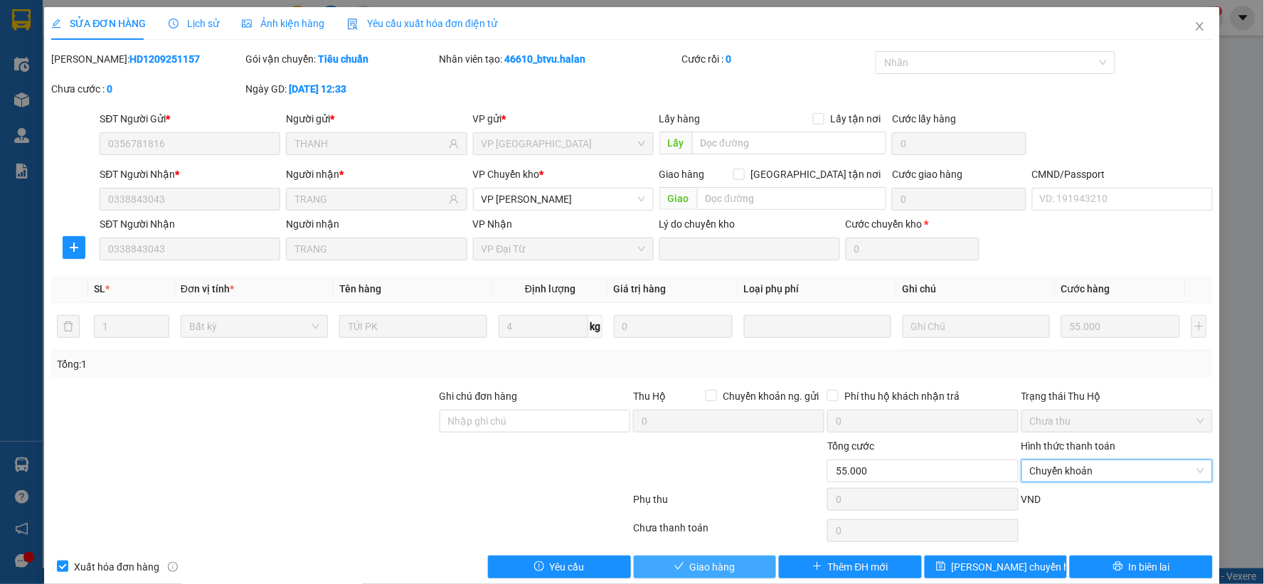
click at [696, 559] on span "Giao hàng" at bounding box center [713, 567] width 46 height 16
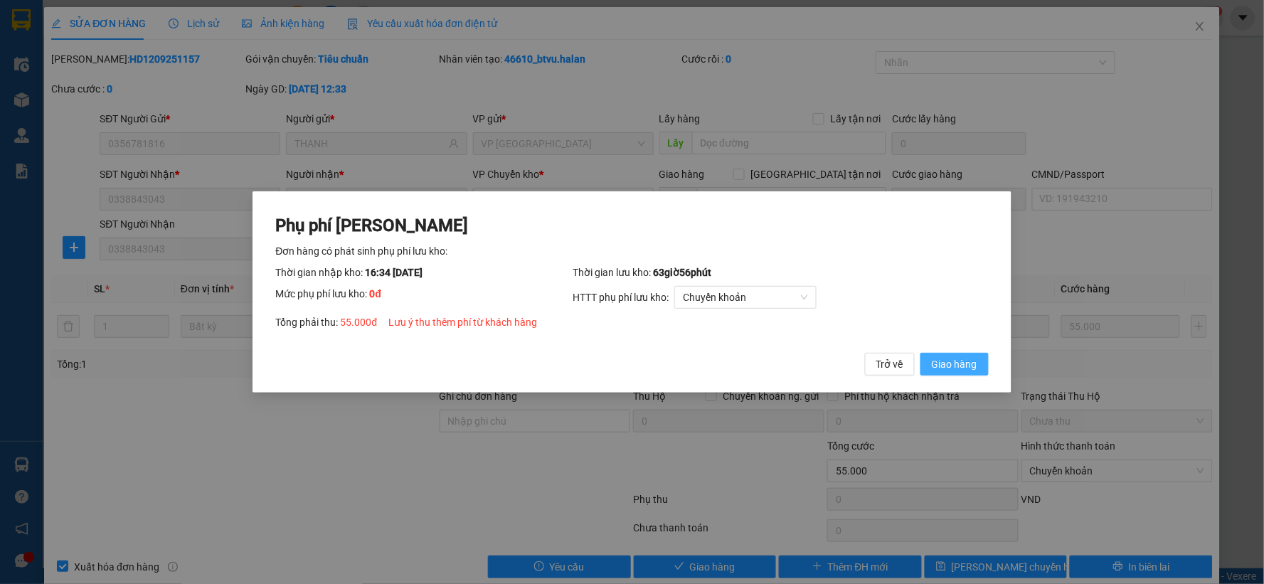
click at [944, 367] on span "Giao hàng" at bounding box center [955, 364] width 46 height 16
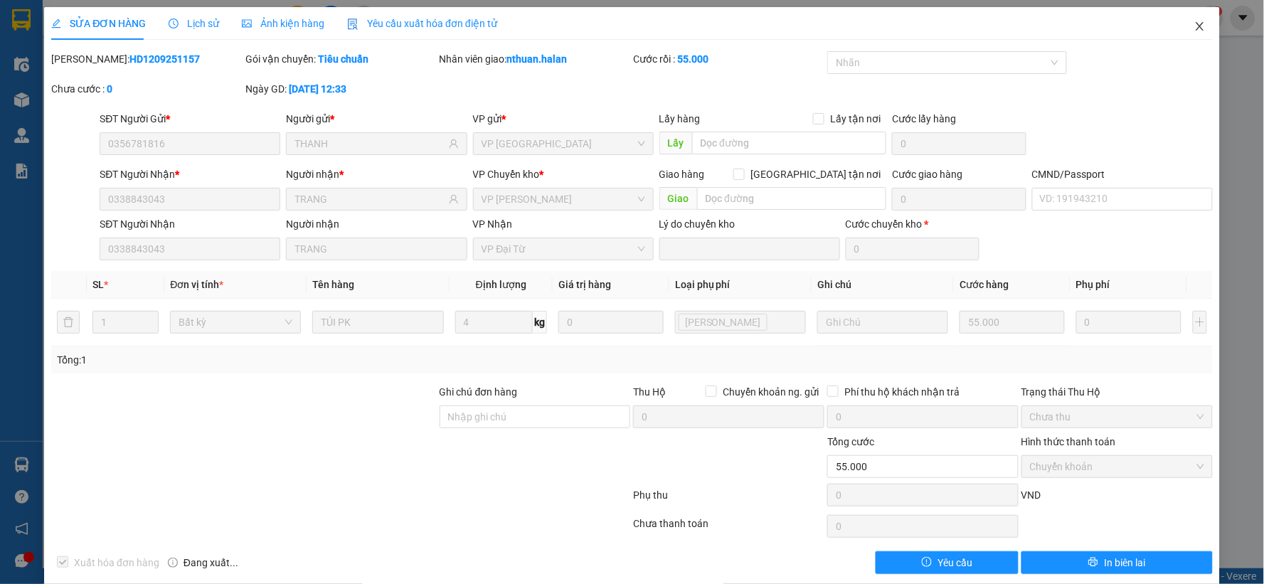
click at [1183, 24] on span "Close" at bounding box center [1200, 27] width 40 height 40
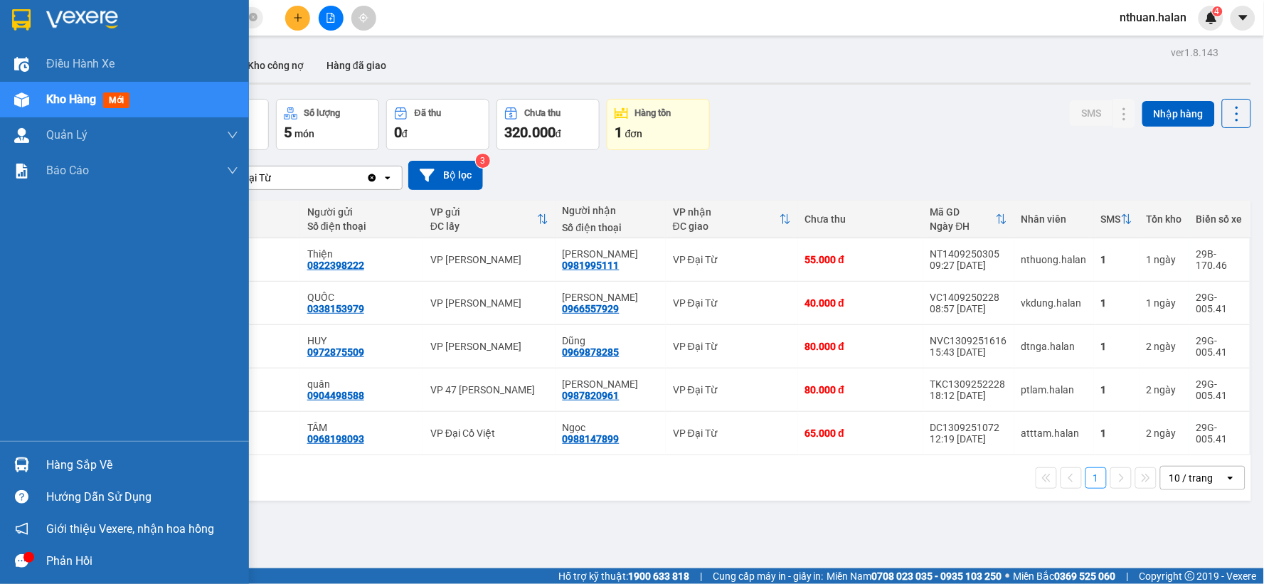
click at [41, 459] on div "Hàng sắp về" at bounding box center [124, 465] width 249 height 32
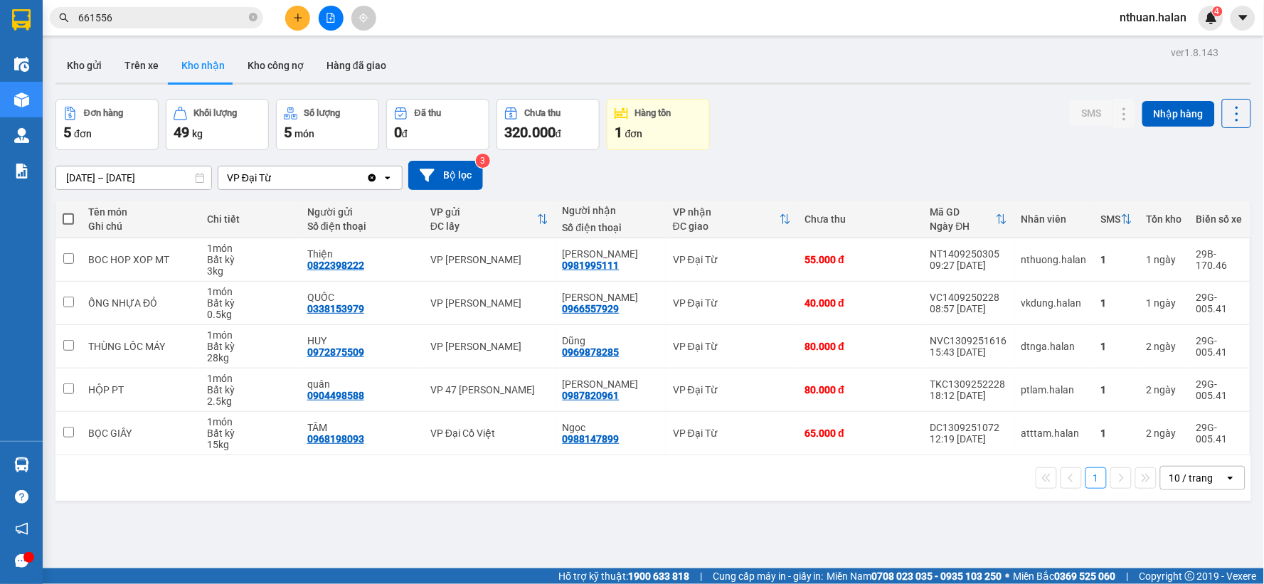
click at [689, 513] on section "Kết quả tìm kiếm ( 516 ) Bộ lọc Mã ĐH Trạng thái Món hàng Thu hộ Tổng cước Chưa…" at bounding box center [632, 292] width 1264 height 584
click at [142, 58] on button "Trên xe" at bounding box center [141, 65] width 57 height 34
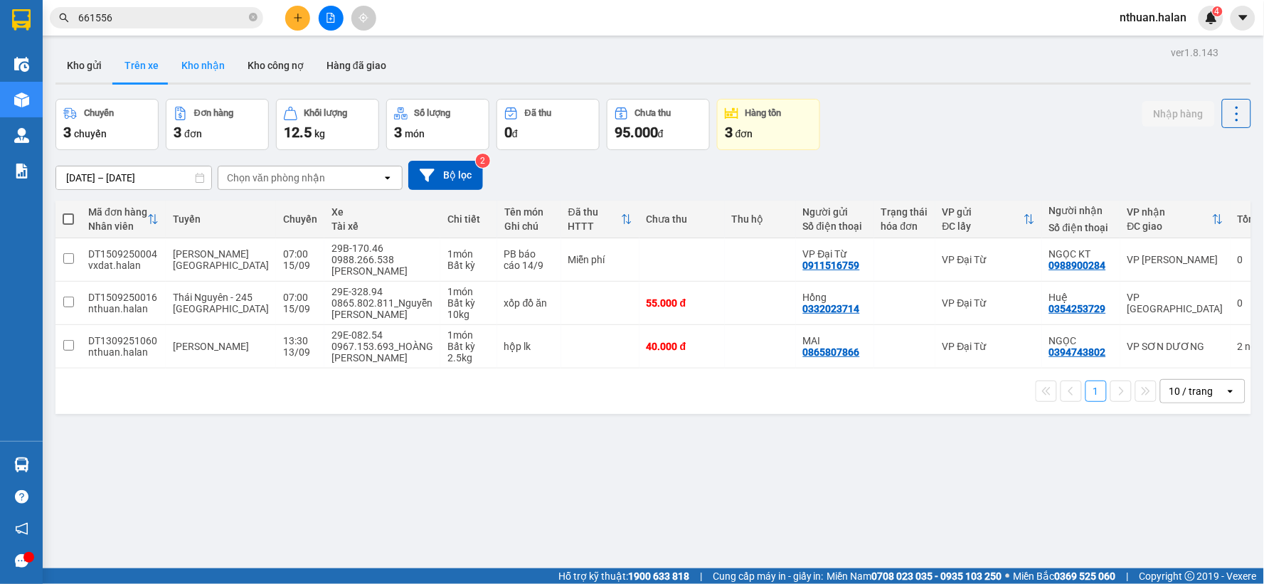
click at [216, 68] on button "Kho nhận" at bounding box center [203, 65] width 66 height 34
type input "[DATE] – [DATE]"
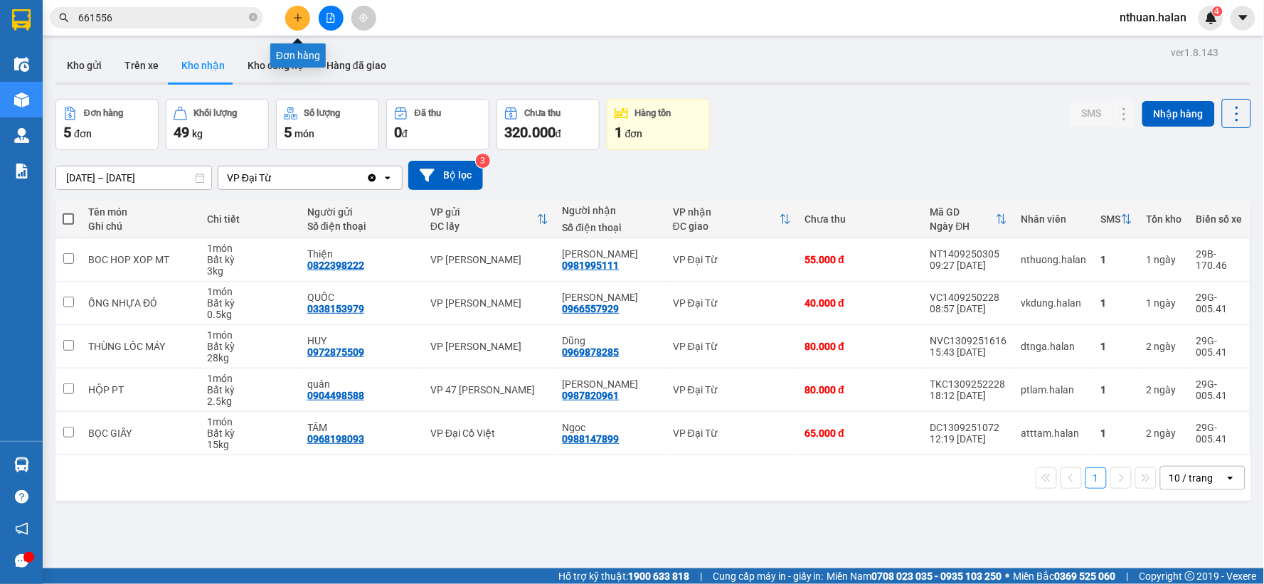
click at [294, 18] on icon "plus" at bounding box center [298, 18] width 10 height 10
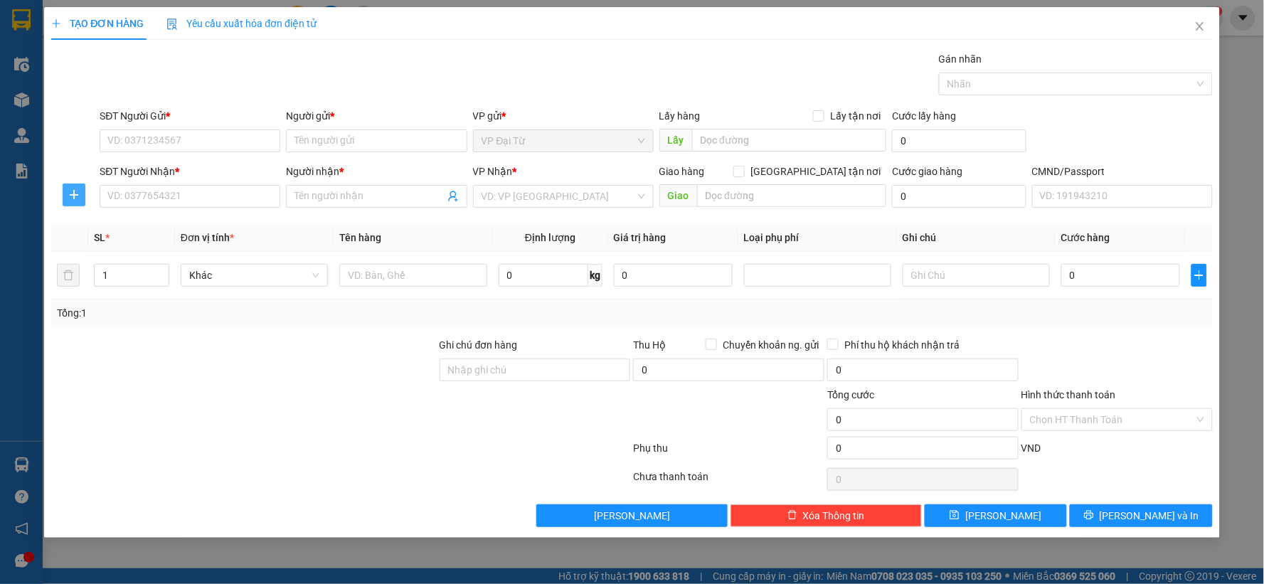
click at [79, 194] on icon "plus" at bounding box center [73, 194] width 11 height 11
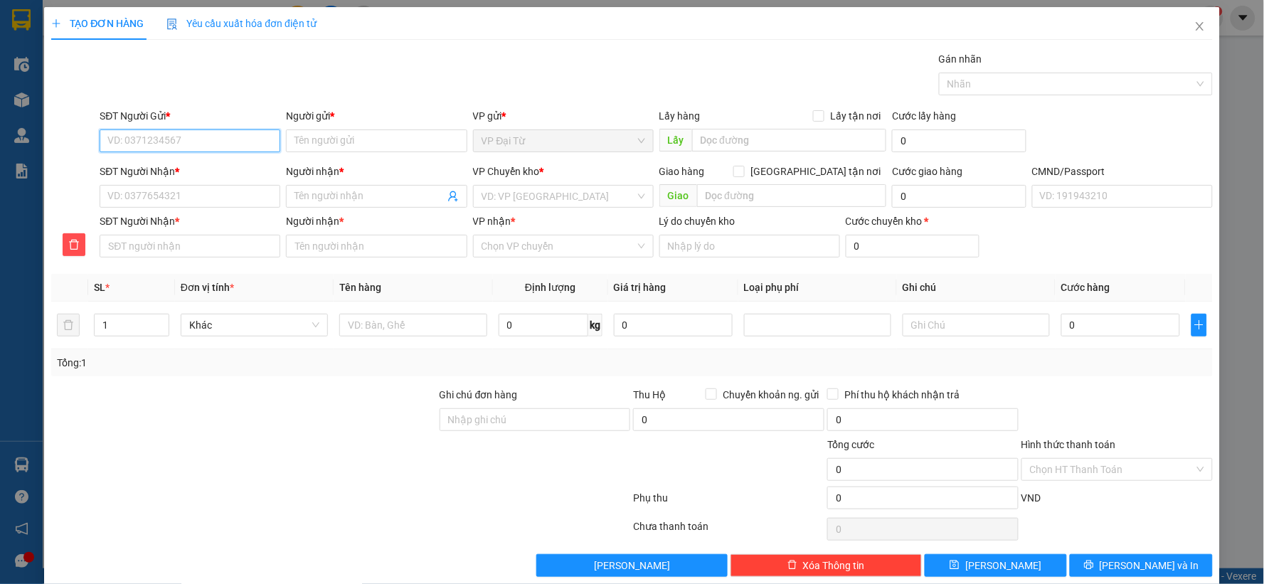
click at [218, 137] on input "SĐT Người Gửi *" at bounding box center [190, 140] width 181 height 23
drag, startPoint x: 171, startPoint y: 141, endPoint x: 104, endPoint y: 138, distance: 67.7
click at [104, 138] on input "0962926481" at bounding box center [190, 140] width 181 height 23
type input "0962926481"
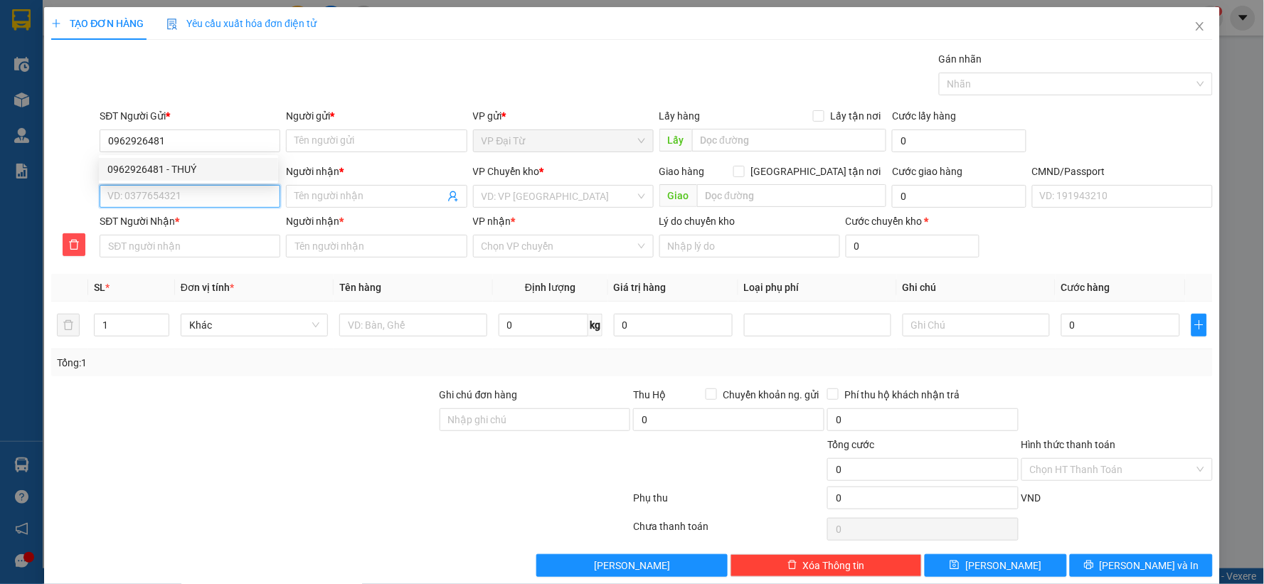
click at [115, 199] on input "SĐT Người Nhận *" at bounding box center [190, 196] width 181 height 23
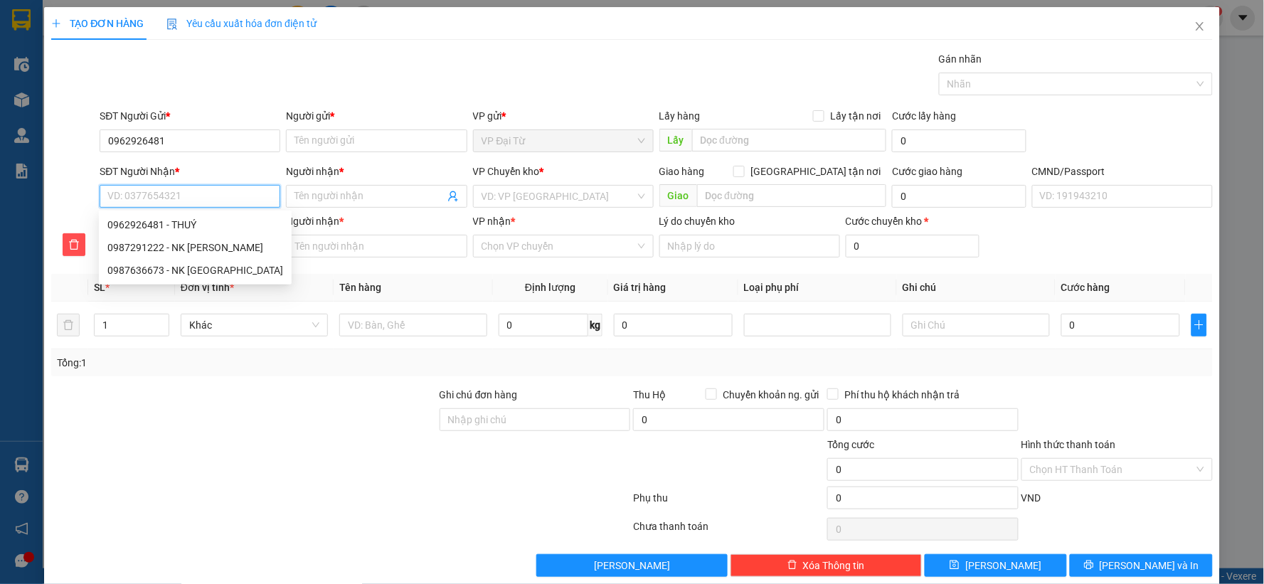
paste input "0962926481"
type input "0962926481"
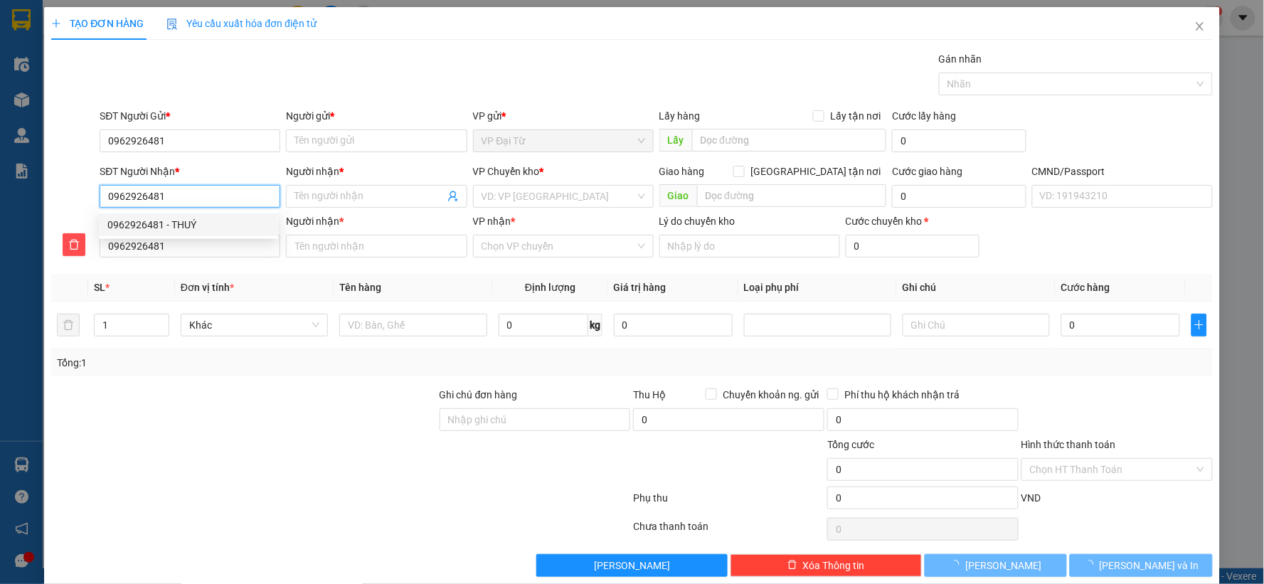
click at [186, 228] on div "0962926481 - THUÝ" at bounding box center [188, 225] width 162 height 16
type input "THUÝ"
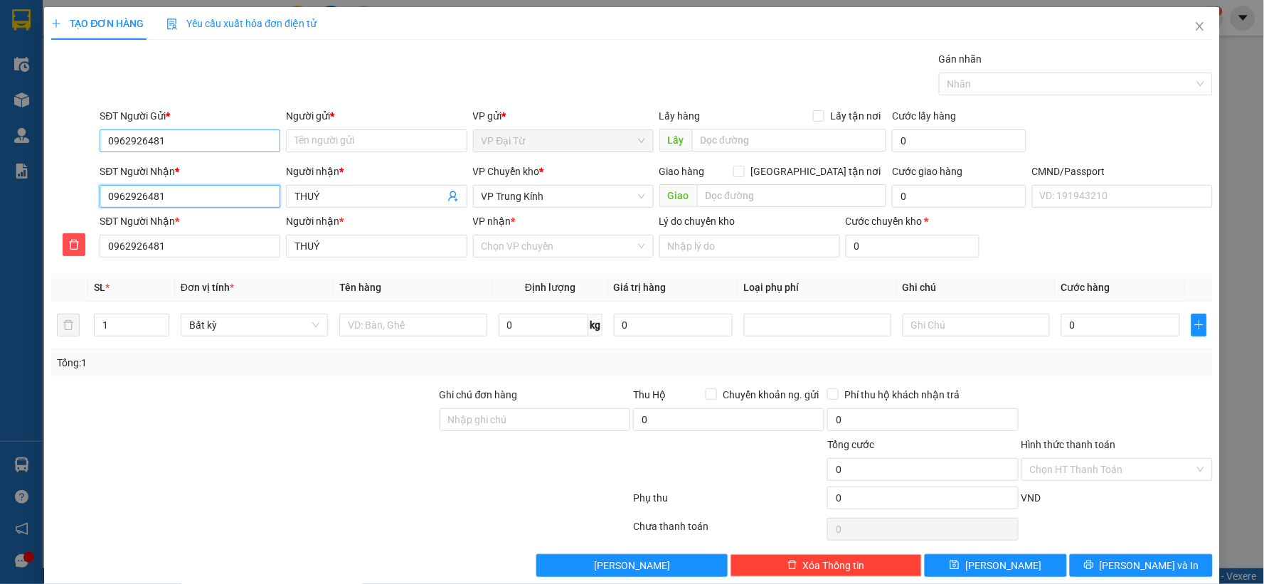
type input "0962926481"
click at [196, 141] on input "0962926481" at bounding box center [190, 140] width 181 height 23
type input "0976742228"
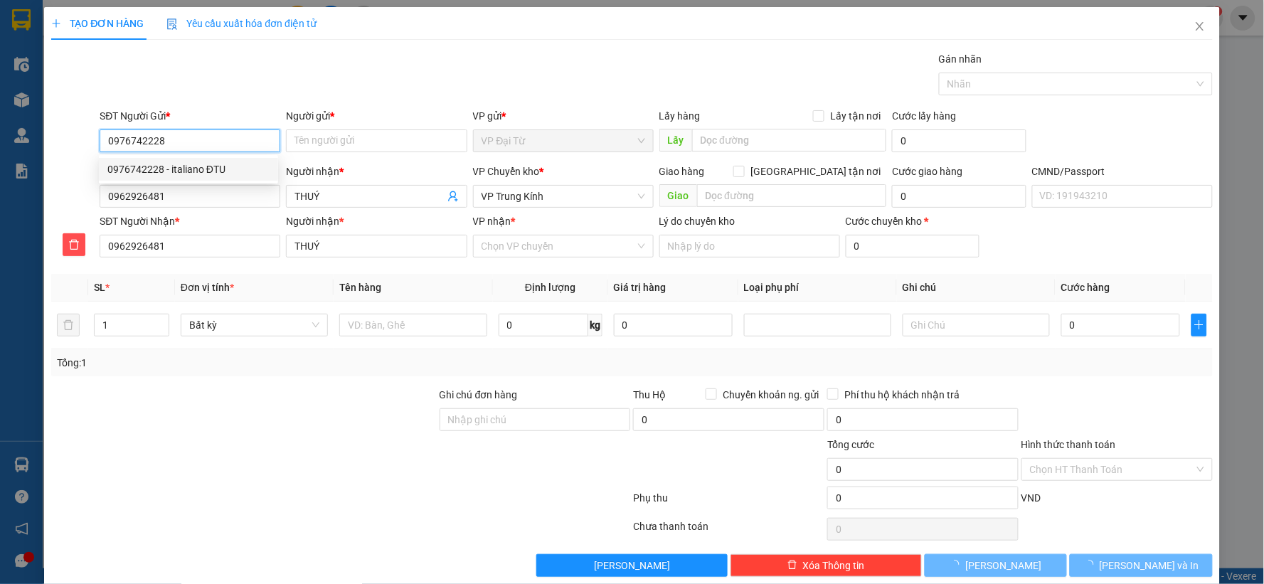
click at [195, 164] on div "0976742228 - italiano ĐTU" at bounding box center [188, 170] width 162 height 16
type input "italiano ĐTU"
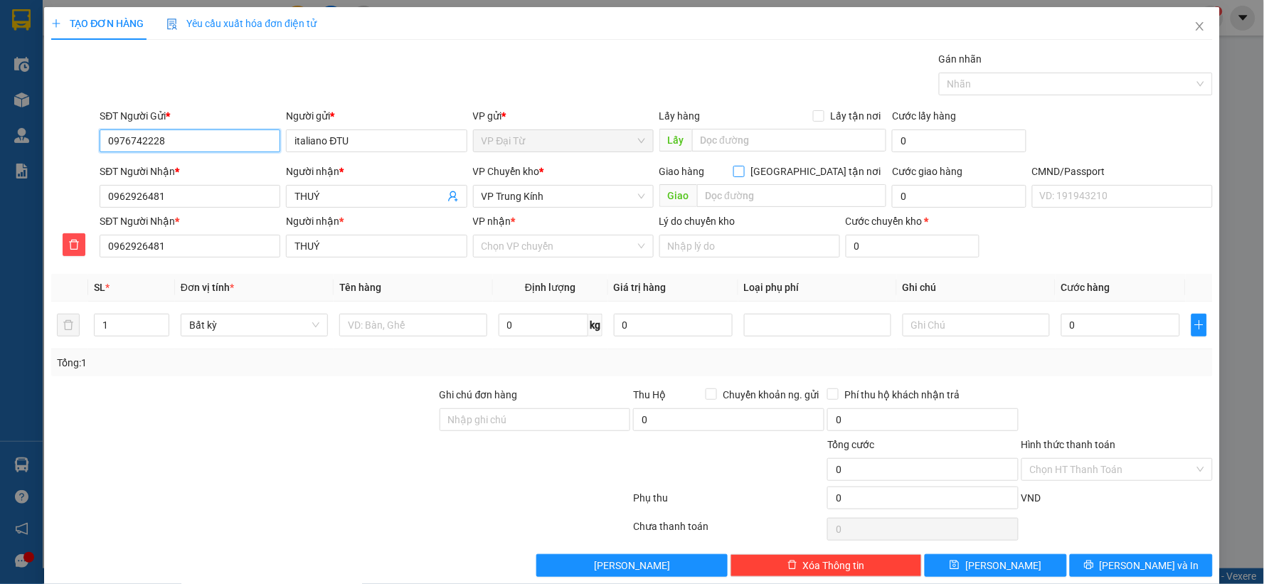
type input "0976742228"
click at [744, 168] on input "[GEOGRAPHIC_DATA] tận nơi" at bounding box center [739, 171] width 10 height 10
checkbox input "true"
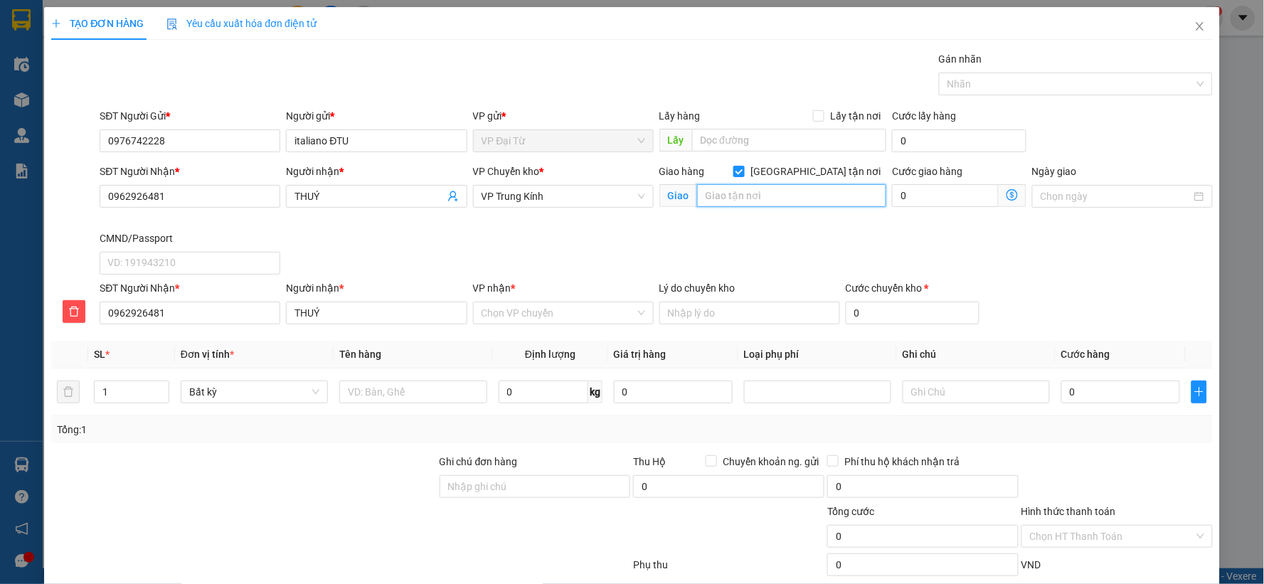
click at [802, 191] on input "text" at bounding box center [792, 195] width 190 height 23
type input "sảnh N901, thành thái, dịch vọng, cầu giấy"
click at [1007, 199] on icon "dollar-circle" at bounding box center [1012, 194] width 11 height 11
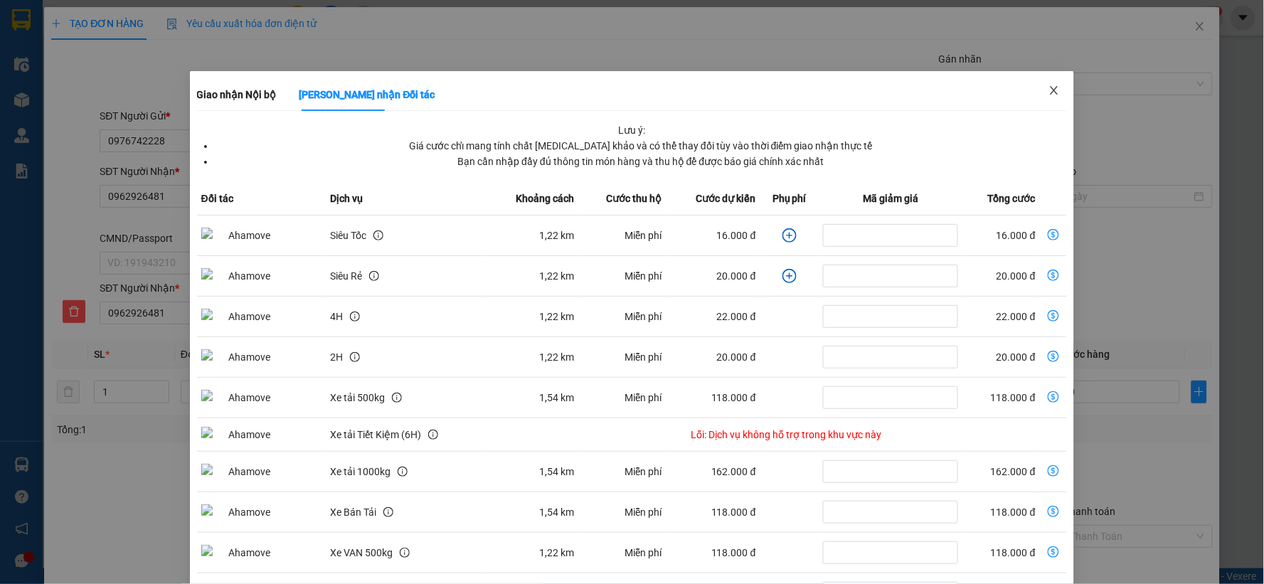
click at [1049, 86] on icon "close" at bounding box center [1054, 90] width 11 height 11
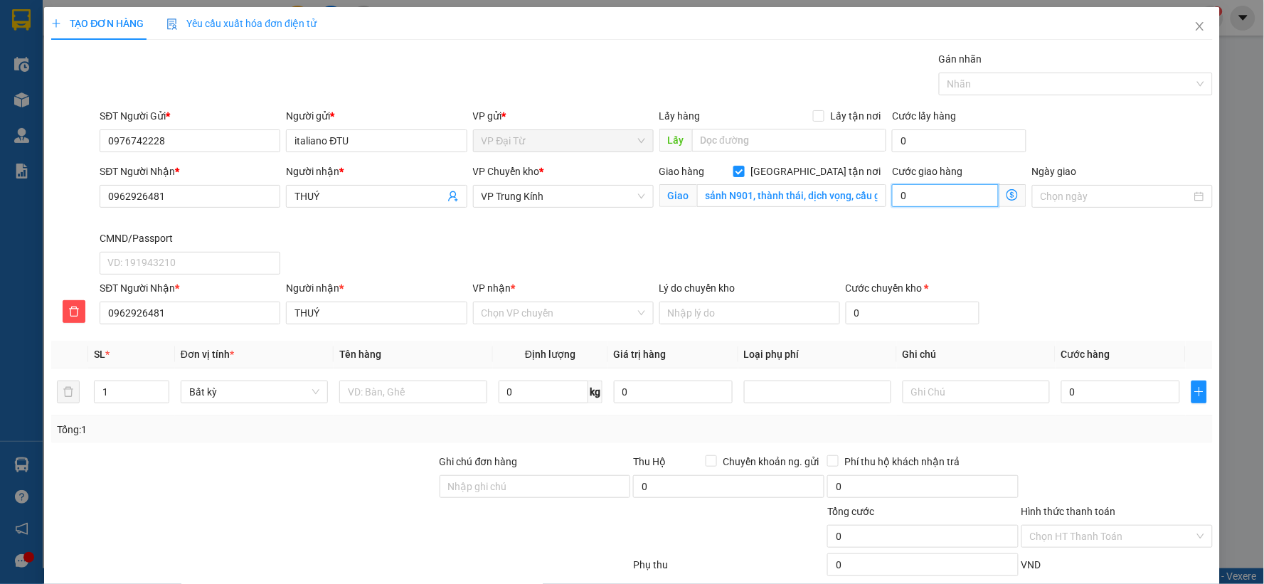
click at [943, 200] on input "0" at bounding box center [945, 195] width 107 height 23
click at [614, 317] on input "VP nhận *" at bounding box center [559, 312] width 154 height 21
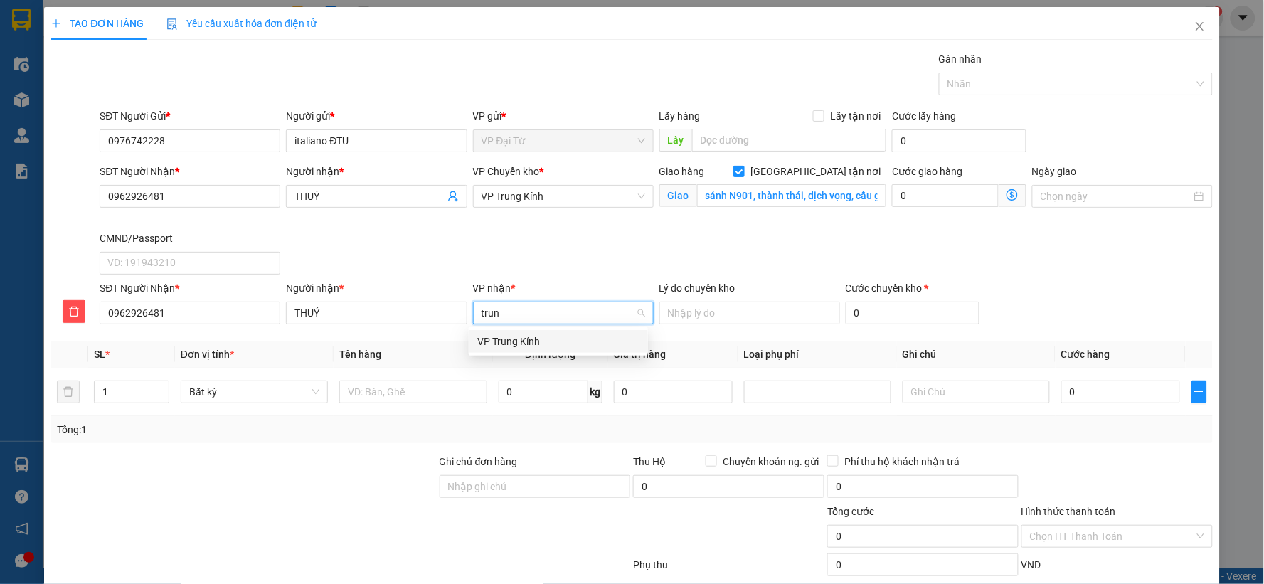
type input "trung"
click at [569, 343] on div "VP Trung Kính" at bounding box center [558, 342] width 162 height 16
click at [553, 191] on span "VP Trung Kính" at bounding box center [564, 196] width 164 height 21
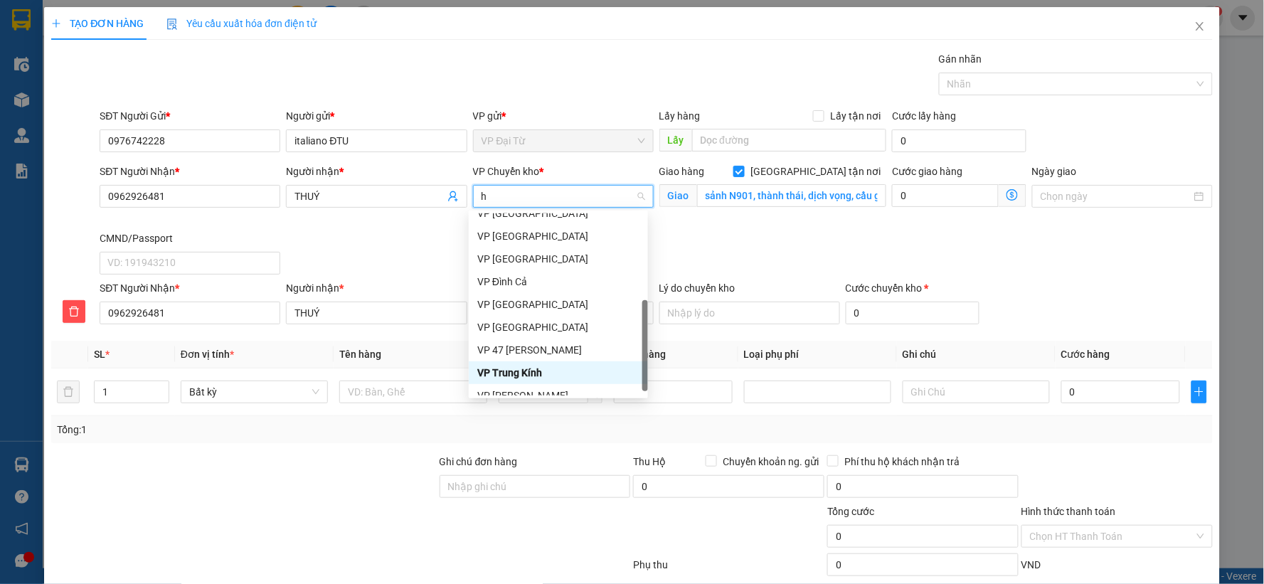
type input "hg"
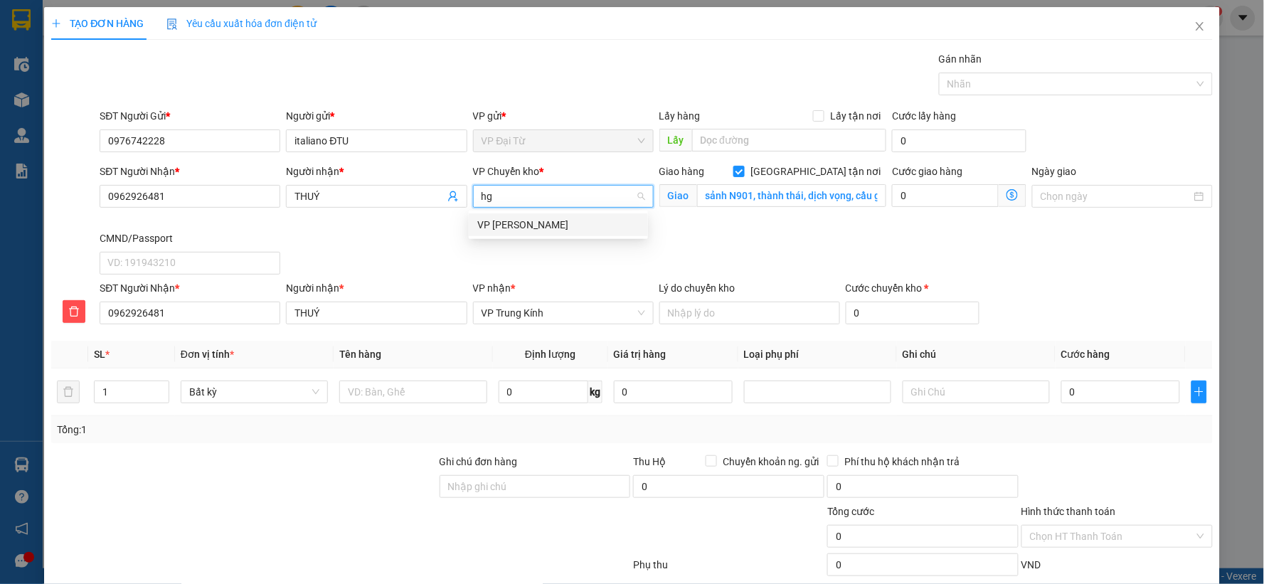
click at [545, 230] on div "VP [PERSON_NAME]" at bounding box center [558, 225] width 162 height 16
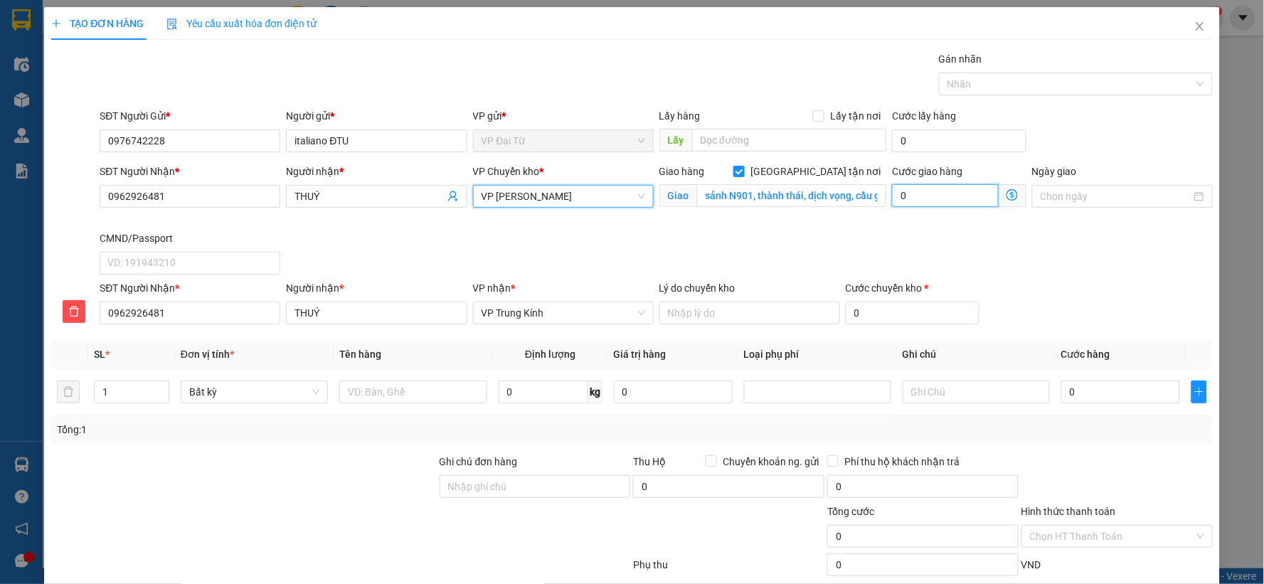
click at [913, 200] on input "0" at bounding box center [945, 195] width 107 height 23
type input "3"
type input "35"
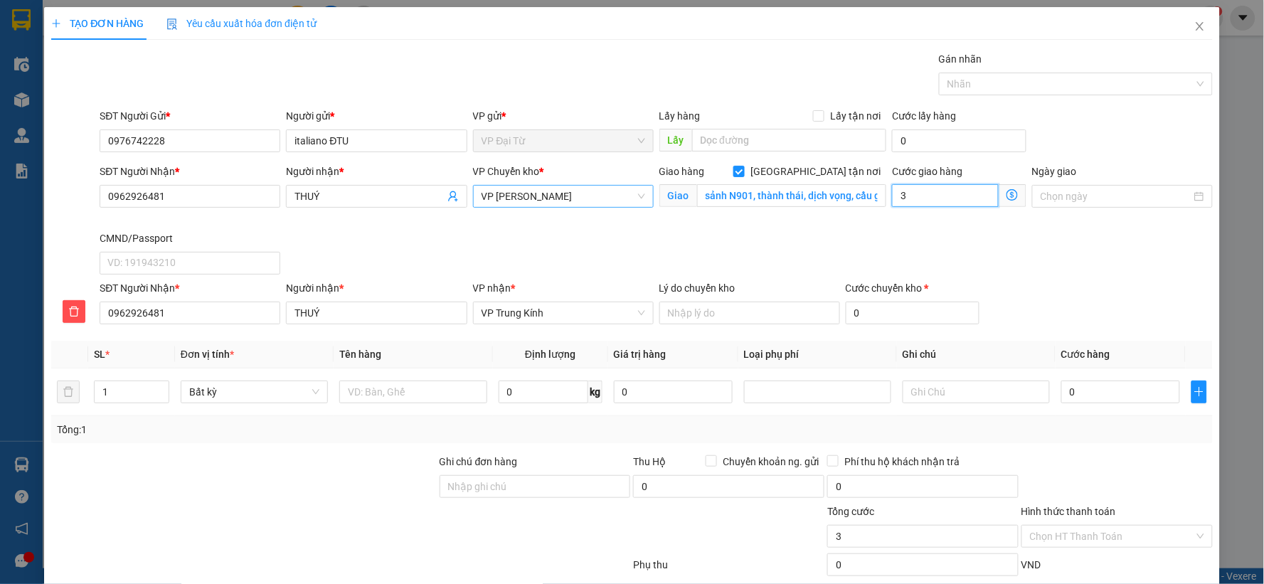
type input "35"
type input "35.000"
click at [443, 391] on input "text" at bounding box center [412, 392] width 147 height 23
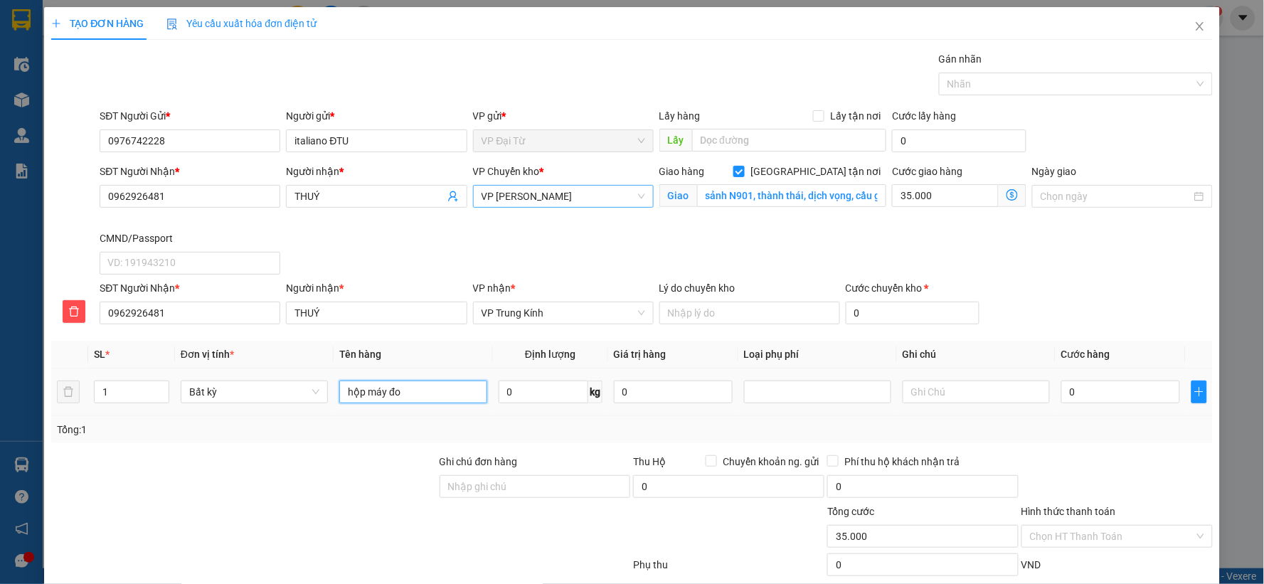
type input "hộp máy đo"
type input "0.5"
type input "40.000"
type input "75.000"
click at [1121, 439] on div "Tổng: 1" at bounding box center [632, 429] width 1162 height 27
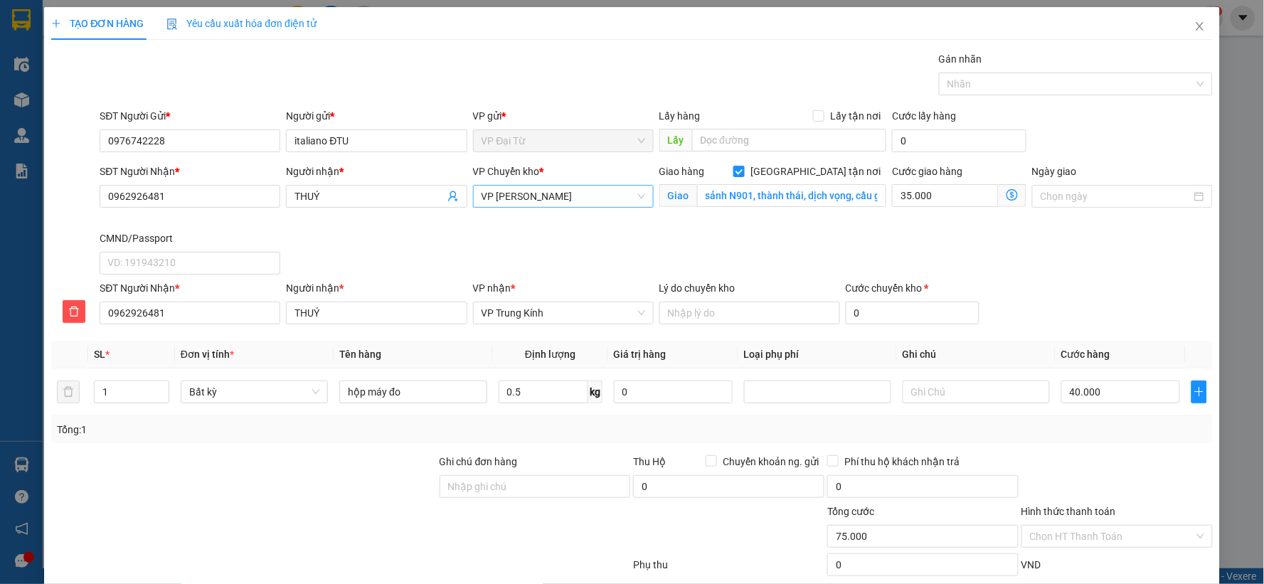
scroll to position [88, 0]
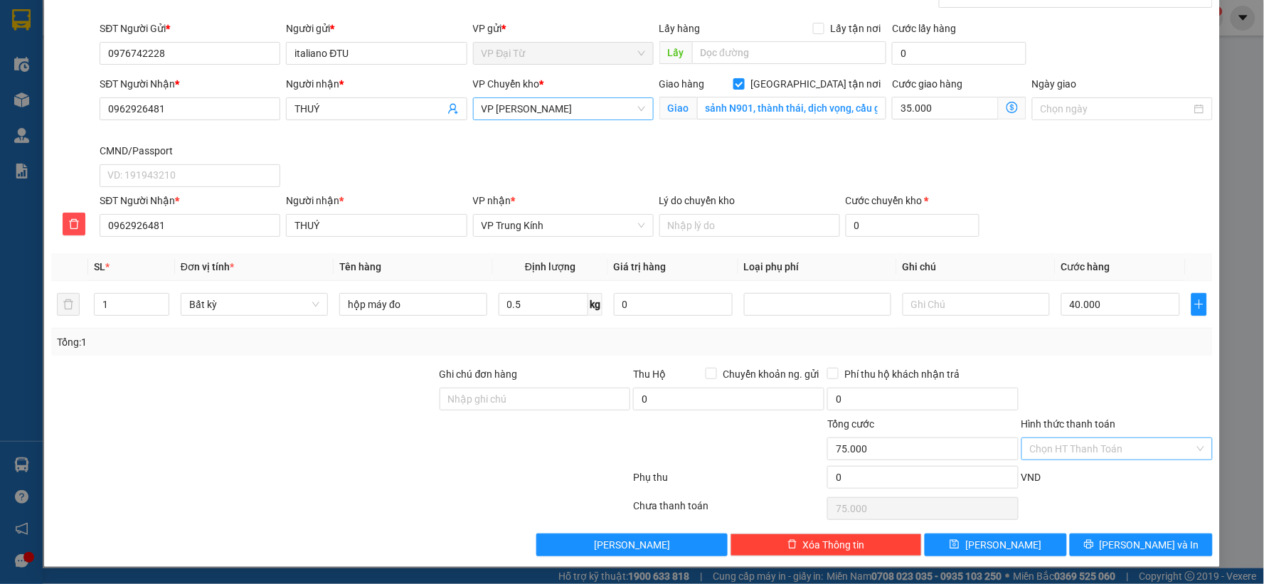
click at [1127, 453] on input "Hình thức thanh toán" at bounding box center [1112, 448] width 164 height 21
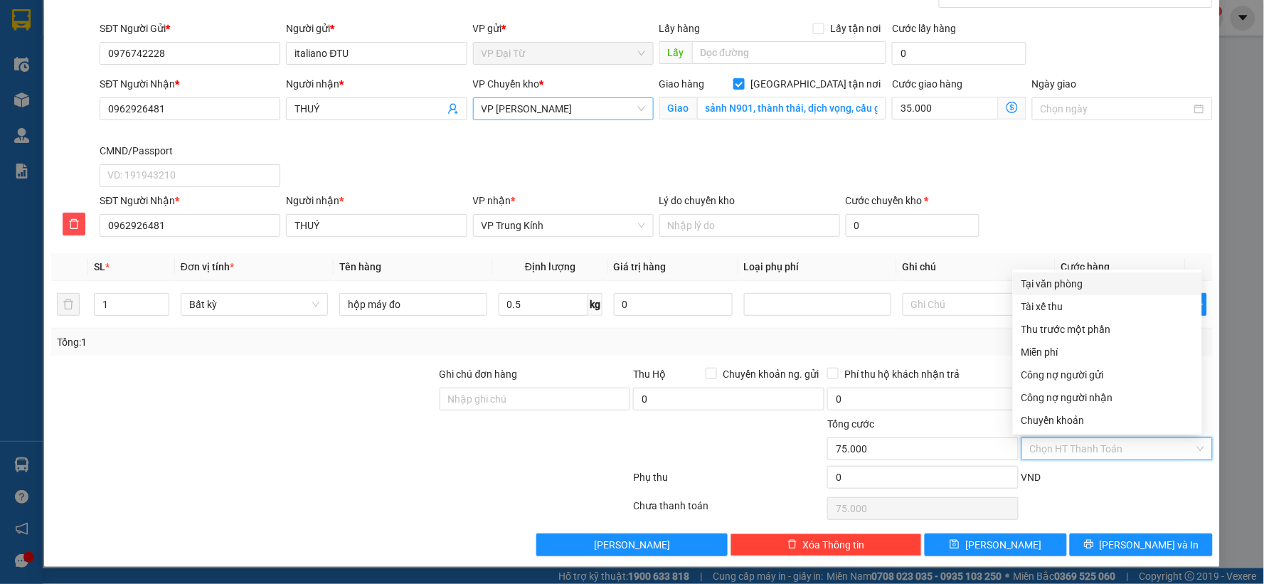
click at [1050, 282] on div "Tại văn phòng" at bounding box center [1108, 284] width 172 height 16
type input "0"
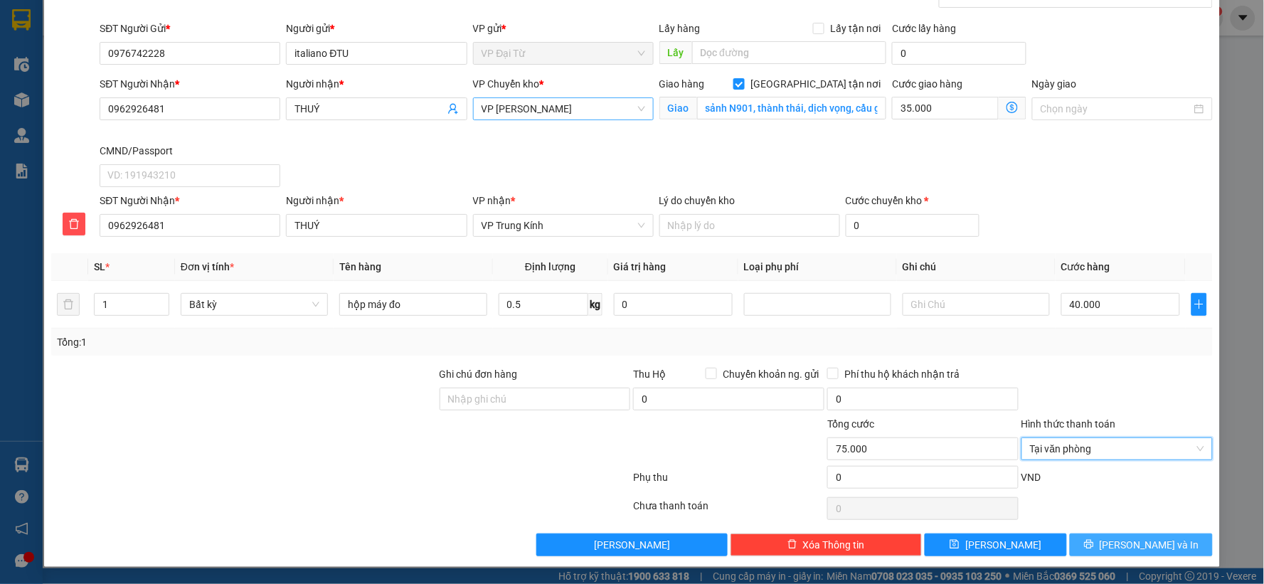
click at [1165, 544] on button "[PERSON_NAME] và In" at bounding box center [1141, 545] width 143 height 23
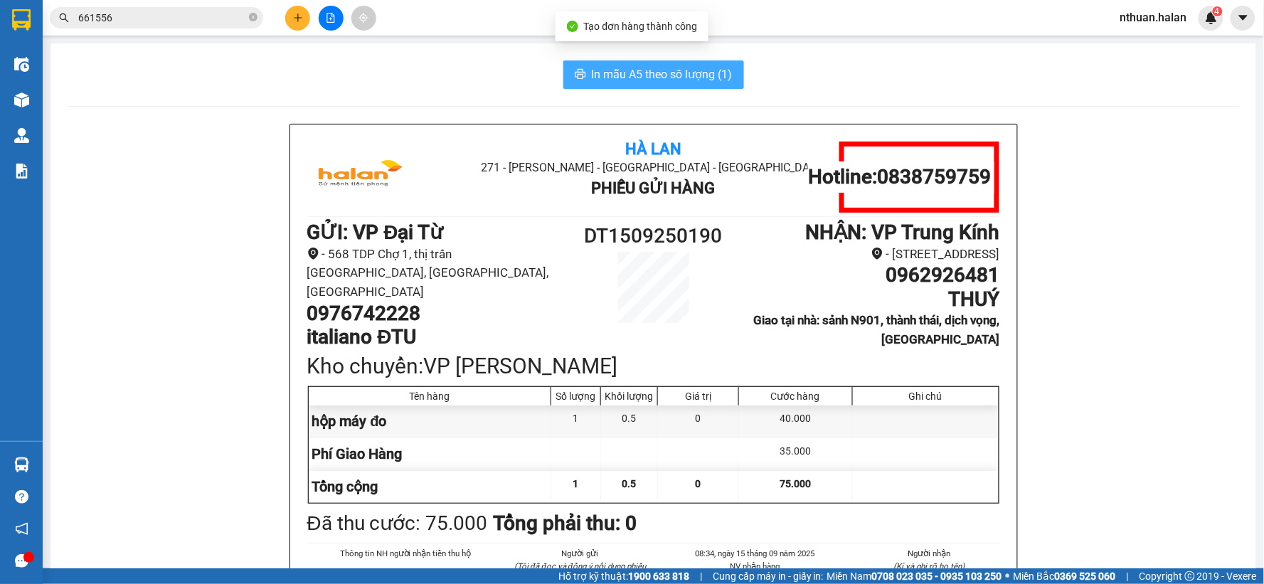
click at [623, 75] on span "In mẫu A5 theo số lượng (1)" at bounding box center [662, 74] width 141 height 18
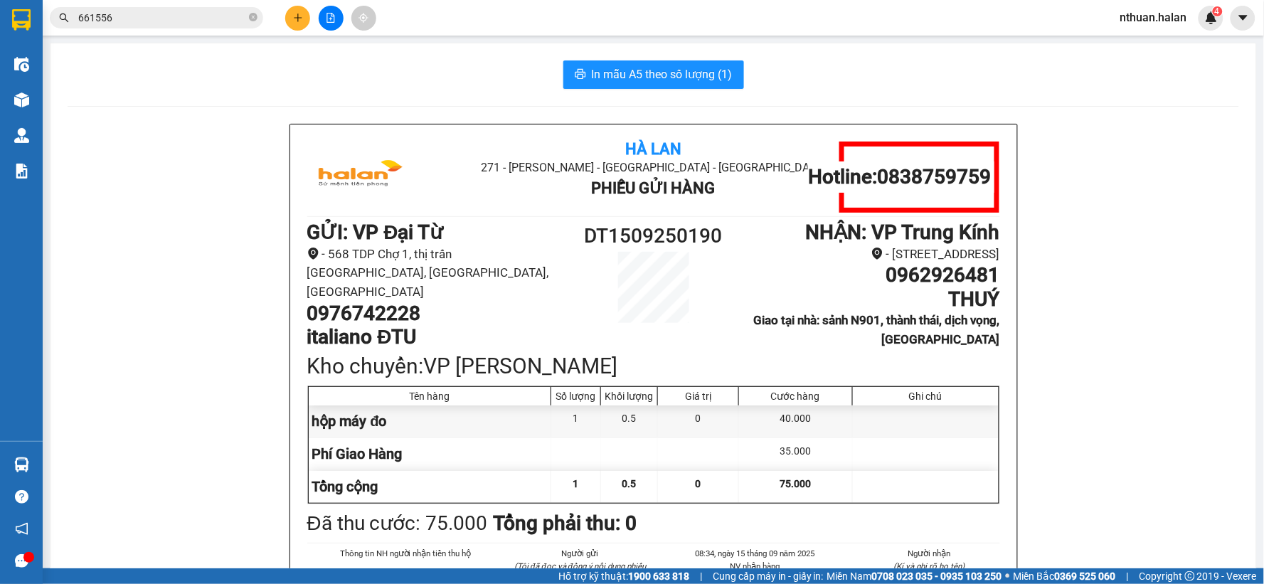
click at [273, 80] on div "In mẫu A5 theo số lượng (1)" at bounding box center [654, 74] width 1172 height 28
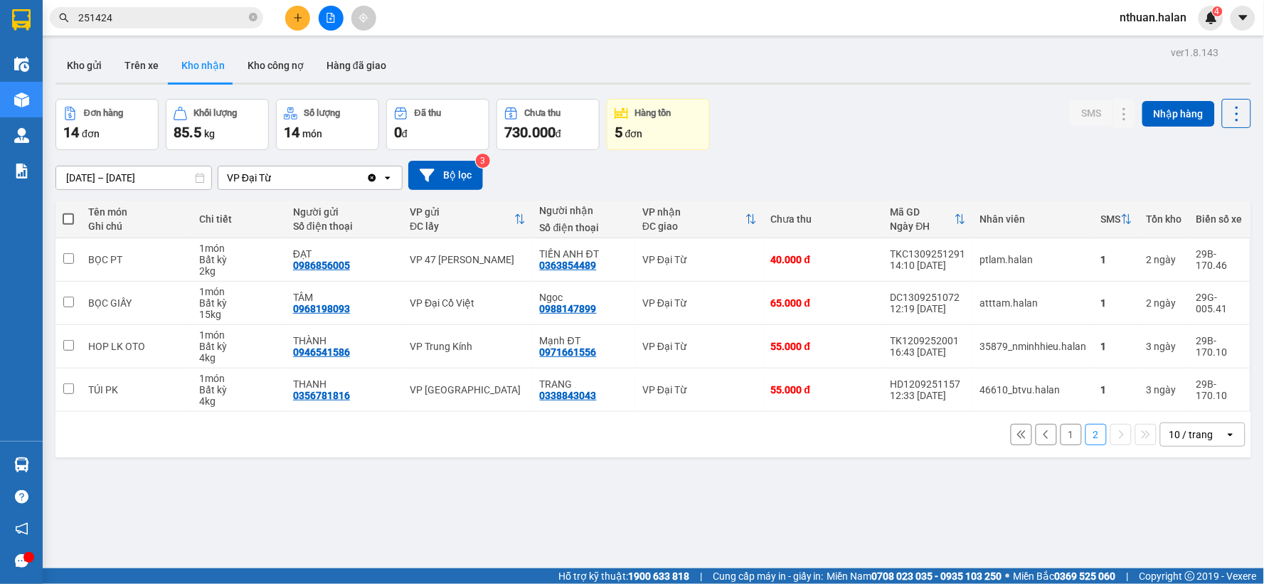
click at [76, 64] on button "Kho gửi" at bounding box center [84, 65] width 58 height 34
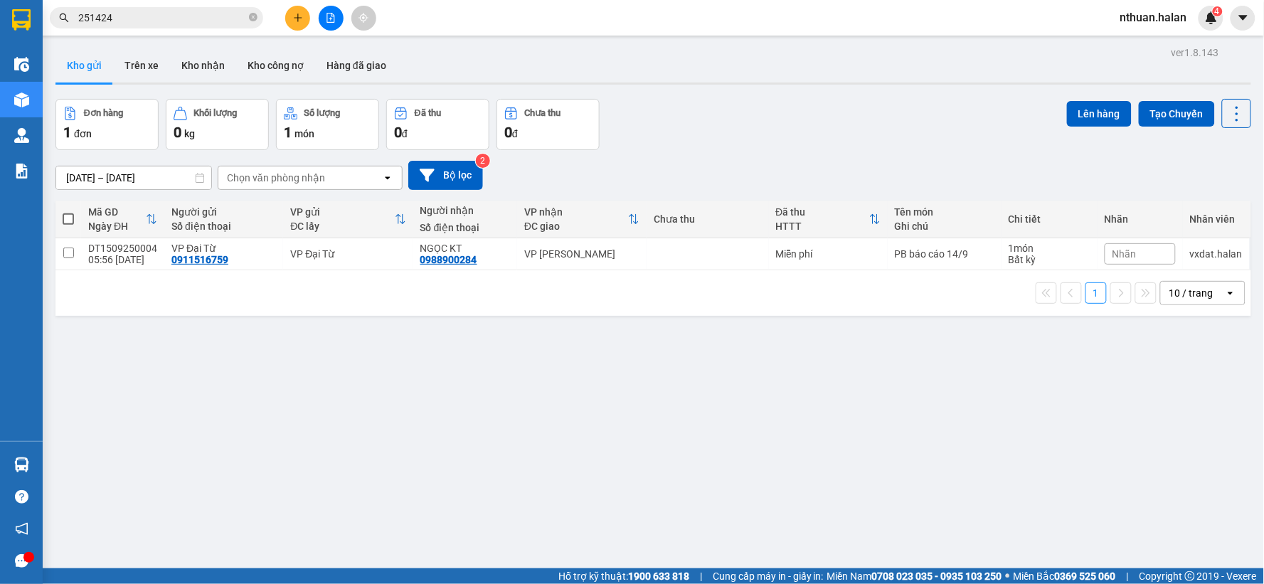
click at [72, 215] on span at bounding box center [68, 218] width 11 height 11
click at [68, 212] on input "checkbox" at bounding box center [68, 212] width 0 height 0
checkbox input "true"
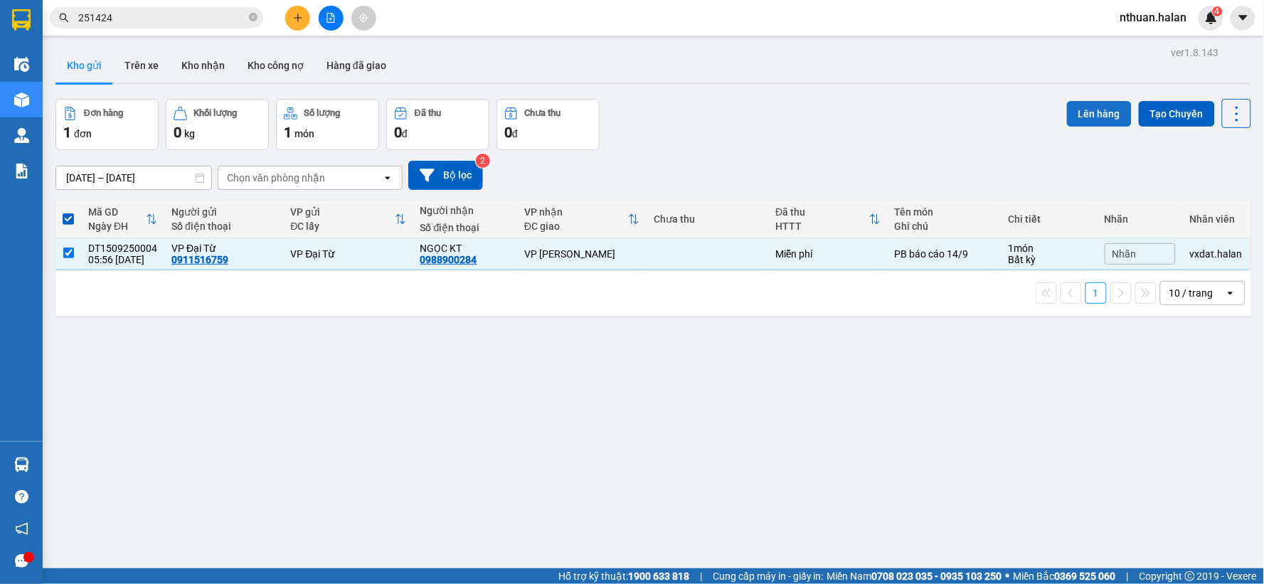
click at [1096, 107] on button "Lên hàng" at bounding box center [1099, 114] width 65 height 26
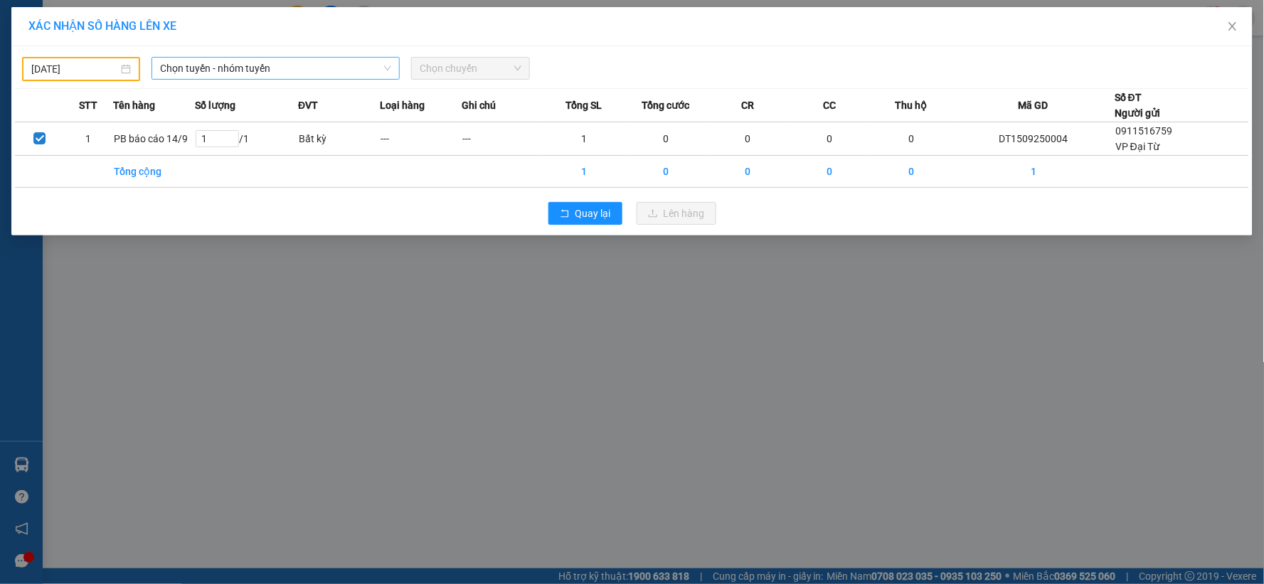
click at [200, 67] on span "Chọn tuyến - nhóm tuyến" at bounding box center [275, 68] width 231 height 21
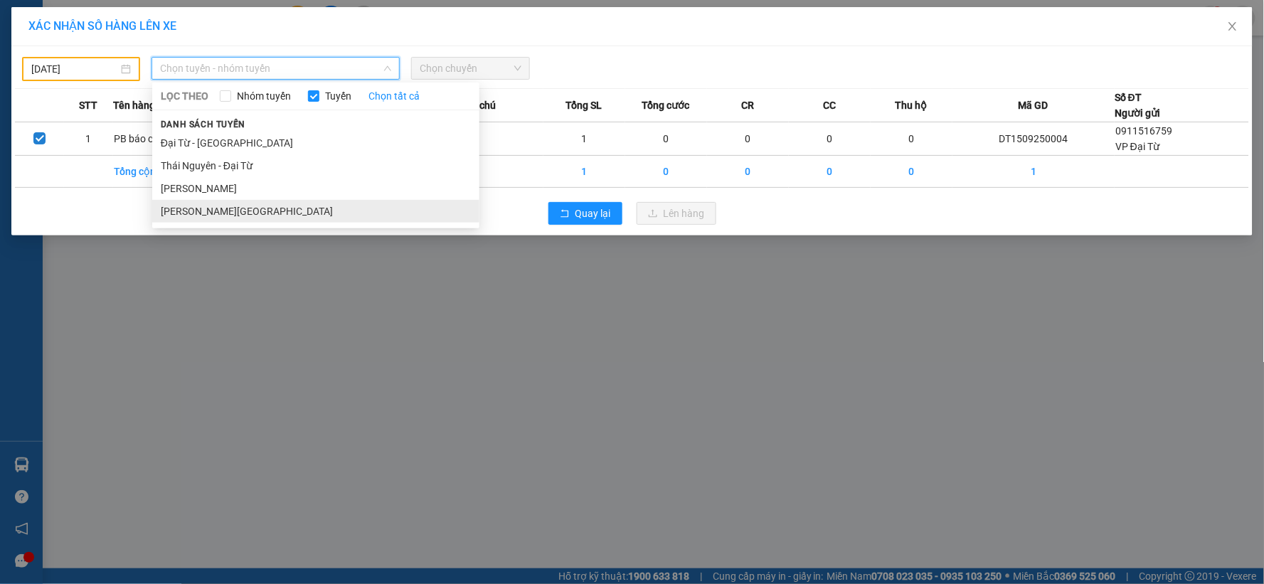
click at [224, 206] on li "[PERSON_NAME][GEOGRAPHIC_DATA]" at bounding box center [315, 211] width 327 height 23
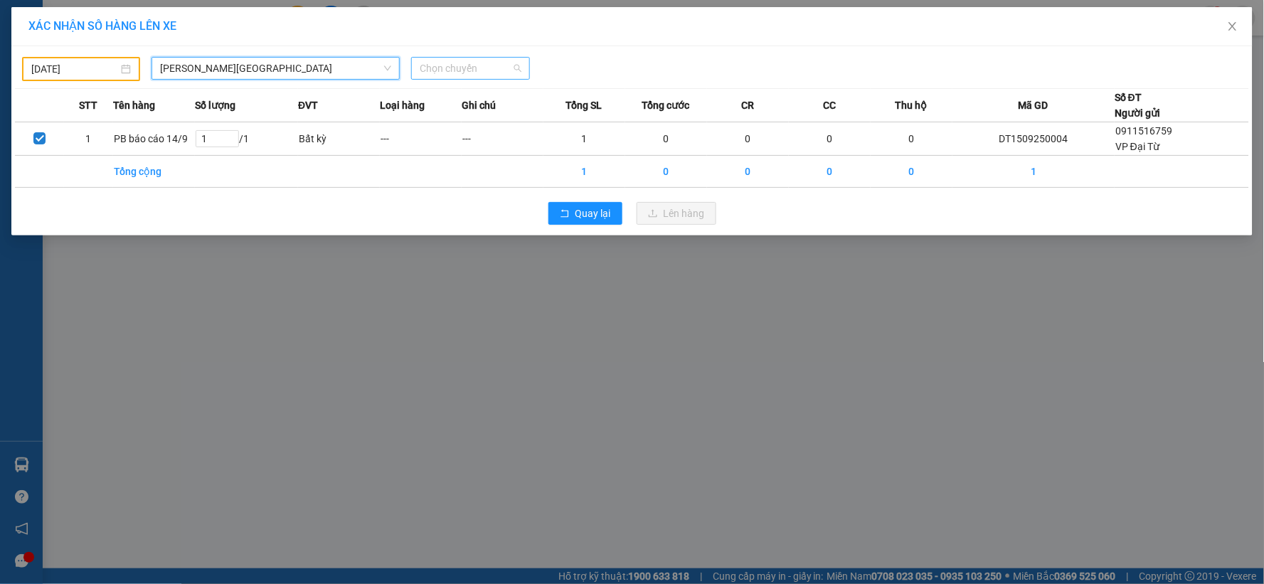
click at [475, 71] on span "Chọn chuyến" at bounding box center [470, 68] width 101 height 21
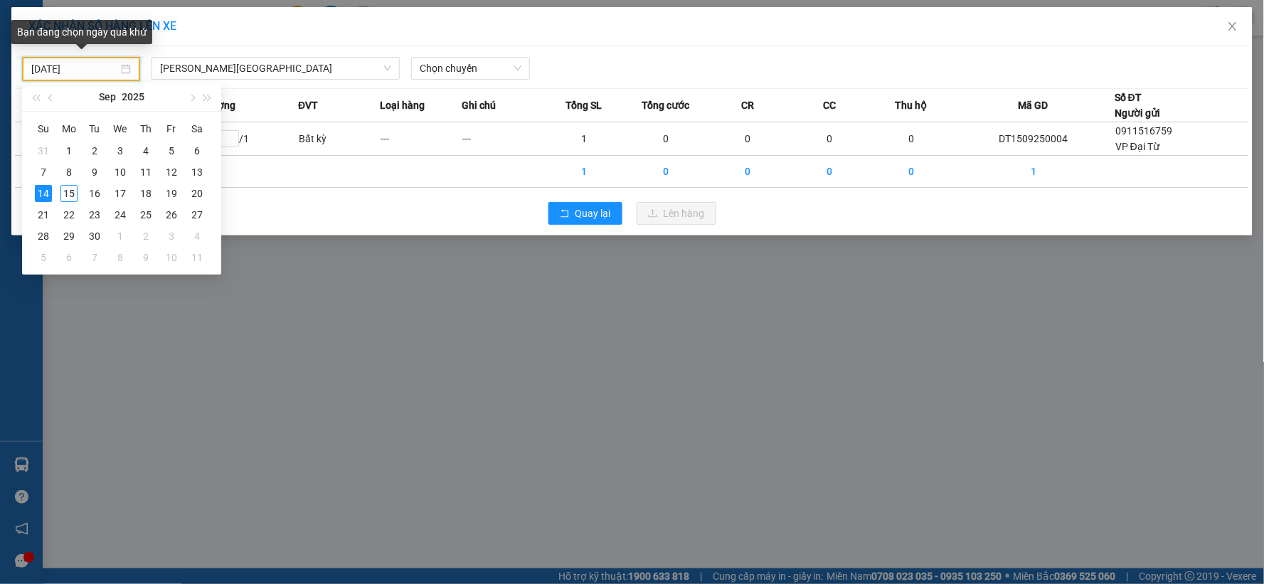
click at [67, 63] on input "[DATE]" at bounding box center [74, 69] width 87 height 16
click at [71, 188] on div "15" at bounding box center [68, 193] width 17 height 17
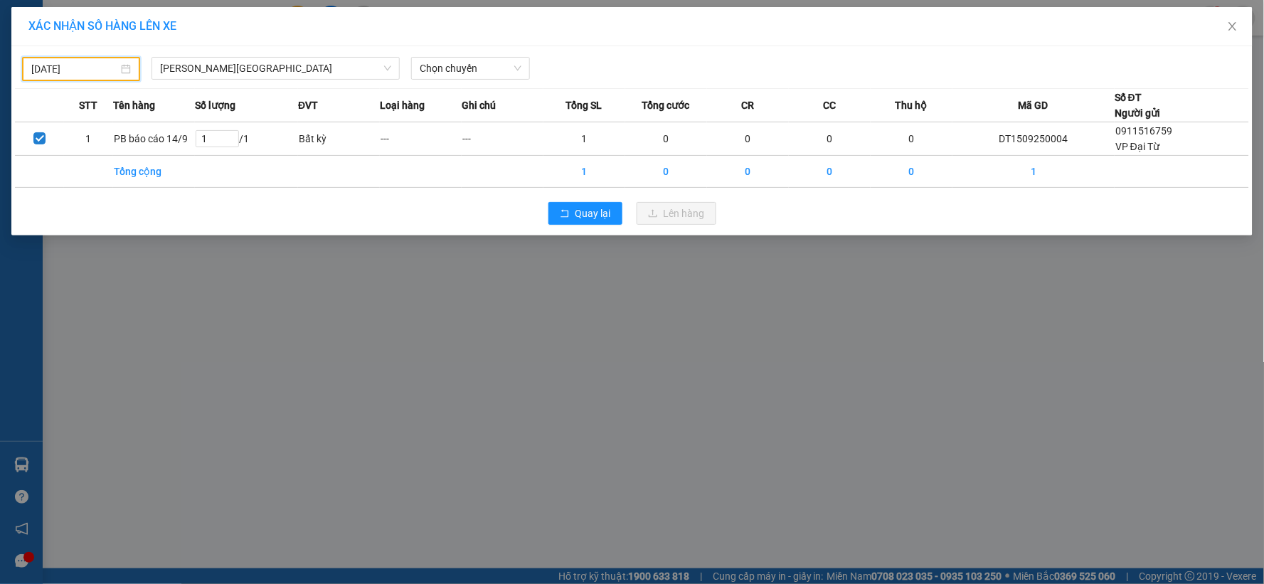
type input "[DATE]"
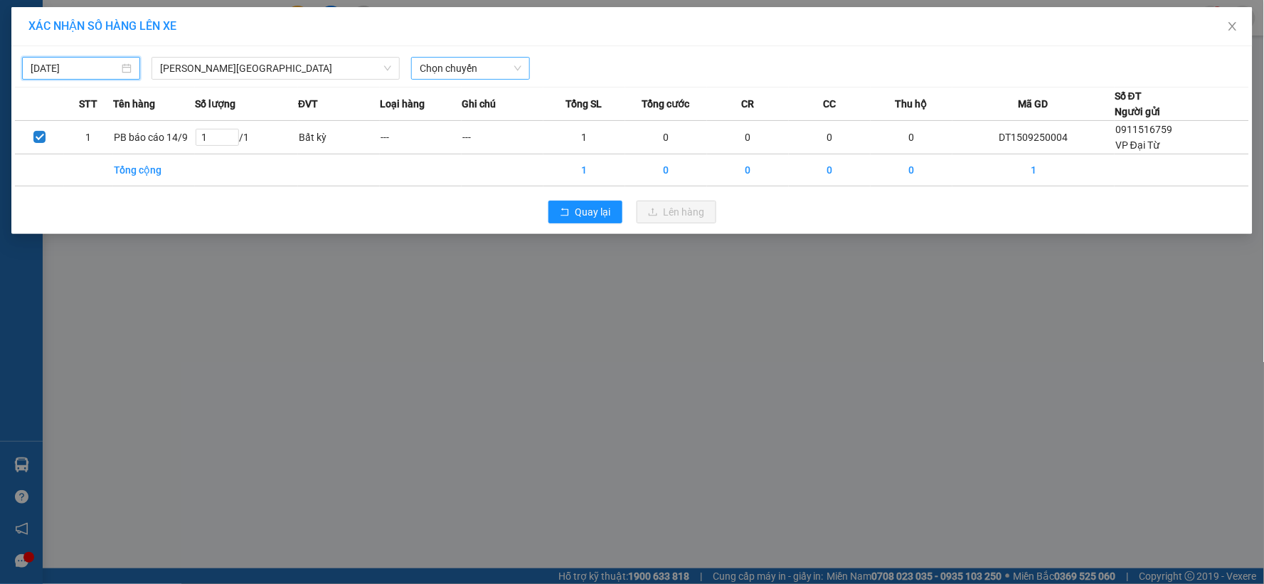
click at [444, 68] on span "Chọn chuyến" at bounding box center [470, 68] width 101 height 21
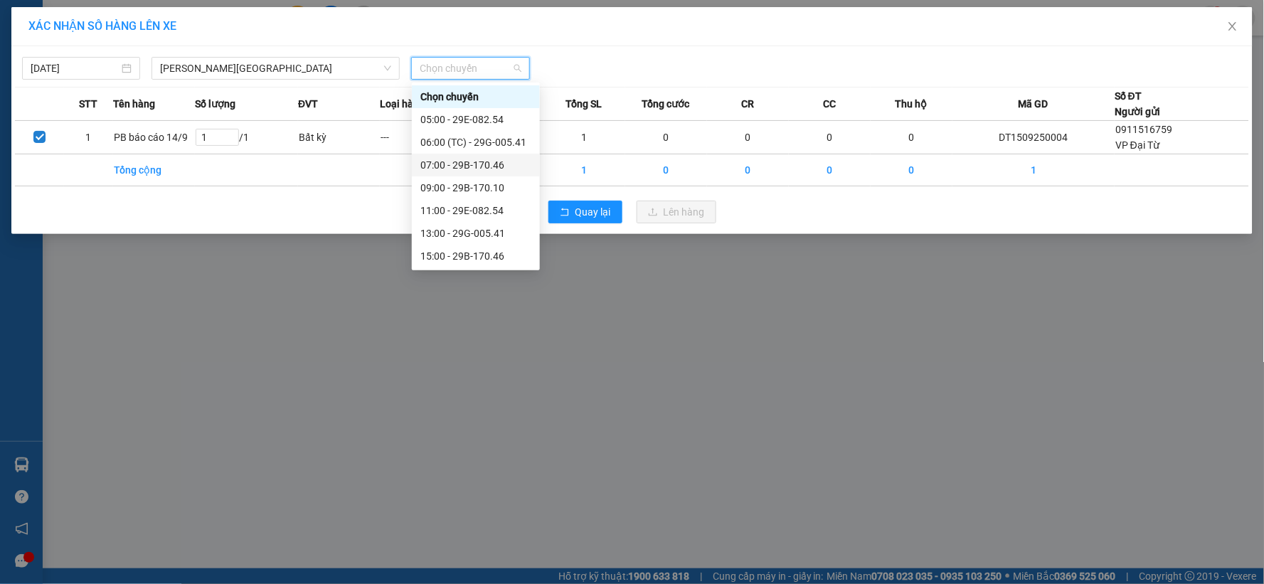
click at [466, 162] on div "07:00 - 29B-170.46" at bounding box center [476, 165] width 111 height 16
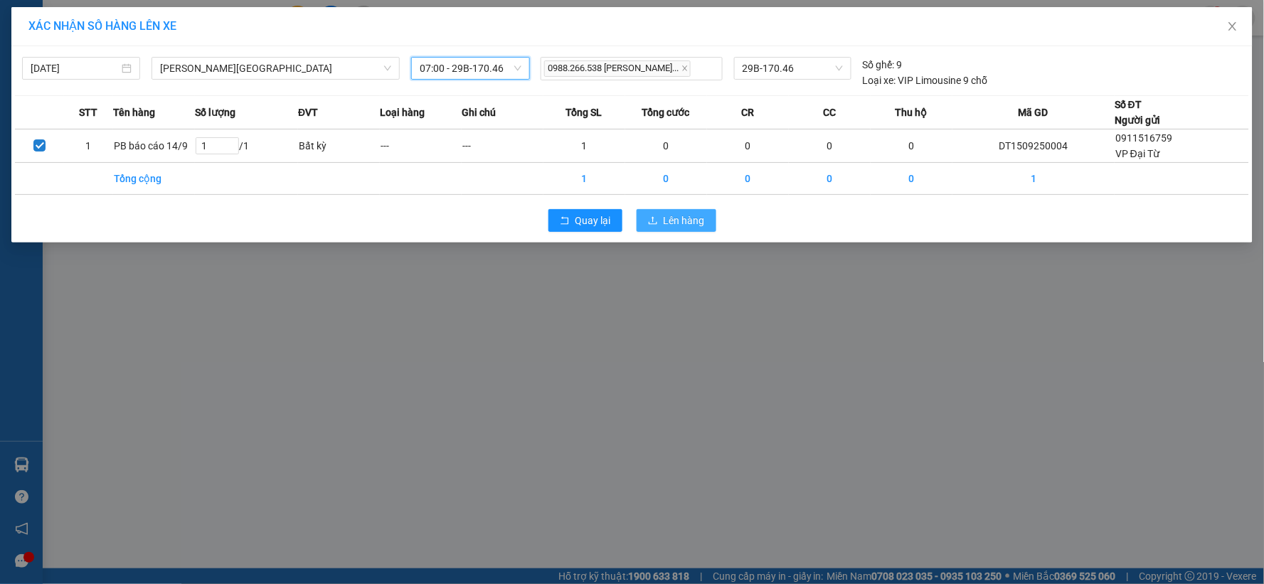
click at [676, 223] on span "Lên hàng" at bounding box center [684, 221] width 41 height 16
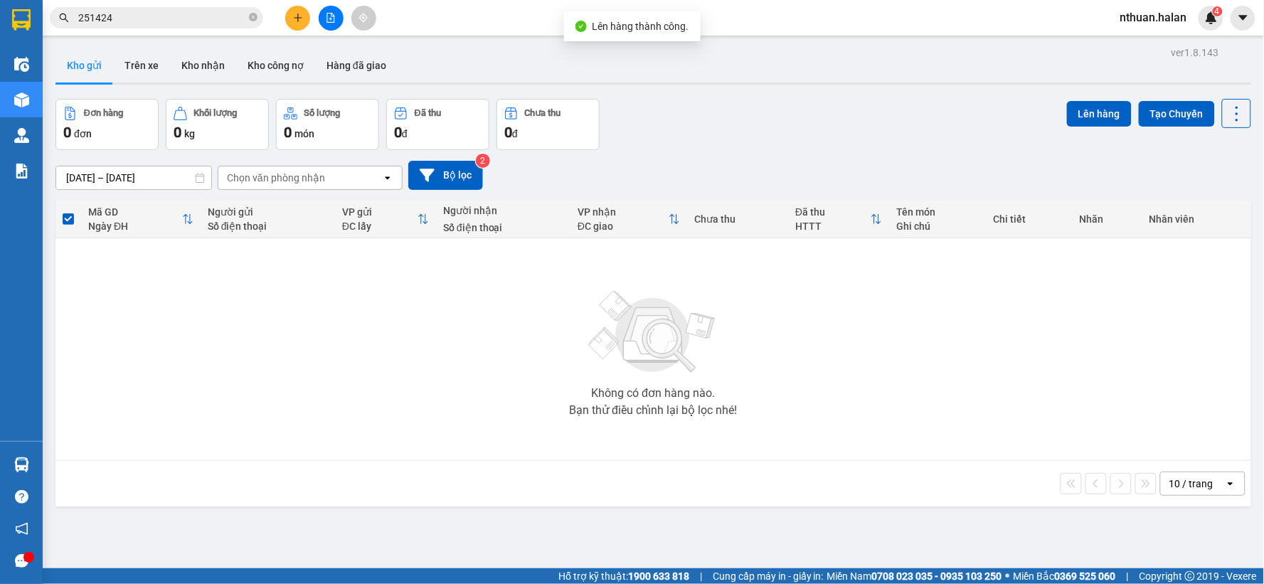
click at [157, 20] on input "251424" at bounding box center [162, 18] width 168 height 16
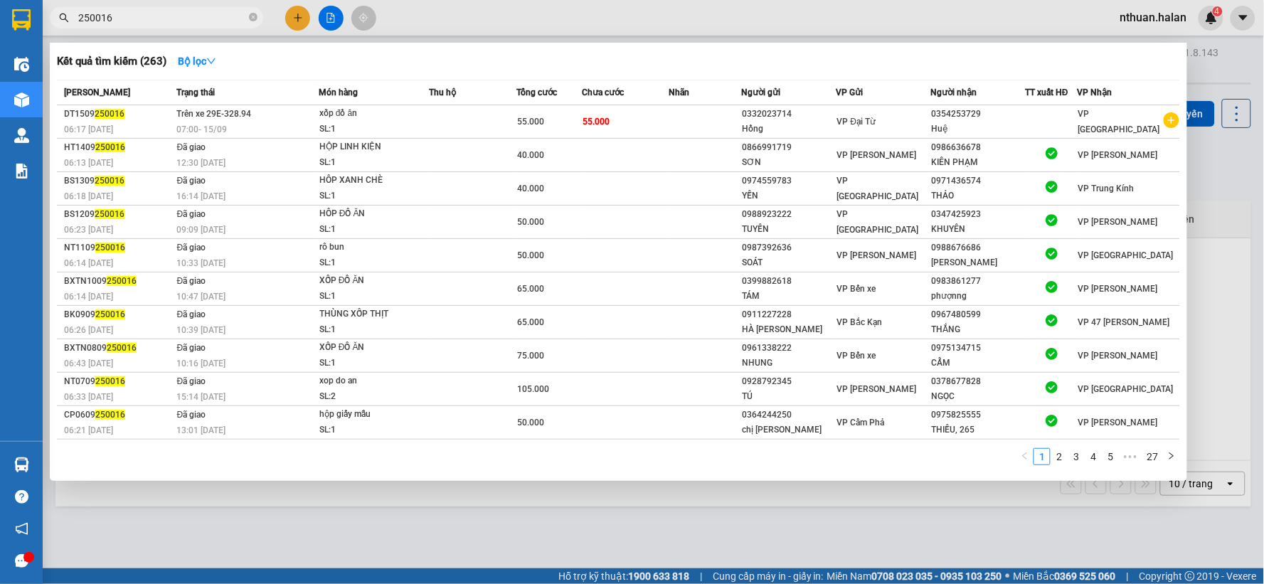
type input "250016"
click at [160, 14] on input "250016" at bounding box center [162, 18] width 168 height 16
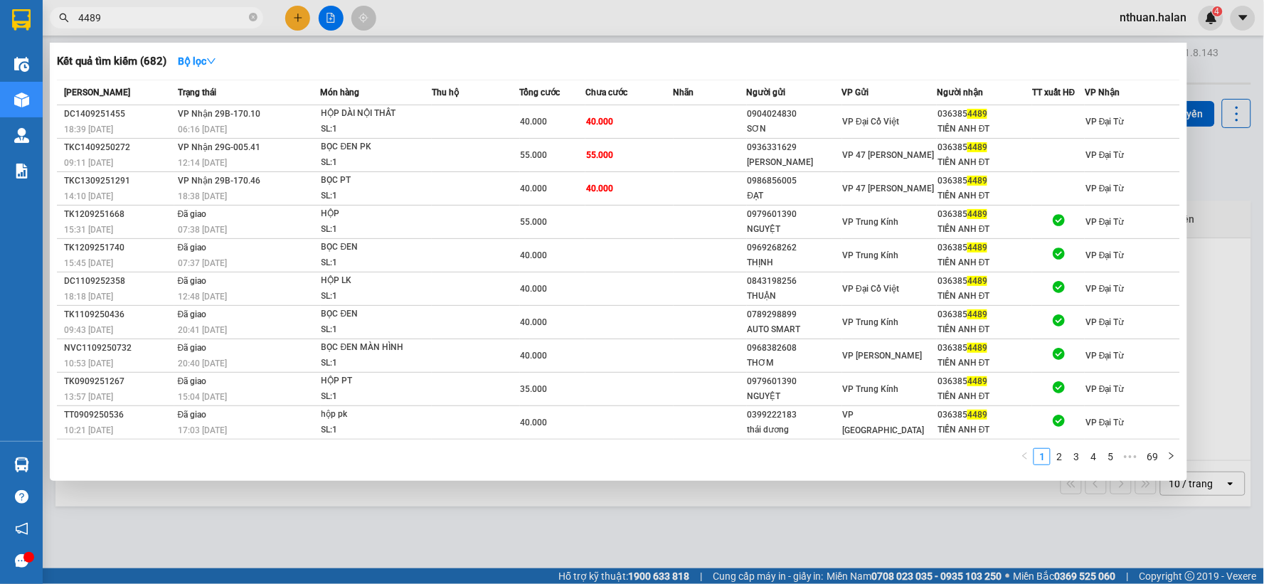
type input "4489"
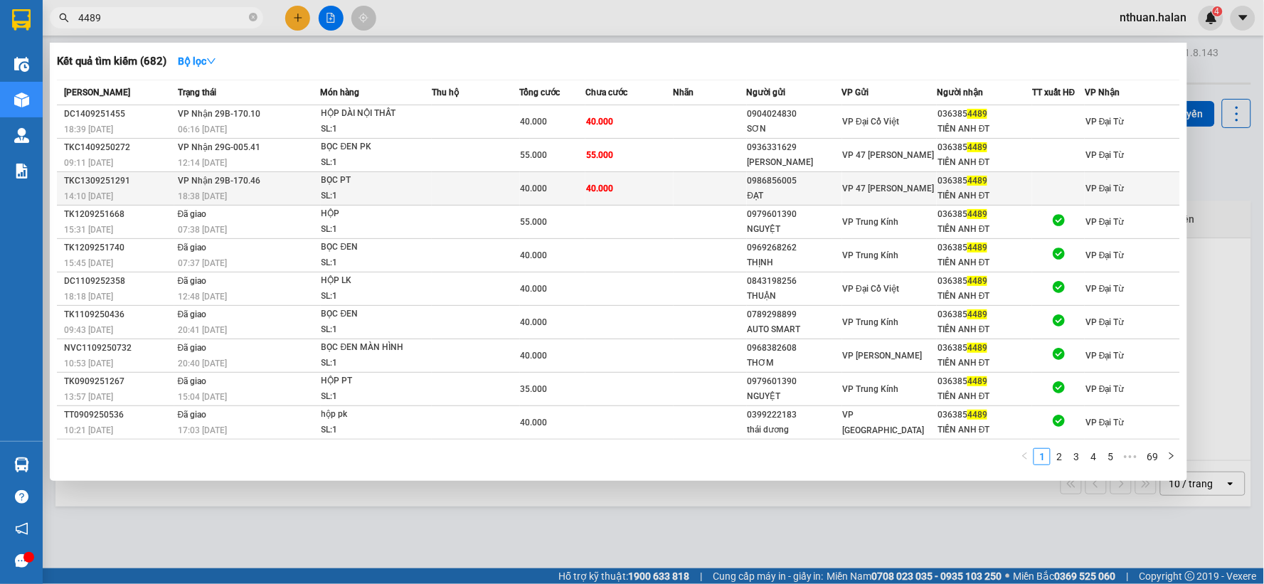
click at [514, 185] on td at bounding box center [476, 188] width 88 height 33
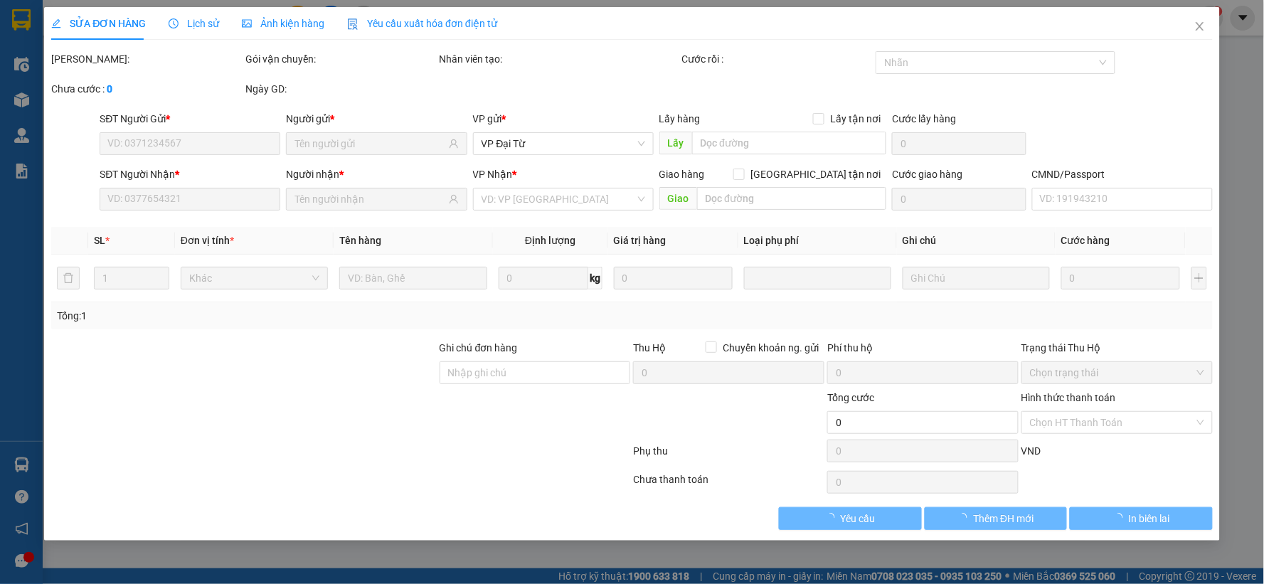
type input "0986856005"
type input "ĐẠT"
type input "0363854489"
type input "TIẾN ANH ĐT"
type input "40.000"
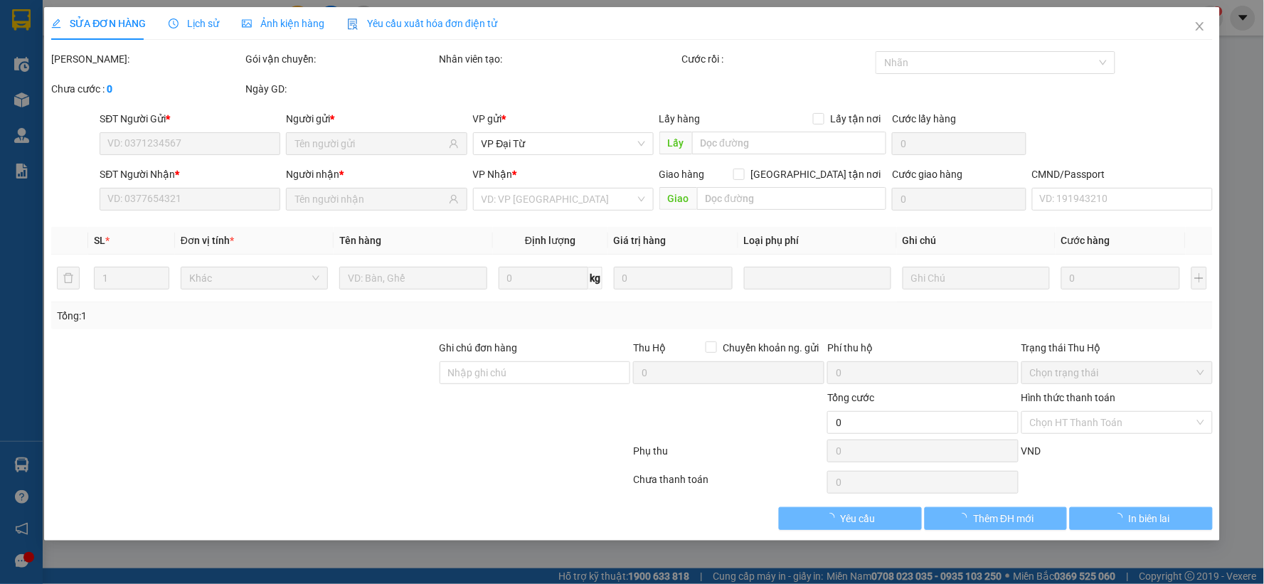
type input "40.000"
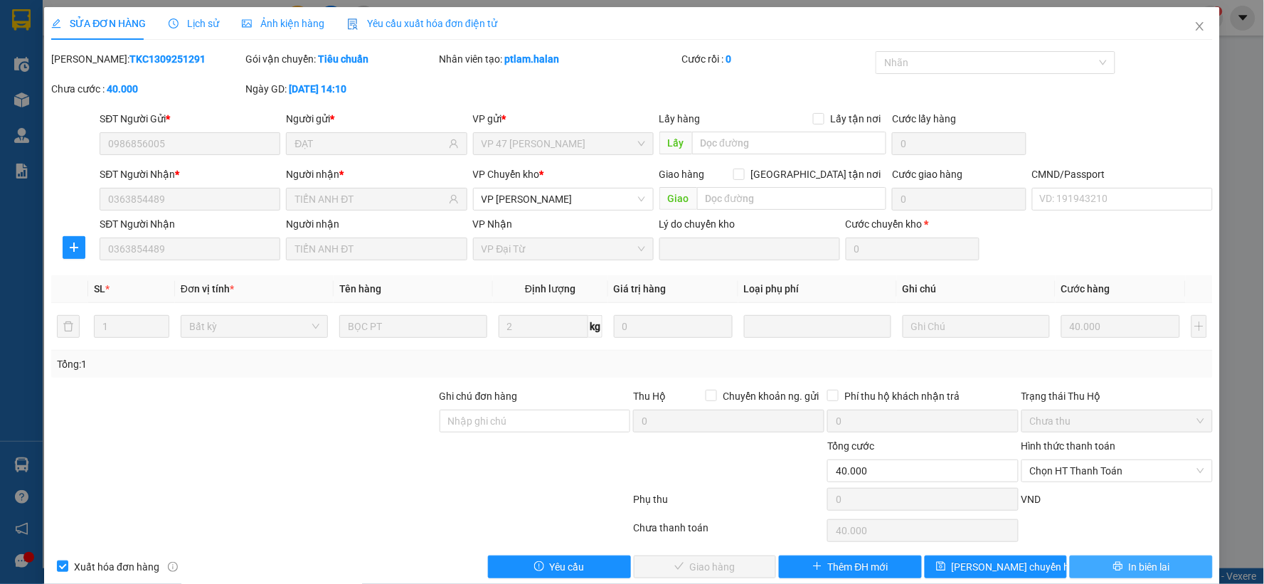
click at [1078, 565] on button "In biên lai" at bounding box center [1141, 567] width 143 height 23
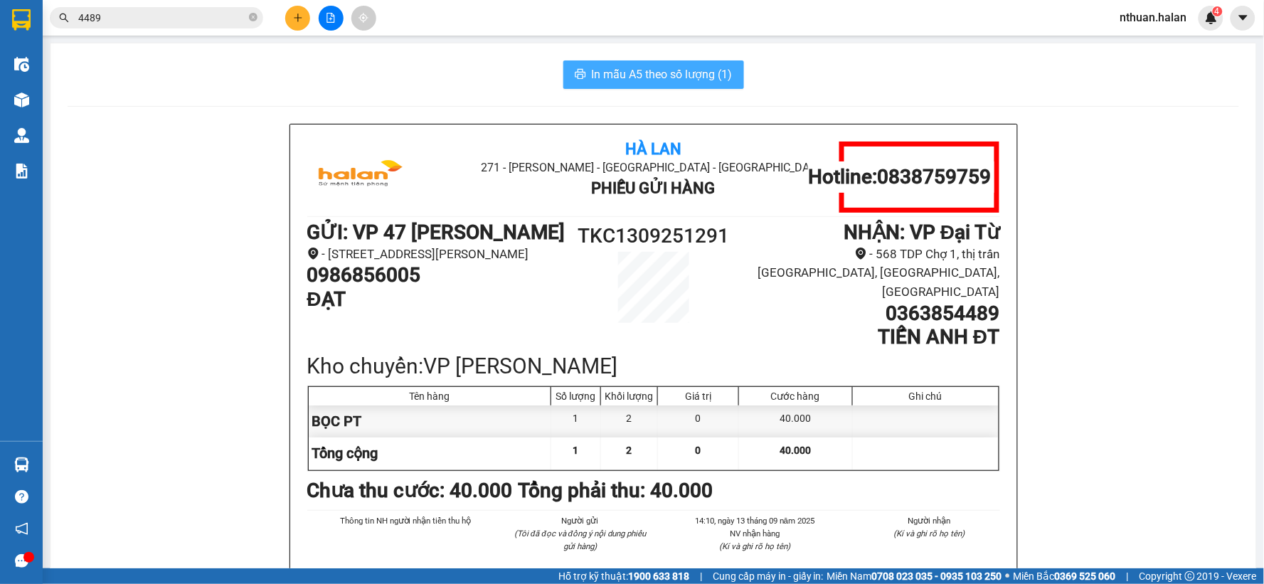
click at [673, 75] on span "In mẫu A5 theo số lượng (1)" at bounding box center [662, 74] width 141 height 18
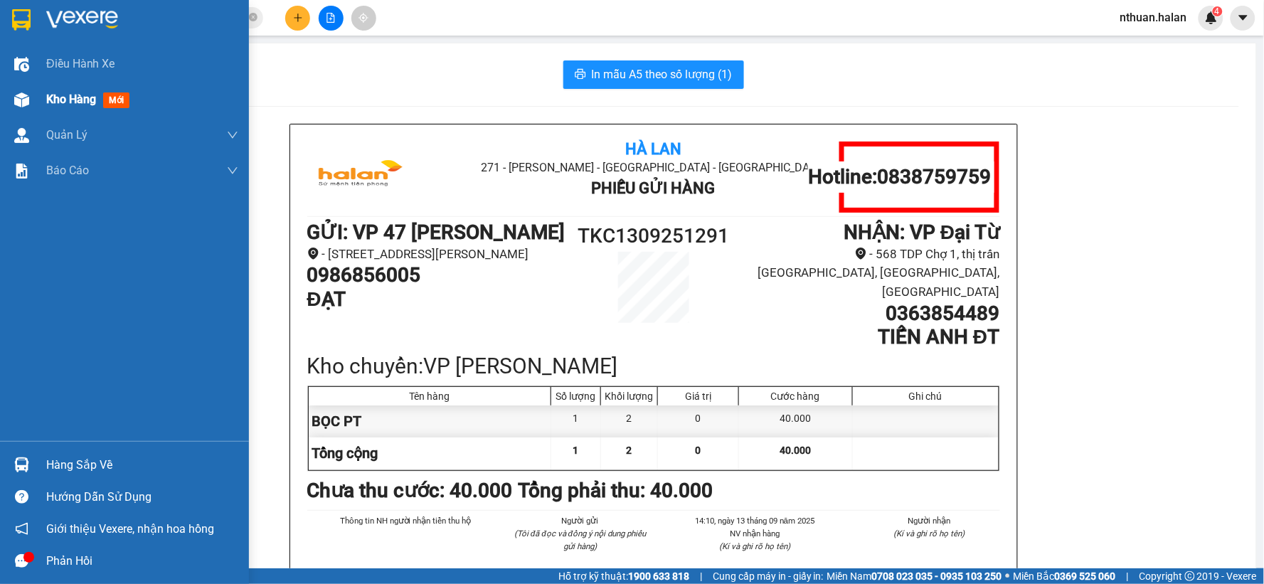
click at [60, 95] on span "Kho hàng" at bounding box center [71, 99] width 50 height 14
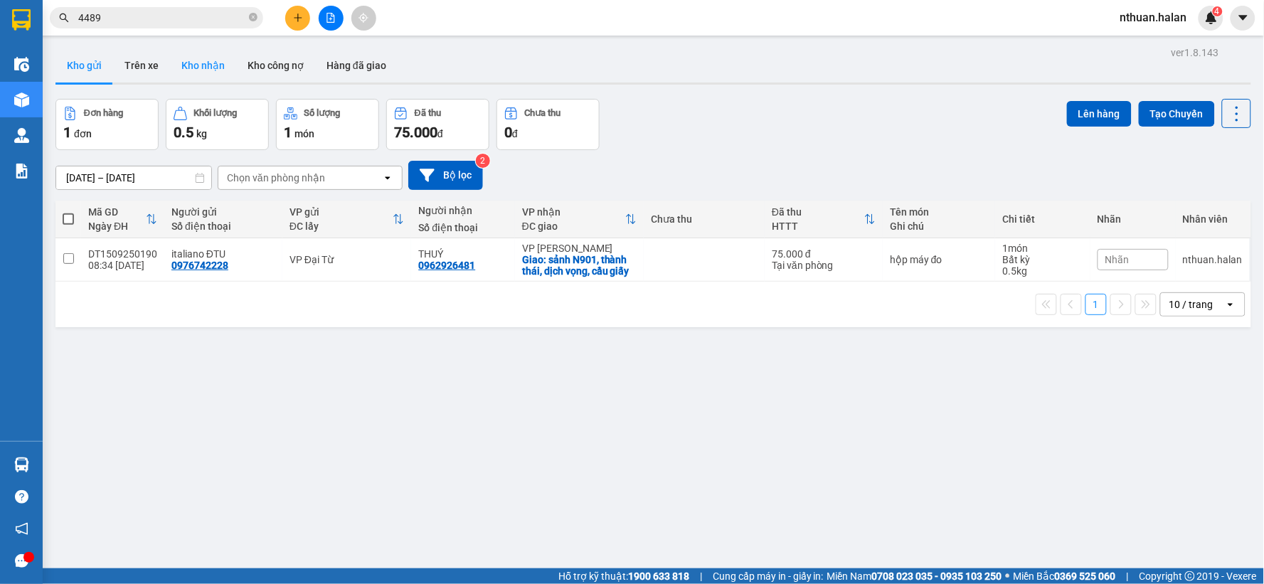
click at [197, 70] on button "Kho nhận" at bounding box center [203, 65] width 66 height 34
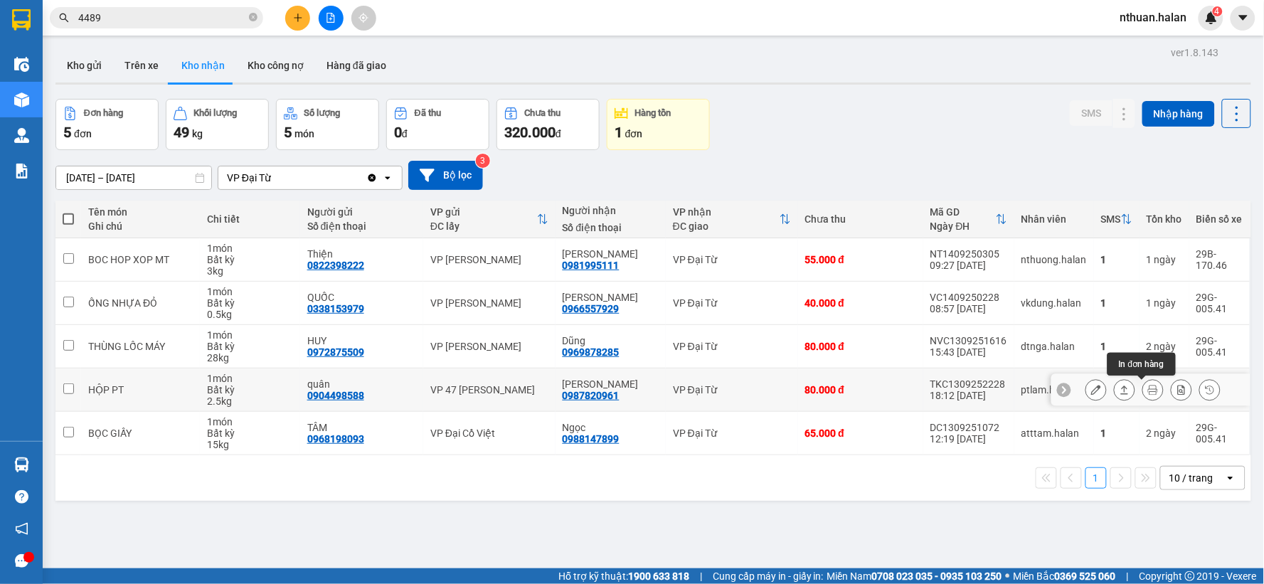
click at [1147, 389] on button at bounding box center [1153, 390] width 20 height 25
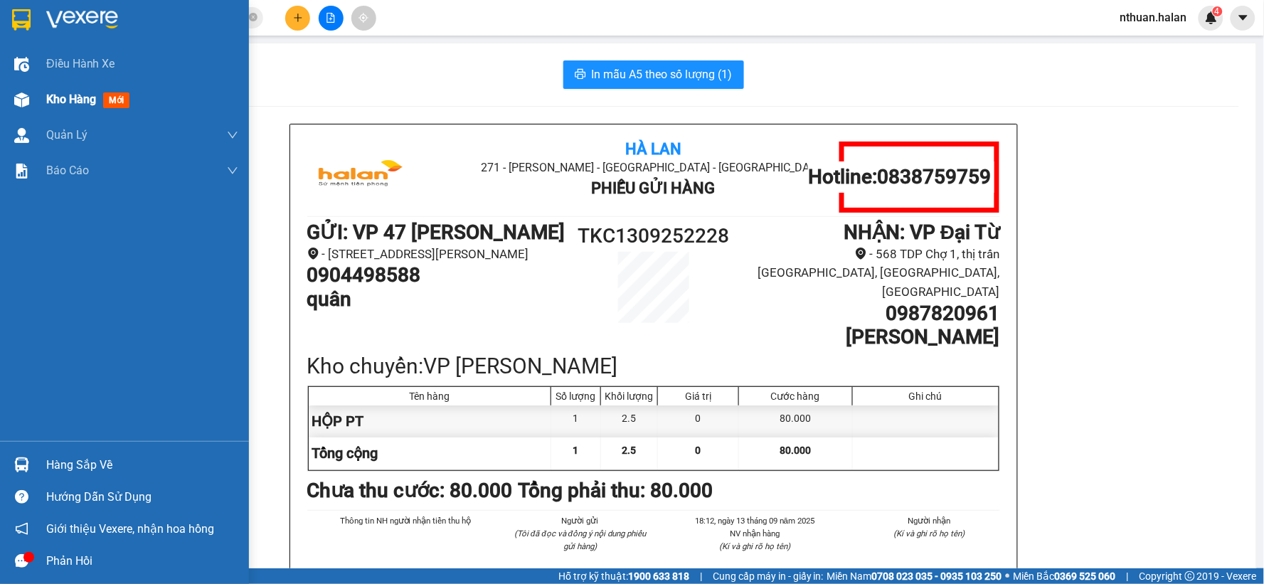
click at [43, 104] on div "Kho hàng mới" at bounding box center [124, 100] width 249 height 36
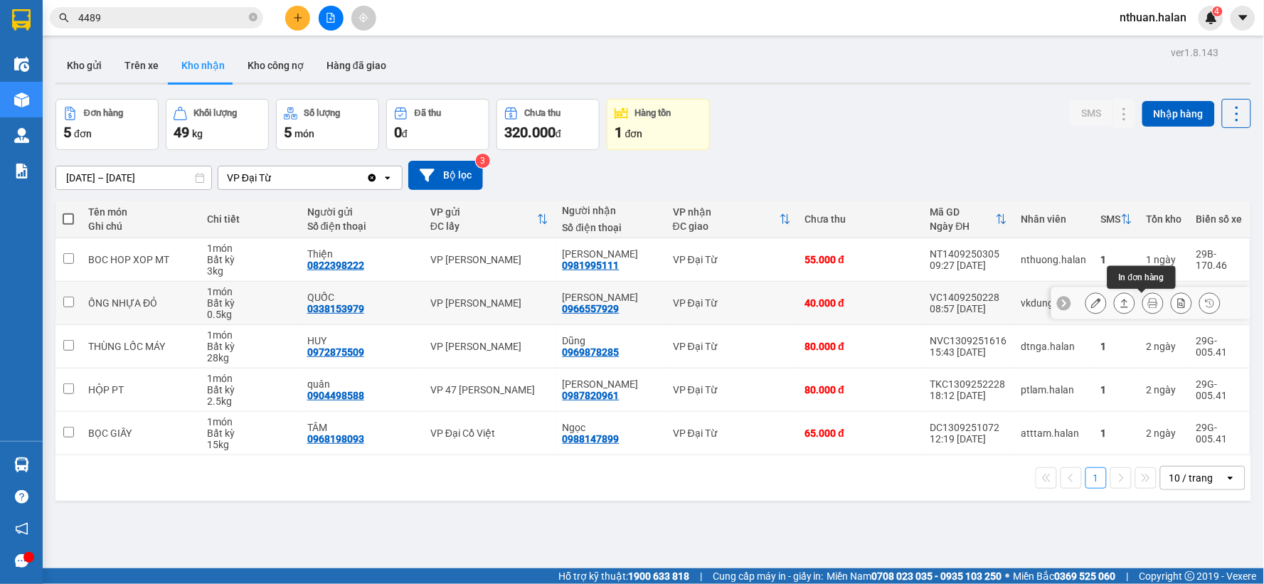
click at [1148, 305] on icon at bounding box center [1153, 303] width 10 height 10
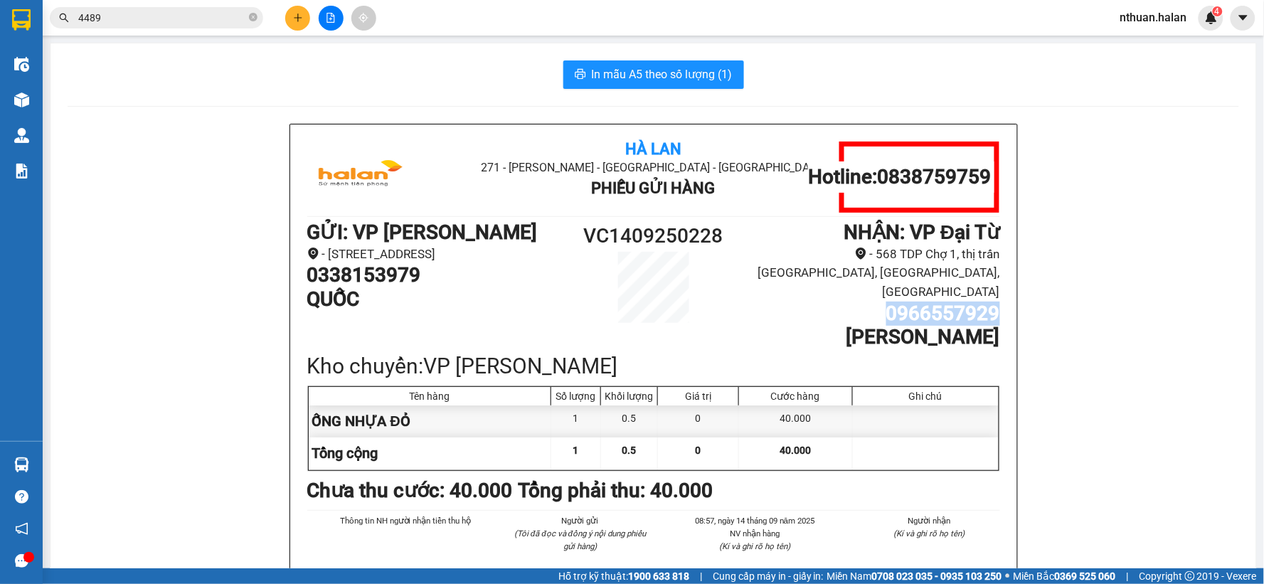
drag, startPoint x: 878, startPoint y: 293, endPoint x: 992, endPoint y: 287, distance: 114.0
click at [992, 302] on h1 "0966557929" at bounding box center [870, 314] width 260 height 24
copy h1 "0966557929"
click at [301, 16] on icon "plus" at bounding box center [298, 18] width 10 height 10
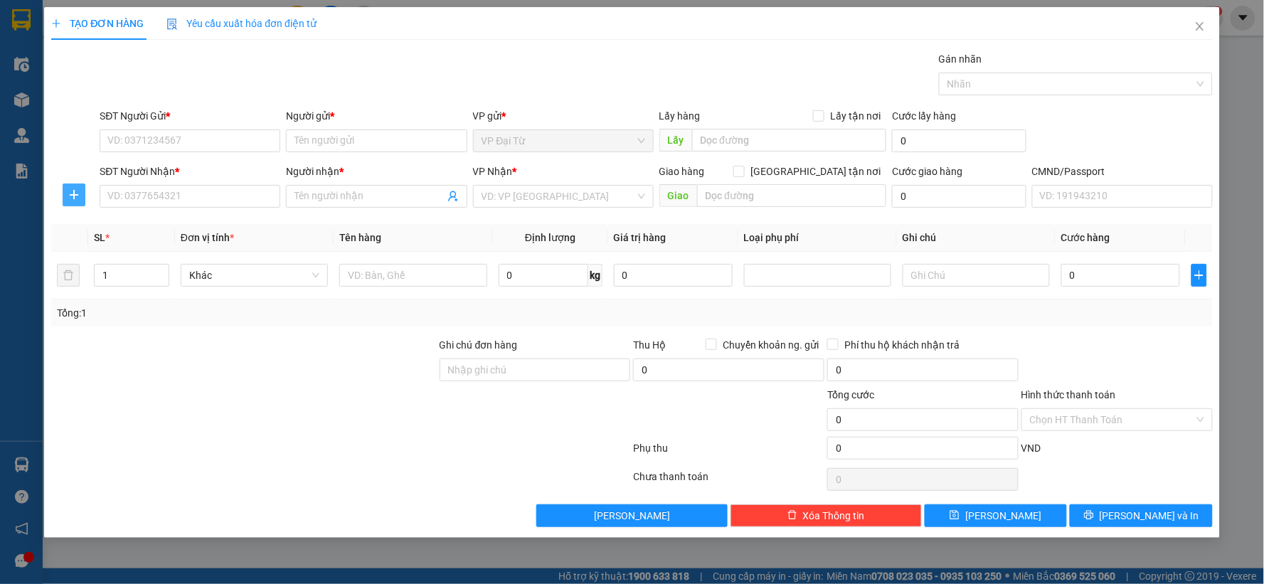
click at [74, 195] on icon "plus" at bounding box center [74, 194] width 9 height 1
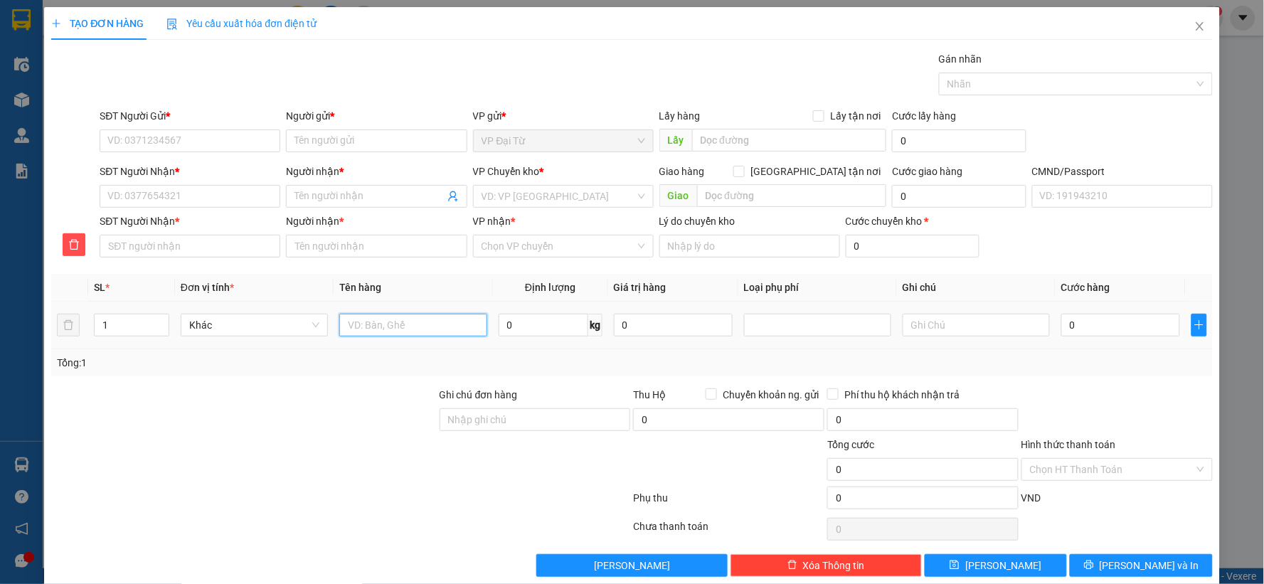
click at [351, 322] on input "text" at bounding box center [412, 325] width 147 height 23
type input "hộp chè"
type input "11"
click at [126, 144] on input "SĐT Người Gửi *" at bounding box center [190, 140] width 181 height 23
type input "0345383181"
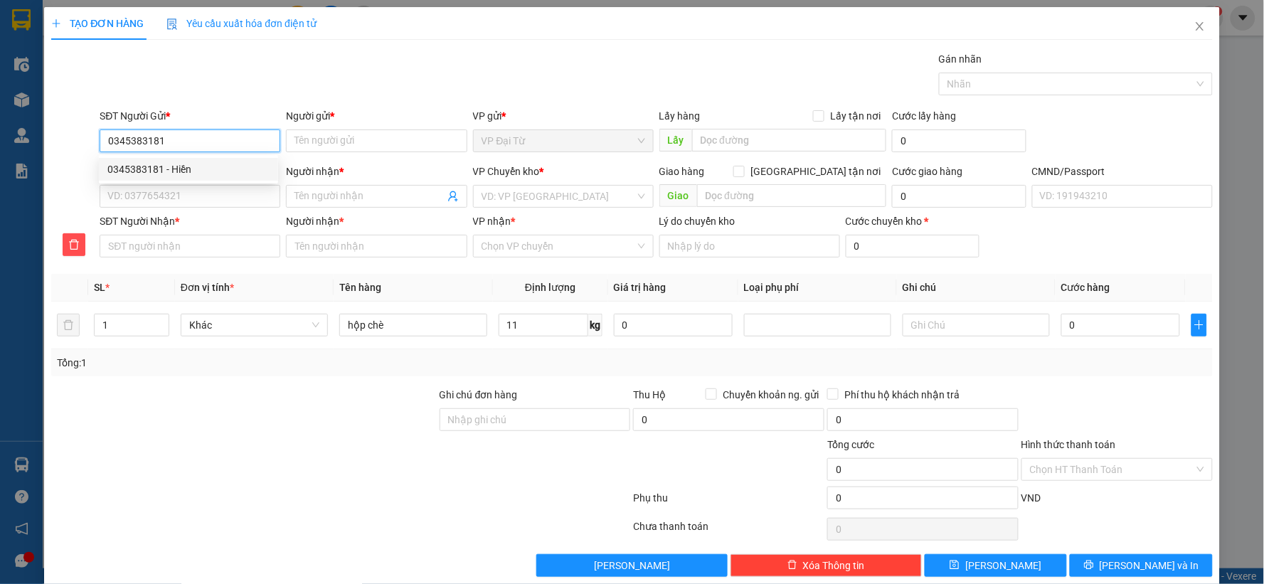
click at [191, 144] on input "0345383181" at bounding box center [190, 140] width 181 height 23
click at [190, 168] on div "0345383181 - Hiền" at bounding box center [188, 170] width 162 height 16
type input "Hiền"
type input "0345383181"
click at [190, 194] on input "SĐT Người Nhận *" at bounding box center [190, 196] width 181 height 23
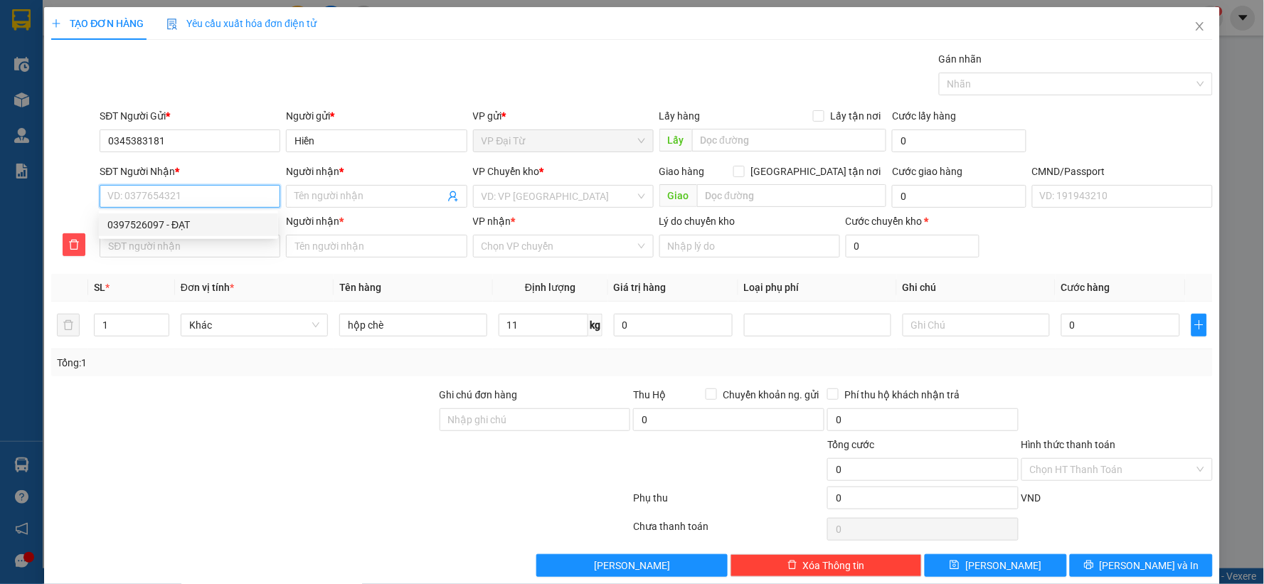
click at [193, 221] on div "0397526097 - ĐẠT" at bounding box center [188, 225] width 162 height 16
type input "0397526097"
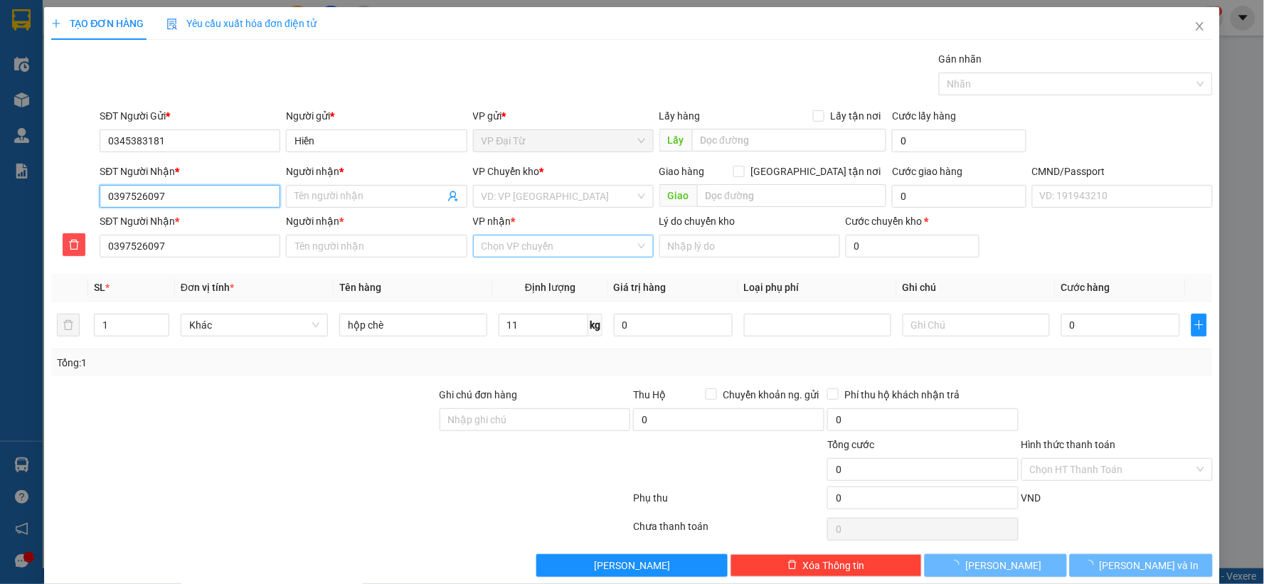
type input "ĐẠT"
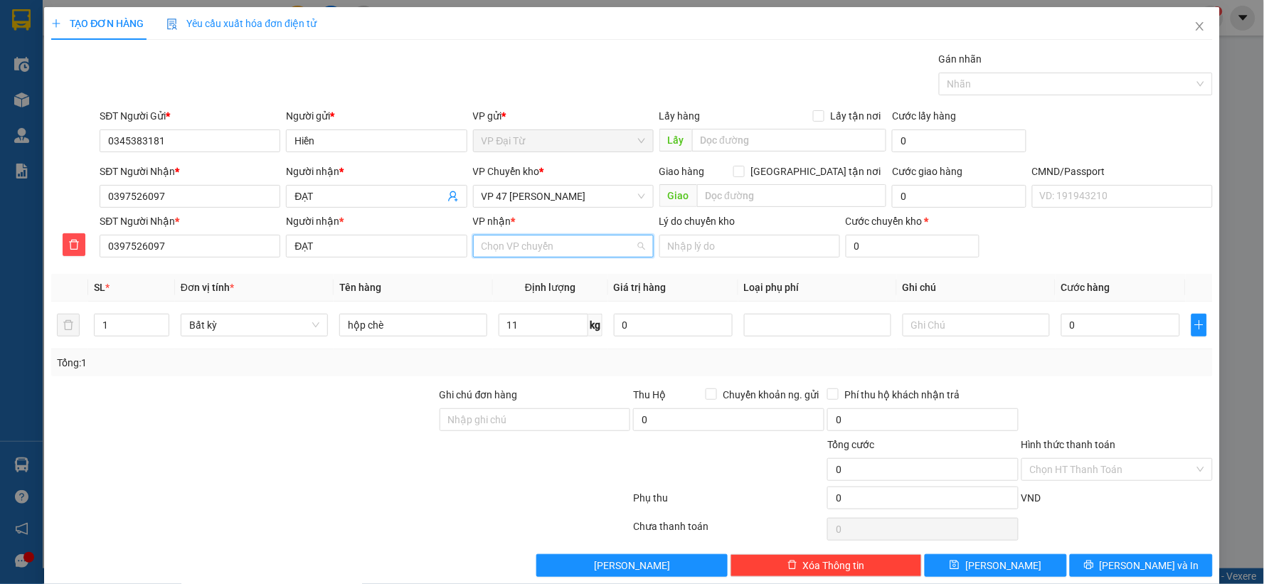
click at [529, 250] on input "VP nhận *" at bounding box center [559, 246] width 154 height 21
type input "47"
